Goal: Transaction & Acquisition: Purchase product/service

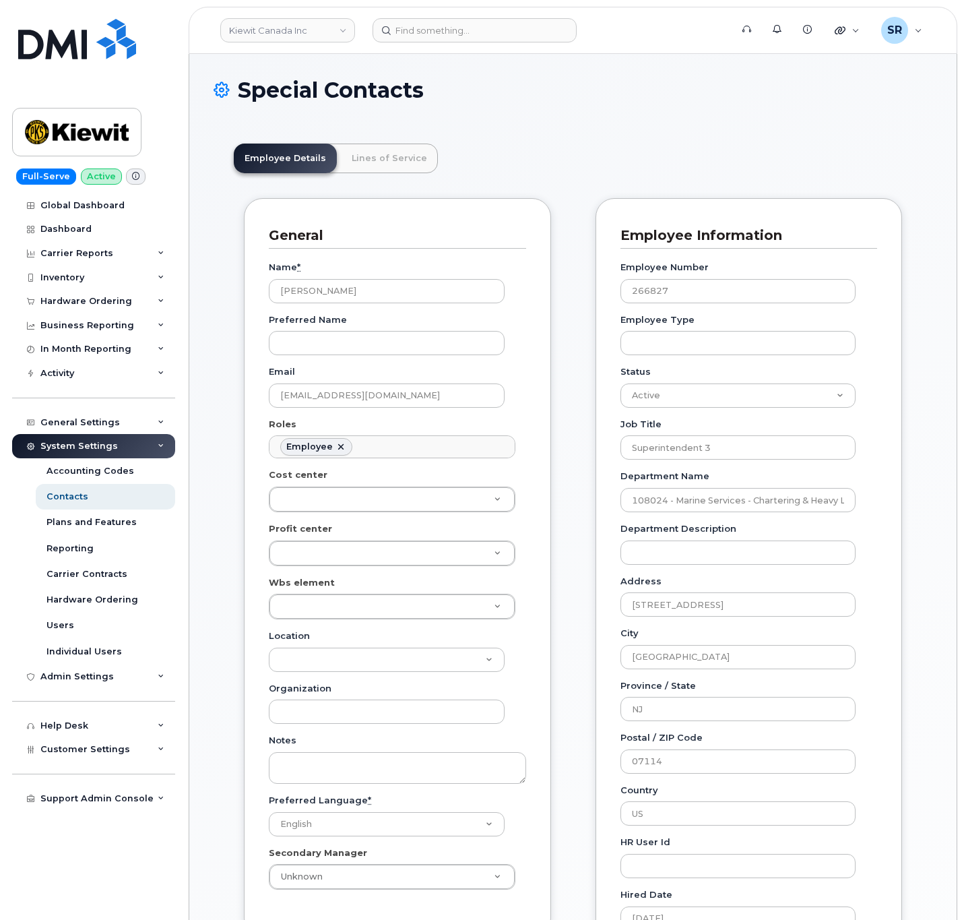
scroll to position [40, 0]
click at [393, 179] on div "Employee Details Lines of Service General Name * Donald Benesch Preferred Name …" at bounding box center [573, 833] width 719 height 1421
click at [390, 162] on link "Lines of Service" at bounding box center [389, 159] width 97 height 30
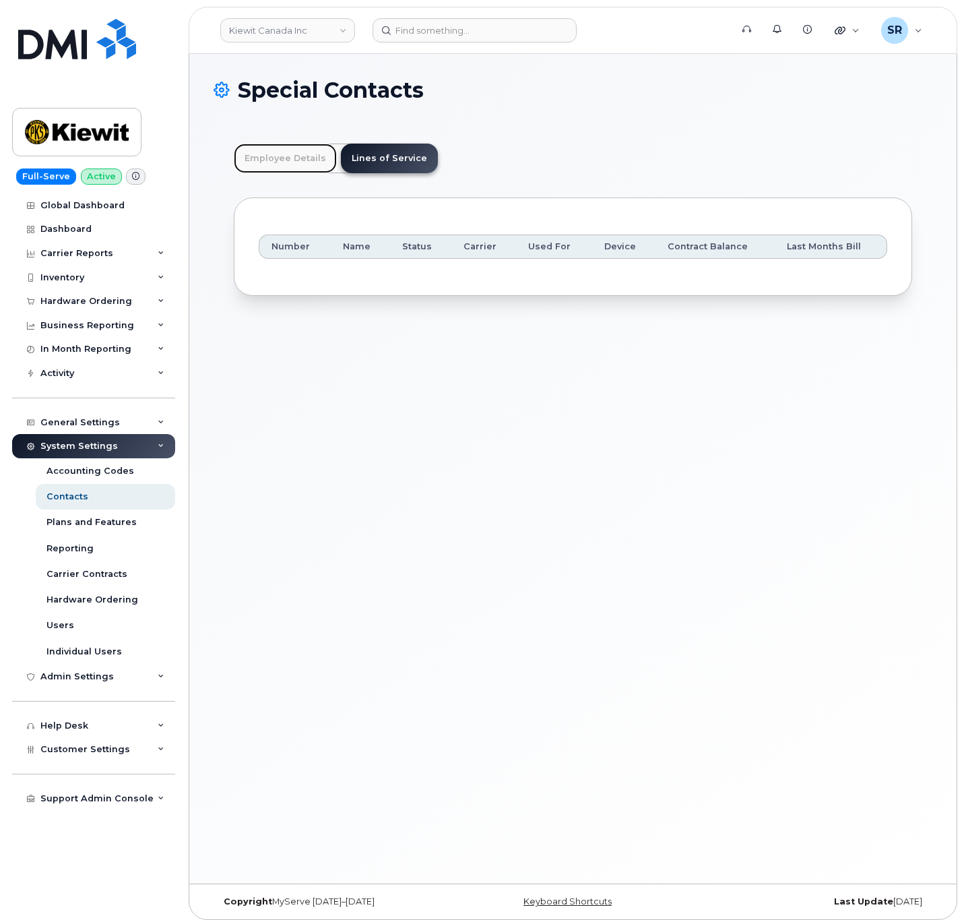
click at [261, 158] on link "Employee Details" at bounding box center [285, 159] width 103 height 30
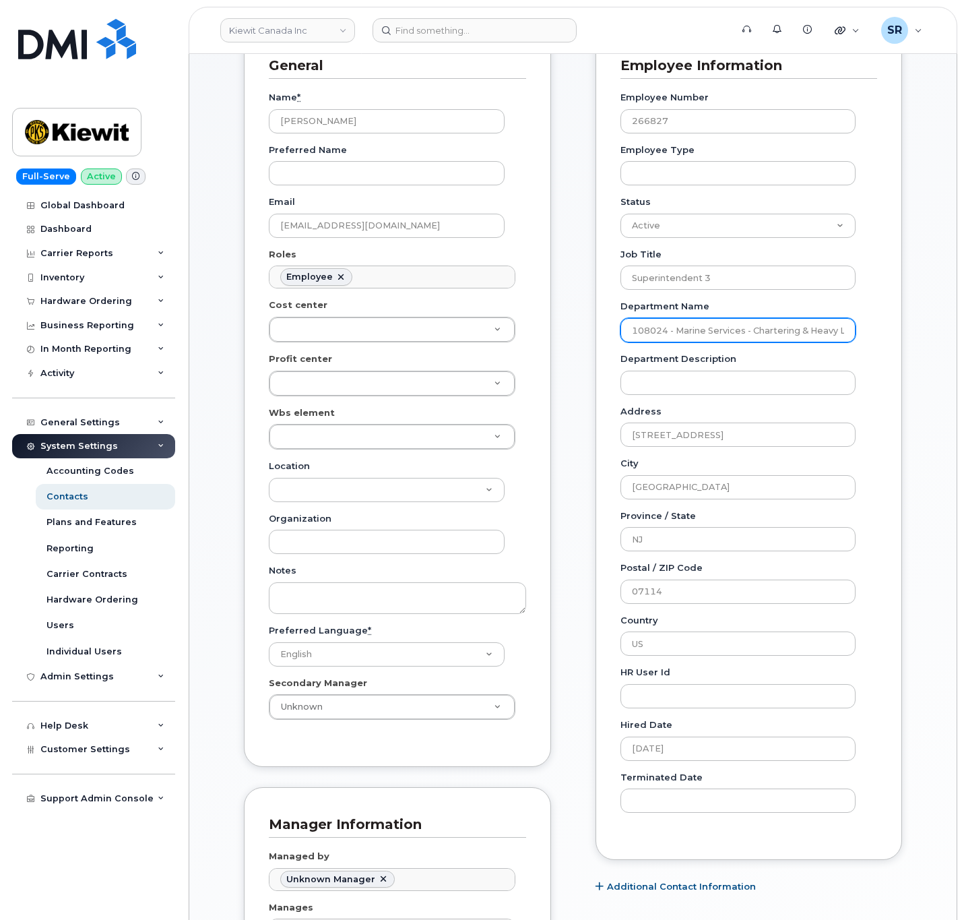
scroll to position [0, 0]
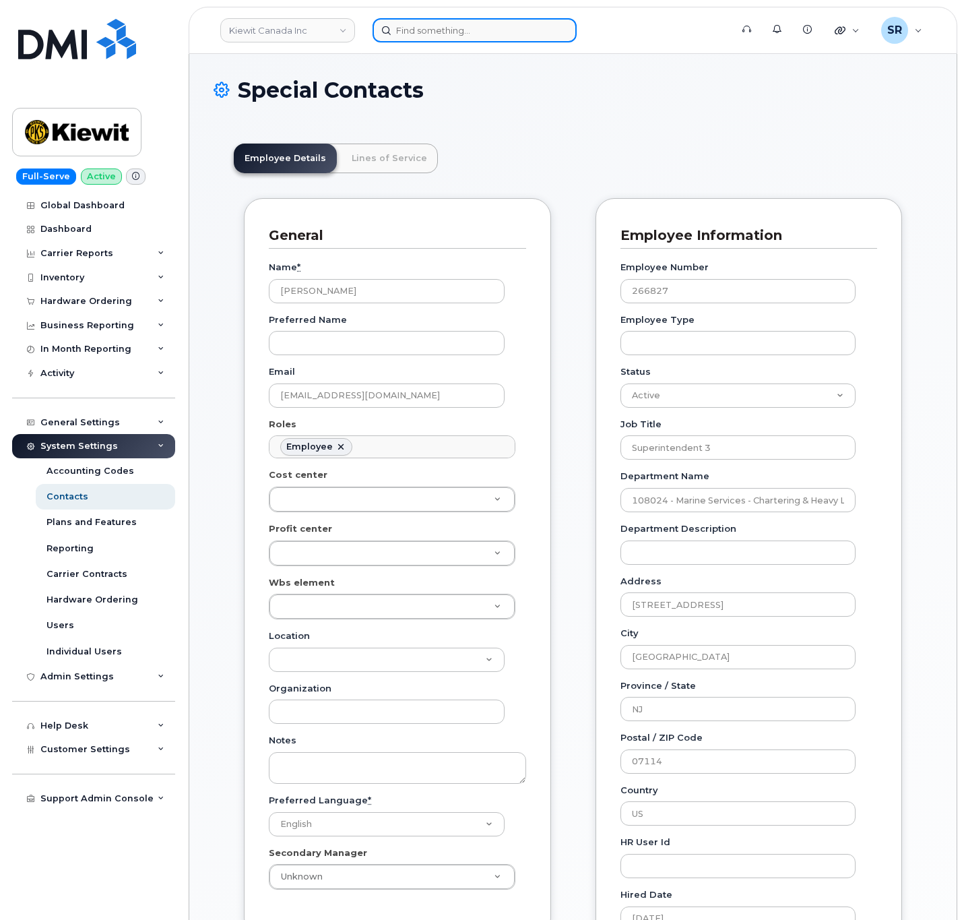
click at [462, 35] on input at bounding box center [475, 30] width 204 height 24
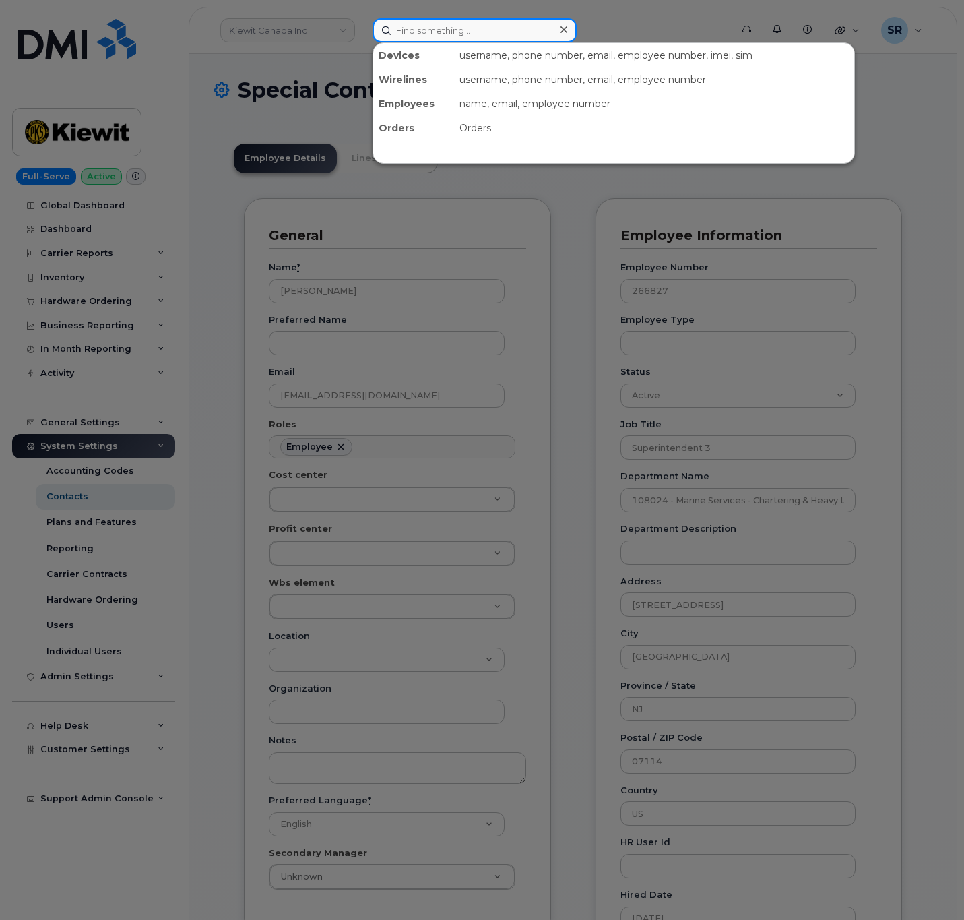
paste input "9085001727"
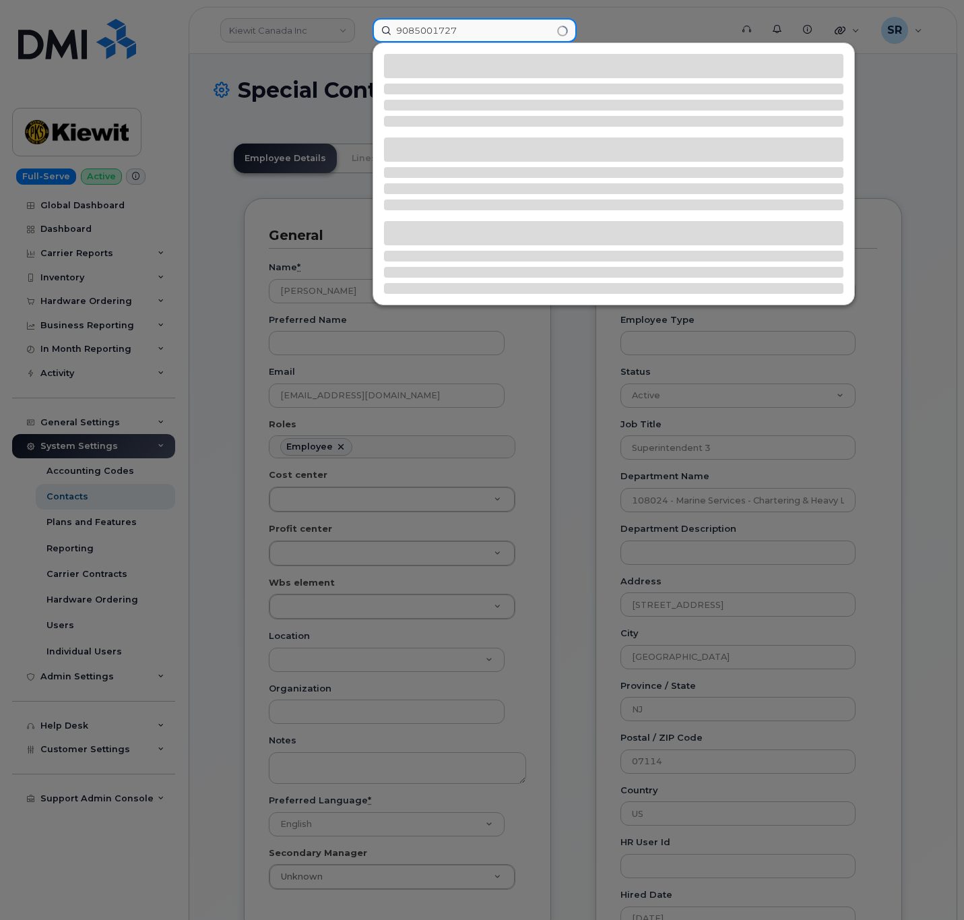
type input "9085001727"
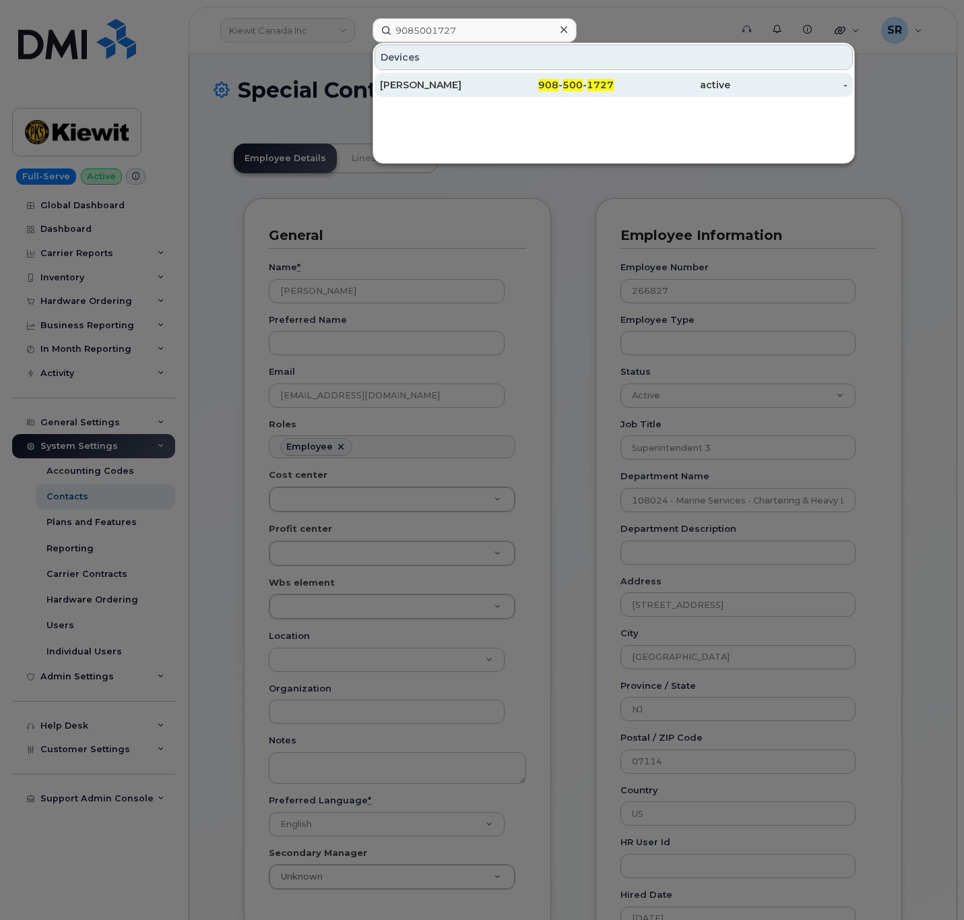
click at [490, 84] on div "DON BENESCH" at bounding box center [438, 84] width 117 height 13
click at [562, 81] on div "908 - 500 - 1727" at bounding box center [555, 84] width 117 height 13
click at [509, 85] on div "908 - 500 - 1727" at bounding box center [555, 84] width 117 height 13
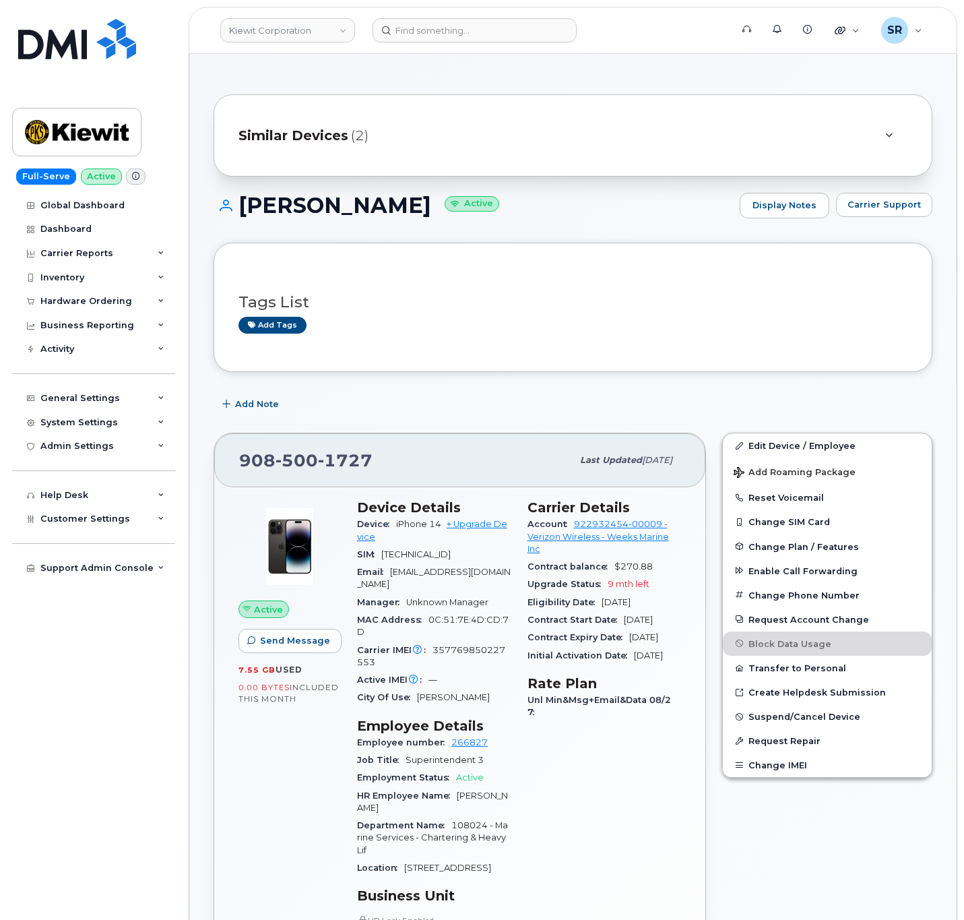
scroll to position [202, 0]
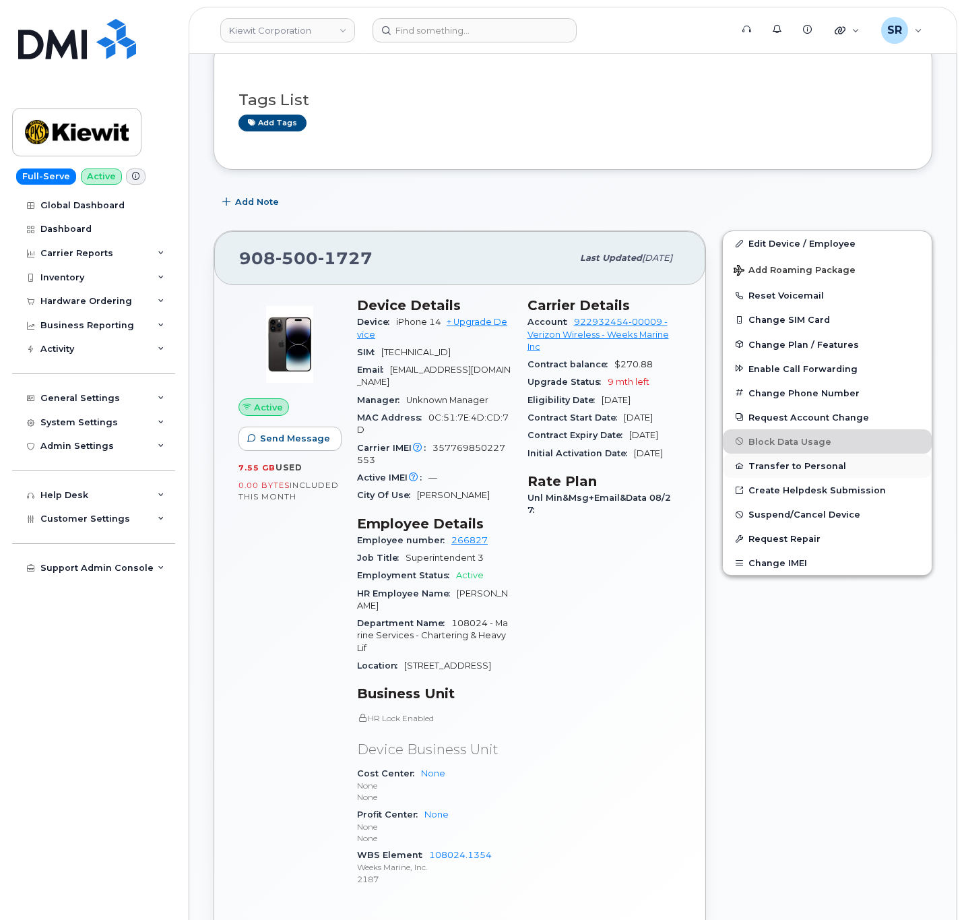
click at [817, 473] on button "Transfer to Personal" at bounding box center [827, 465] width 209 height 24
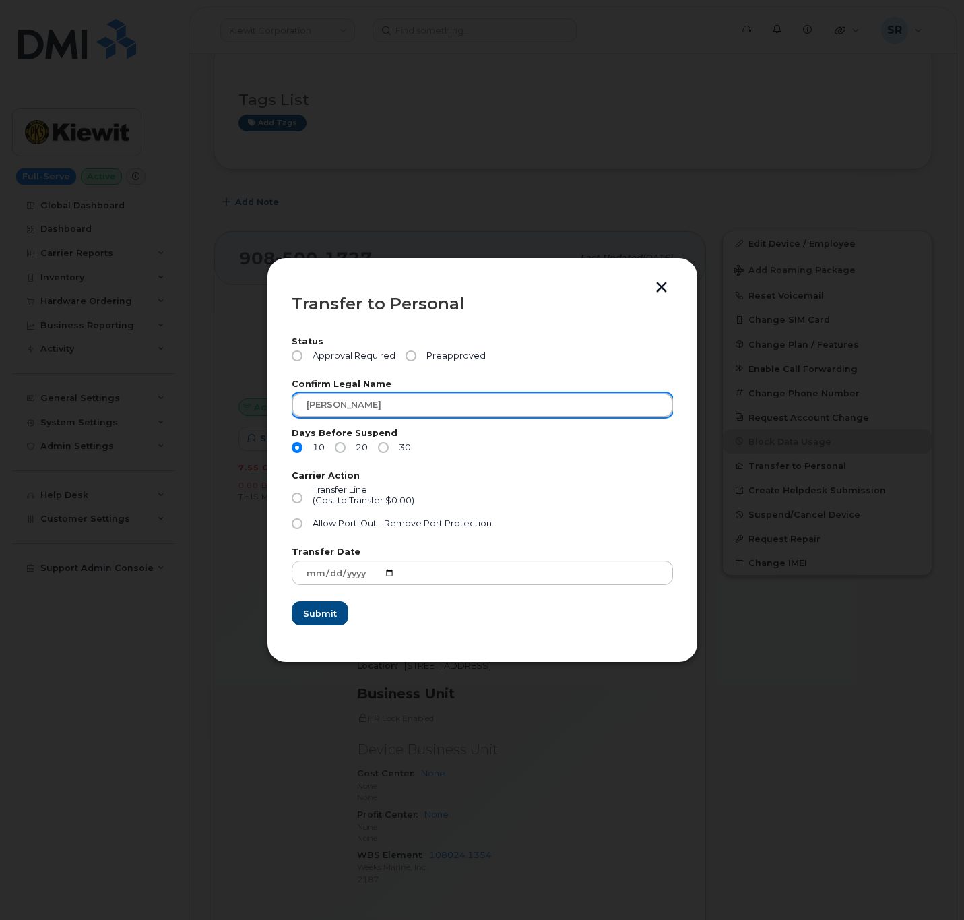
click at [327, 407] on input "DON BENESCH" at bounding box center [482, 405] width 381 height 24
type input "DONALD BENESCH"
drag, startPoint x: 526, startPoint y: 271, endPoint x: 653, endPoint y: 325, distance: 137.9
click at [653, 325] on div "Transfer to Personal Status Approval Required Preapproved Confirm Legal Name DO…" at bounding box center [482, 460] width 431 height 406
click at [560, 299] on div "Transfer to Personal" at bounding box center [482, 304] width 381 height 16
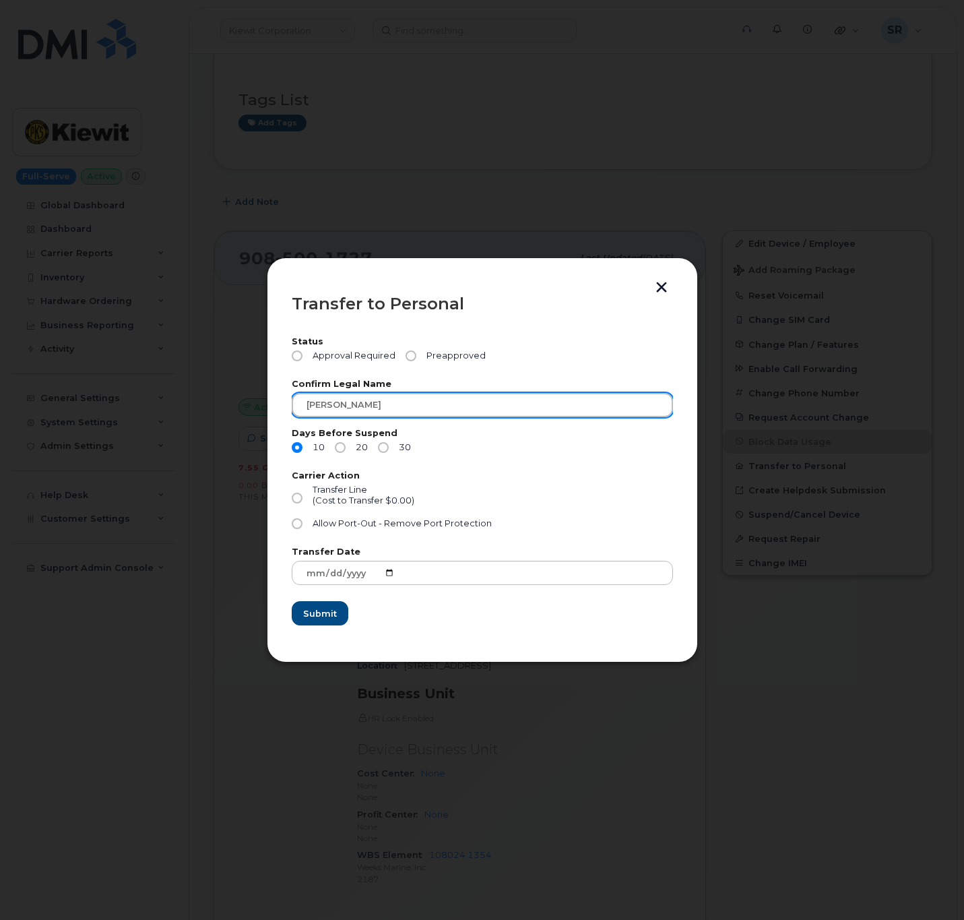
drag, startPoint x: 483, startPoint y: 407, endPoint x: 209, endPoint y: 409, distance: 274.3
click at [209, 409] on div "Transfer to Personal Status Approval Required Preapproved Confirm Legal Name DO…" at bounding box center [482, 460] width 964 height 920
click at [660, 277] on div "Transfer to Personal Status Approval Required Preapproved Confirm Legal Name DO…" at bounding box center [482, 460] width 431 height 406
click at [661, 286] on button "button" at bounding box center [662, 289] width 20 height 14
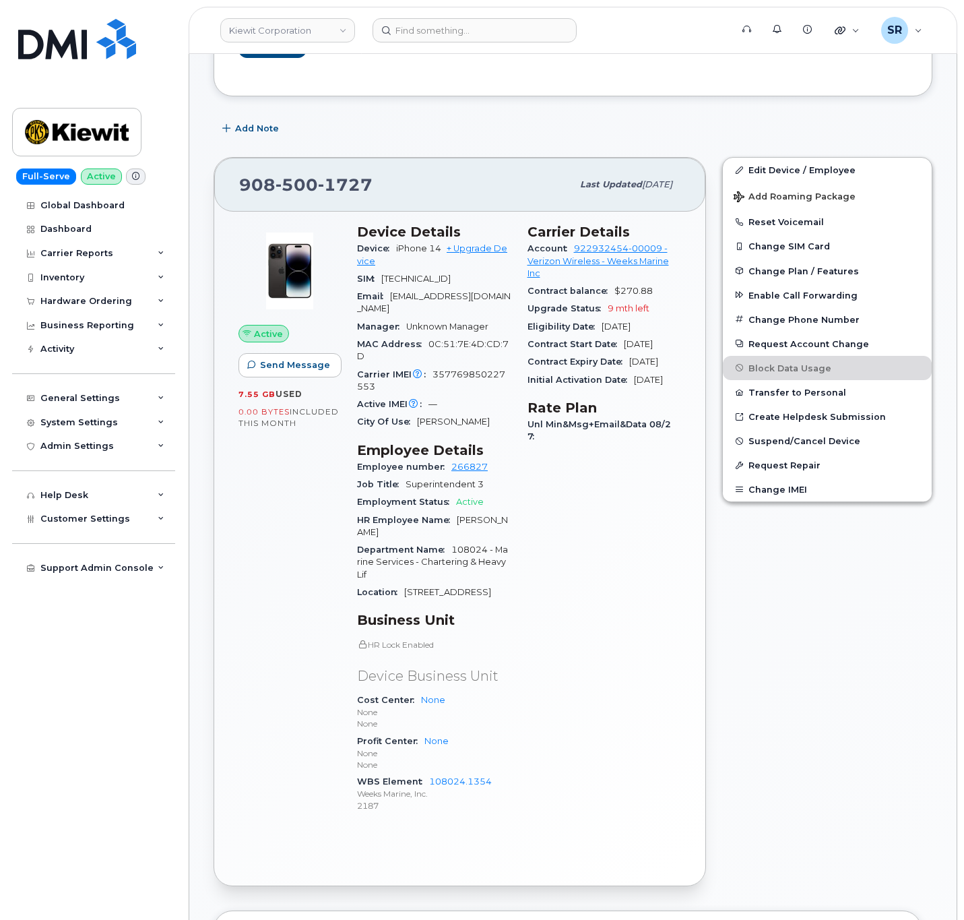
scroll to position [404, 0]
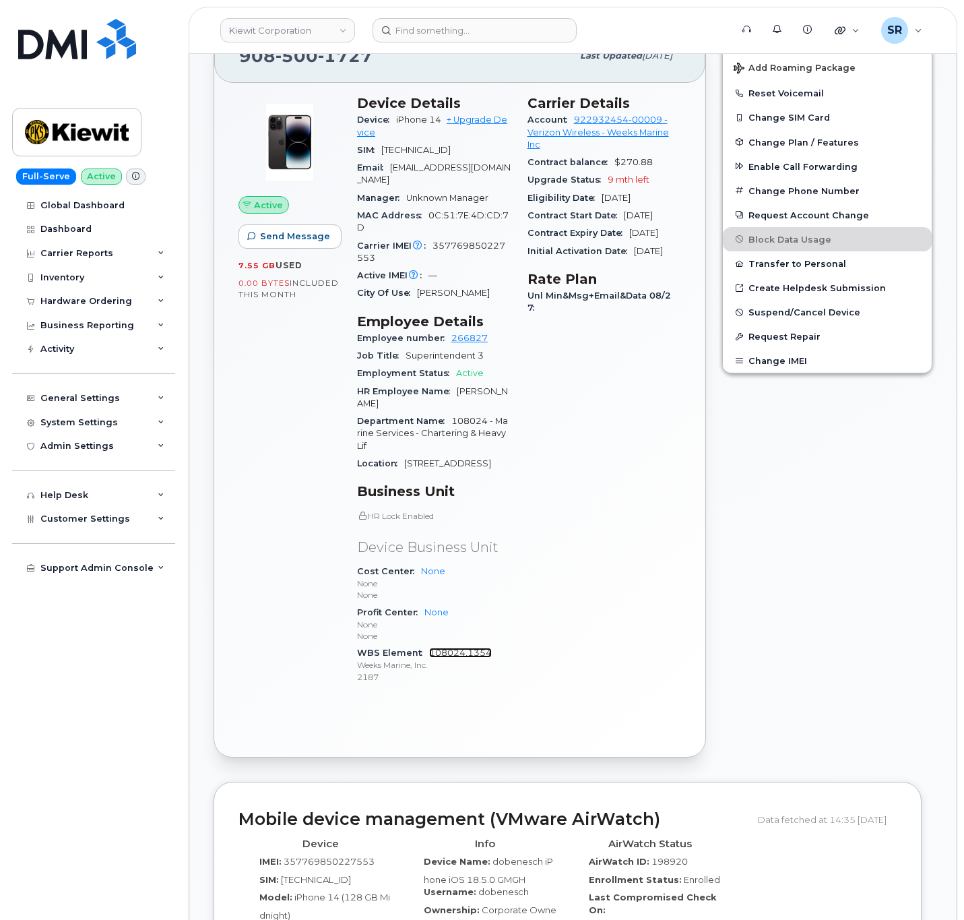
click at [466, 656] on link "108024.1354" at bounding box center [460, 653] width 63 height 10
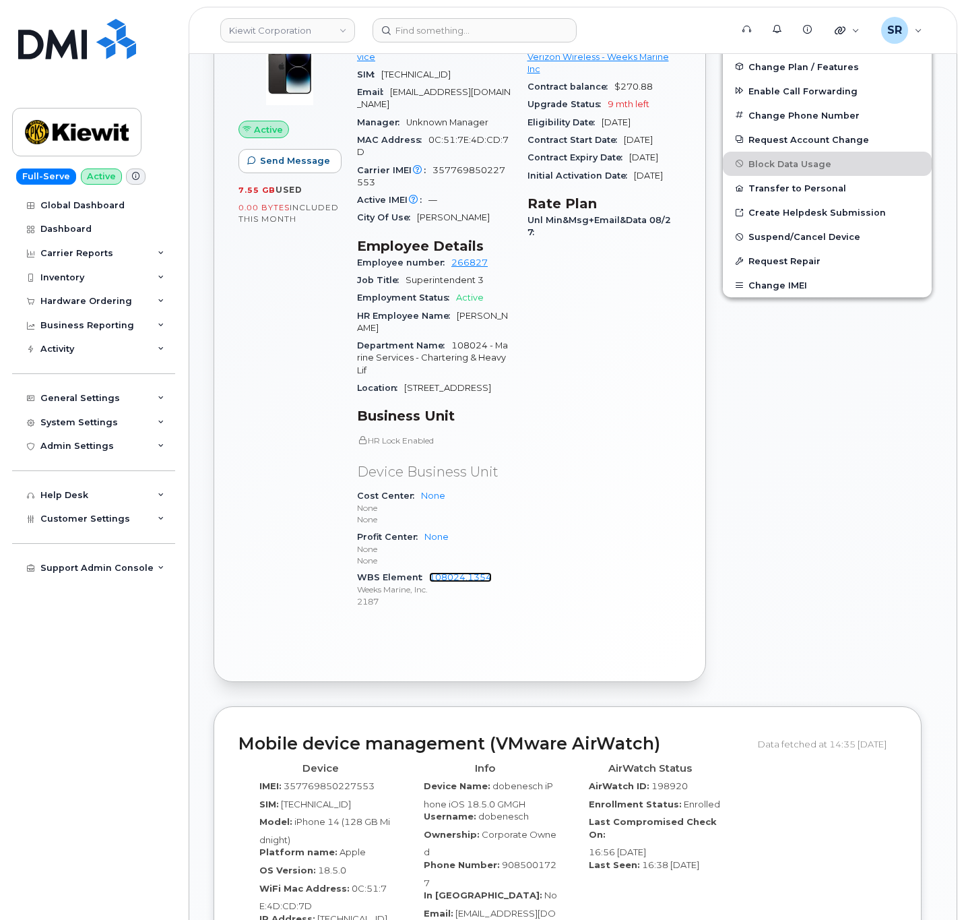
scroll to position [606, 0]
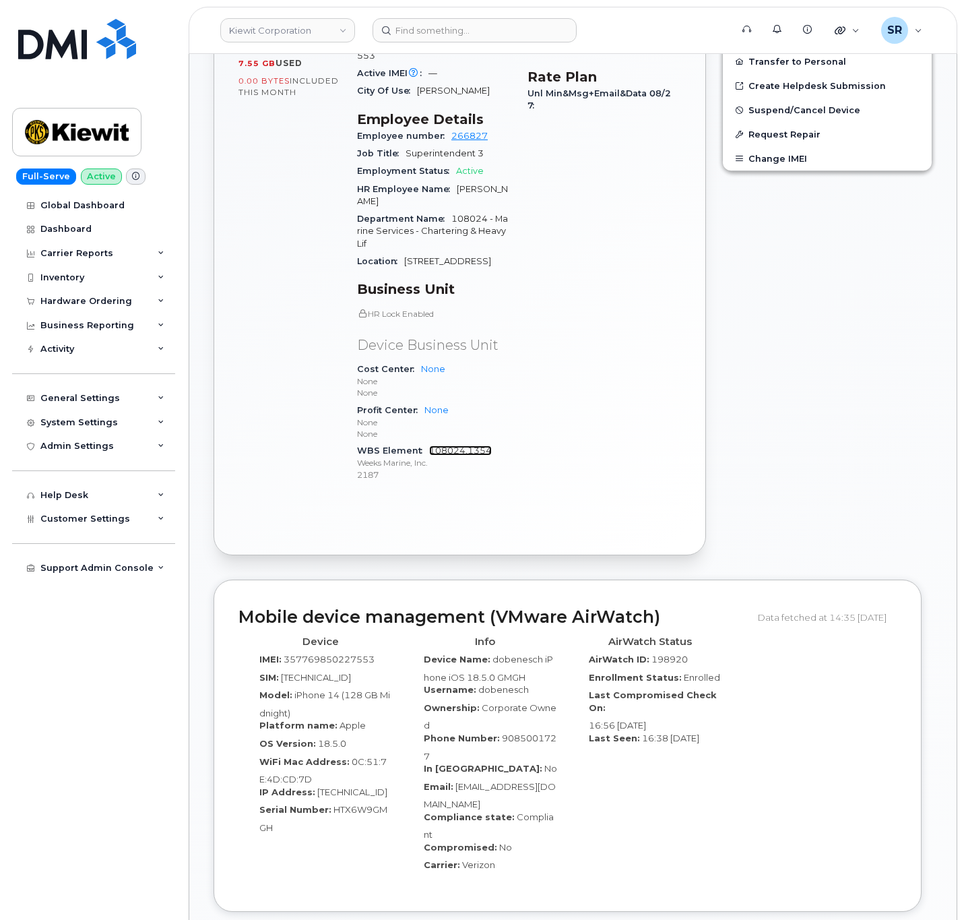
click at [467, 456] on link "108024.1354" at bounding box center [460, 450] width 63 height 10
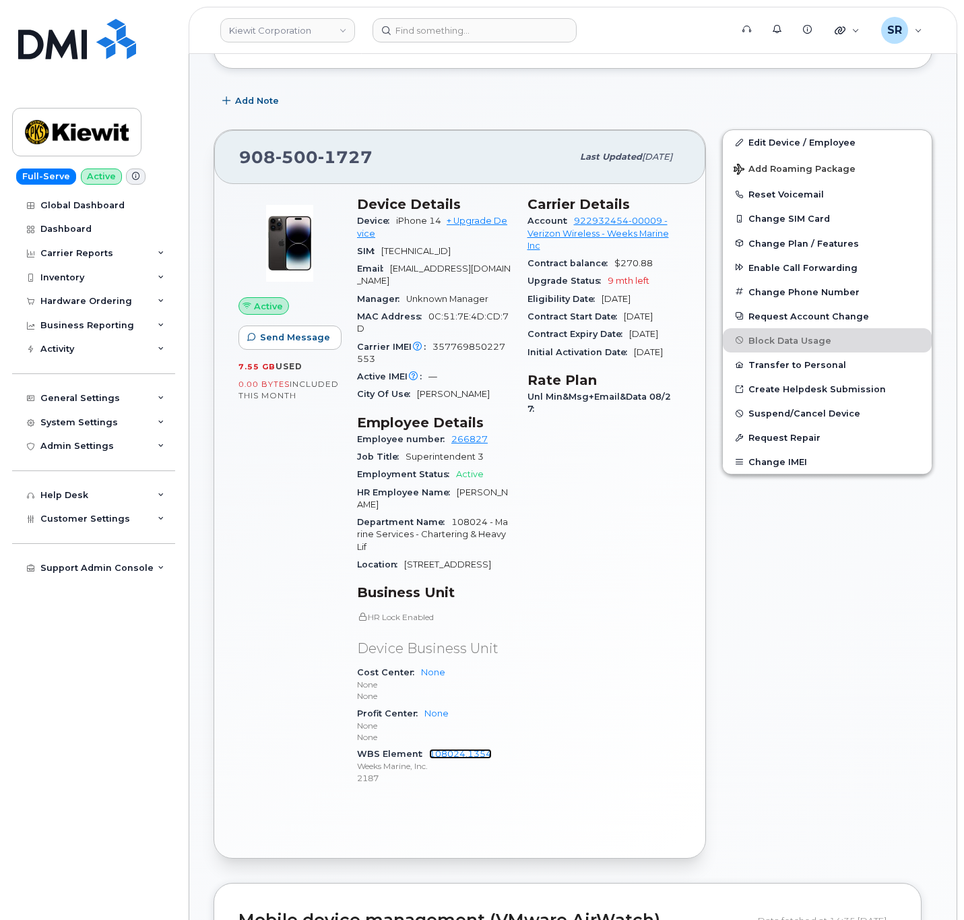
scroll to position [0, 0]
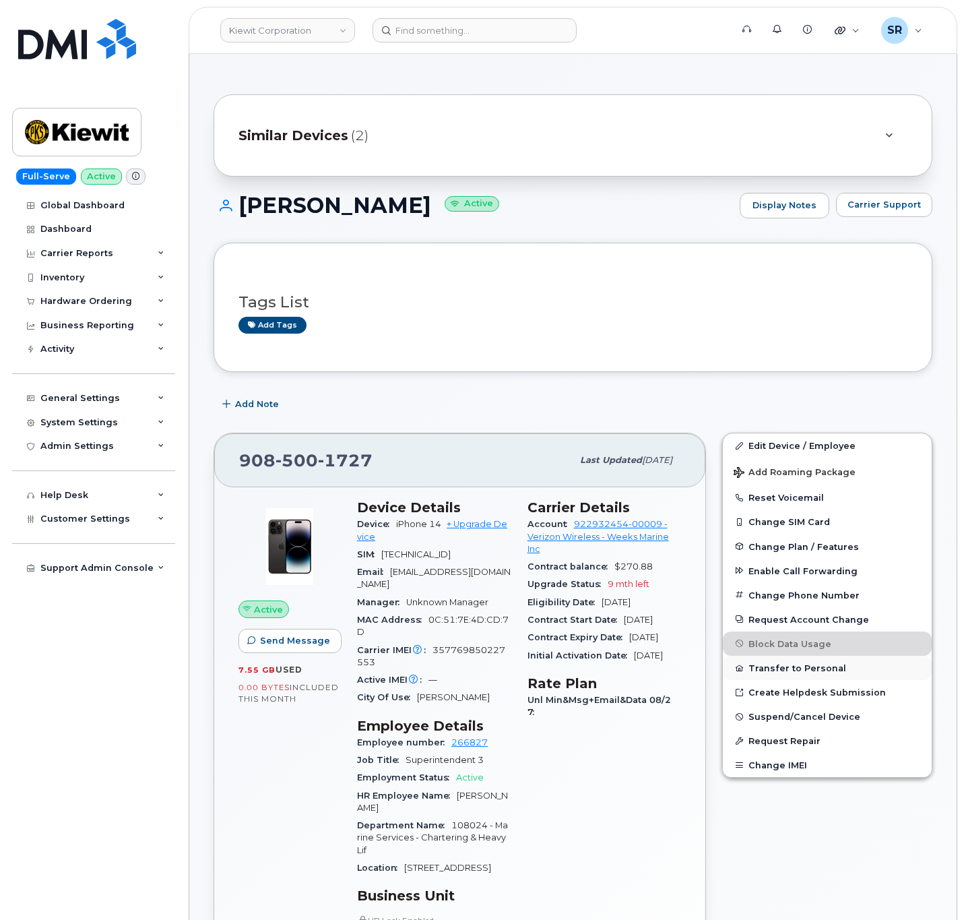
click at [819, 676] on button "Transfer to Personal" at bounding box center [827, 668] width 209 height 24
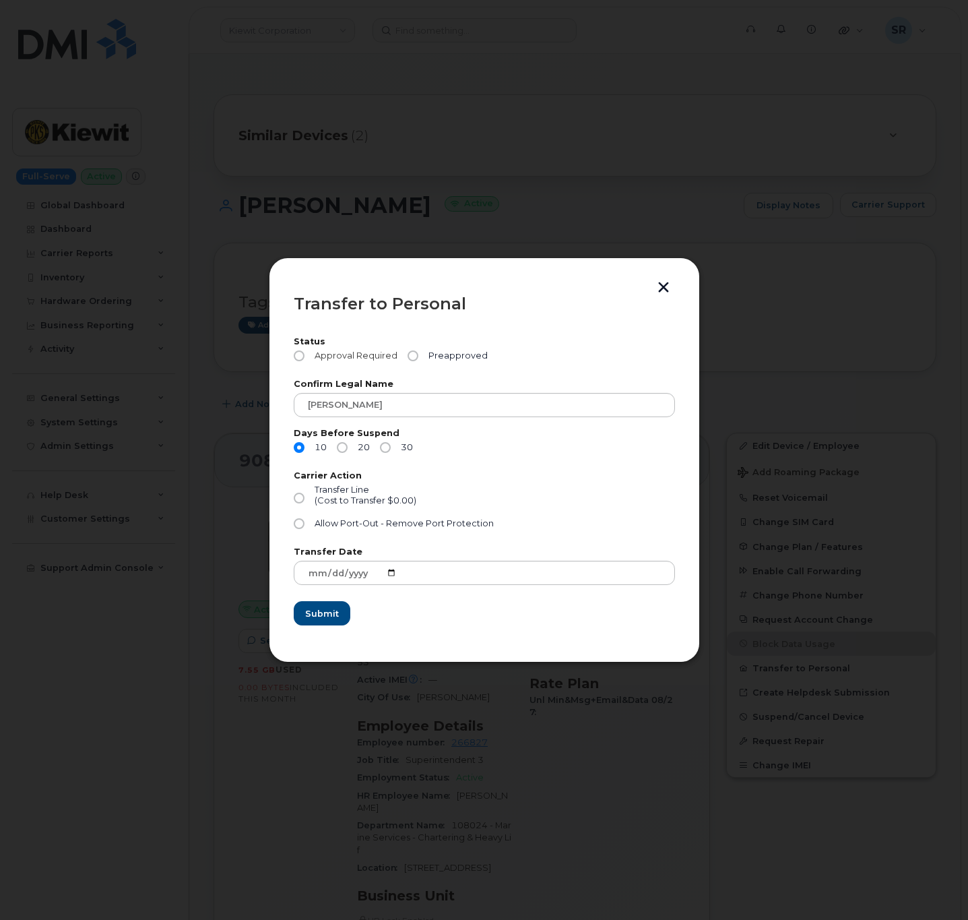
click at [310, 356] on span "Approval Required" at bounding box center [354, 355] width 88 height 11
click at [305, 356] on input "Approval Required" at bounding box center [299, 355] width 11 height 11
radio input "true"
click at [328, 407] on input "DON BENESCH" at bounding box center [484, 405] width 381 height 24
type input "DONALD BENESCH"
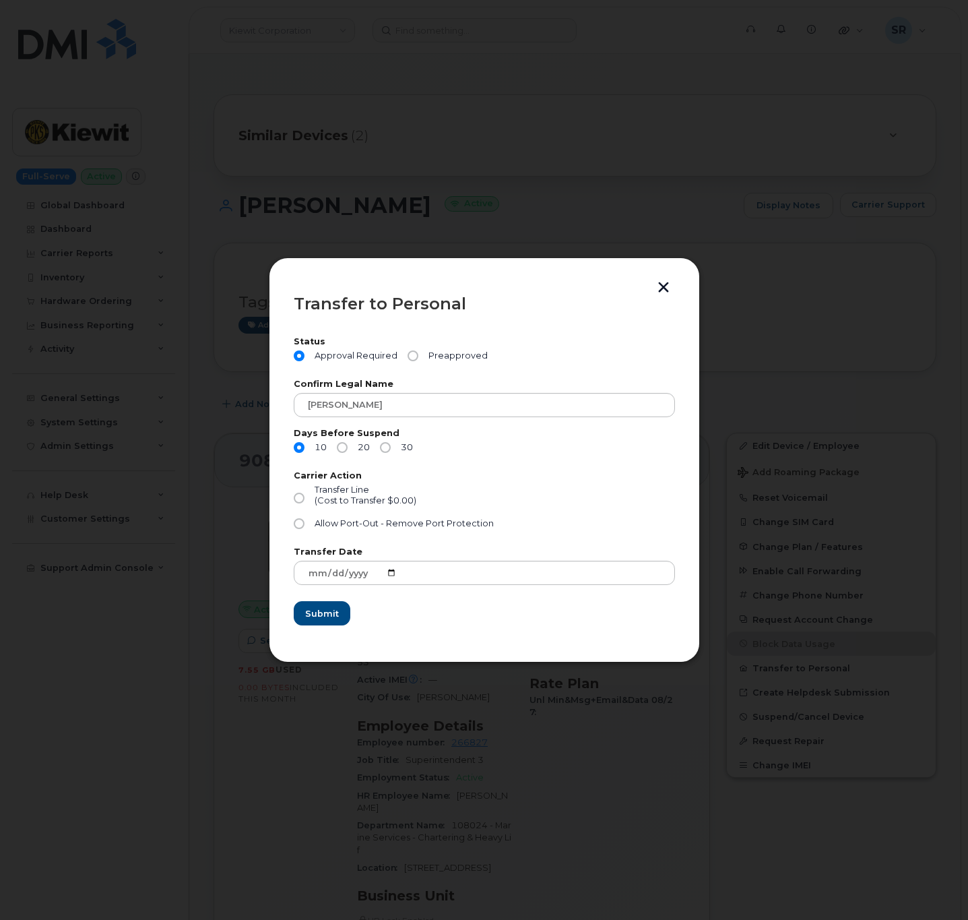
click at [673, 292] on header "Transfer to Personal" at bounding box center [484, 303] width 381 height 43
click at [669, 291] on button "button" at bounding box center [664, 289] width 20 height 14
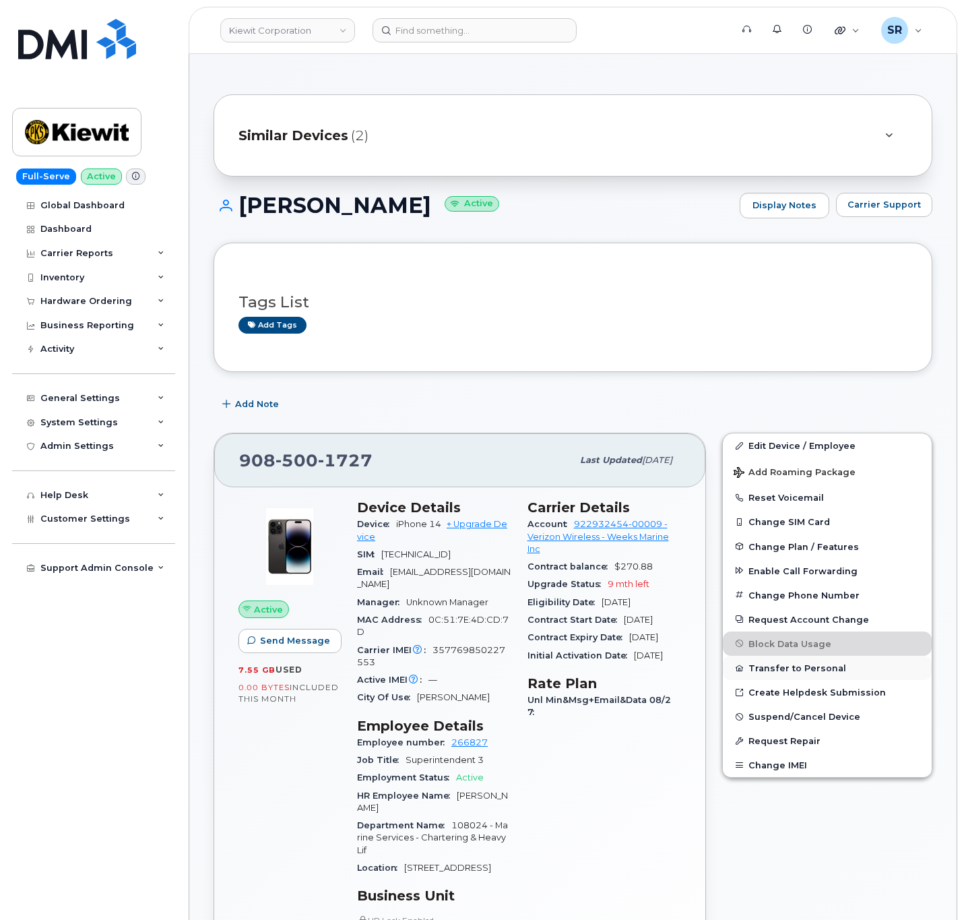
click at [805, 671] on button "Transfer to Personal" at bounding box center [827, 668] width 209 height 24
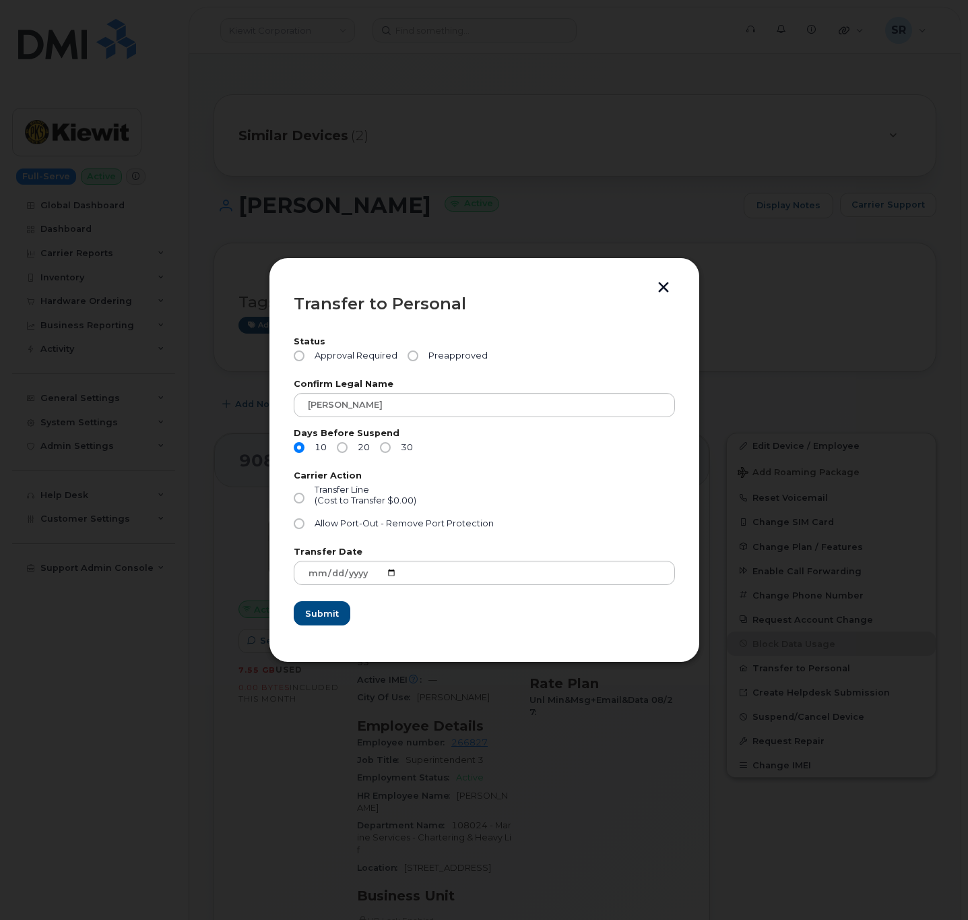
click at [658, 286] on button "button" at bounding box center [664, 289] width 20 height 14
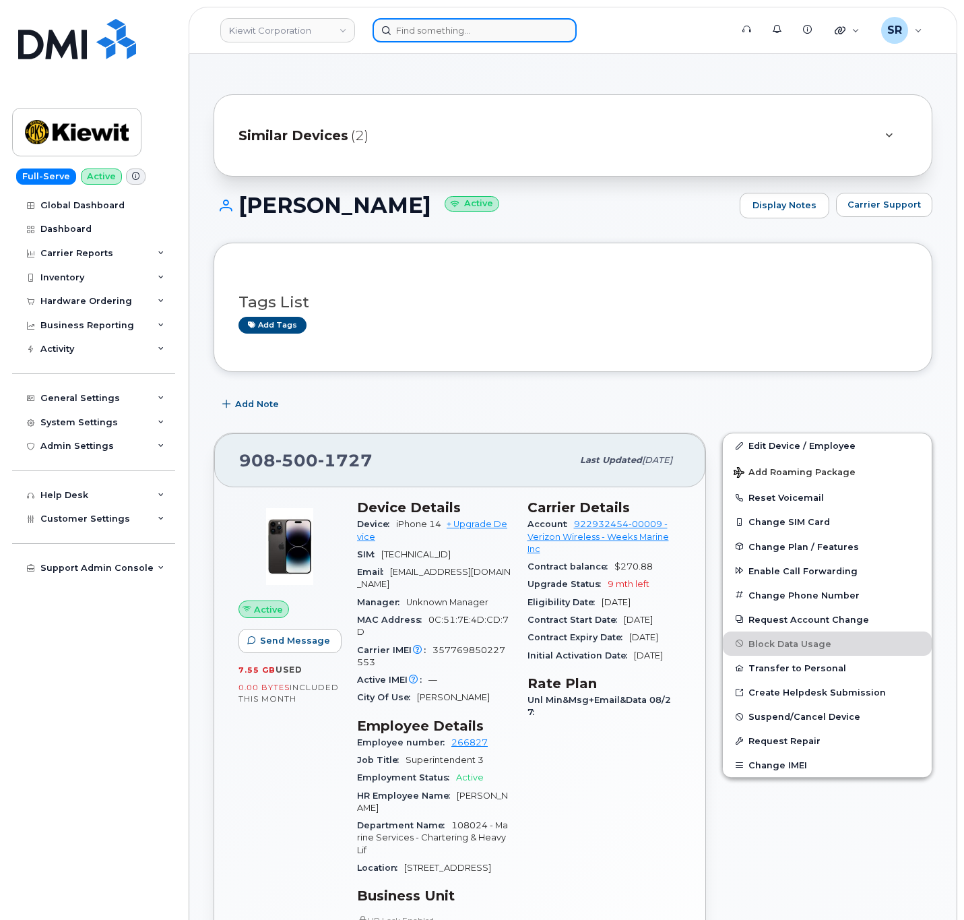
click at [461, 32] on input at bounding box center [475, 30] width 204 height 24
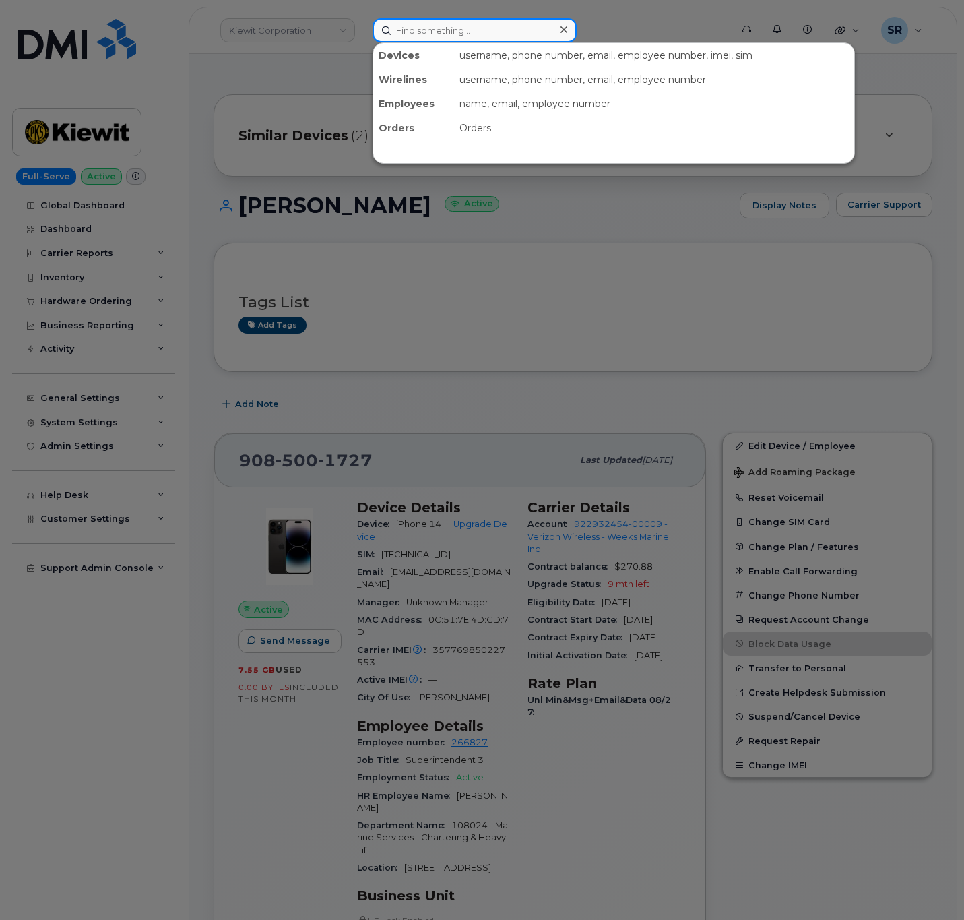
paste input "Carol Stoltz"
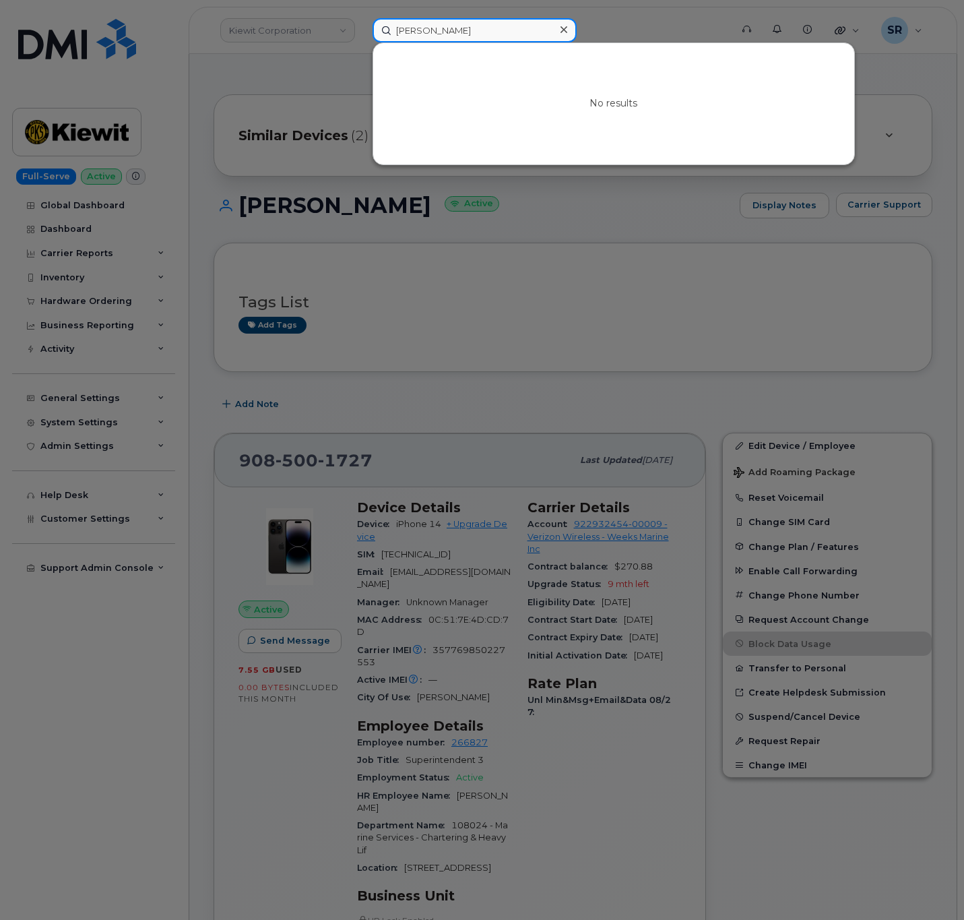
click at [417, 34] on input "Carol Stoltz" at bounding box center [475, 30] width 204 height 24
click at [463, 31] on input "Carol Stoltz" at bounding box center [475, 30] width 204 height 24
click at [487, 35] on input "Carol Stoltz" at bounding box center [475, 30] width 204 height 24
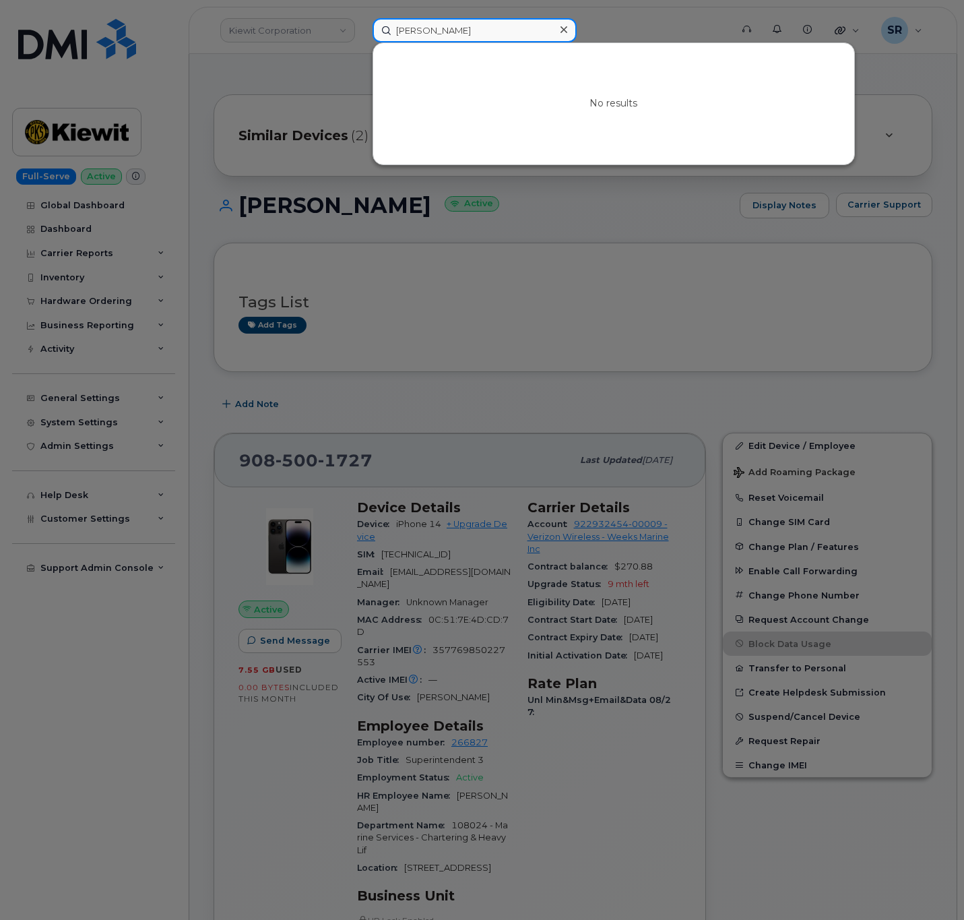
paste input "8085949598"
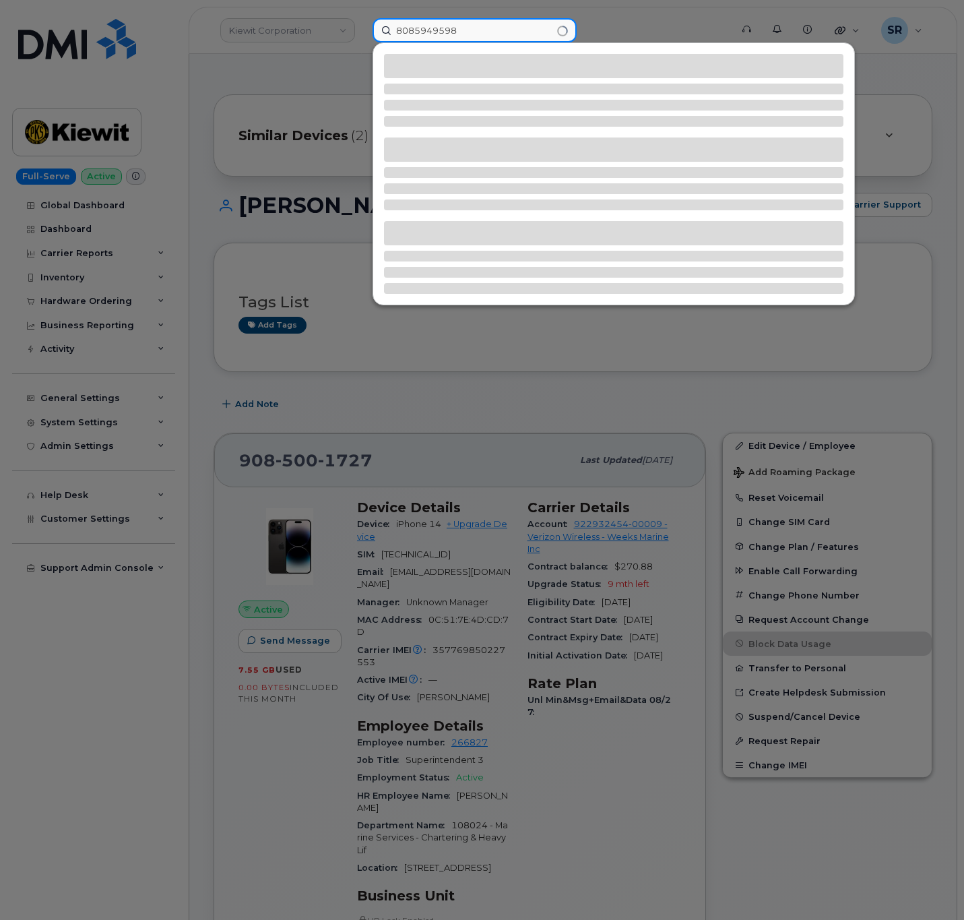
type input "8085949598"
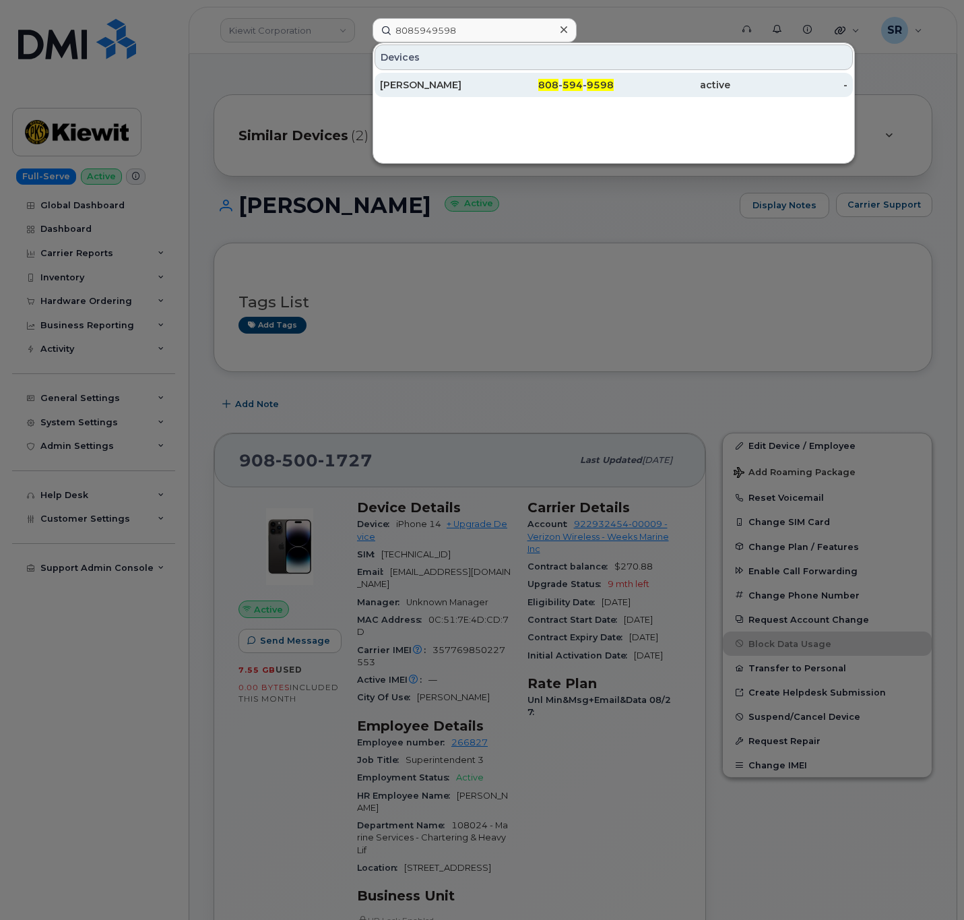
click at [503, 75] on div "808 - 594 - 9598" at bounding box center [555, 85] width 117 height 24
click at [497, 79] on link "CHRISTOPHER KUESTER 808 - 594 - 9598 active -" at bounding box center [614, 85] width 478 height 24
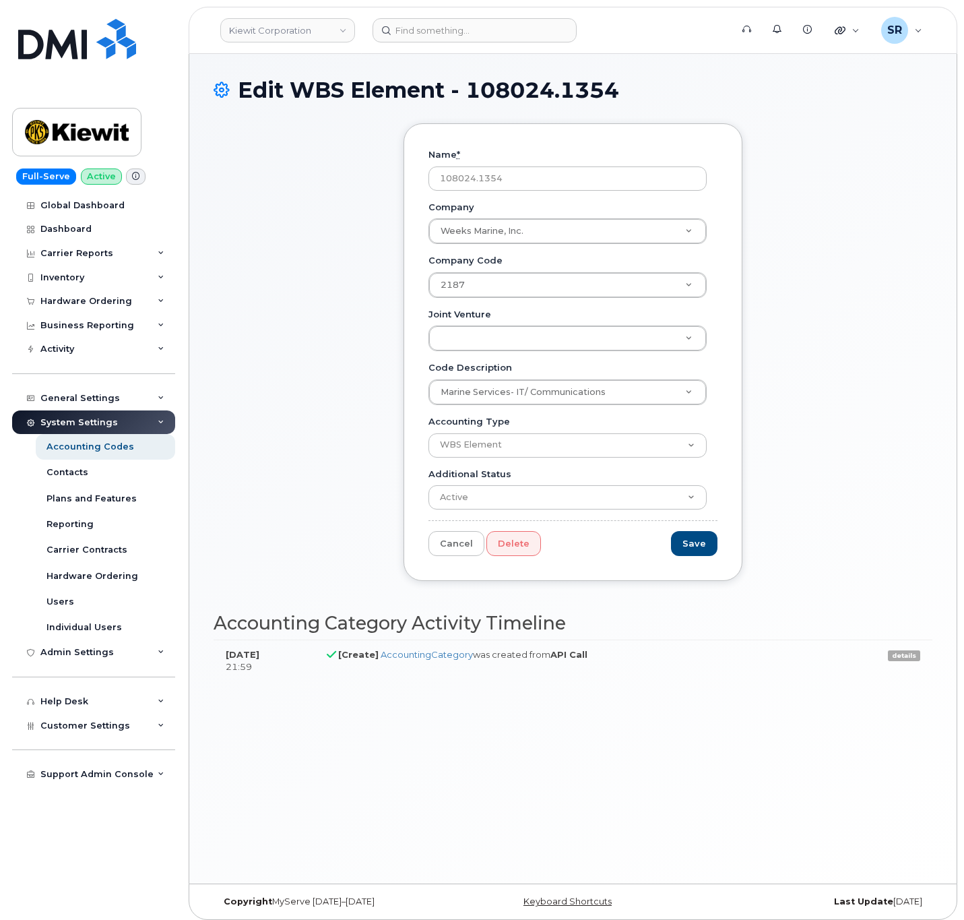
drag, startPoint x: 526, startPoint y: 168, endPoint x: 381, endPoint y: 175, distance: 145.0
click at [381, 175] on div "Name * 108024.1354 Company Weeks Marine, Inc. Company Company Marine Services- …" at bounding box center [573, 362] width 719 height 478
click at [801, 524] on div "Name * 108024.1354 Company Weeks Marine, Inc. Company Company Marine Services- …" at bounding box center [573, 362] width 719 height 478
click at [85, 526] on div "Reporting" at bounding box center [69, 524] width 47 height 12
drag, startPoint x: 548, startPoint y: 172, endPoint x: 201, endPoint y: 186, distance: 347.3
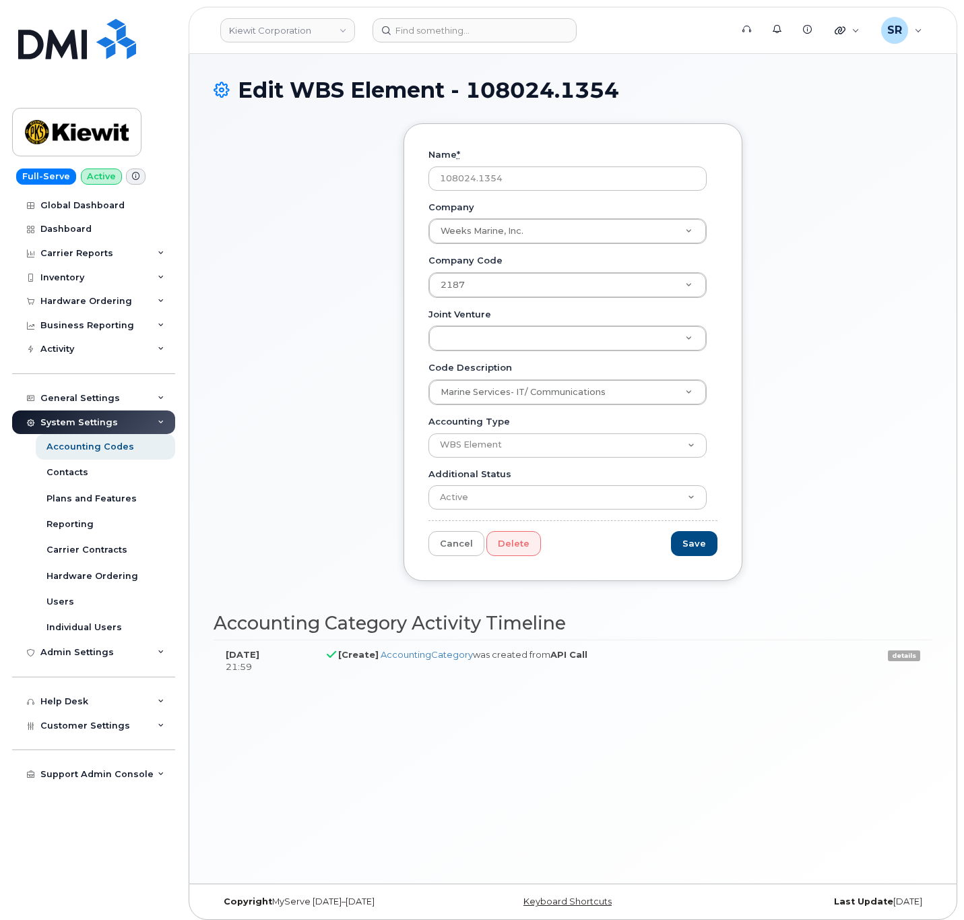
click at [201, 186] on div "Edit WBS Element - 108024.1354 Name * 108024.1354 Company Weeks Marine, Inc. Co…" at bounding box center [572, 468] width 767 height 829
click at [113, 520] on link "Reporting" at bounding box center [105, 524] width 139 height 26
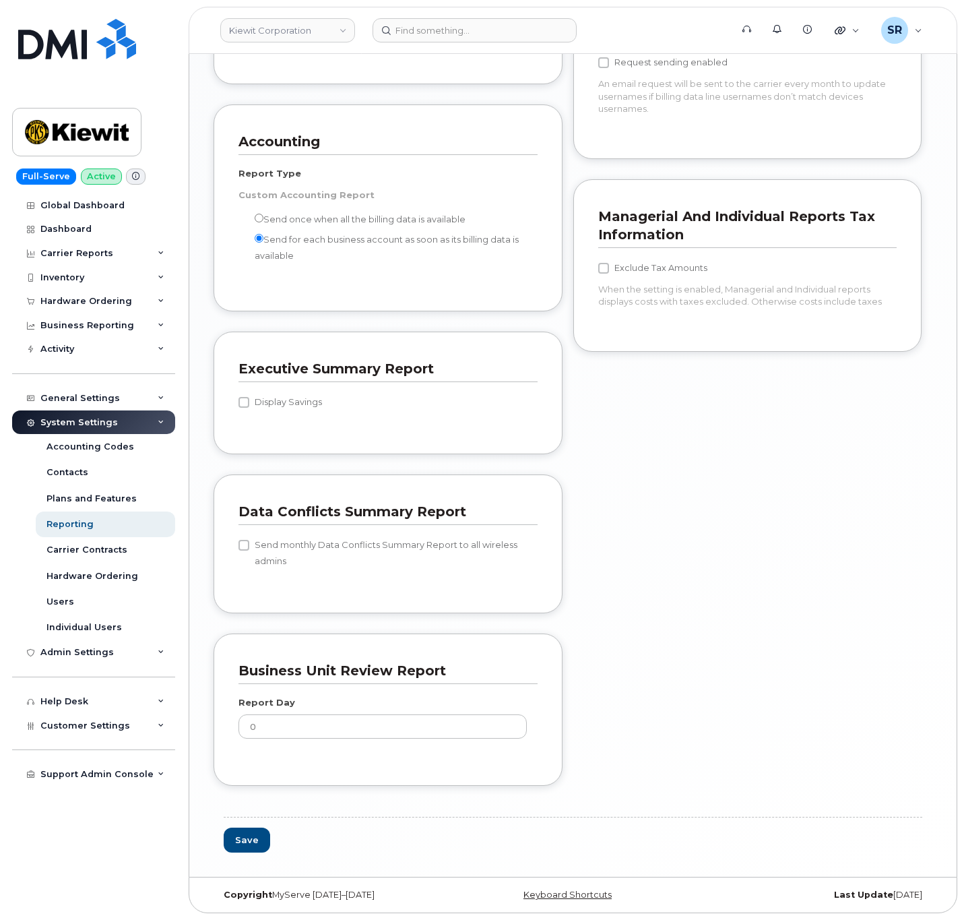
scroll to position [1429, 0]
click at [100, 654] on div "Admin Settings" at bounding box center [76, 652] width 73 height 11
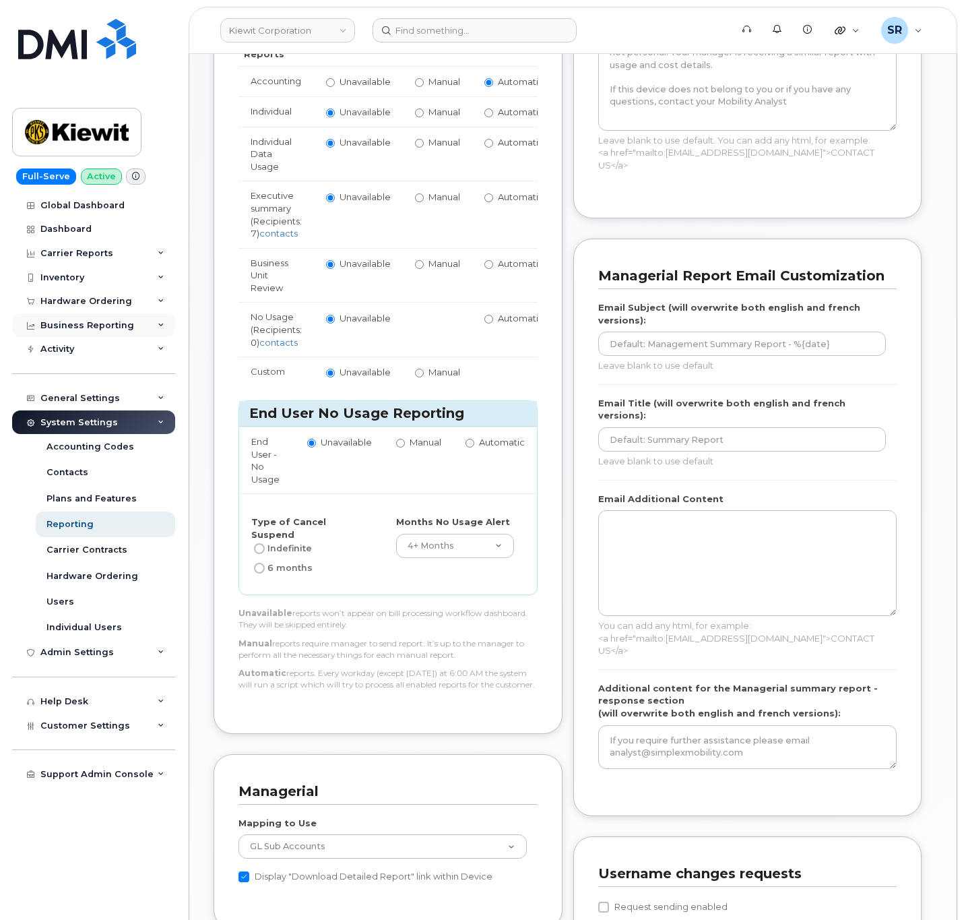
scroll to position [418, 0]
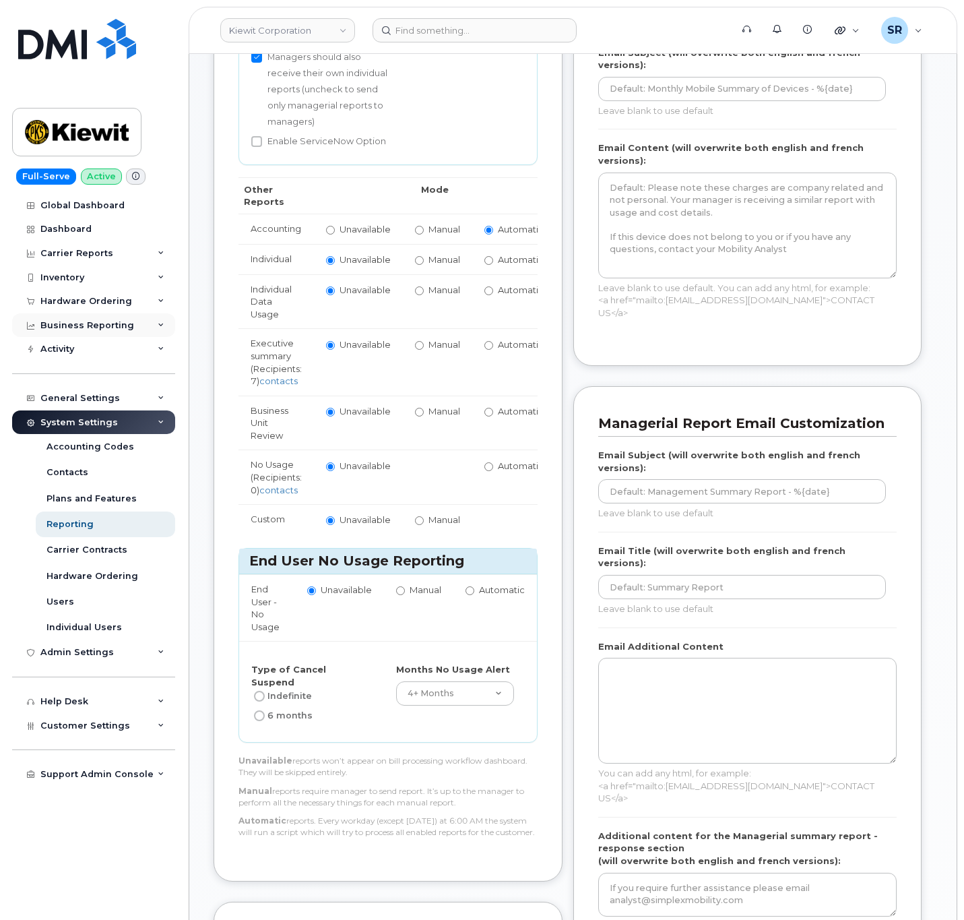
click at [146, 319] on div "Business Reporting" at bounding box center [93, 325] width 163 height 24
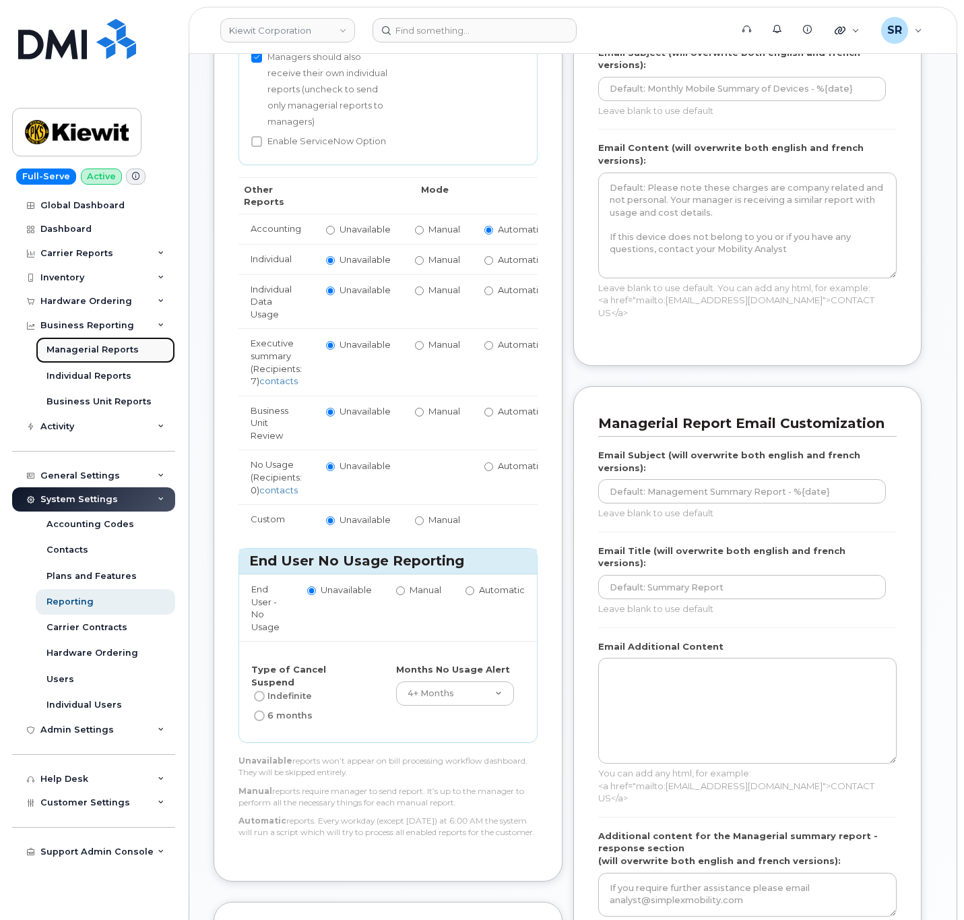
click at [114, 348] on div "Managerial Reports" at bounding box center [92, 350] width 92 height 12
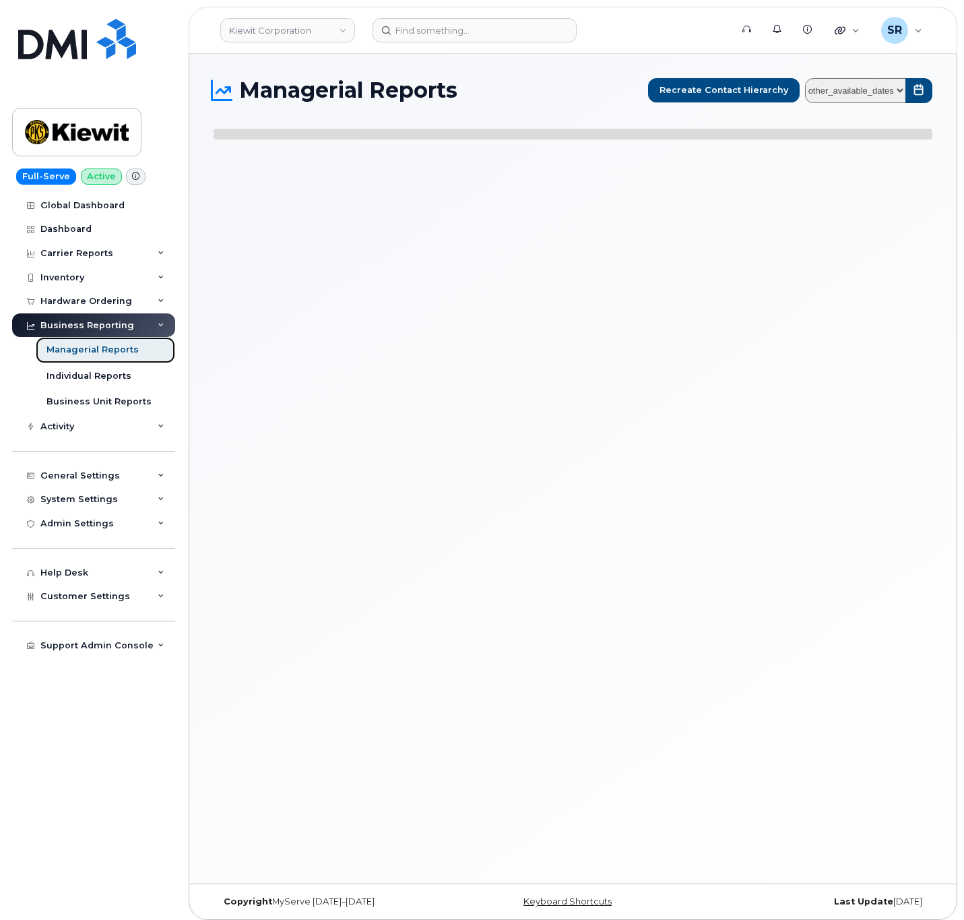
select select
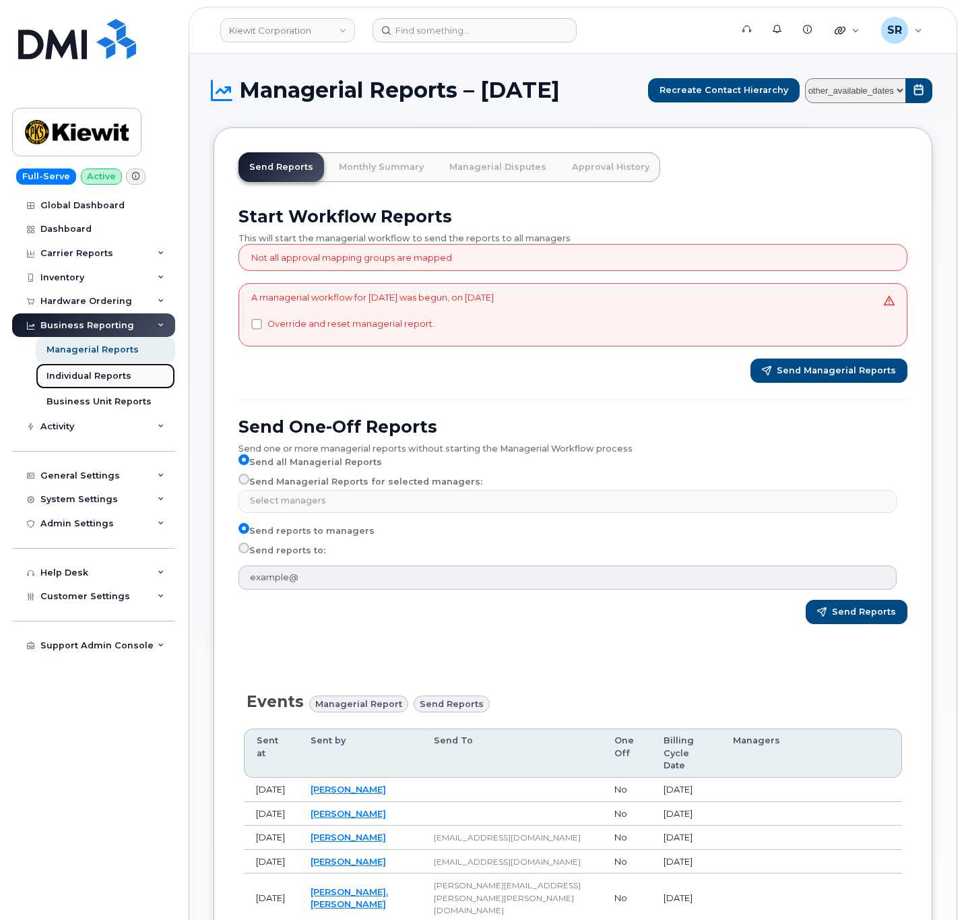
click at [129, 375] on link "Individual Reports" at bounding box center [105, 376] width 139 height 26
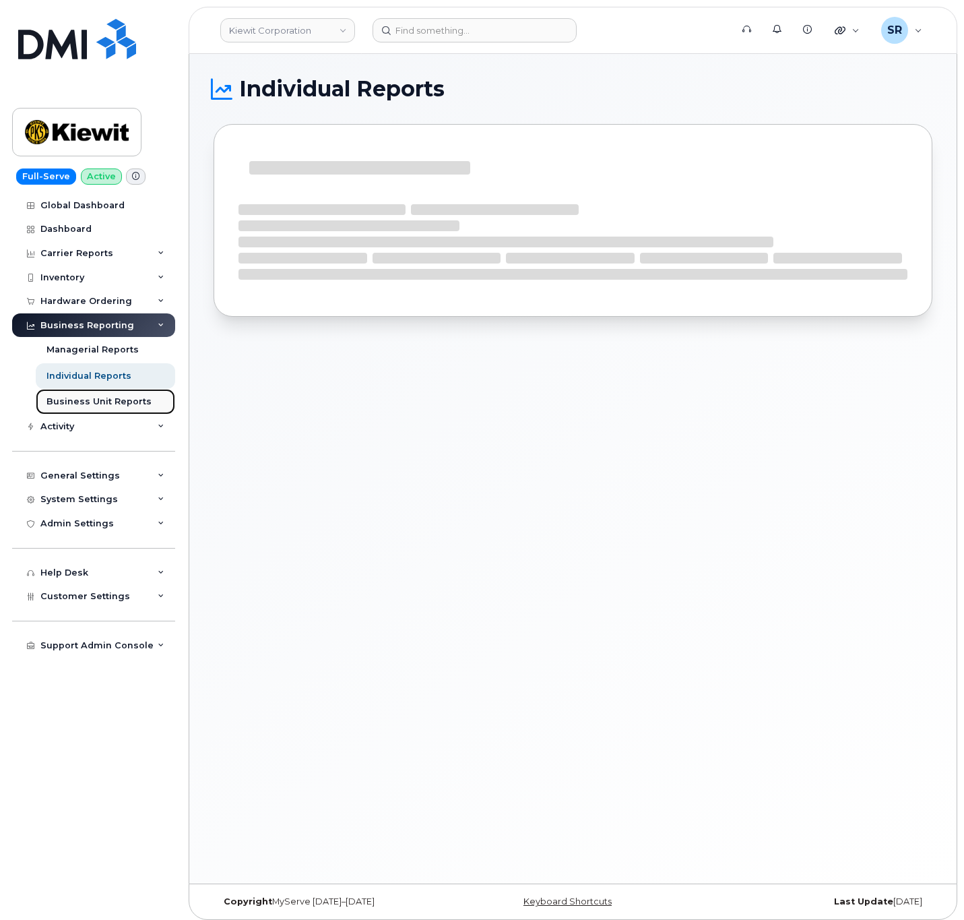
click at [104, 403] on div "Business Unit Reports" at bounding box center [98, 402] width 105 height 12
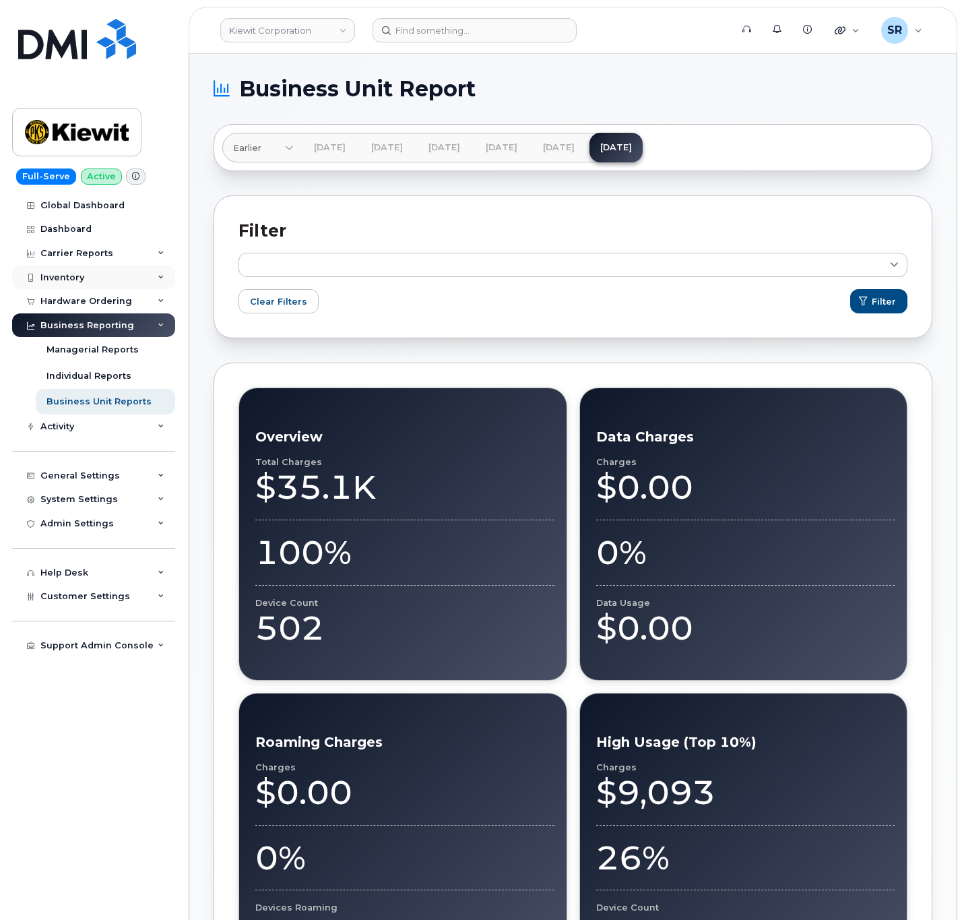
click at [154, 278] on div "Inventory" at bounding box center [93, 277] width 163 height 24
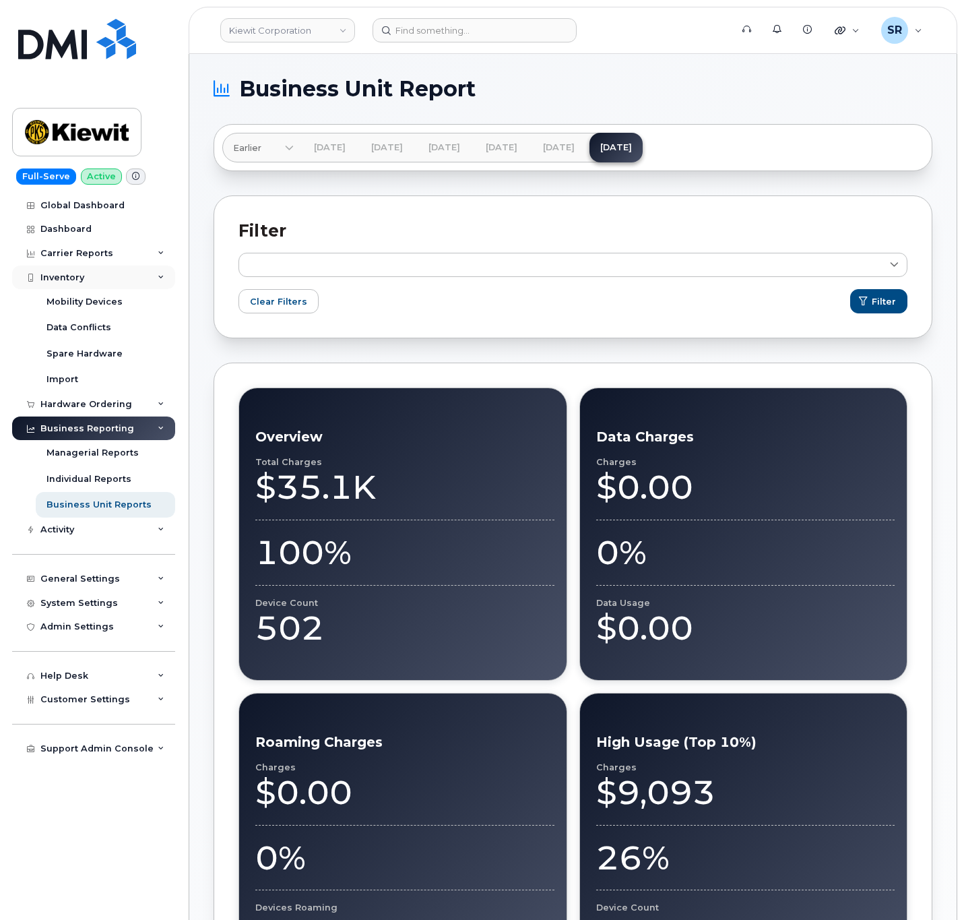
click at [154, 281] on div "Inventory" at bounding box center [93, 277] width 163 height 24
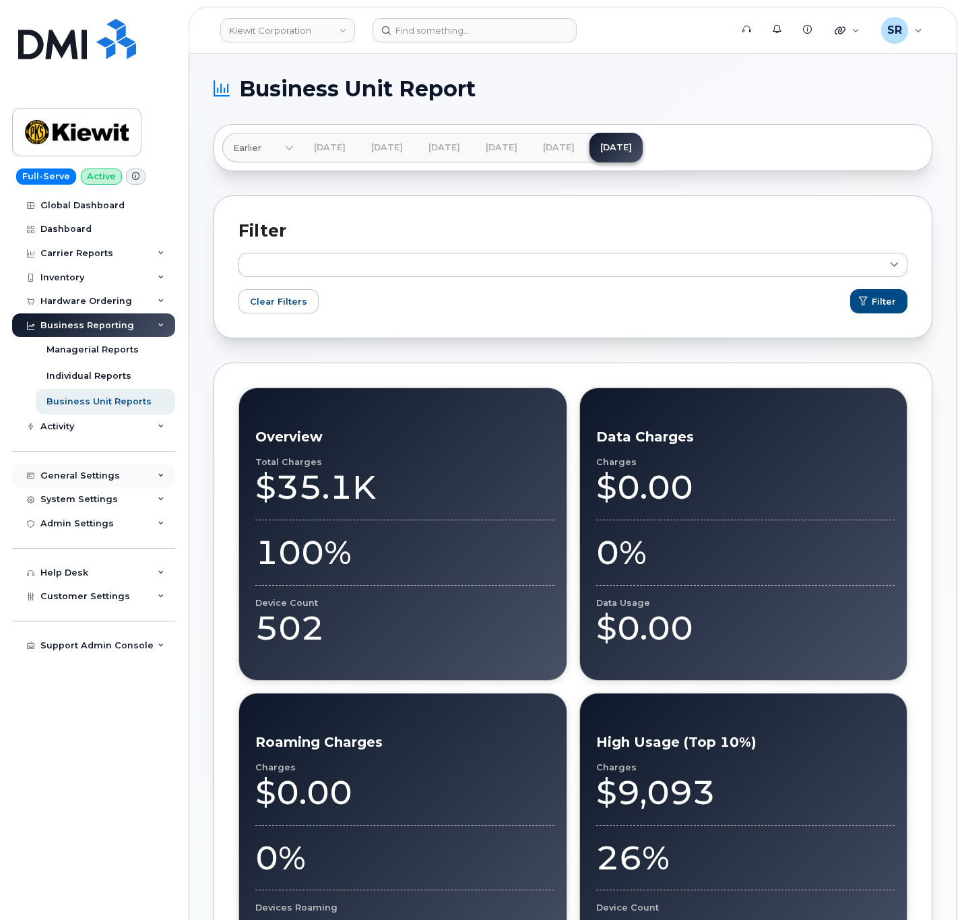
drag, startPoint x: 154, startPoint y: 494, endPoint x: 150, endPoint y: 485, distance: 9.9
click at [150, 487] on div "System Settings" at bounding box center [93, 499] width 163 height 24
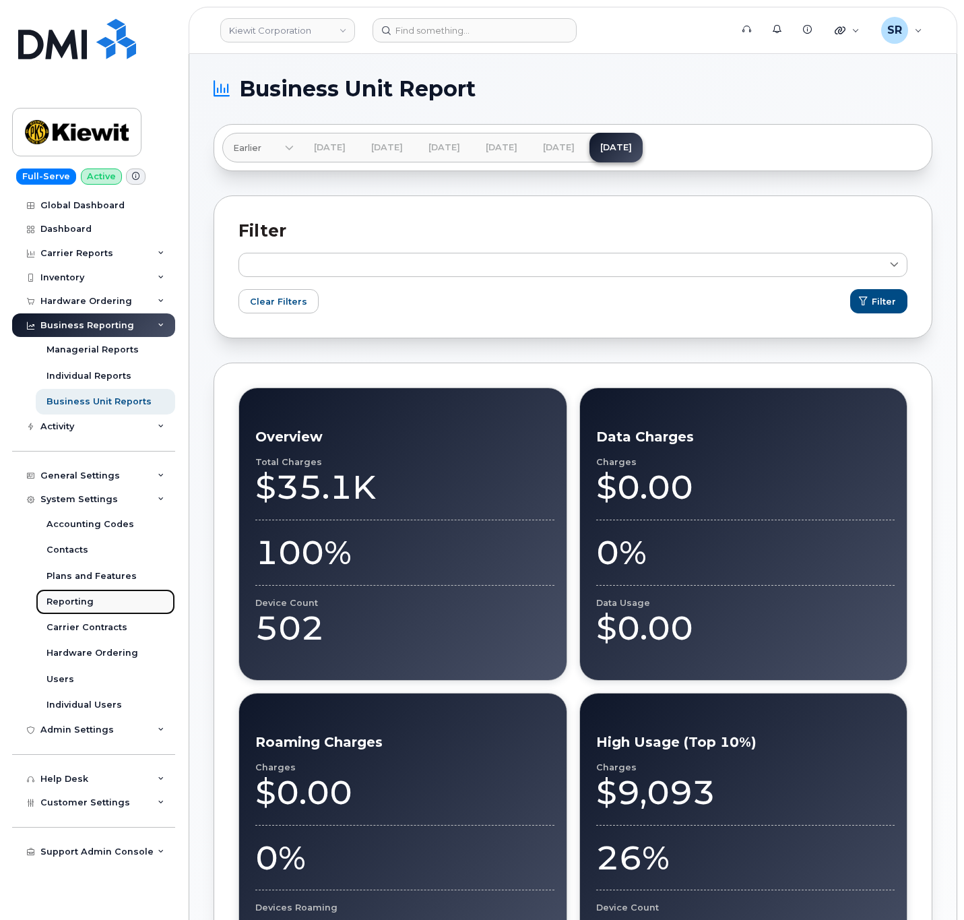
click at [116, 604] on link "Reporting" at bounding box center [105, 602] width 139 height 26
click at [107, 595] on link "Reporting" at bounding box center [105, 602] width 139 height 26
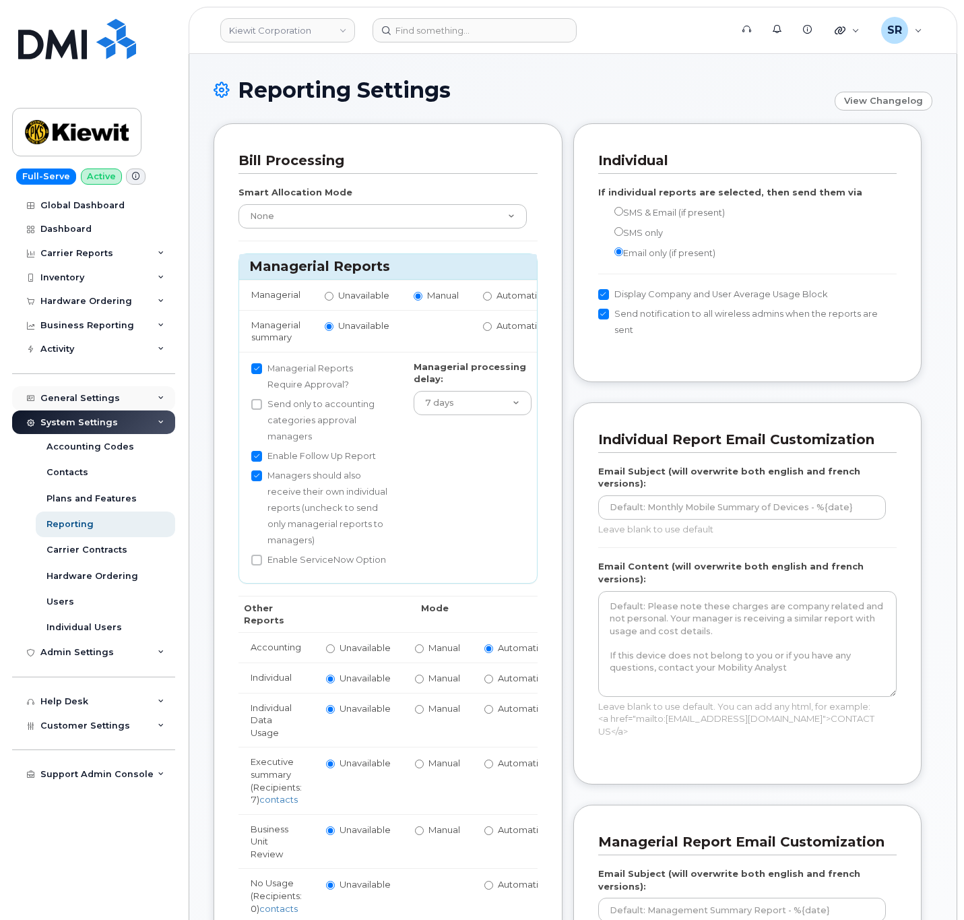
click at [111, 403] on div "General Settings" at bounding box center [80, 398] width 80 height 11
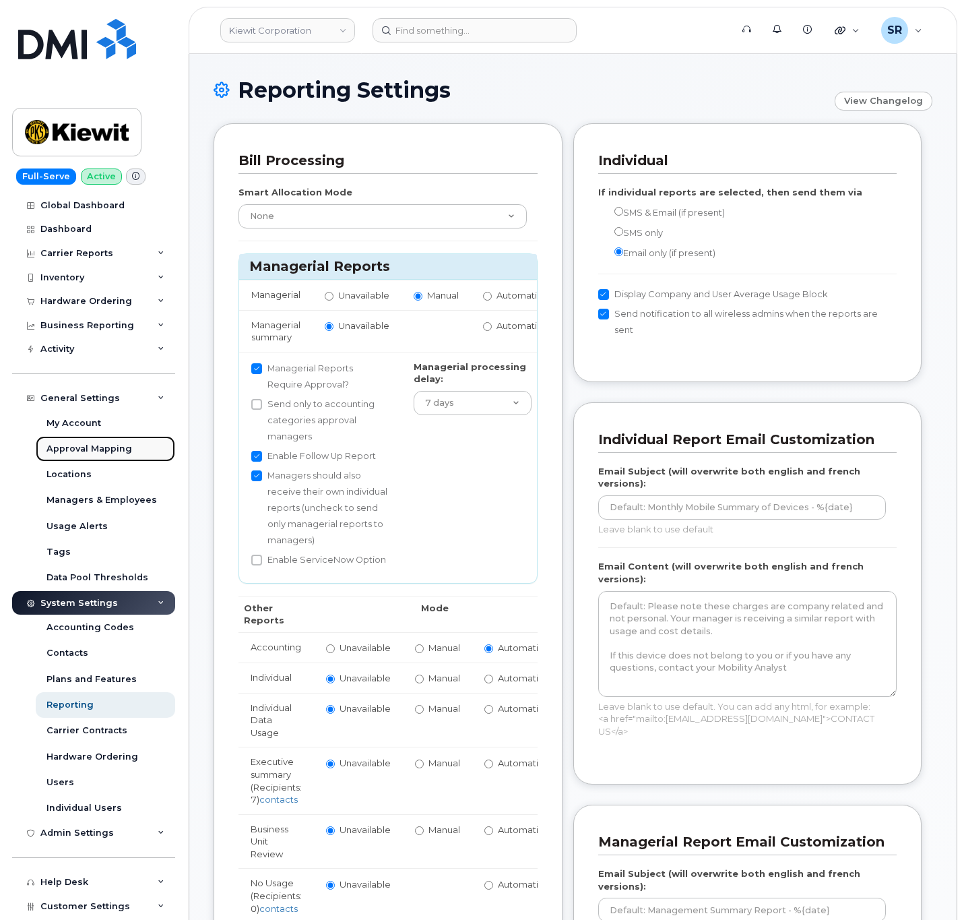
click at [123, 455] on div "Approval Mapping" at bounding box center [89, 449] width 86 height 12
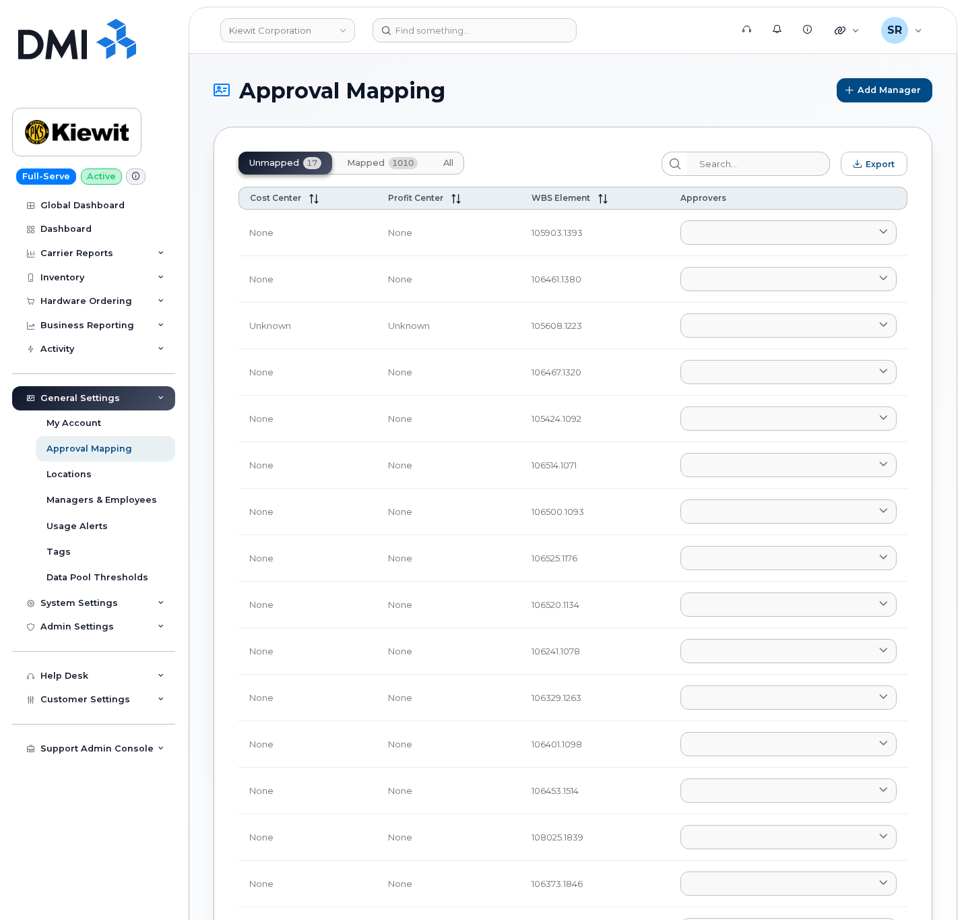
click at [371, 162] on span "Mapped" at bounding box center [366, 163] width 38 height 11
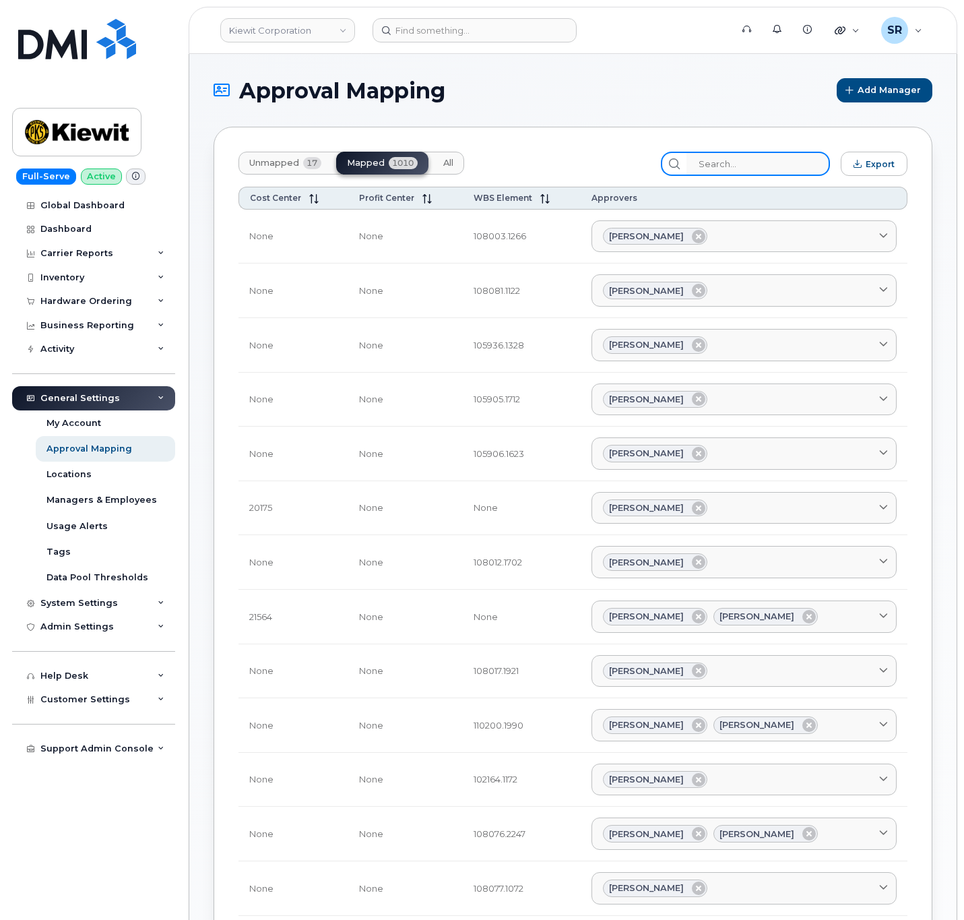
click at [741, 168] on input "search" at bounding box center [759, 164] width 144 height 24
paste input "108024.1354"
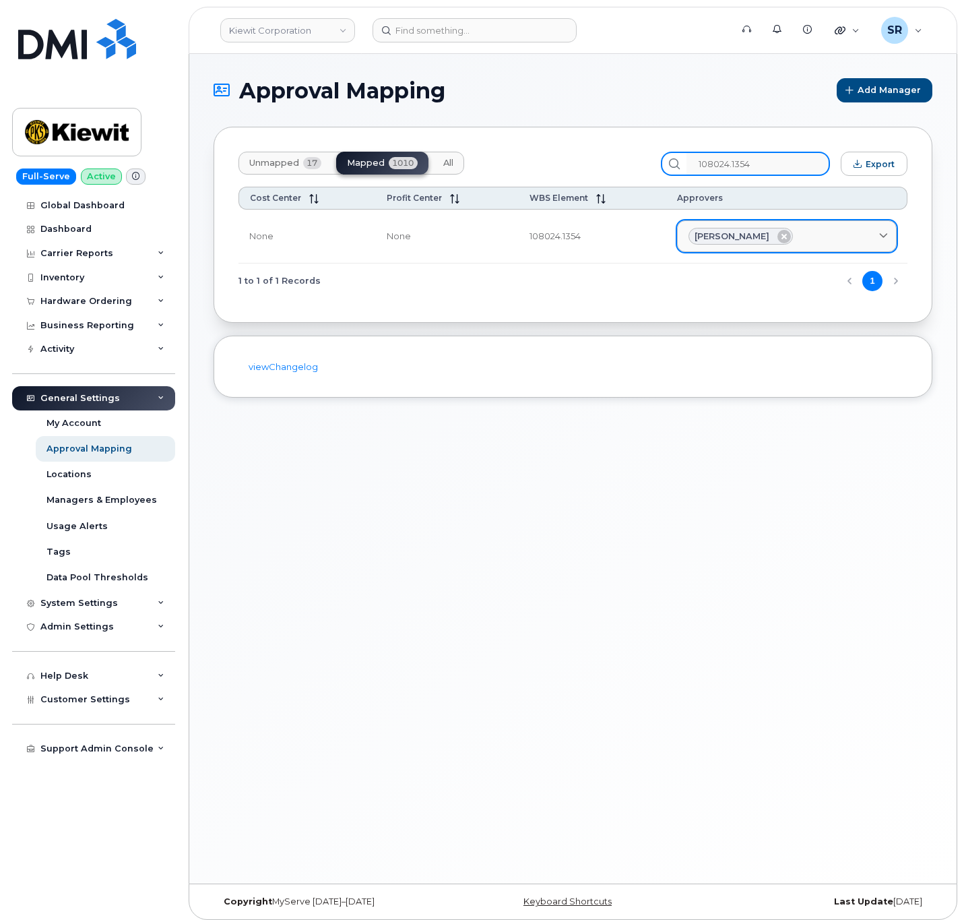
type input "108024.1354"
click at [718, 235] on span "Chad Yannazzone" at bounding box center [732, 236] width 75 height 13
click at [695, 237] on span "Chad Yannazzone" at bounding box center [732, 236] width 75 height 13
click at [889, 239] on link "Chad Yannazzone" at bounding box center [787, 236] width 220 height 32
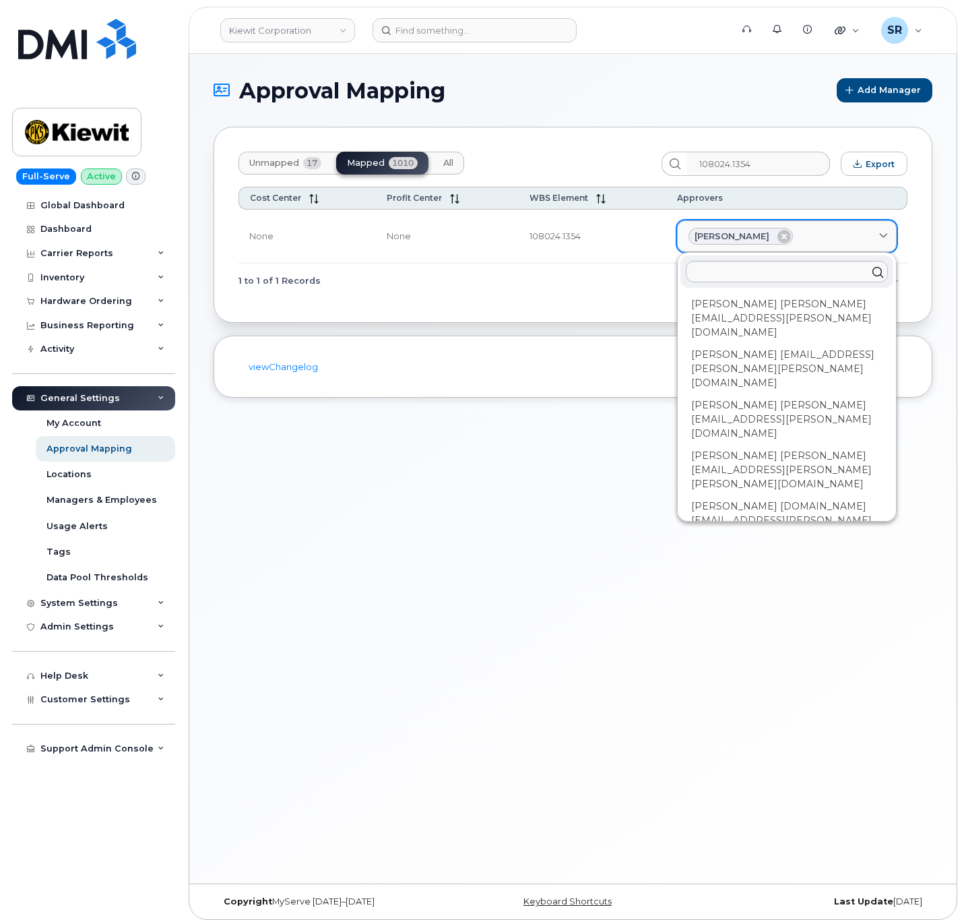
click at [883, 237] on icon at bounding box center [883, 236] width 9 height 9
drag, startPoint x: 760, startPoint y: 237, endPoint x: 683, endPoint y: 235, distance: 76.8
click at [689, 235] on div "Chad Yannazzone" at bounding box center [741, 237] width 104 height 18
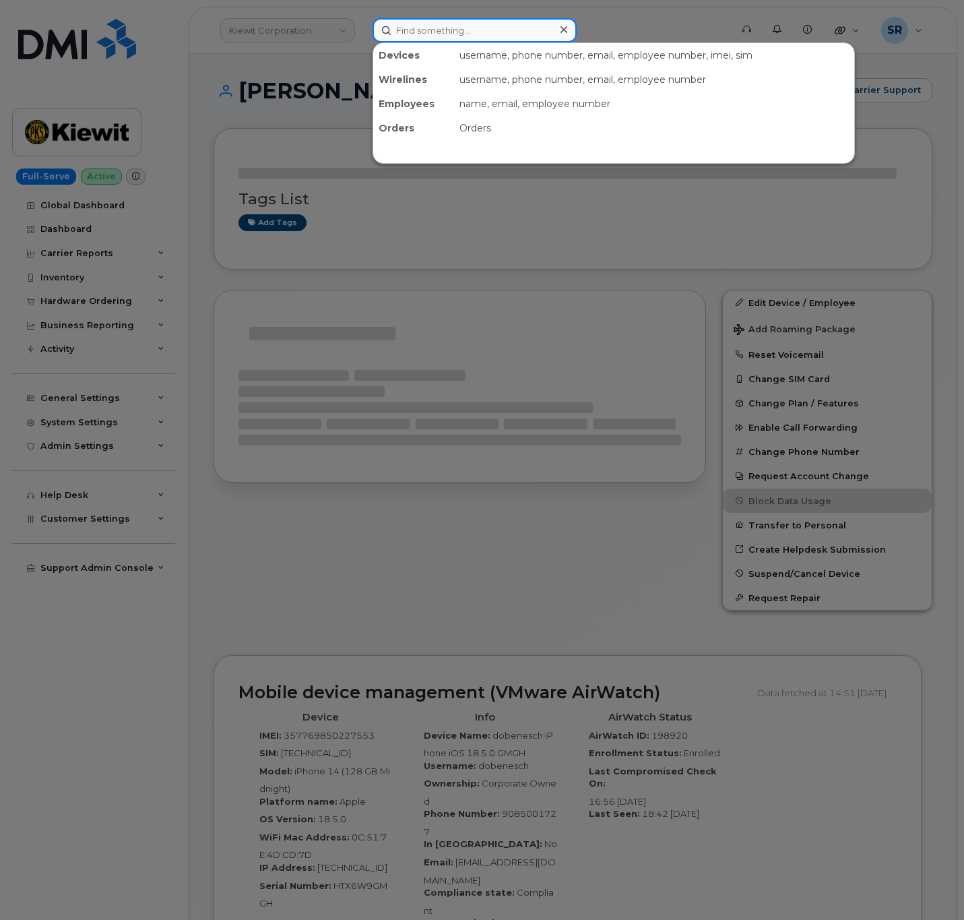
click at [425, 25] on input at bounding box center [475, 30] width 204 height 24
paste input "[PERSON_NAME]"
type input "[PERSON_NAME]"
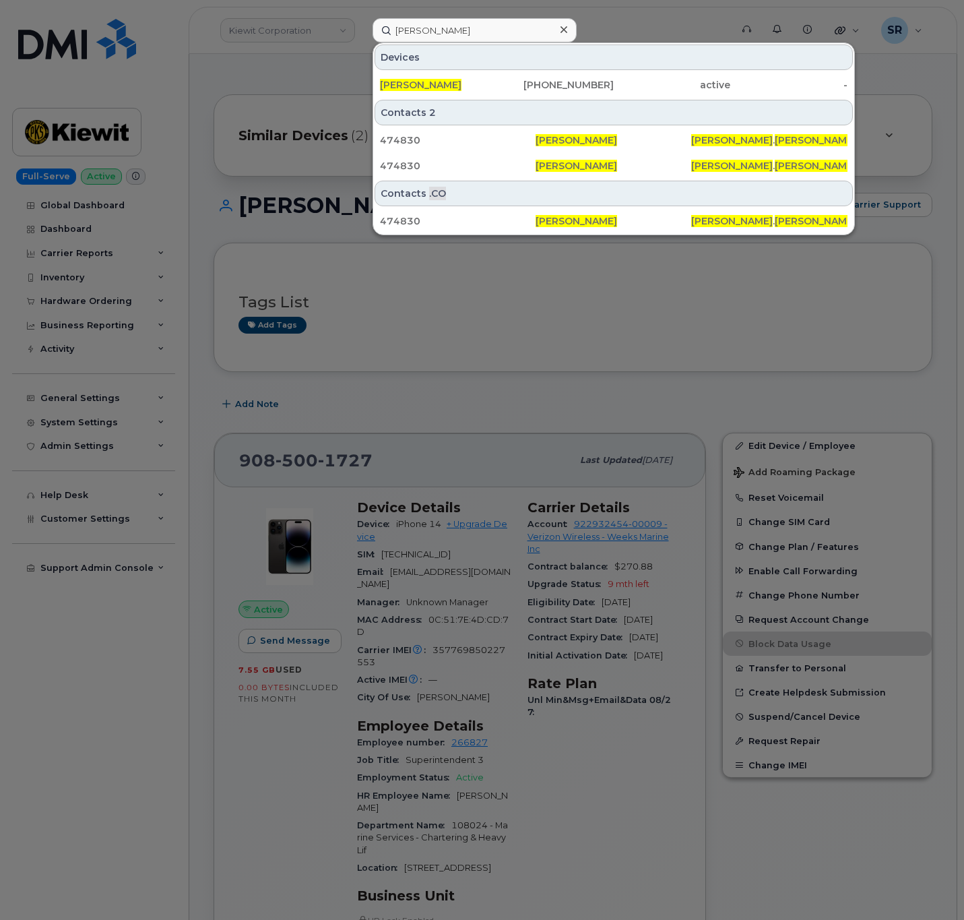
click at [224, 183] on div at bounding box center [482, 460] width 964 height 920
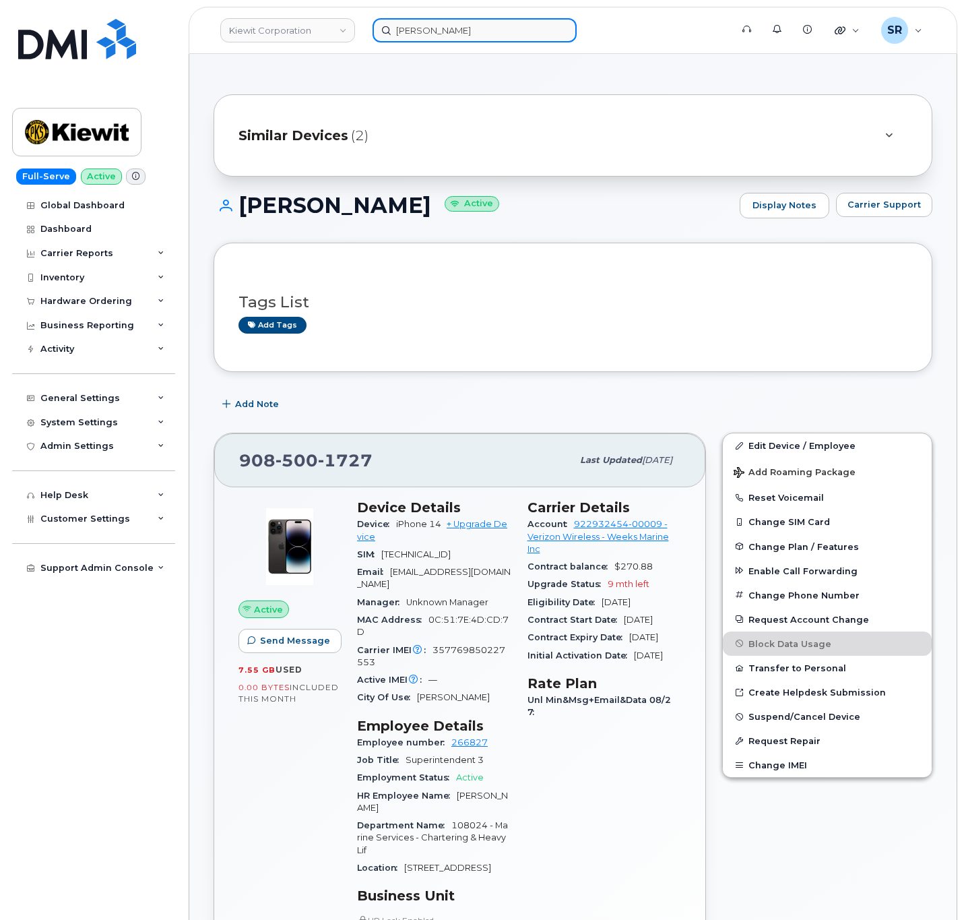
click at [407, 23] on input "[PERSON_NAME]" at bounding box center [475, 30] width 204 height 24
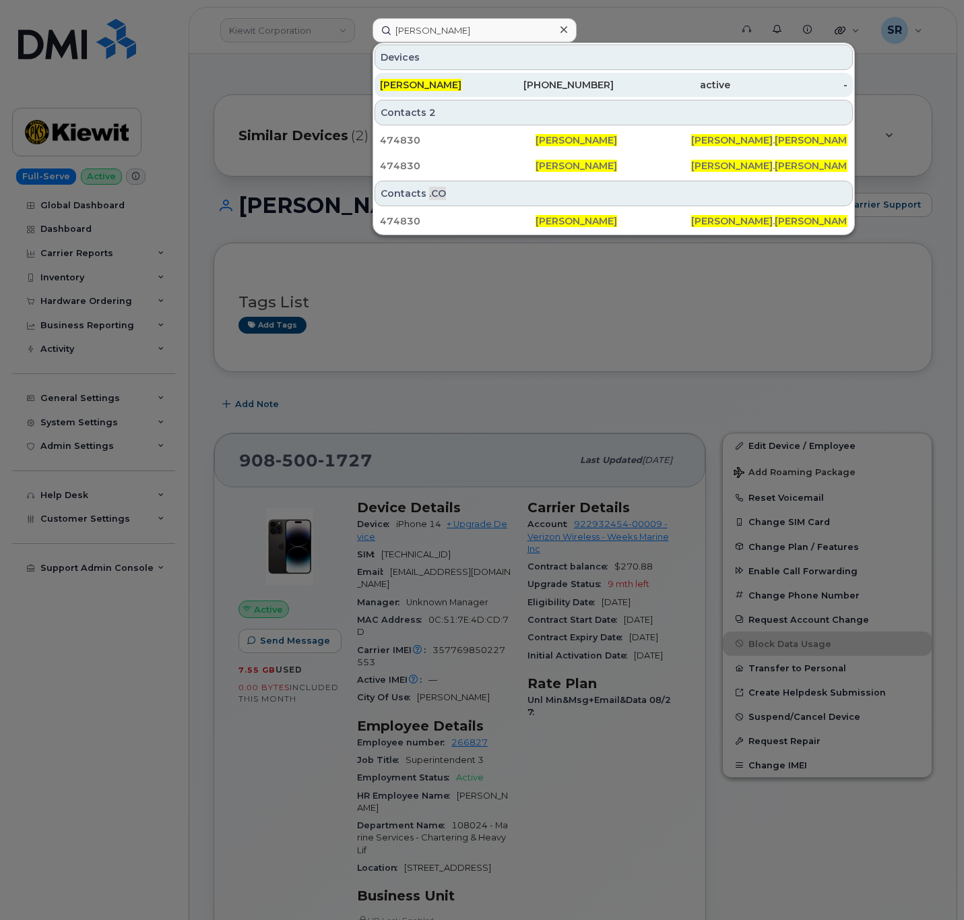
click at [449, 79] on div "CHAD YANNAZZONE" at bounding box center [438, 85] width 117 height 24
click at [455, 84] on span "CHAD YANNAZZONE" at bounding box center [421, 85] width 82 height 12
click at [478, 75] on div "CHAD YANNAZZONE" at bounding box center [438, 85] width 117 height 24
click at [499, 84] on div "908-844-1320" at bounding box center [555, 84] width 117 height 13
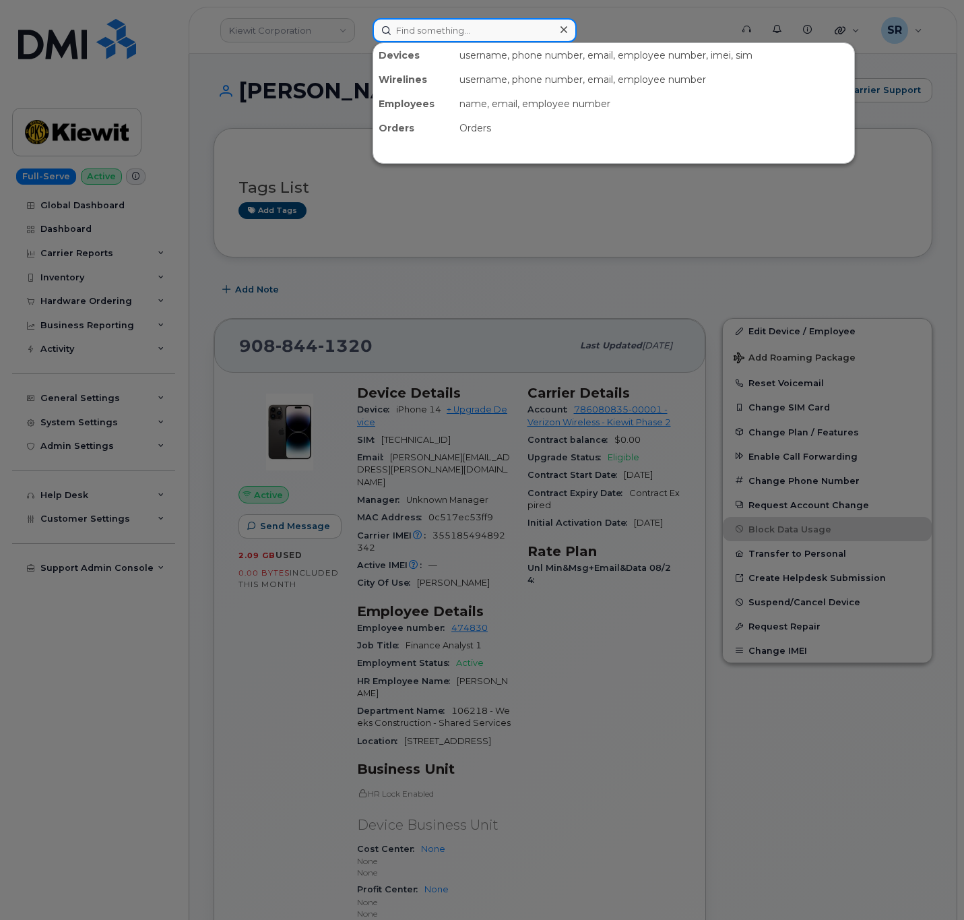
click at [453, 18] on input at bounding box center [475, 30] width 204 height 24
paste input "[PHONE_NUMBER]"
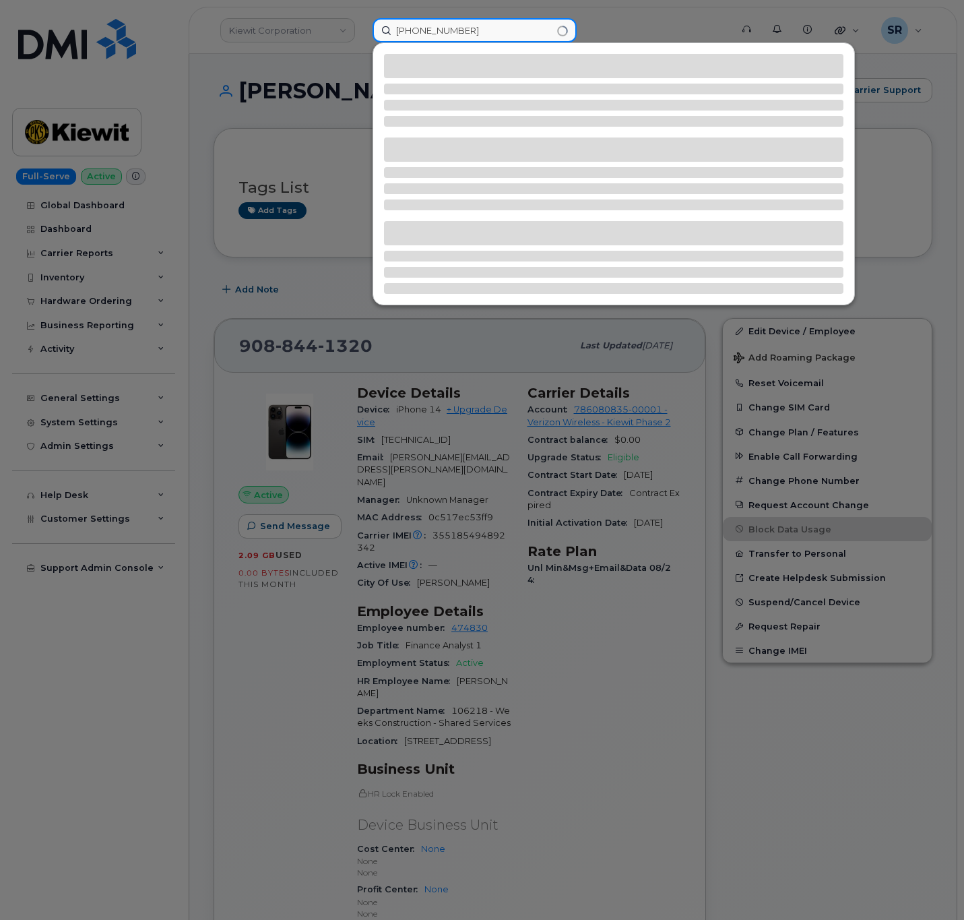
type input "[PHONE_NUMBER]"
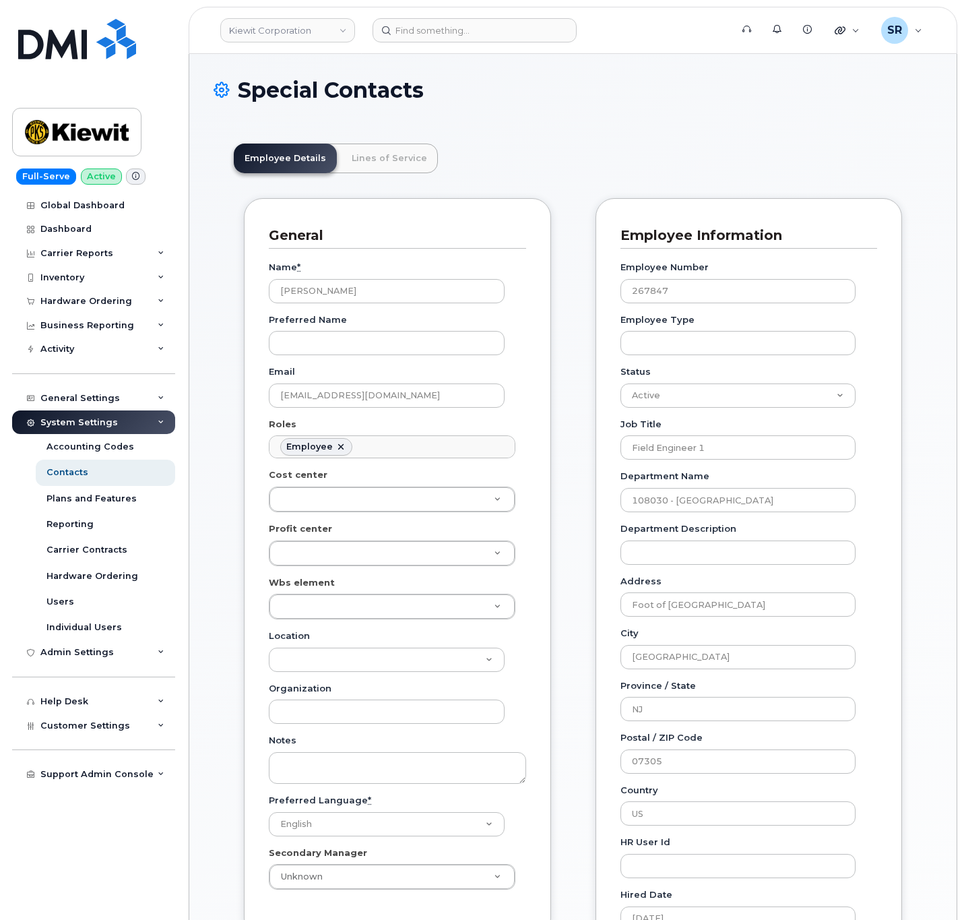
scroll to position [40, 0]
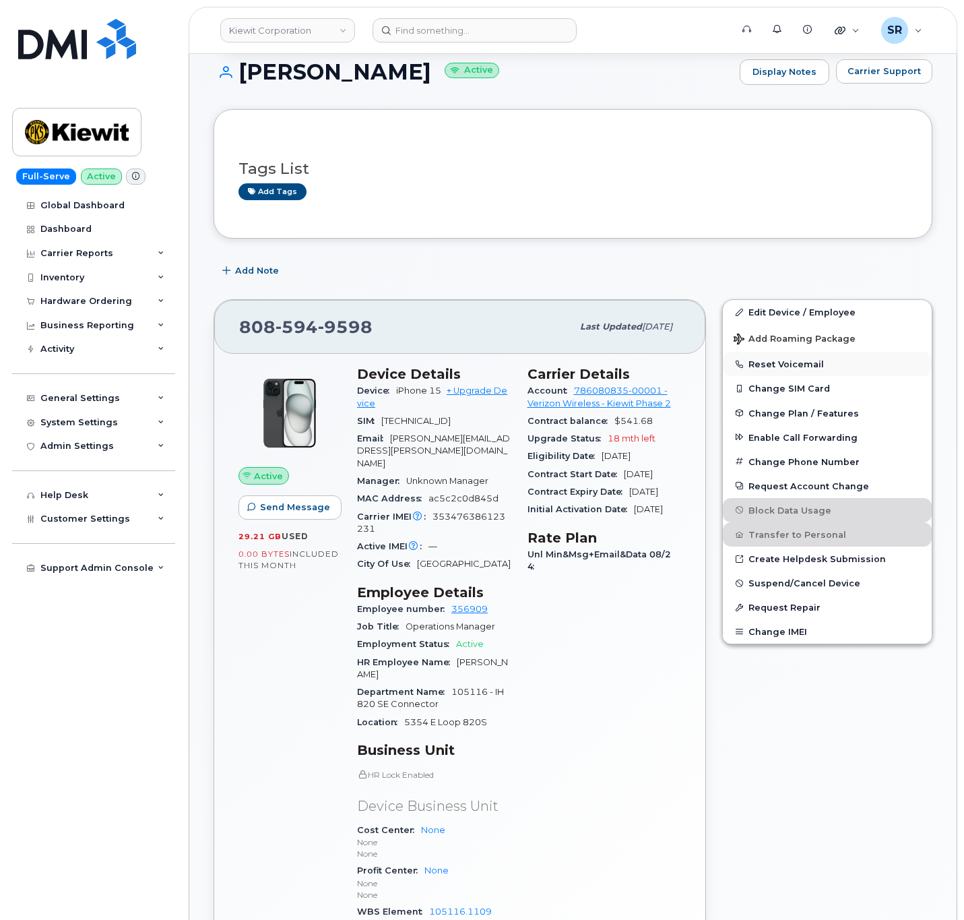
scroll to position [303, 0]
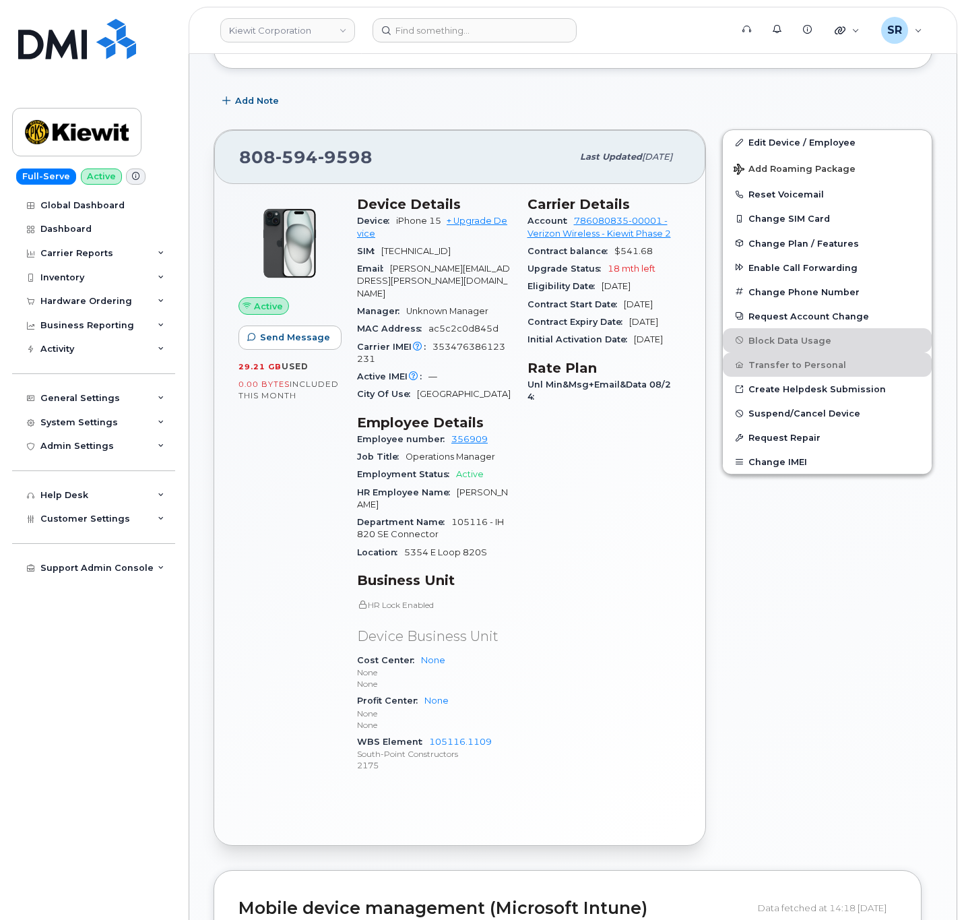
drag, startPoint x: 235, startPoint y: 482, endPoint x: 267, endPoint y: 449, distance: 45.3
click at [235, 482] on div "Active Send Message 29.21 GB  used 0.00 Bytes  included this month" at bounding box center [289, 490] width 119 height 604
click at [418, 30] on input at bounding box center [475, 30] width 204 height 24
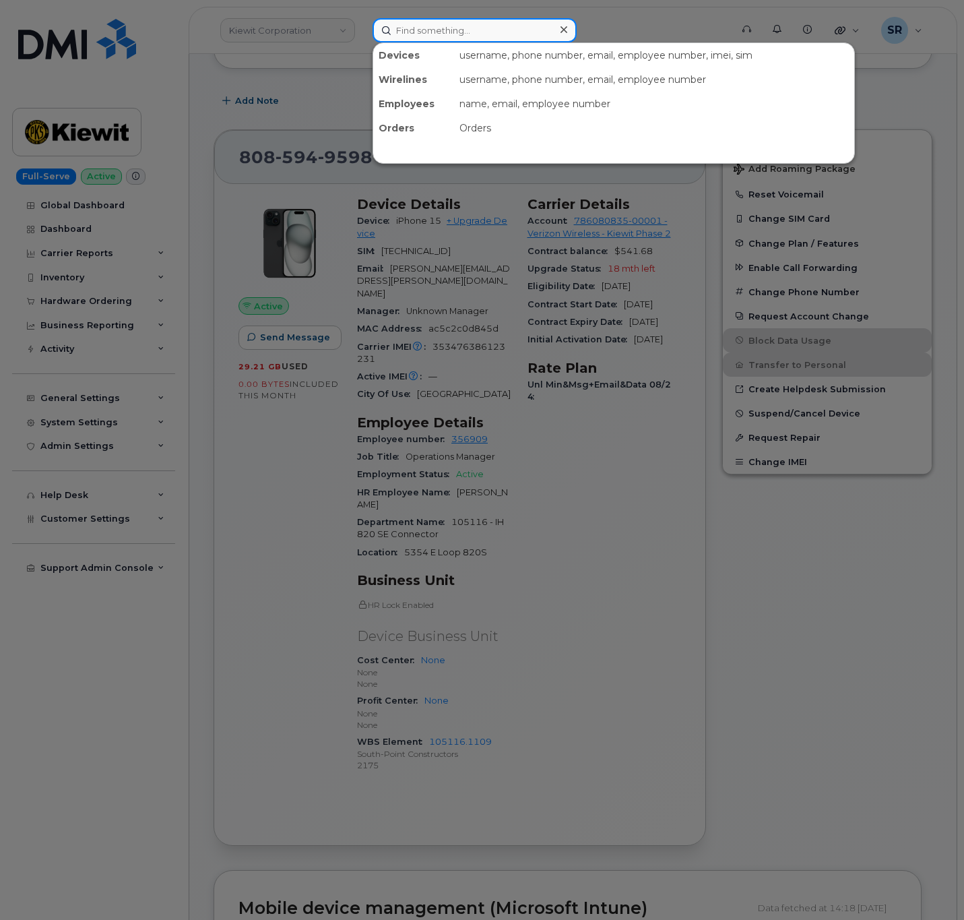
paste input "8483505992"
type input "8483505992"
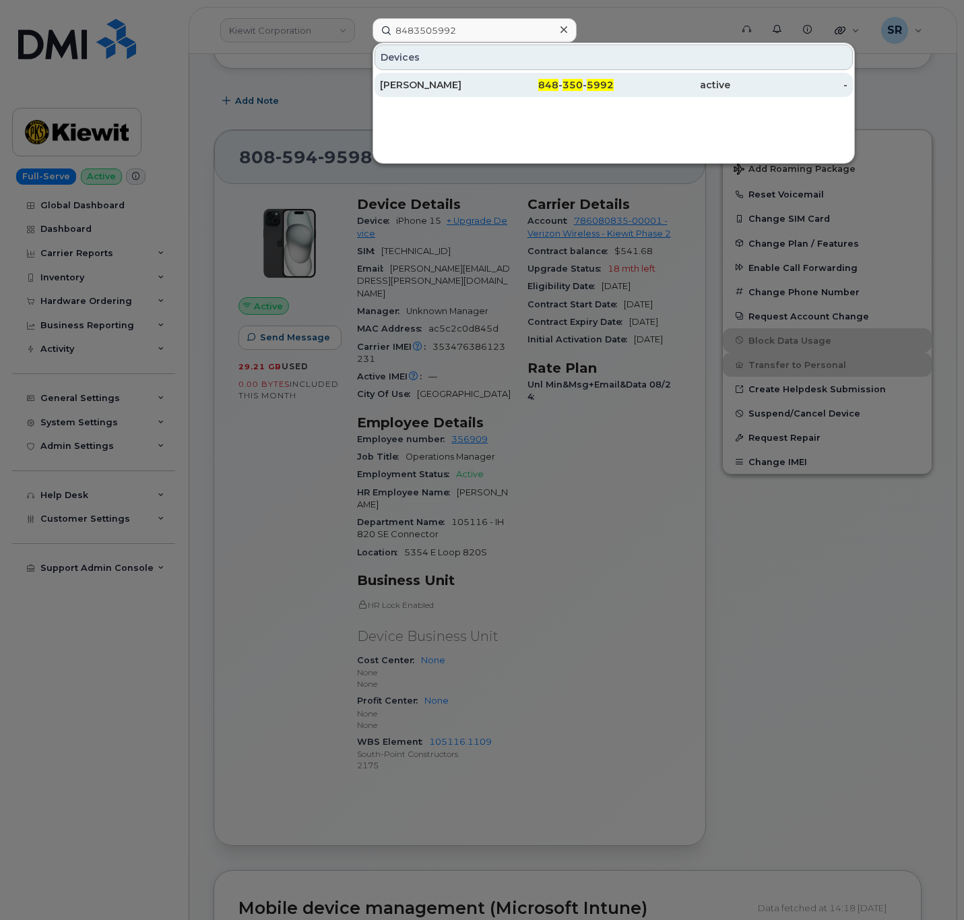
click at [565, 85] on span "350" at bounding box center [573, 85] width 20 height 12
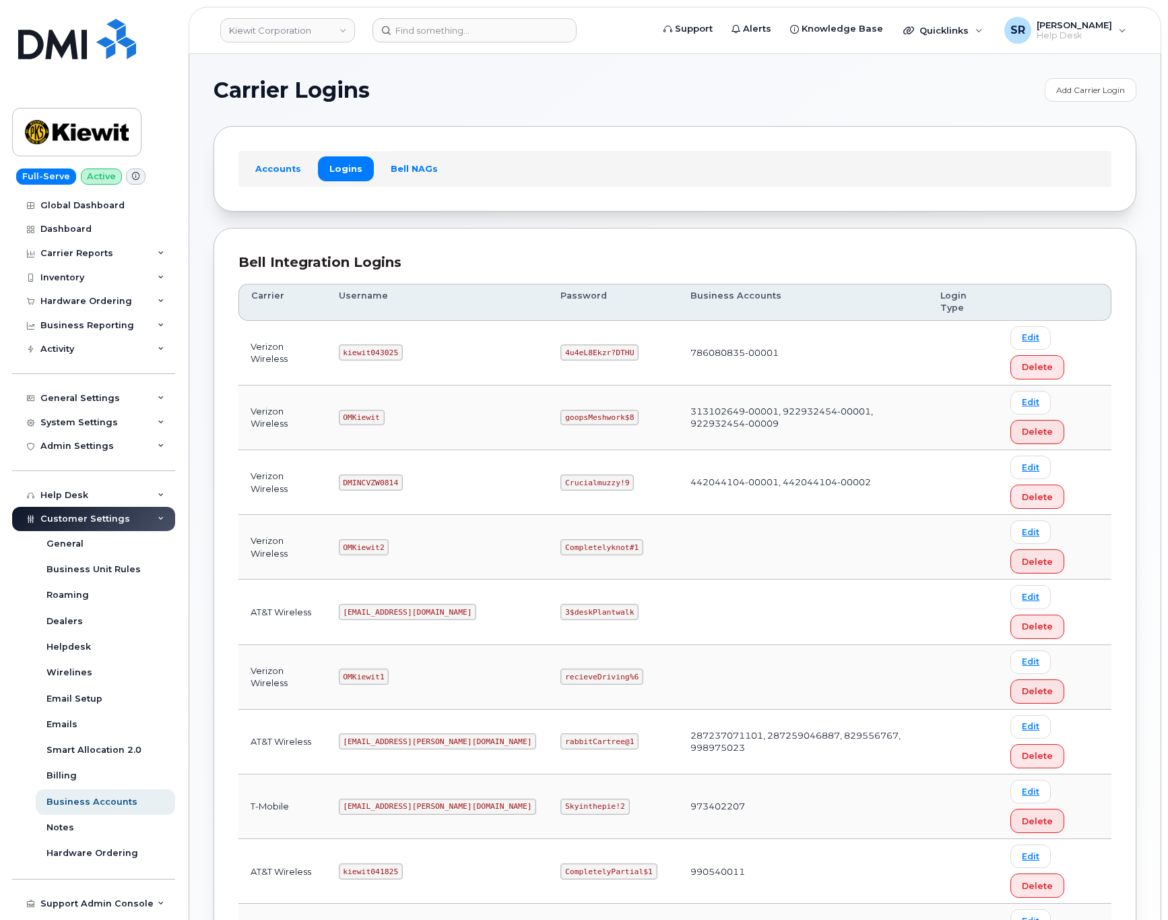
click at [385, 356] on code "kiewit043025" at bounding box center [371, 352] width 64 height 16
copy code "kiewit043025"
click at [561, 348] on code "4u4eL8Ekzr?DTHU" at bounding box center [600, 352] width 78 height 16
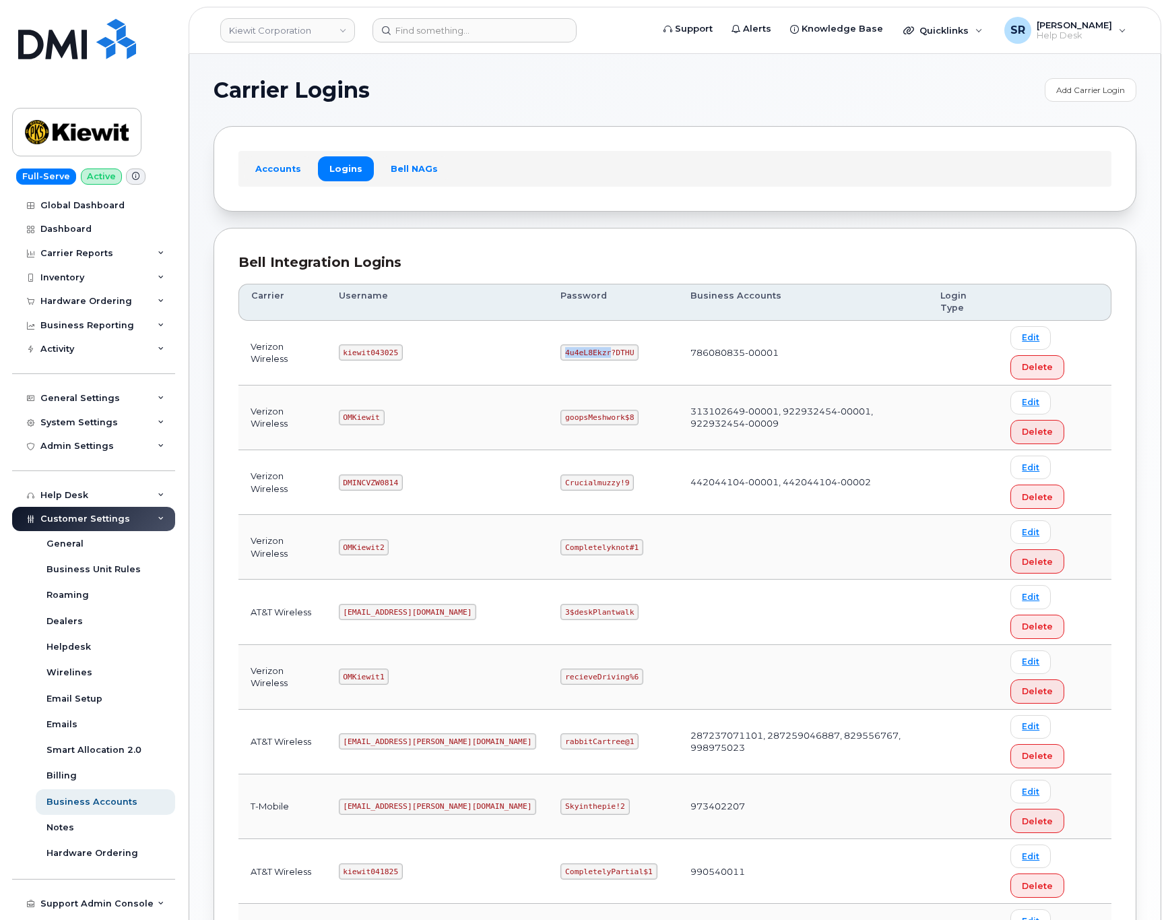
click at [561, 348] on code "4u4eL8Ekzr?DTHU" at bounding box center [600, 352] width 78 height 16
copy code "4u4eL8Ekzr?DTHU"
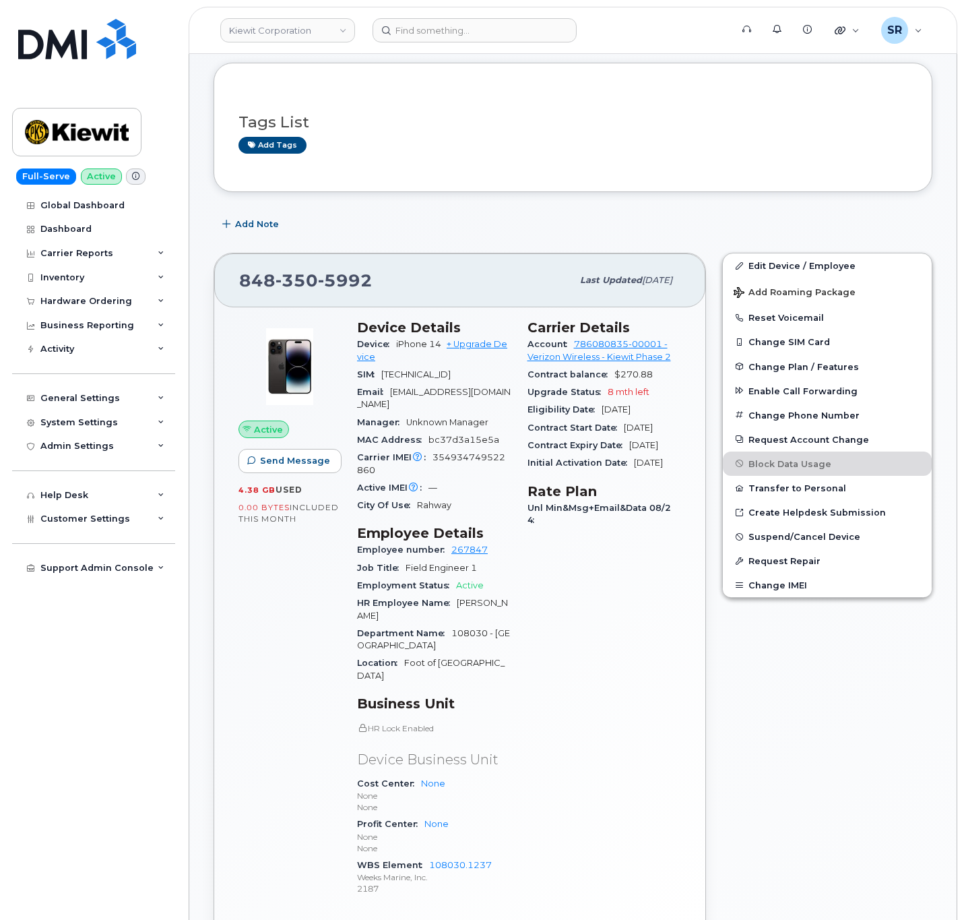
scroll to position [101, 0]
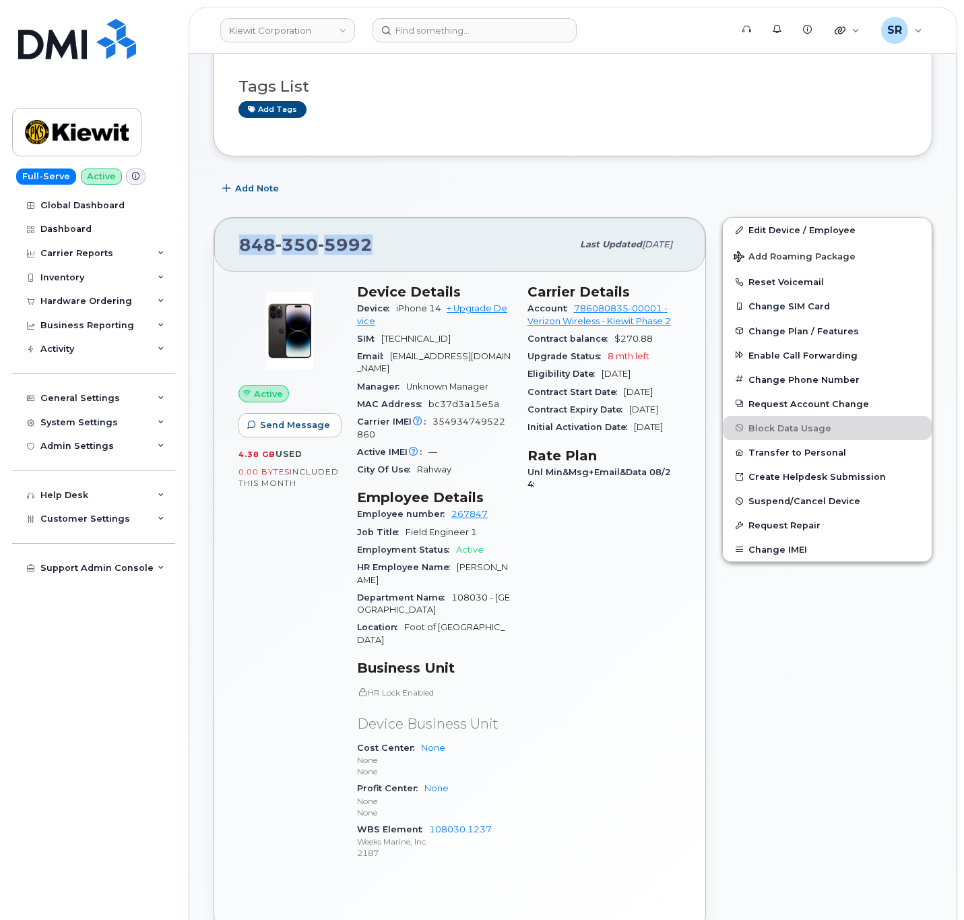
drag, startPoint x: 348, startPoint y: 235, endPoint x: 201, endPoint y: 239, distance: 146.9
click at [201, 239] on div "[PERSON_NAME] Active Display Notes Carrier Support Tags List Add tags Add Note …" at bounding box center [572, 919] width 767 height 1932
copy span "[PHONE_NUMBER]"
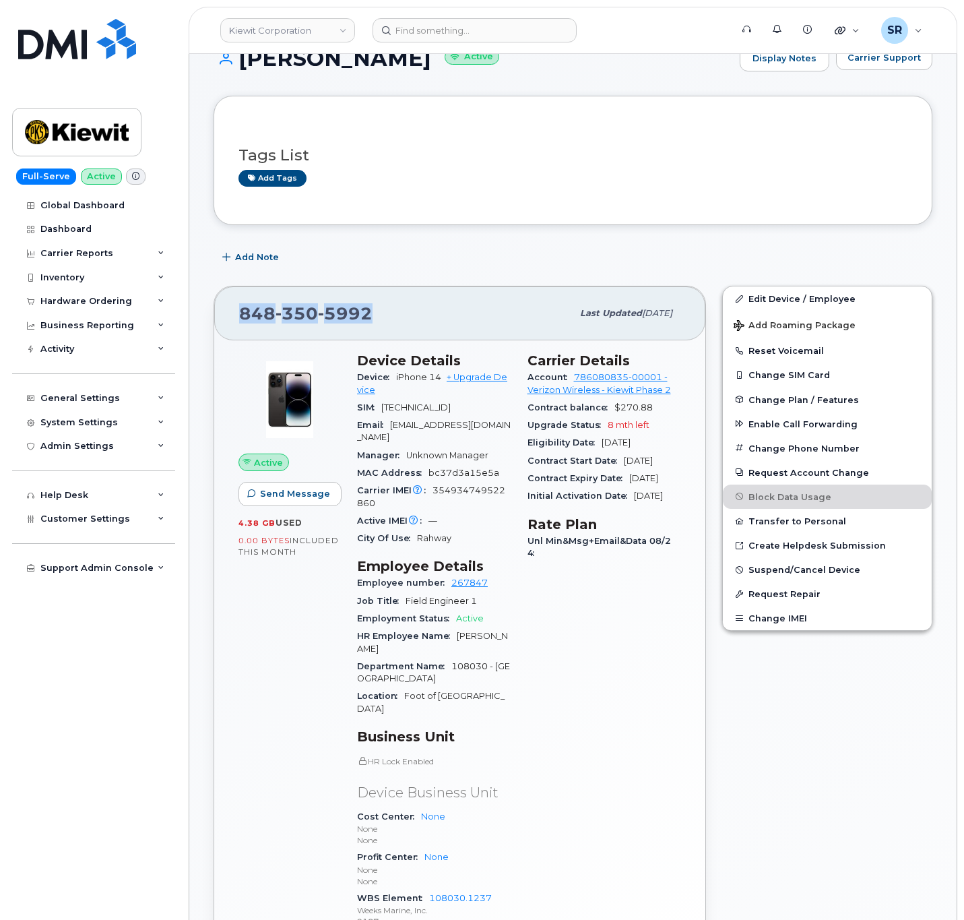
scroll to position [0, 0]
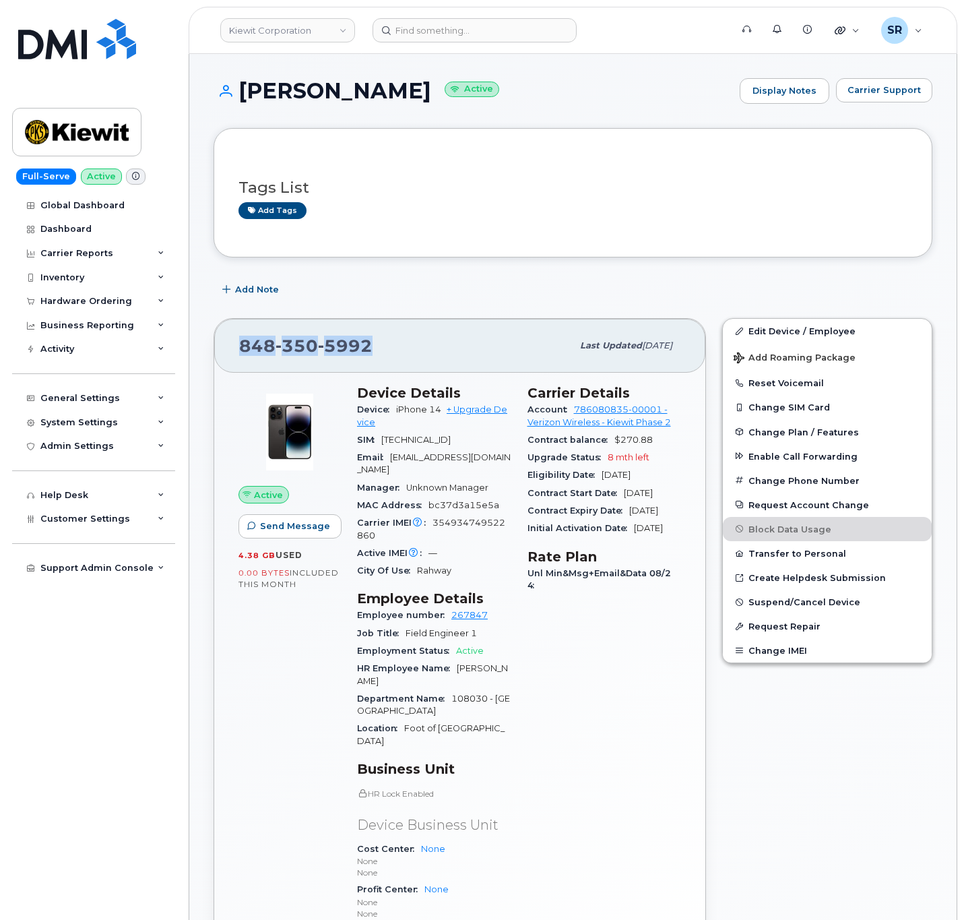
click at [409, 342] on div "[PHONE_NUMBER]" at bounding box center [405, 346] width 333 height 28
click at [490, 31] on input at bounding box center [475, 30] width 204 height 24
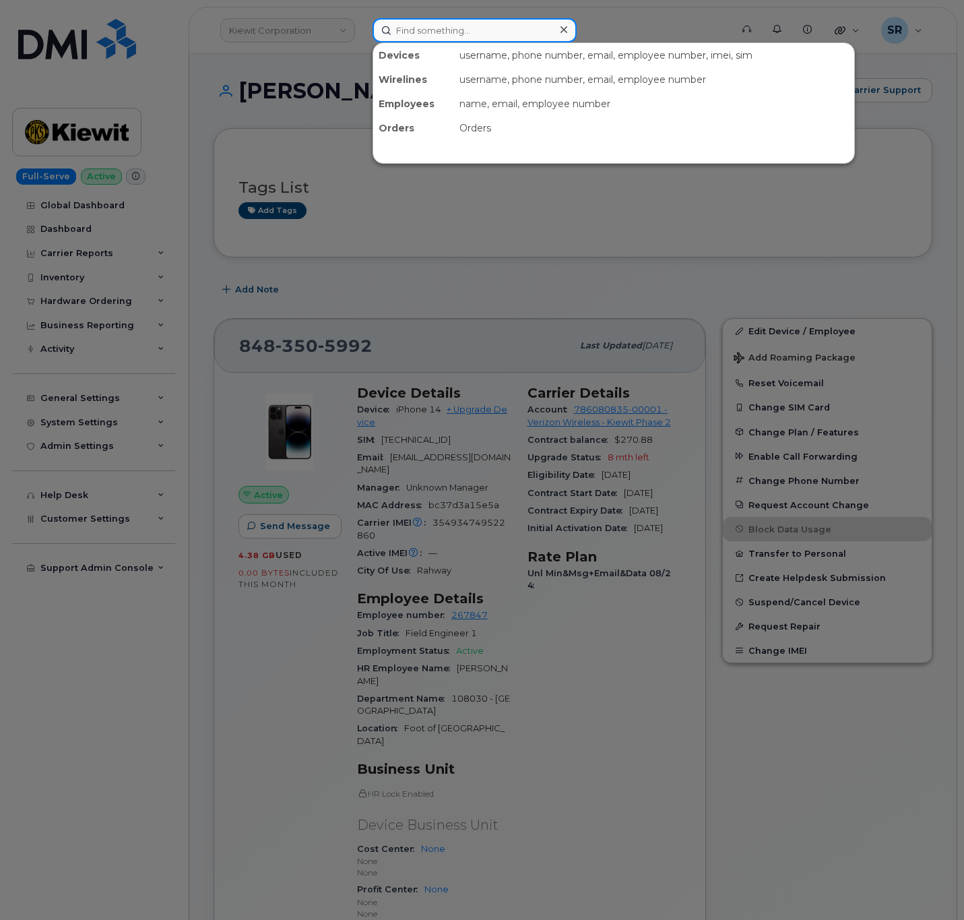
paste input "219-314-9014"
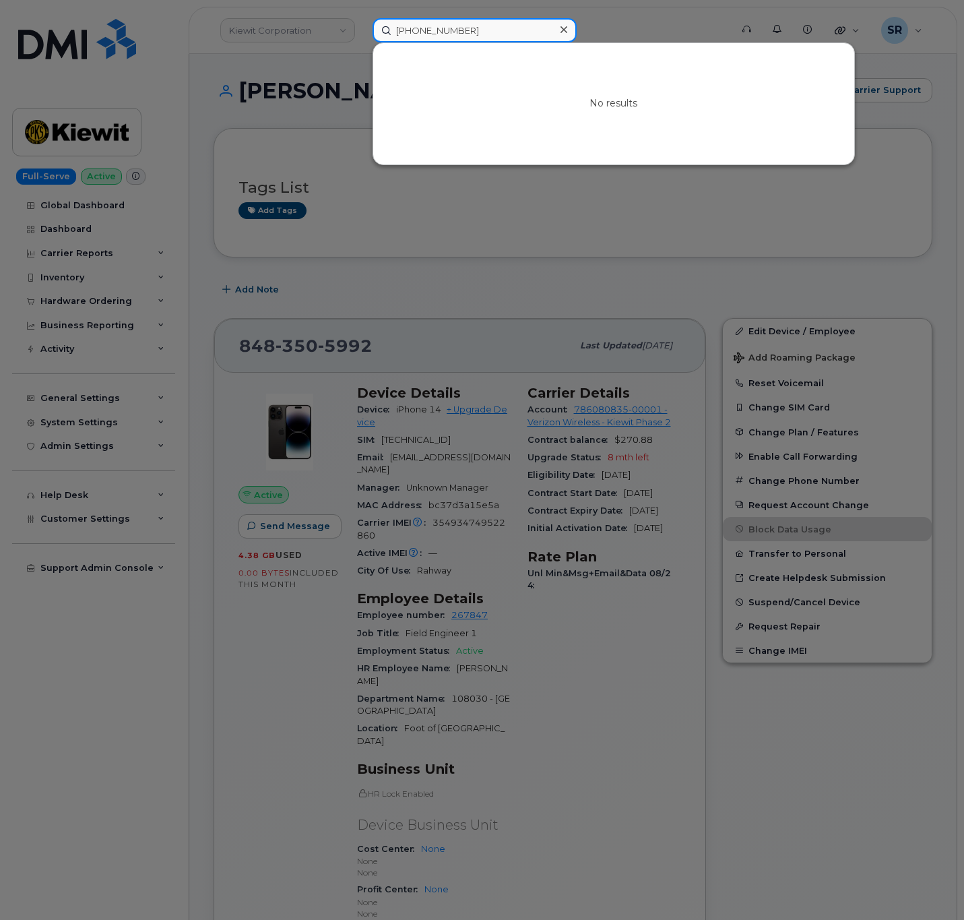
drag, startPoint x: 467, startPoint y: 17, endPoint x: 472, endPoint y: 29, distance: 13.0
click at [467, 18] on input "219-314-9014" at bounding box center [475, 30] width 204 height 24
click at [472, 29] on input "219-314-9014" at bounding box center [475, 30] width 204 height 24
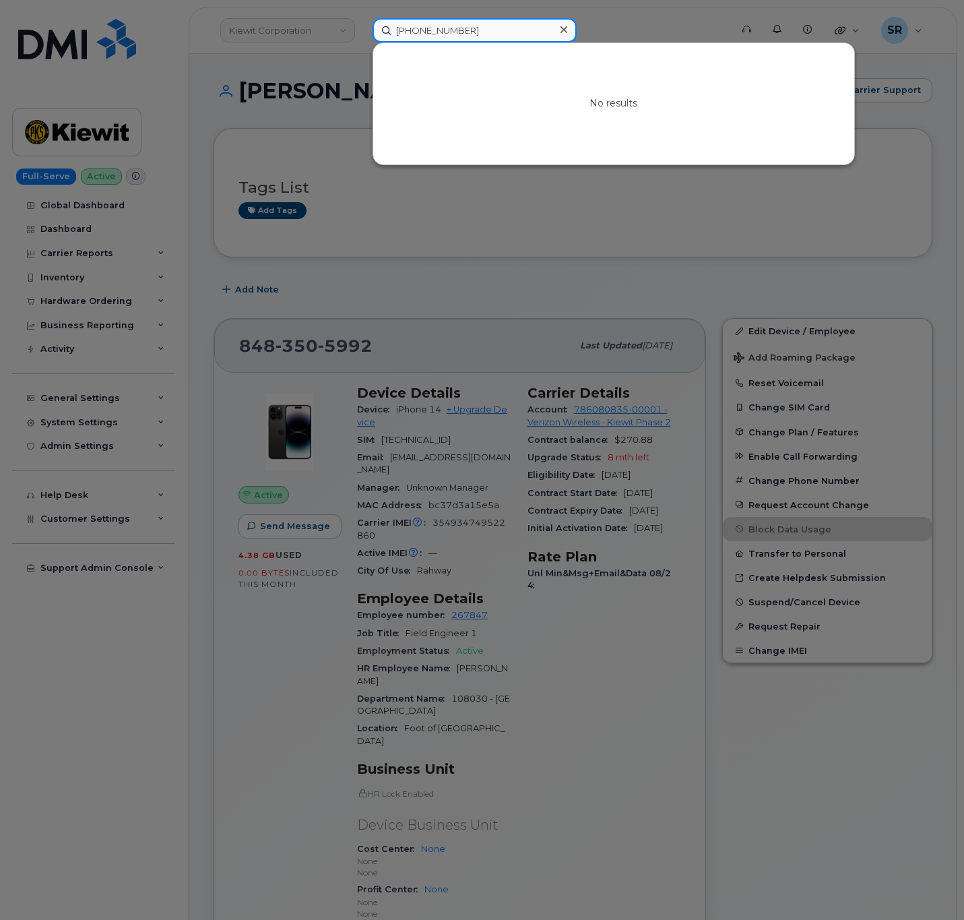
paste input "354140910990940"
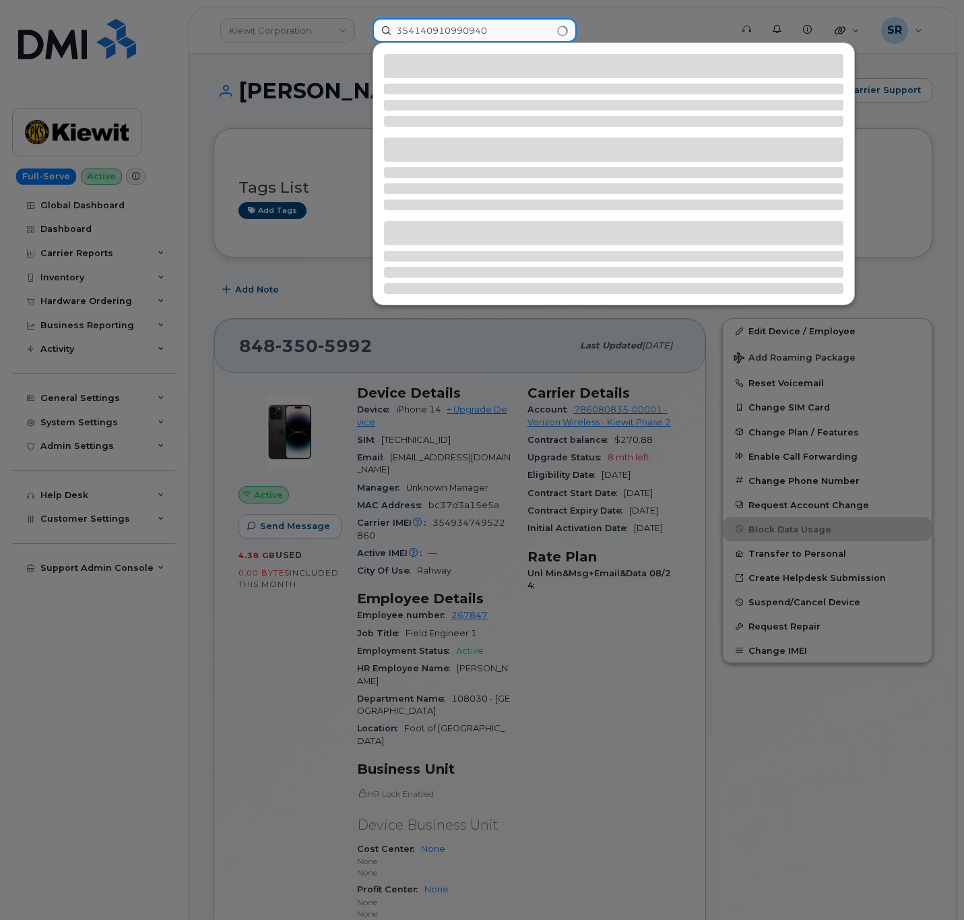
type input "354140910990940"
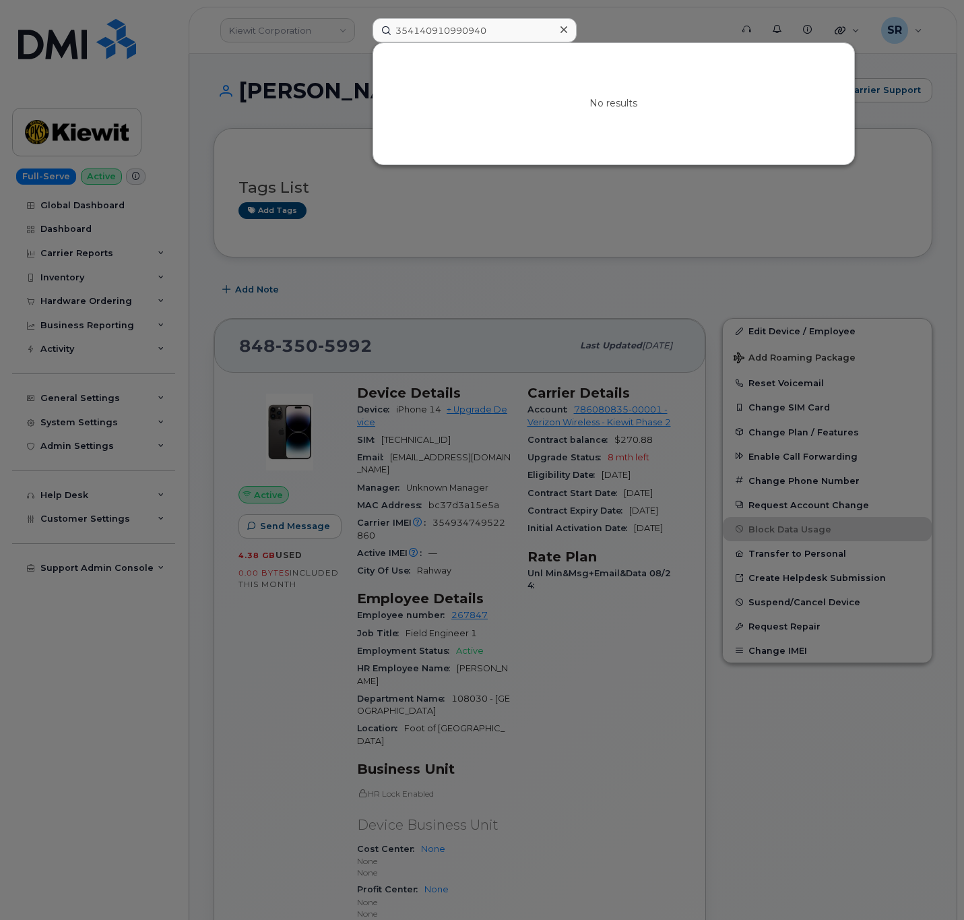
click at [568, 30] on div at bounding box center [564, 30] width 20 height 20
click at [568, 30] on div at bounding box center [475, 30] width 204 height 24
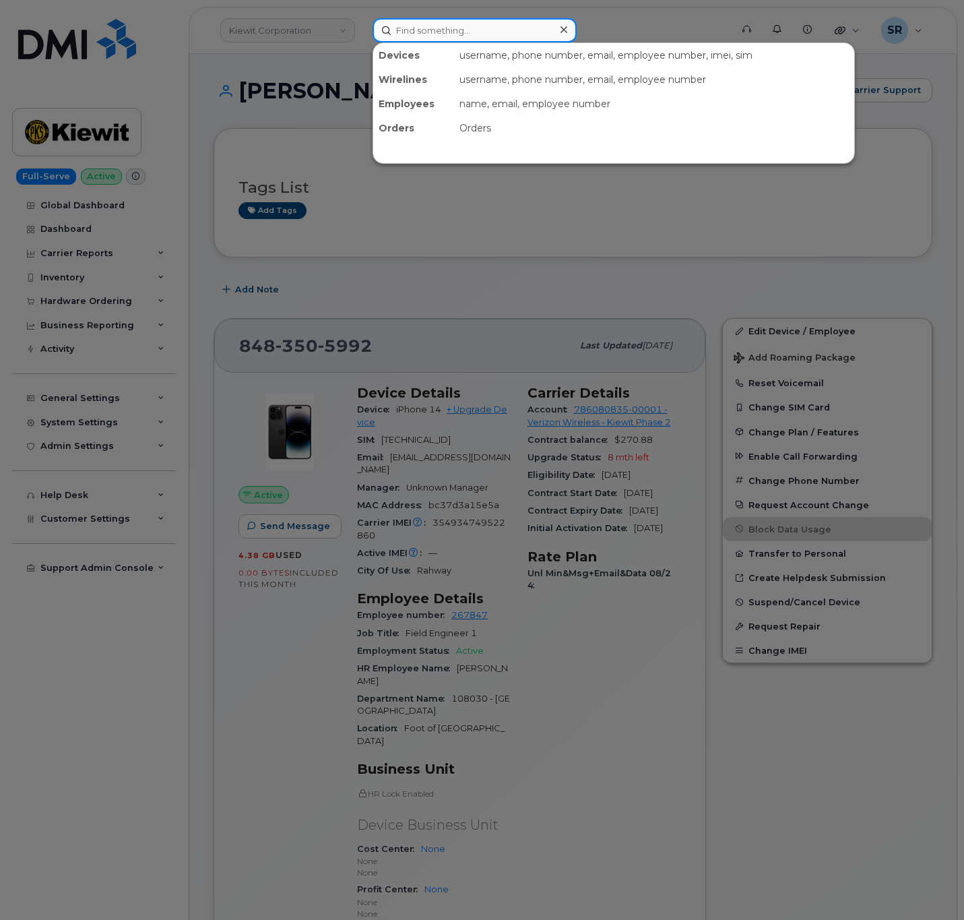
click at [479, 40] on input at bounding box center [475, 30] width 204 height 24
click at [479, 38] on input at bounding box center [475, 30] width 204 height 24
paste input "219-314-9014"
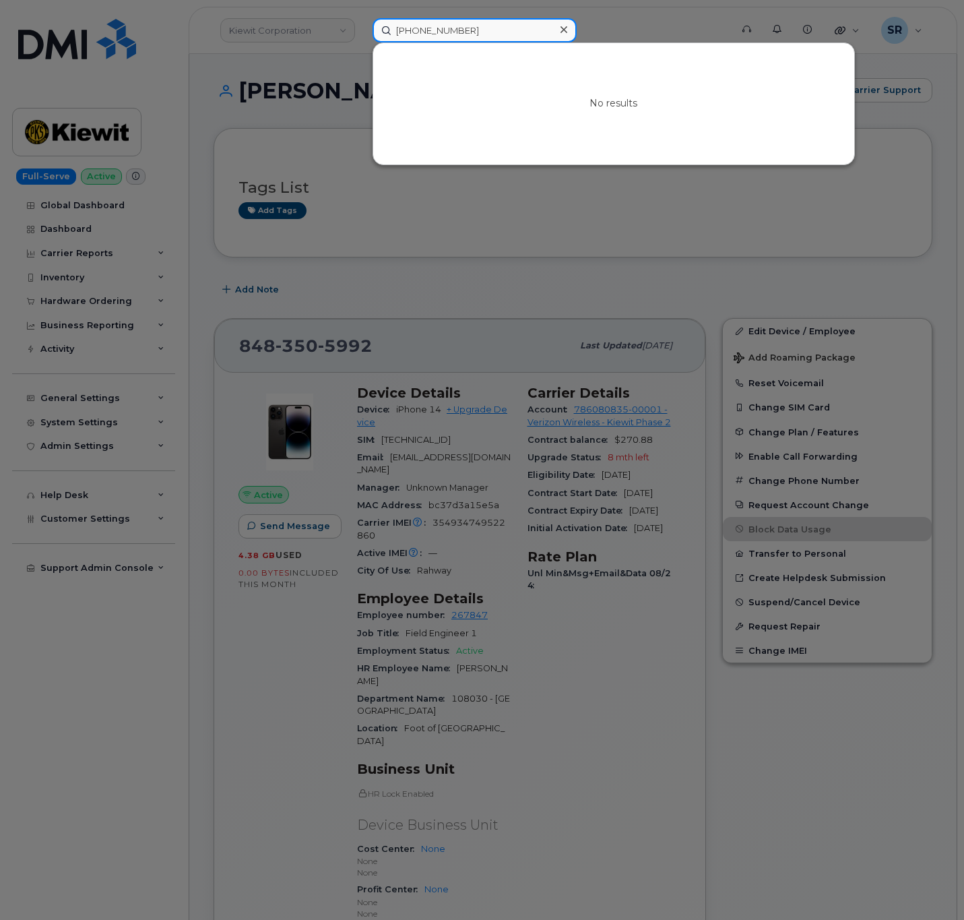
click at [483, 39] on input "219-314-9014" at bounding box center [475, 30] width 204 height 24
paste input "0104796822"
click at [494, 34] on input "0104796822" at bounding box center [475, 30] width 204 height 24
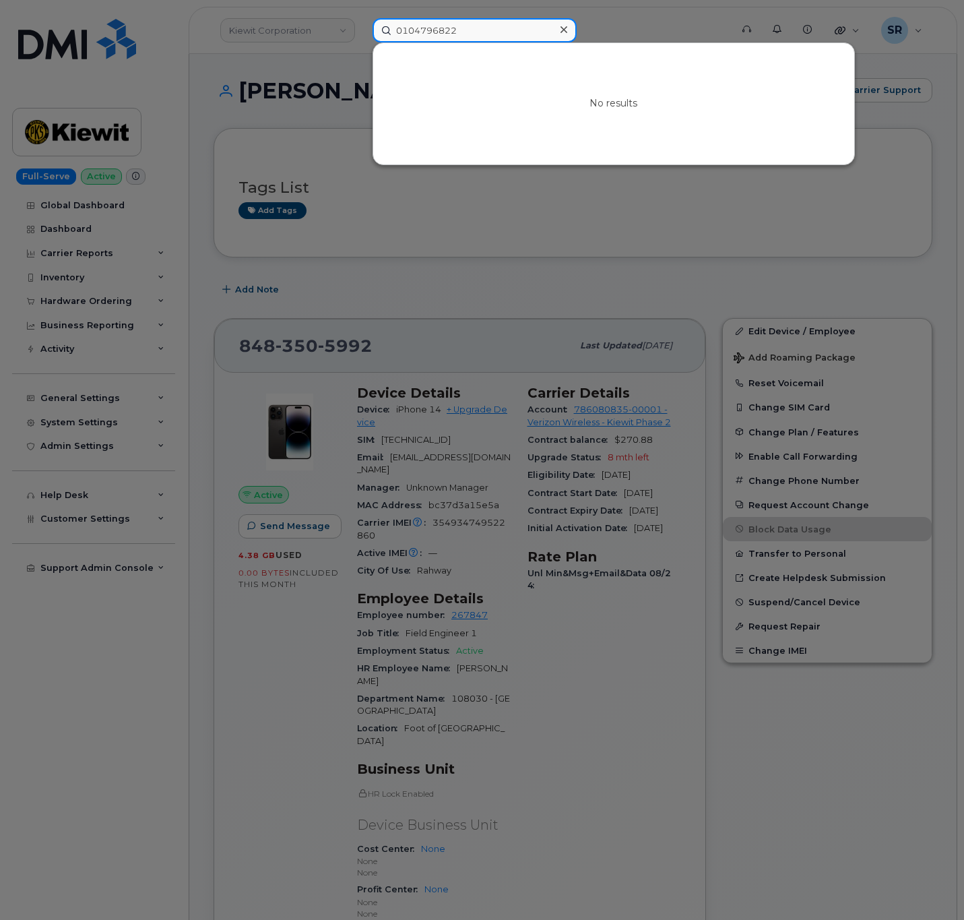
click at [494, 34] on input "0104796822" at bounding box center [475, 30] width 204 height 24
paste input "25120642"
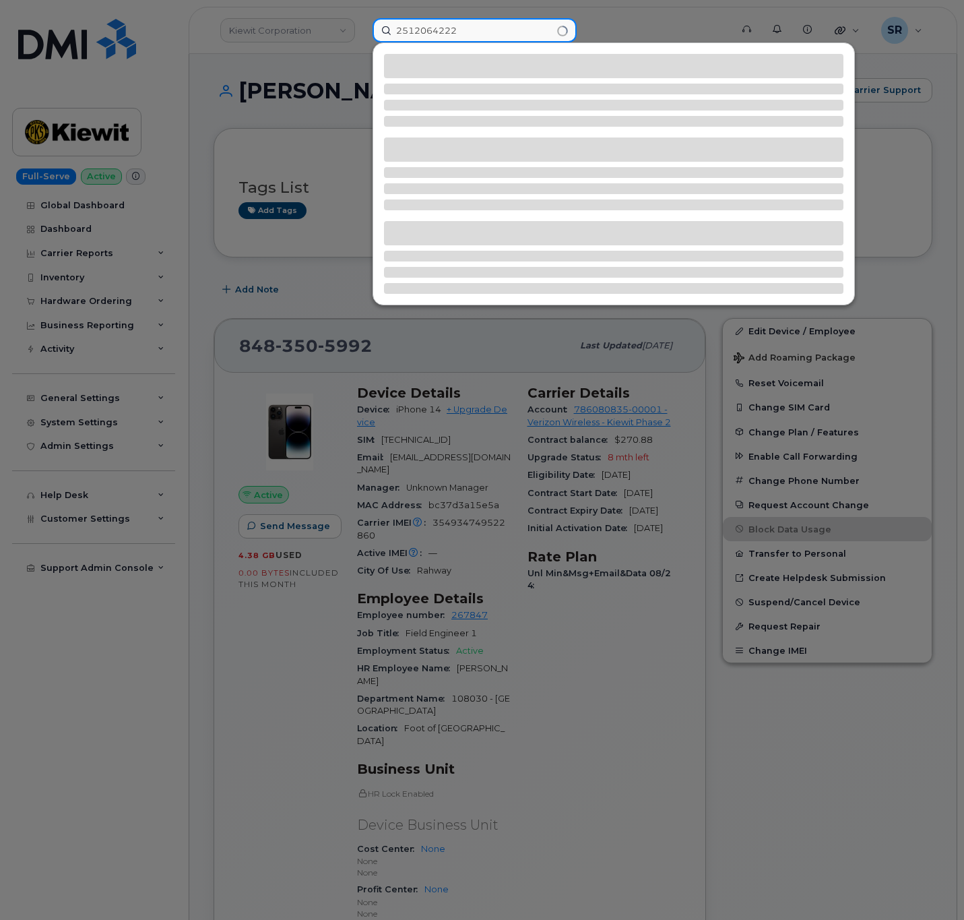
type input "2512064222"
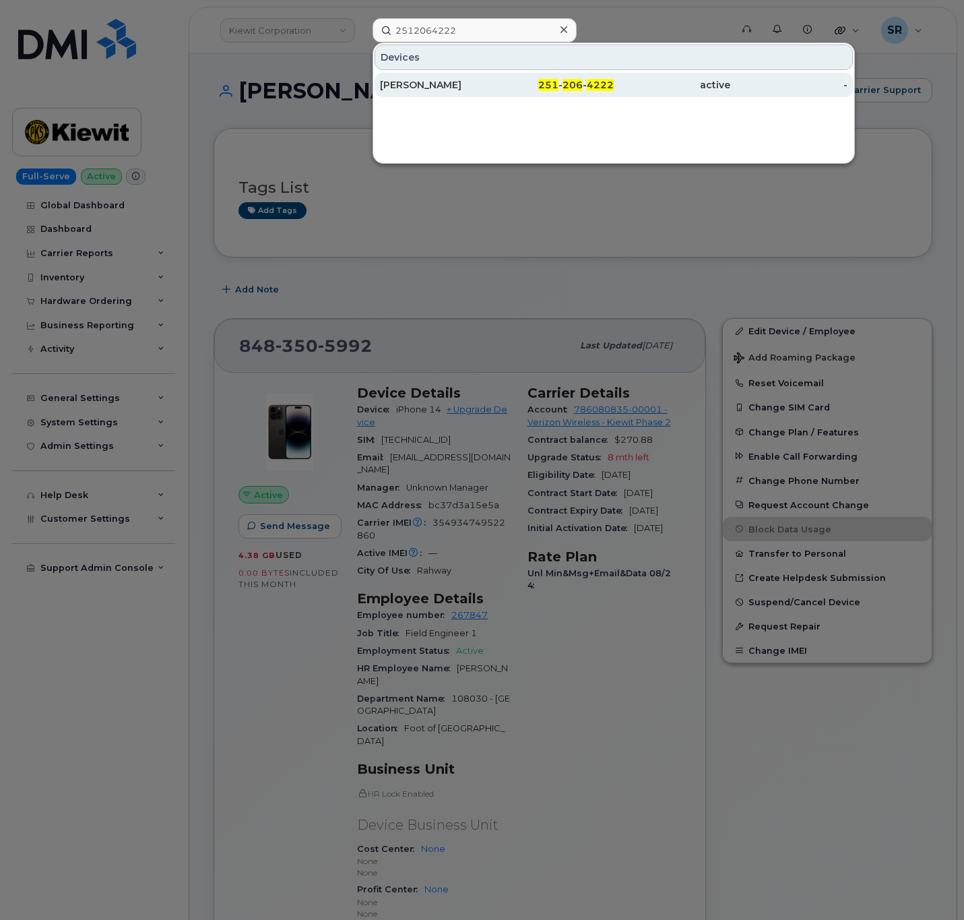
click at [524, 87] on div "251 - 206 - 4222" at bounding box center [555, 84] width 117 height 13
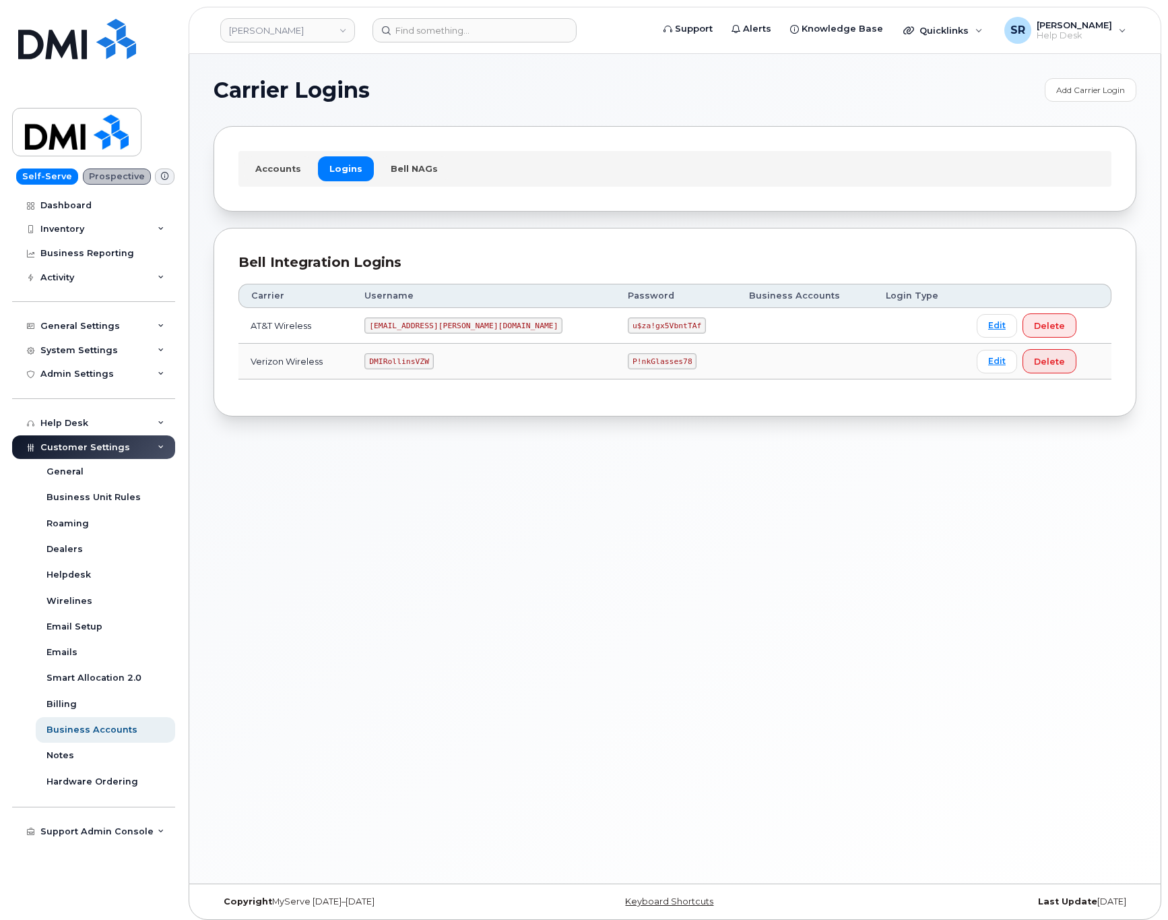
click at [410, 368] on code "DMIRollinsVZW" at bounding box center [399, 361] width 69 height 16
copy code "DMIRollinsVZW"
click at [628, 363] on code "P!nkGlasses78" at bounding box center [662, 361] width 69 height 16
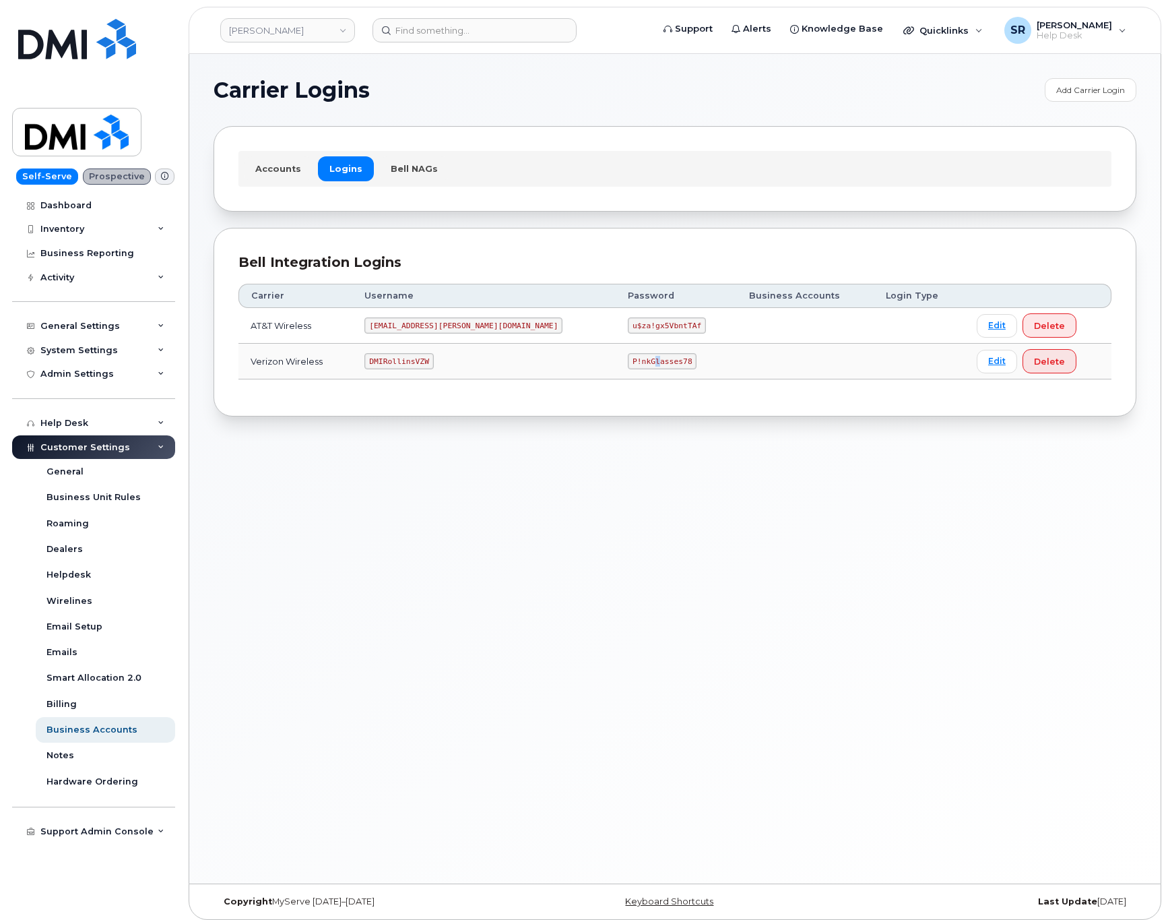
click at [628, 363] on code "P!nkGlasses78" at bounding box center [662, 361] width 69 height 16
copy code "P!nkGlasses78"
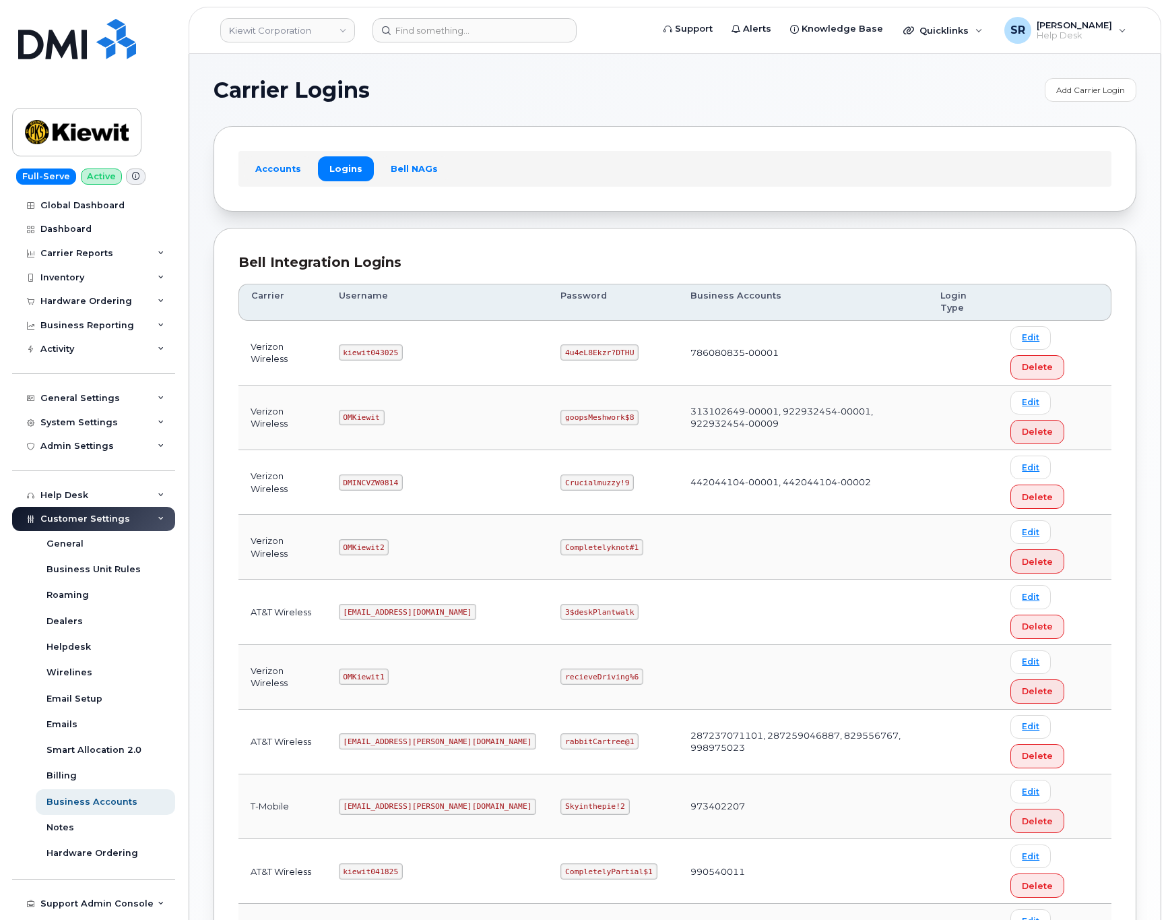
click at [373, 356] on code "kiewit043025" at bounding box center [371, 352] width 64 height 16
copy code "kiewit043025"
click at [561, 354] on code "4u4eL8Ekzr?DTHU" at bounding box center [600, 352] width 78 height 16
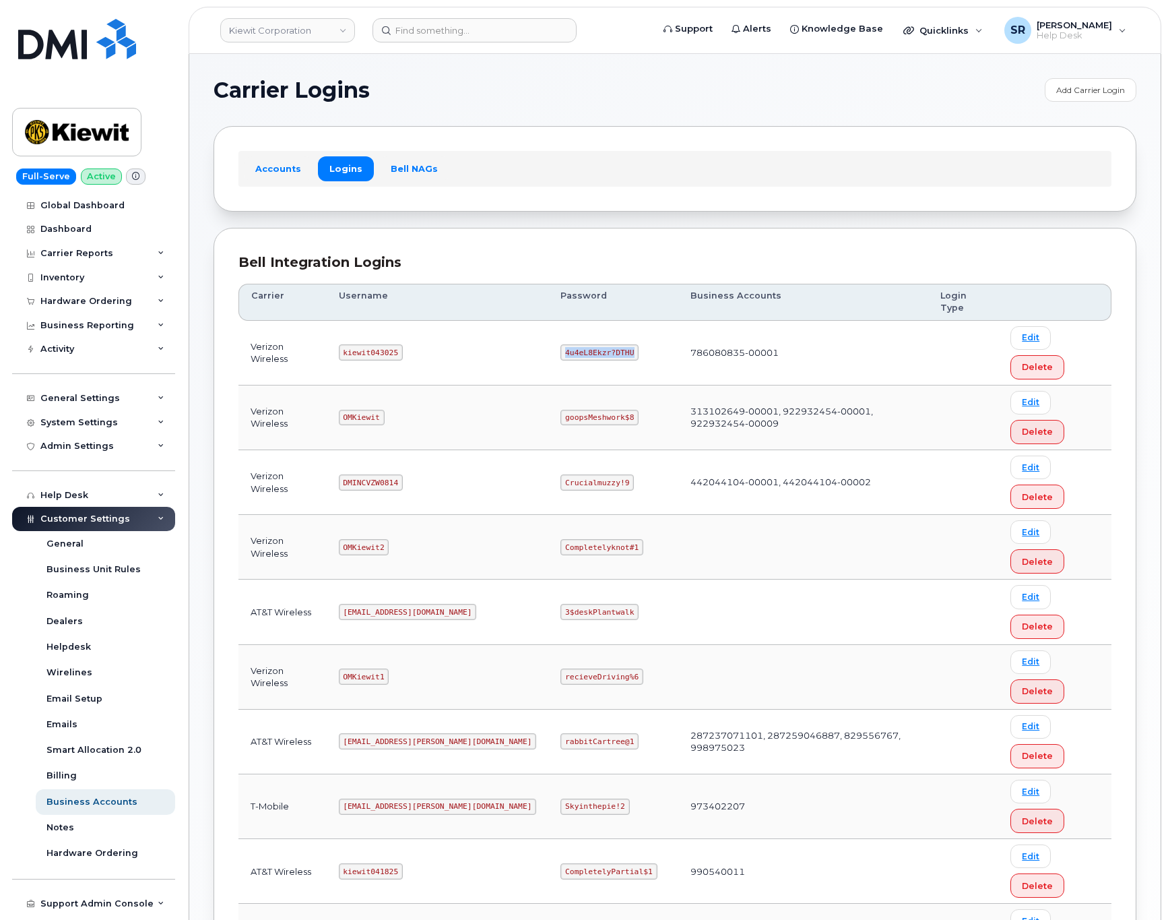
click at [561, 354] on code "4u4eL8Ekzr?DTHU" at bounding box center [600, 352] width 78 height 16
copy code "4u4eL8Ekzr?DTHU"
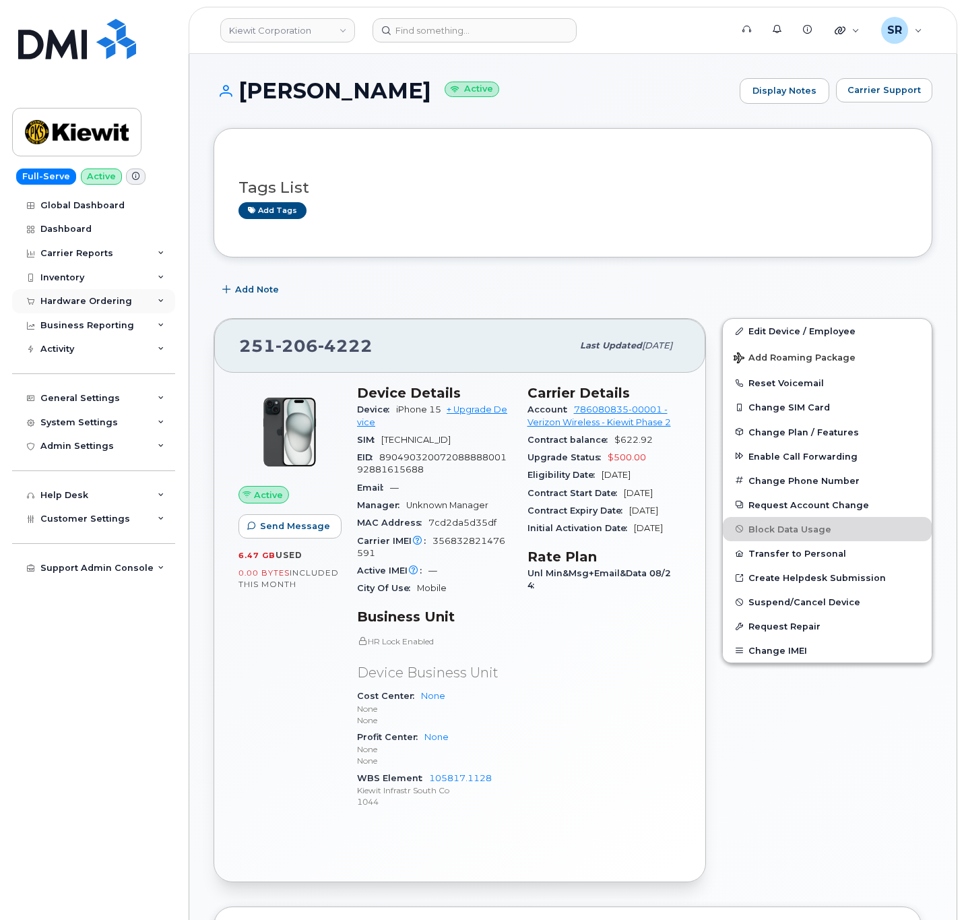
click at [102, 300] on div "Hardware Ordering" at bounding box center [86, 301] width 92 height 11
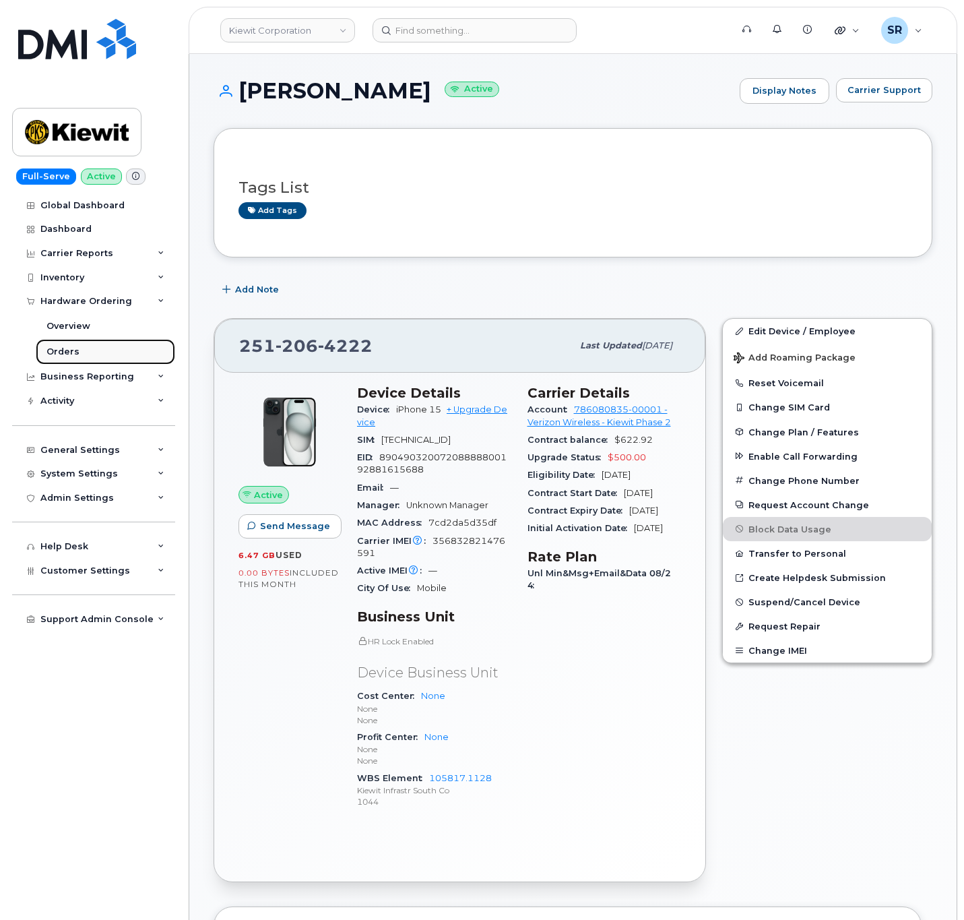
click at [88, 348] on link "Orders" at bounding box center [105, 352] width 139 height 26
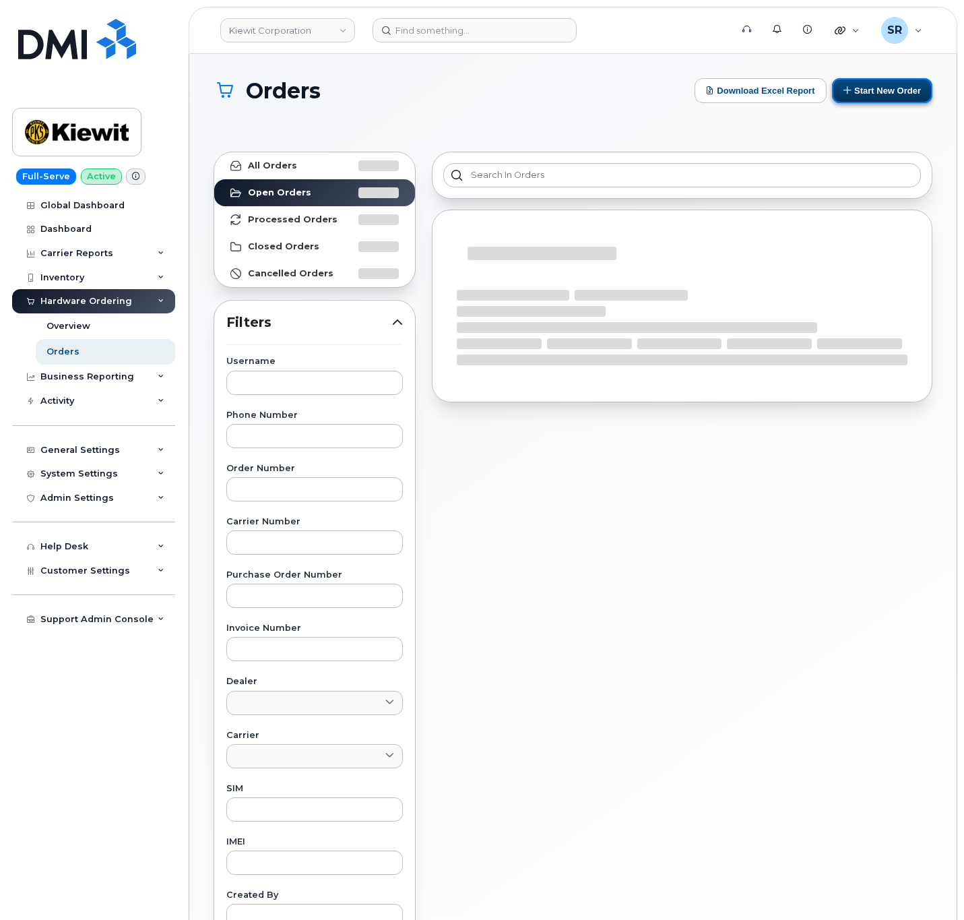
click at [896, 94] on button "Start New Order" at bounding box center [882, 90] width 100 height 25
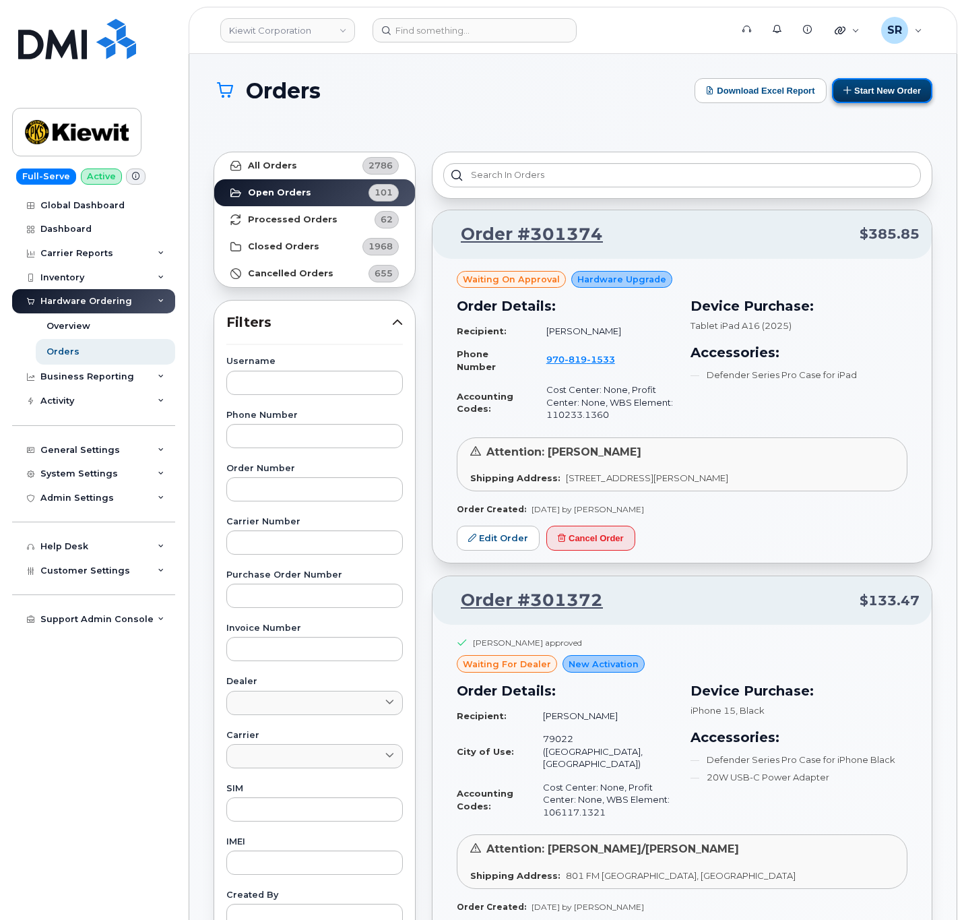
click at [863, 83] on button "Start New Order" at bounding box center [882, 90] width 100 height 25
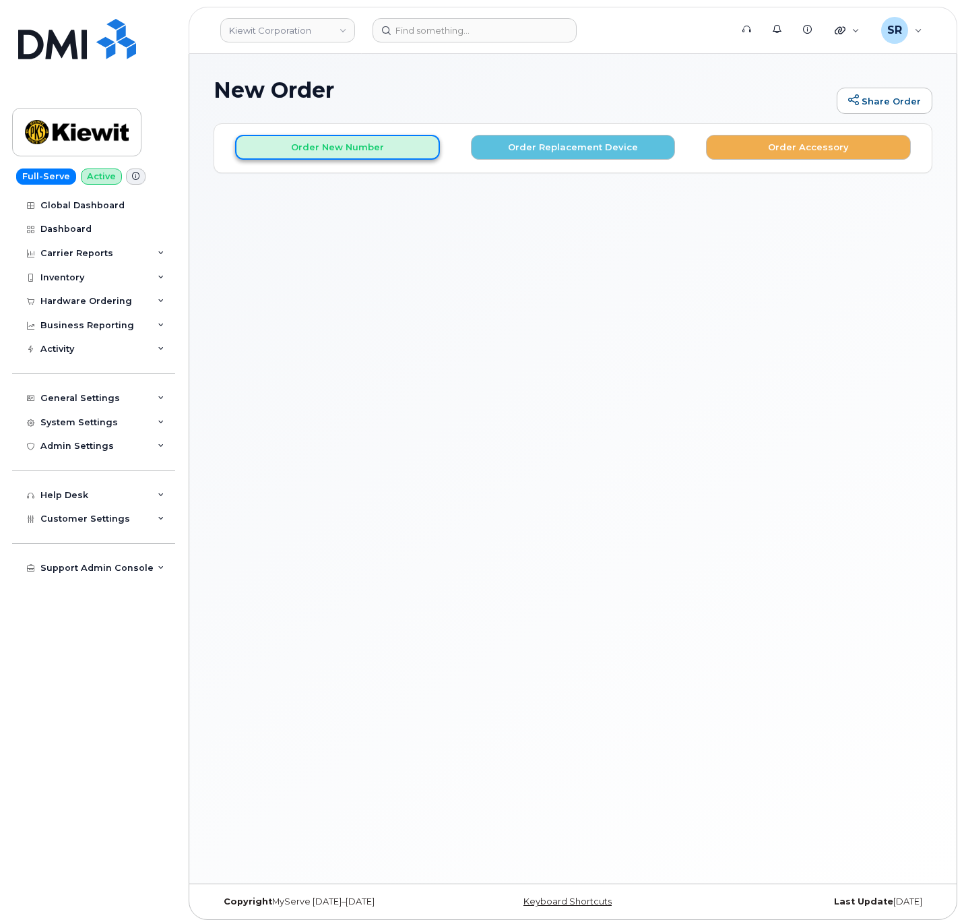
click at [364, 154] on button "Order New Number" at bounding box center [337, 147] width 205 height 25
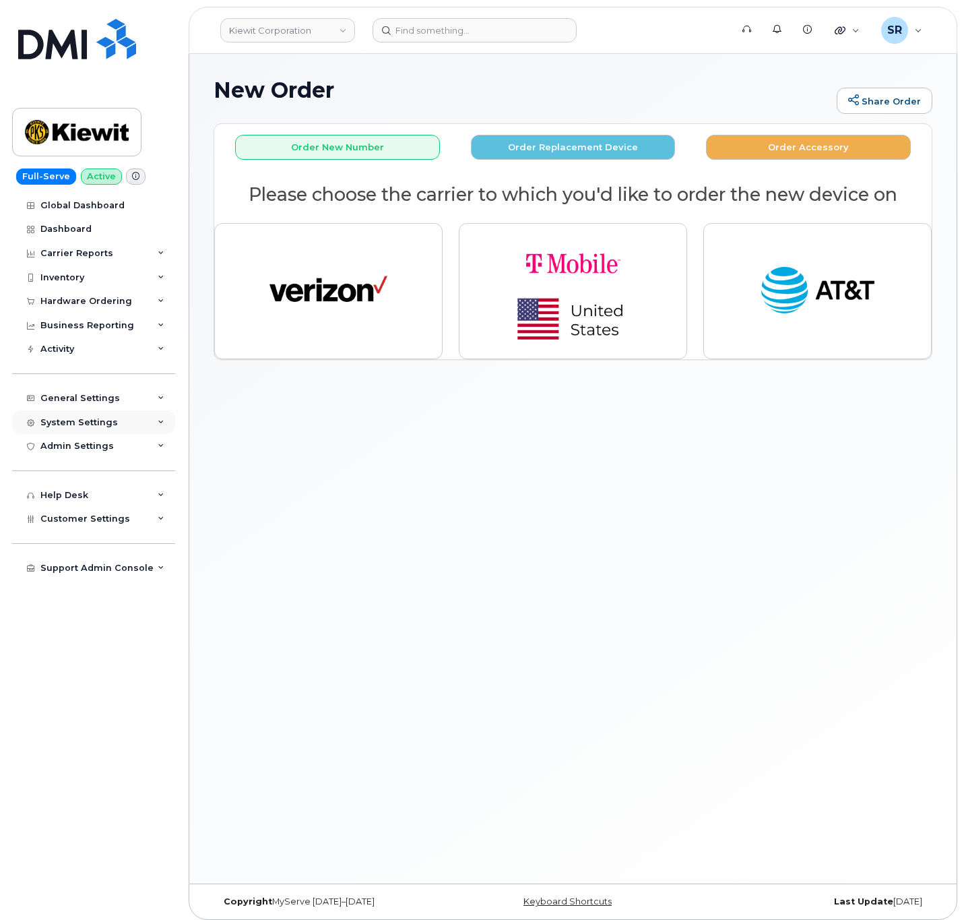
click at [126, 429] on div "System Settings" at bounding box center [93, 422] width 163 height 24
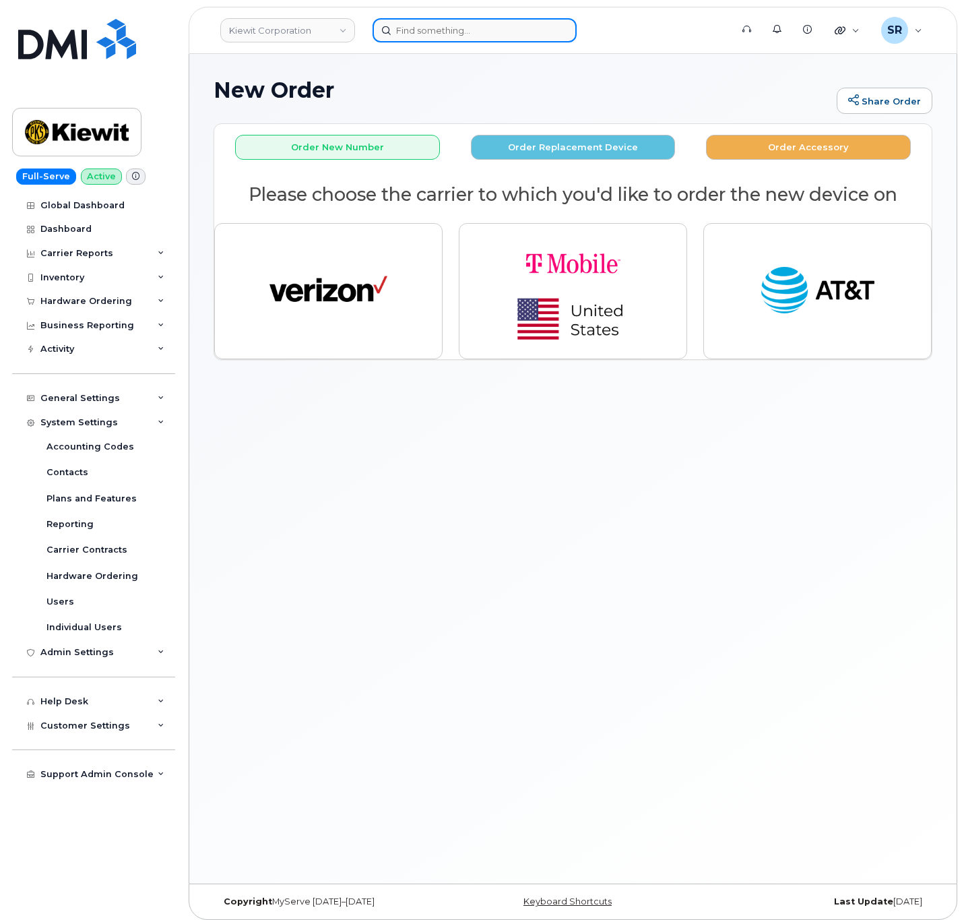
click at [445, 34] on input at bounding box center [475, 30] width 204 height 24
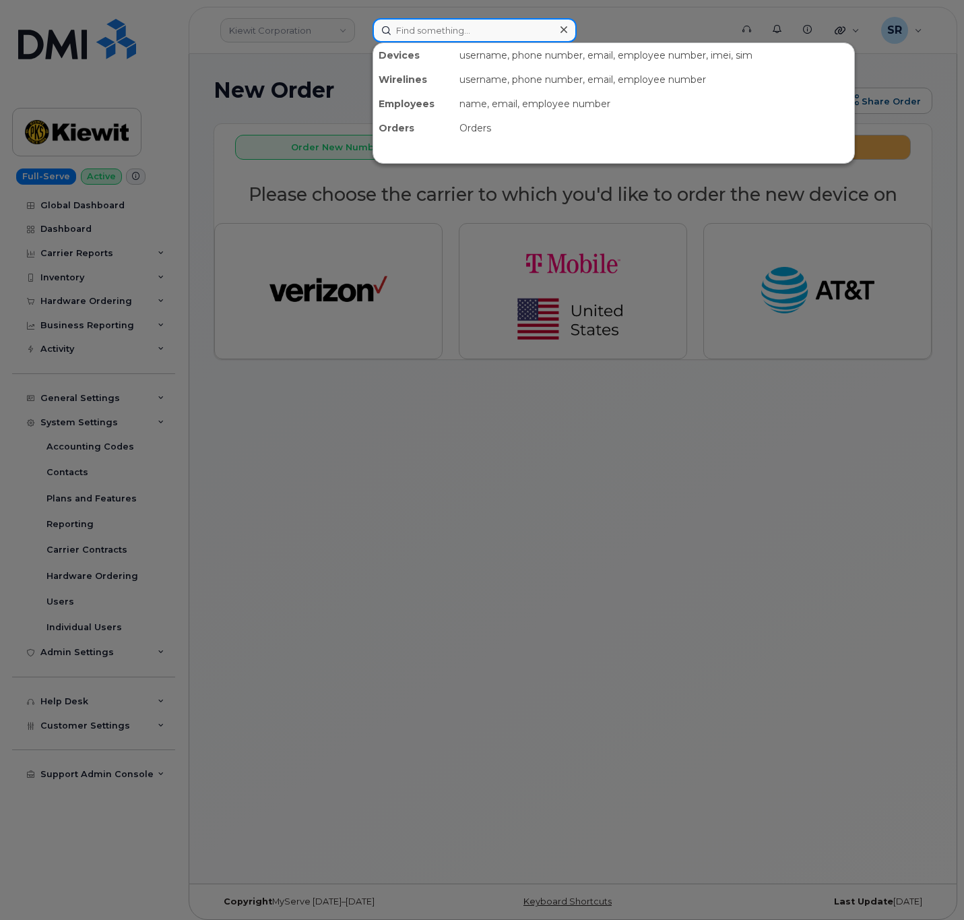
paste input "8012435690"
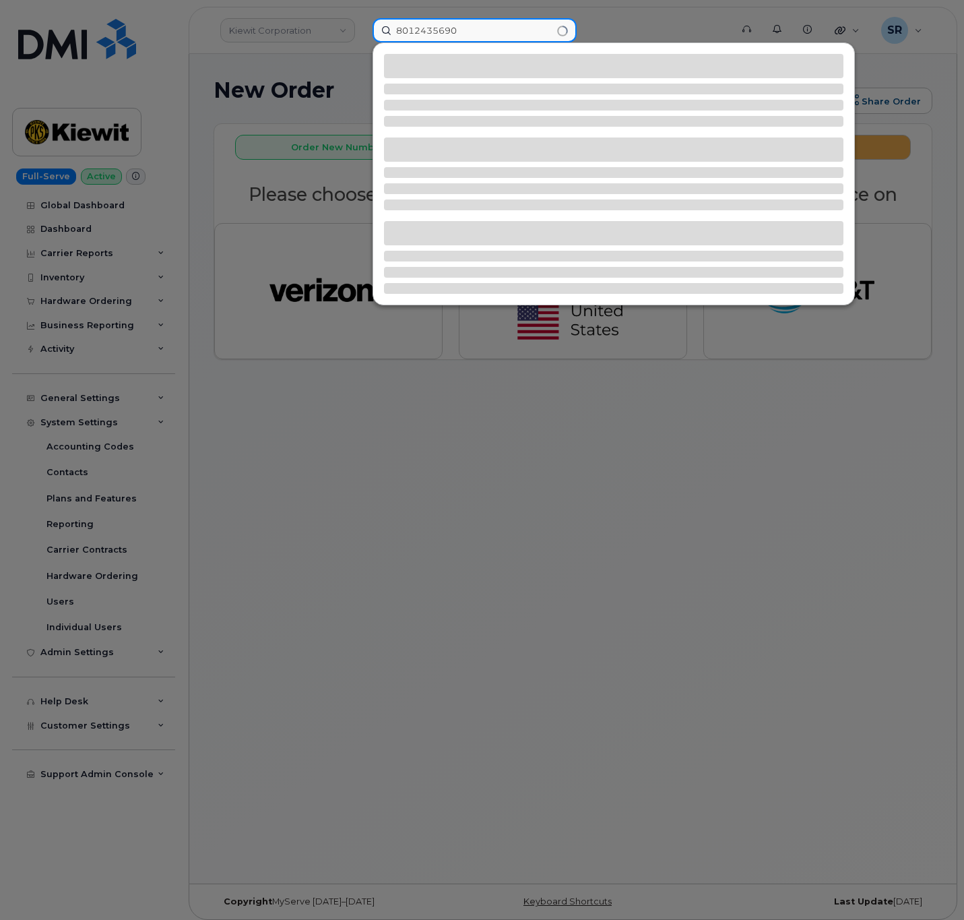
type input "8012435690"
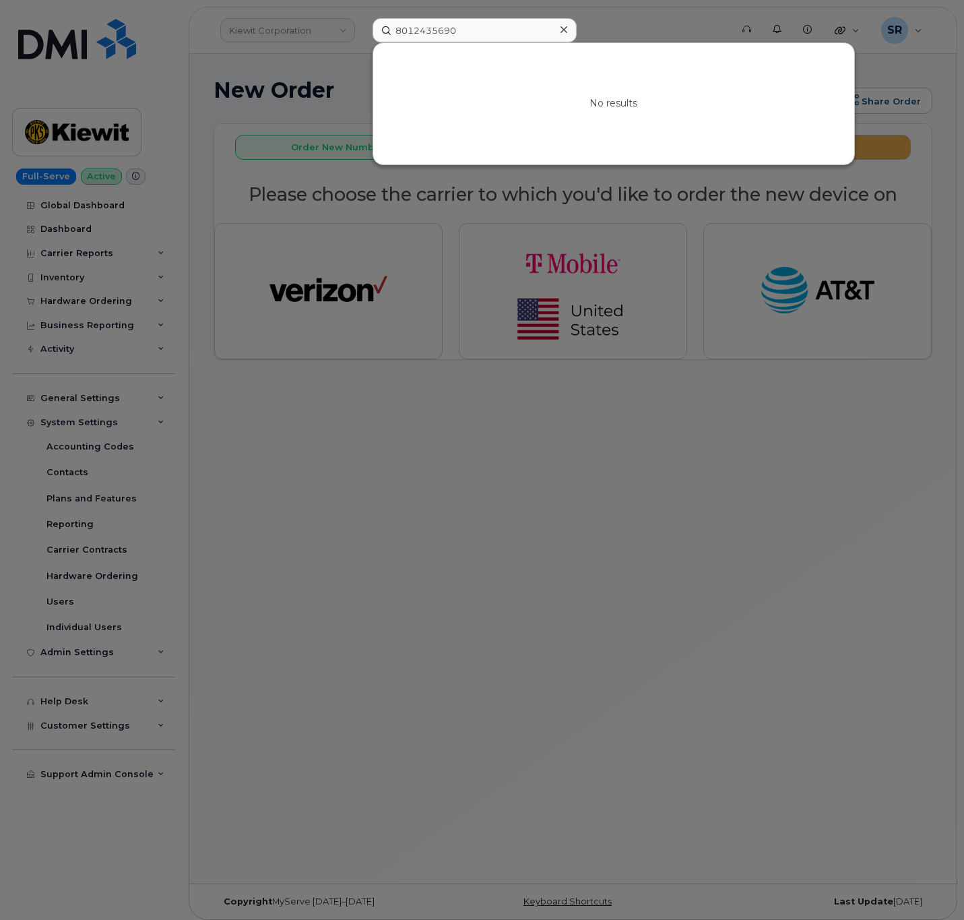
click at [565, 27] on icon at bounding box center [564, 29] width 7 height 11
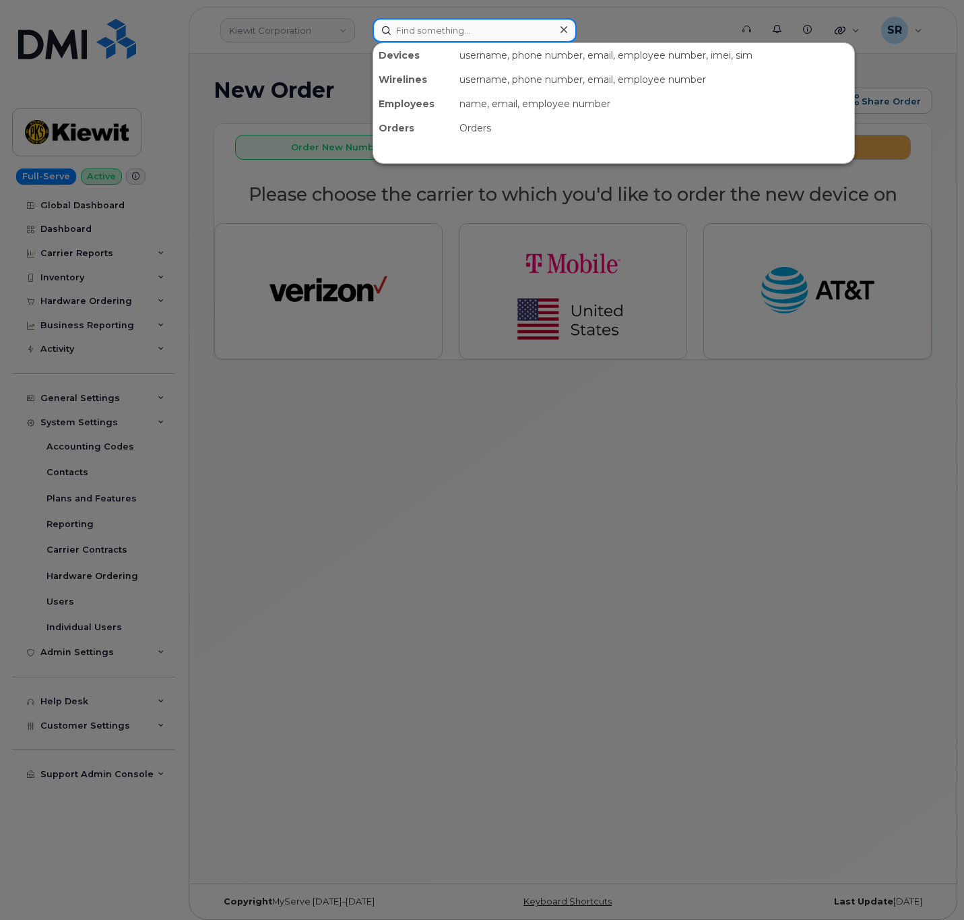
click at [528, 30] on input at bounding box center [475, 30] width 204 height 24
paste input "4066992665"
type input "4066992665"
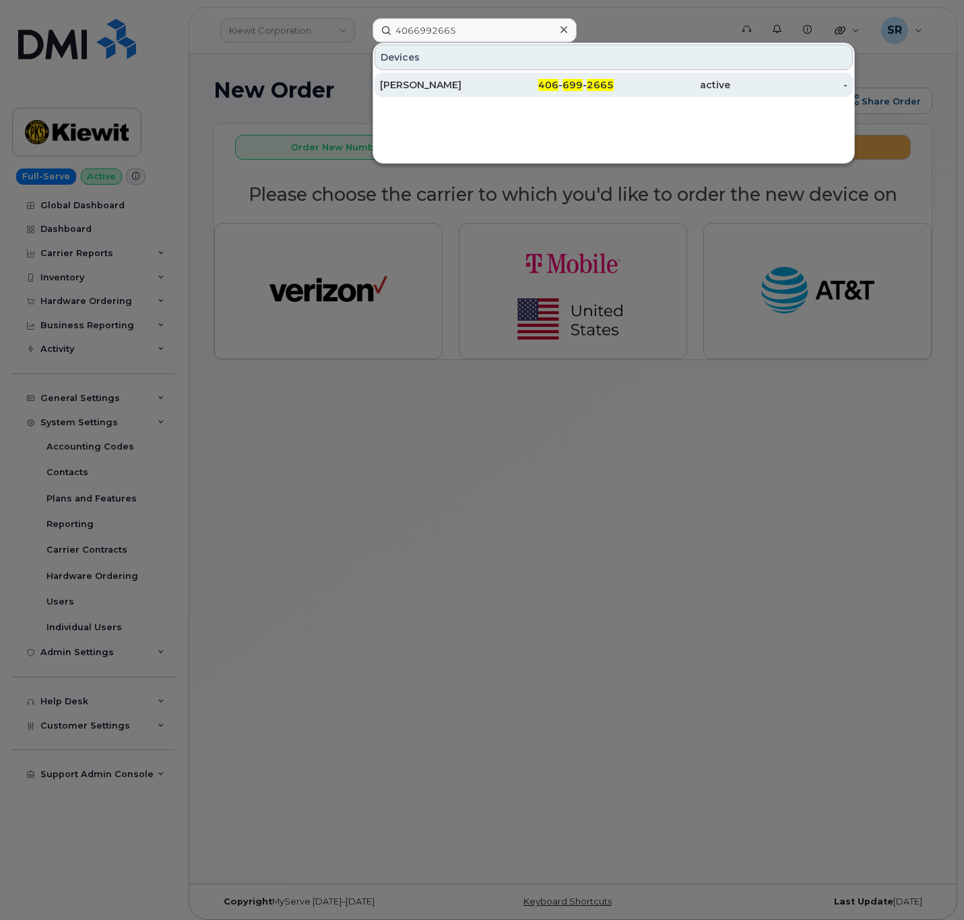
click at [513, 84] on div "406 - 699 - 2665" at bounding box center [555, 84] width 117 height 13
click at [517, 89] on div "406 - 699 - 2665" at bounding box center [555, 84] width 117 height 13
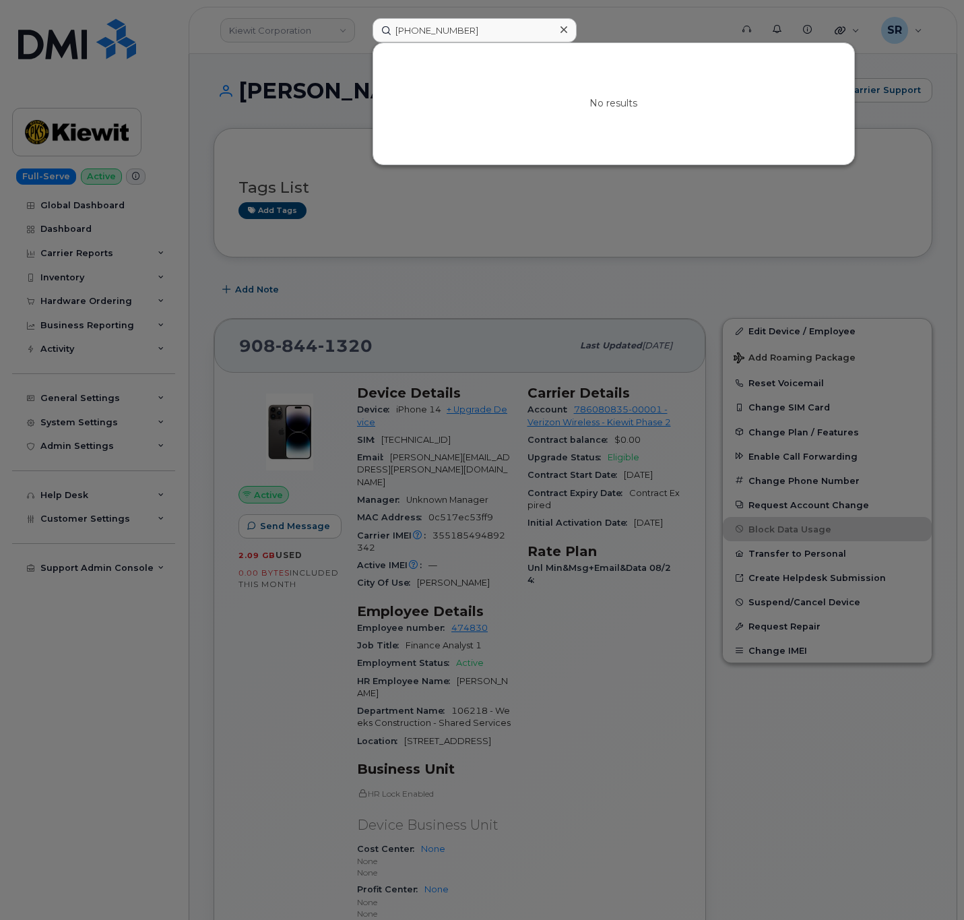
drag, startPoint x: 0, startPoint y: 0, endPoint x: 692, endPoint y: 245, distance: 734.0
click at [692, 245] on div at bounding box center [482, 460] width 964 height 920
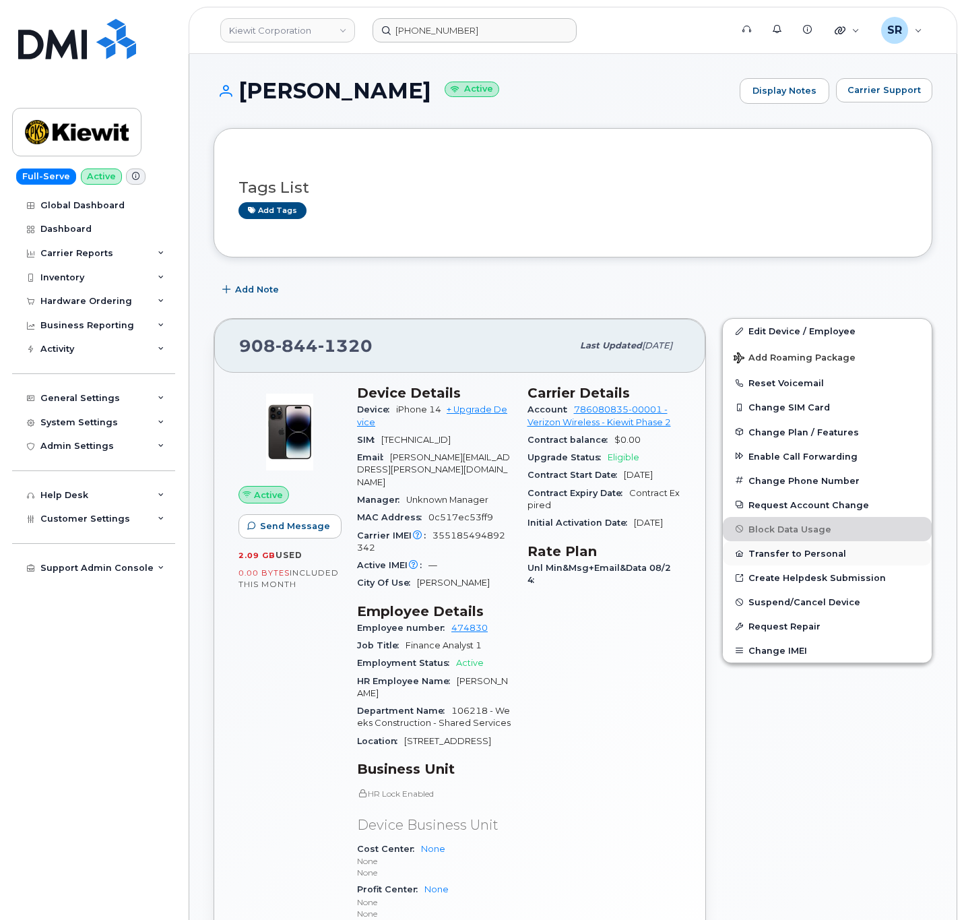
click at [813, 551] on button "Transfer to Personal" at bounding box center [827, 553] width 209 height 24
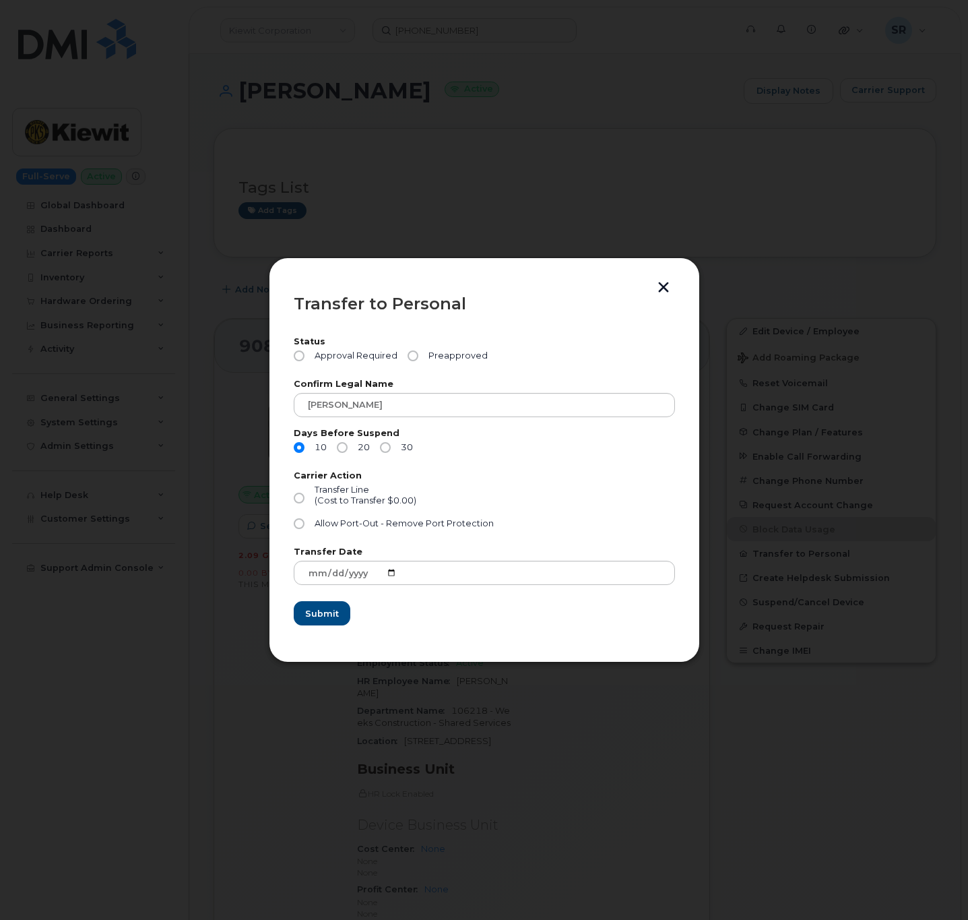
click at [904, 138] on div at bounding box center [484, 460] width 968 height 920
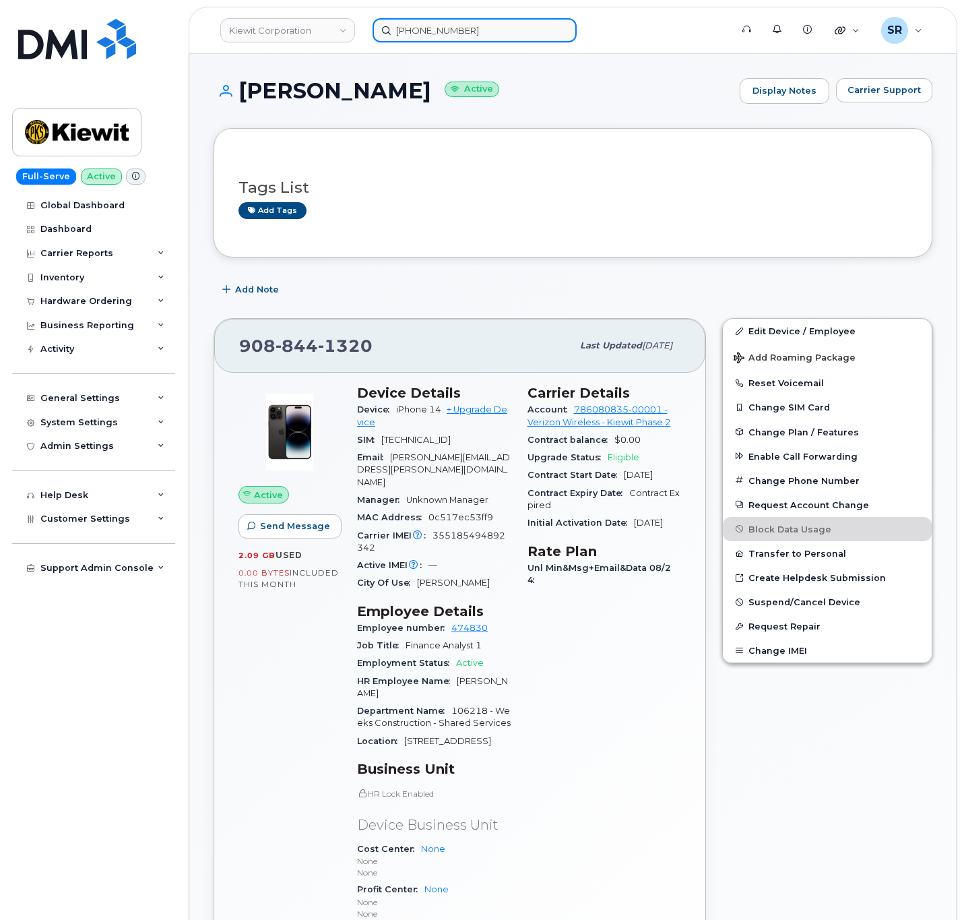
click at [468, 36] on input "219-314-9014" at bounding box center [475, 30] width 204 height 24
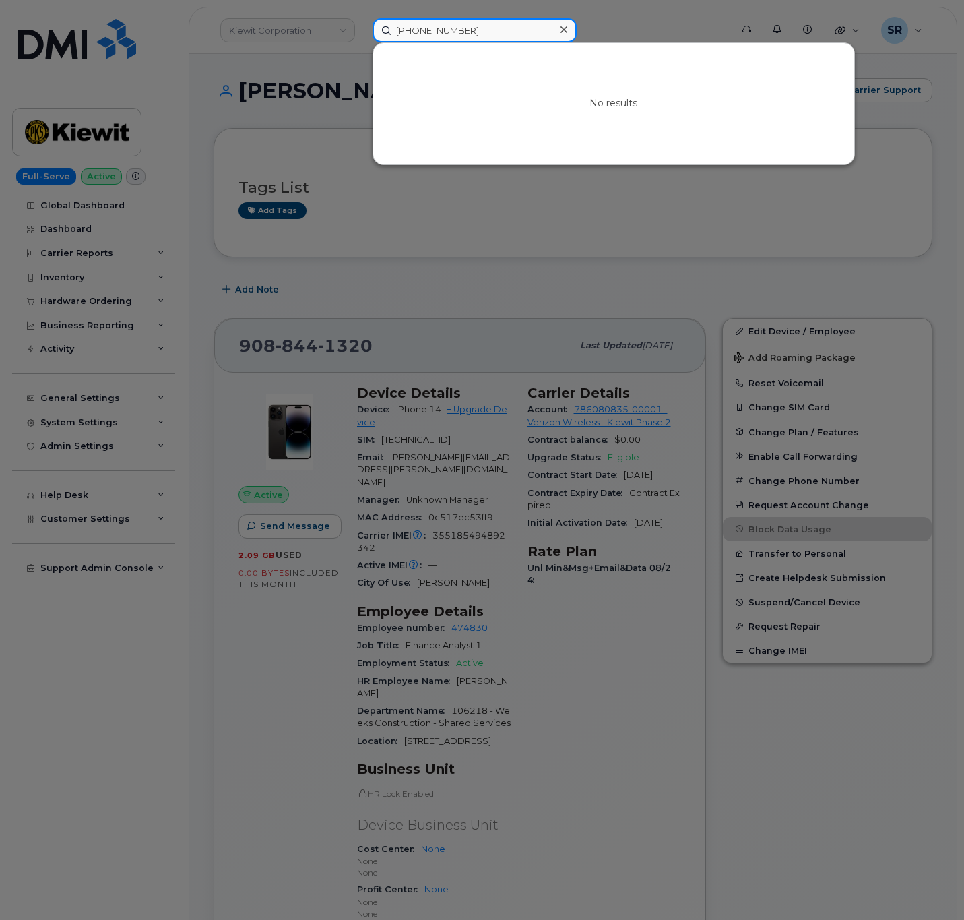
click at [468, 36] on input "219-314-9014" at bounding box center [475, 30] width 204 height 24
paste input "4066992665"
type input "4066992665"
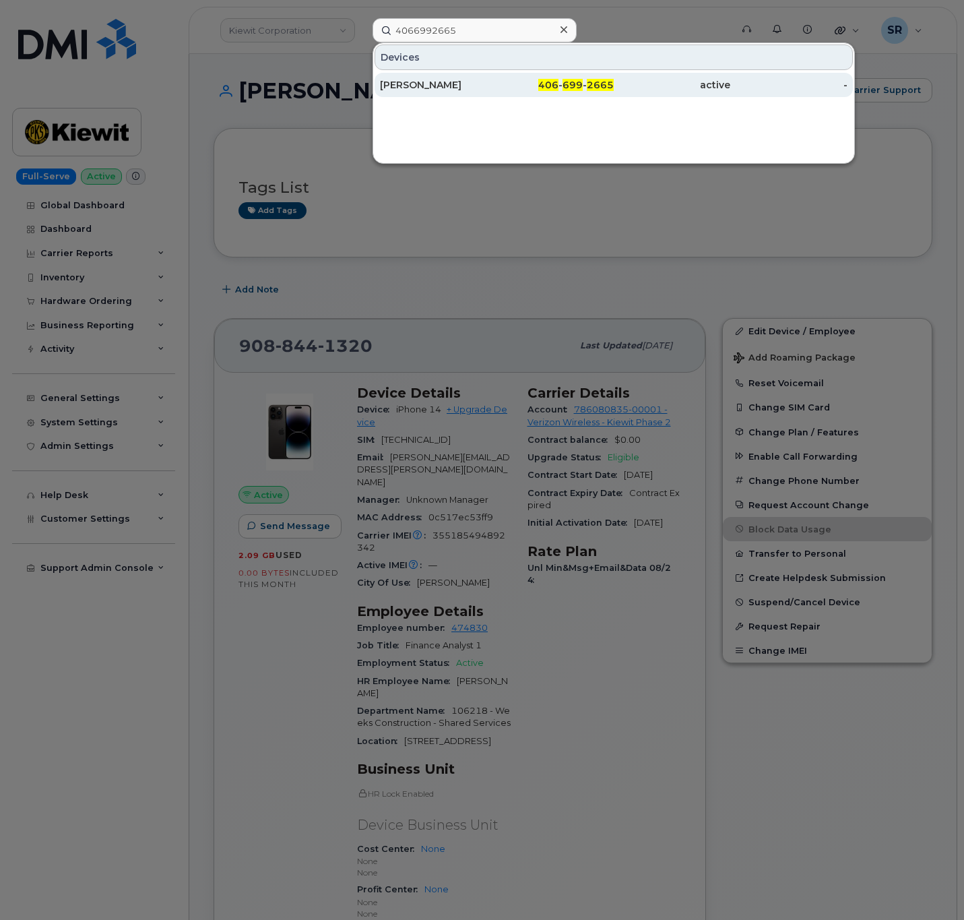
click at [462, 88] on div "[PERSON_NAME]" at bounding box center [438, 84] width 117 height 13
click at [558, 83] on span "406" at bounding box center [548, 85] width 20 height 12
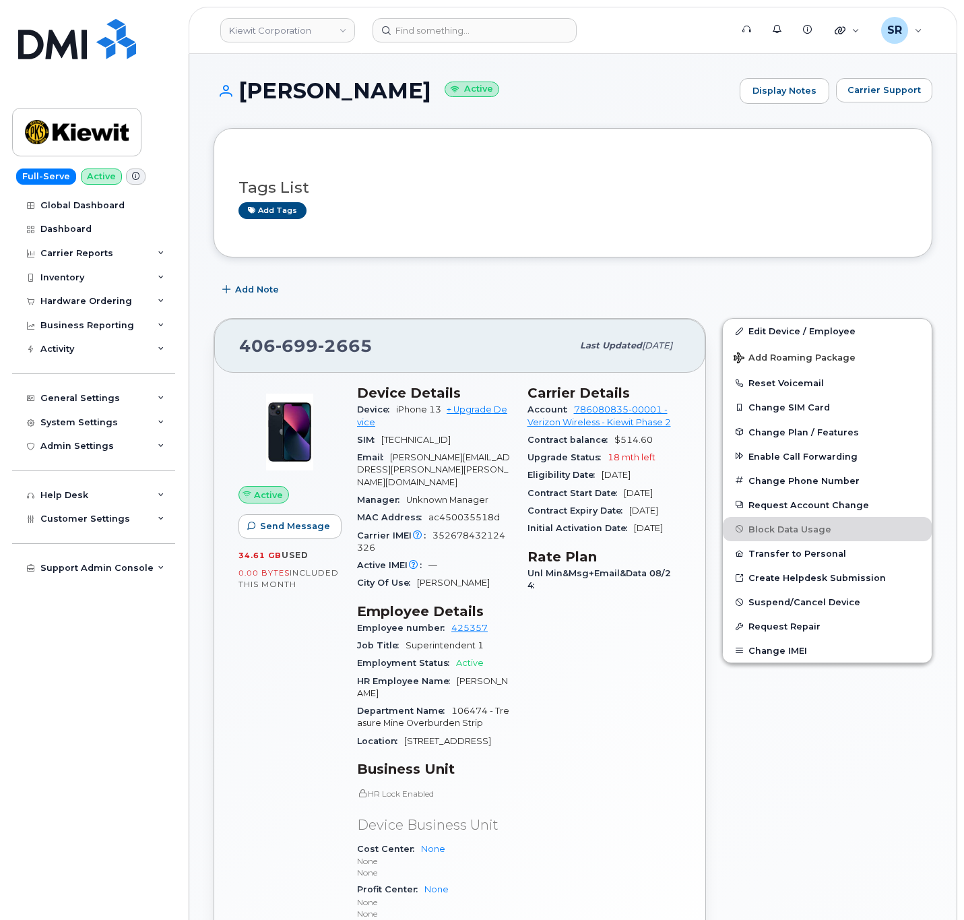
scroll to position [101, 0]
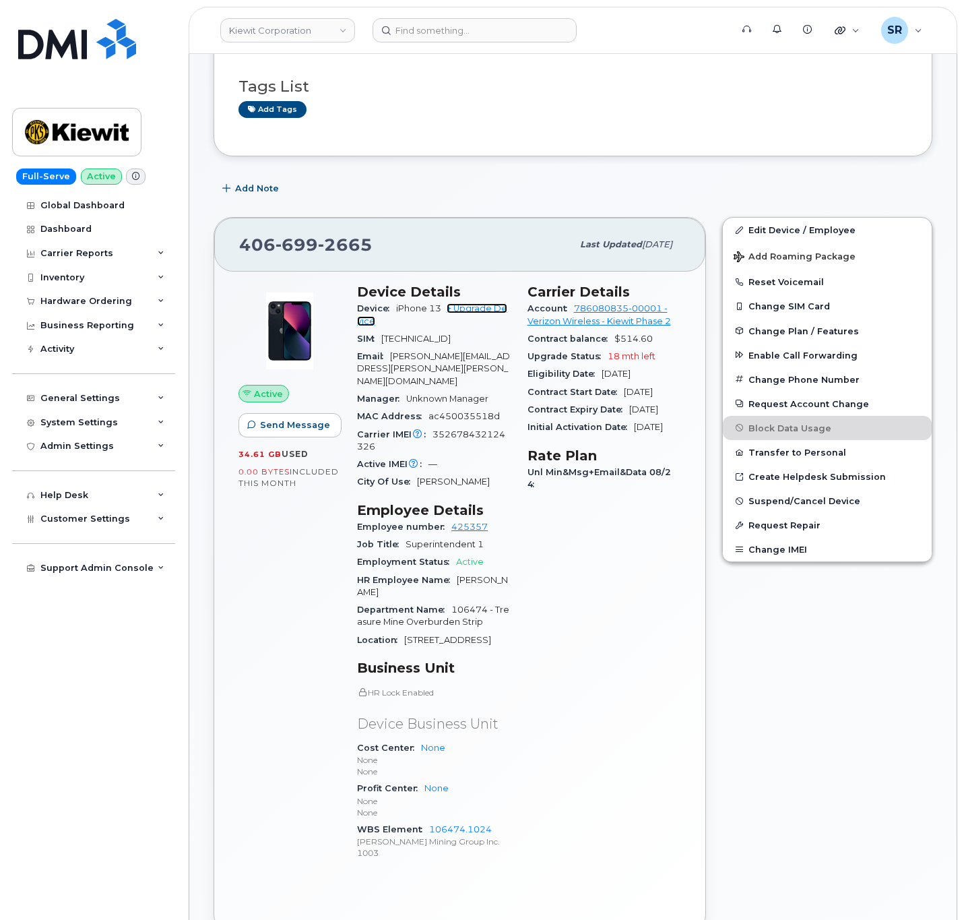
click at [471, 307] on link "+ Upgrade Device" at bounding box center [432, 314] width 150 height 22
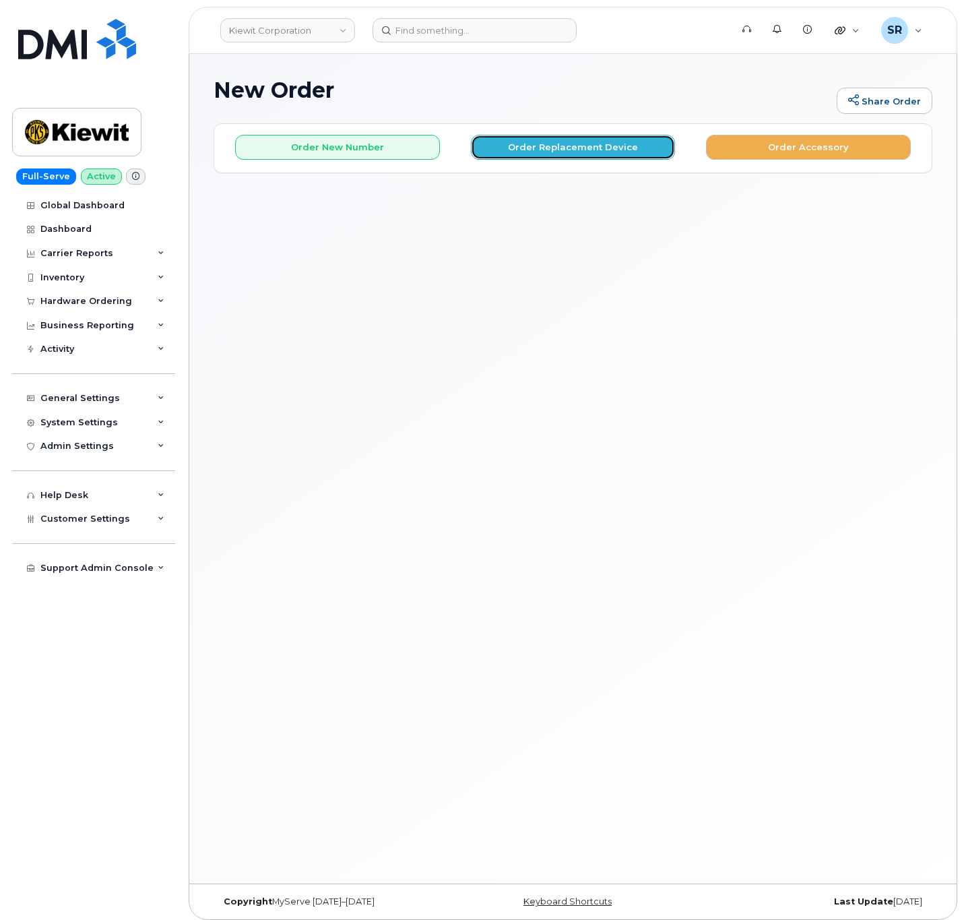
click at [565, 158] on button "Order Replacement Device" at bounding box center [573, 147] width 205 height 25
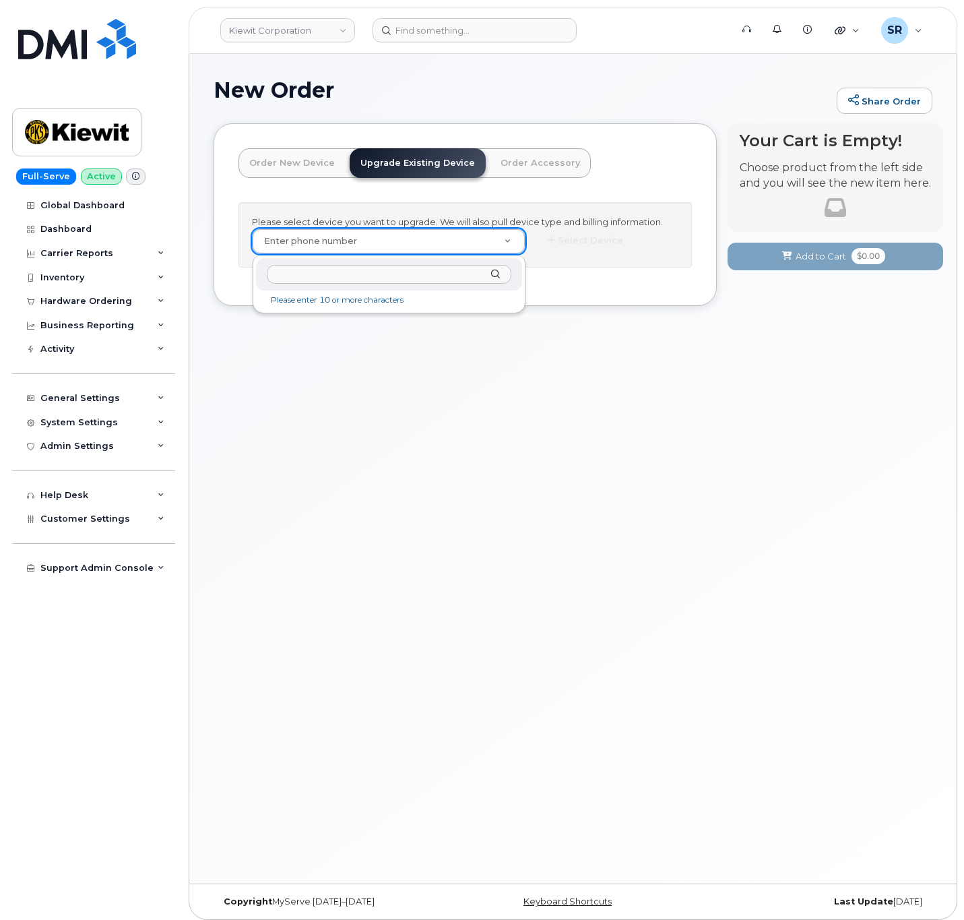
click at [352, 267] on input "text" at bounding box center [389, 275] width 244 height 20
paste input "4066992665"
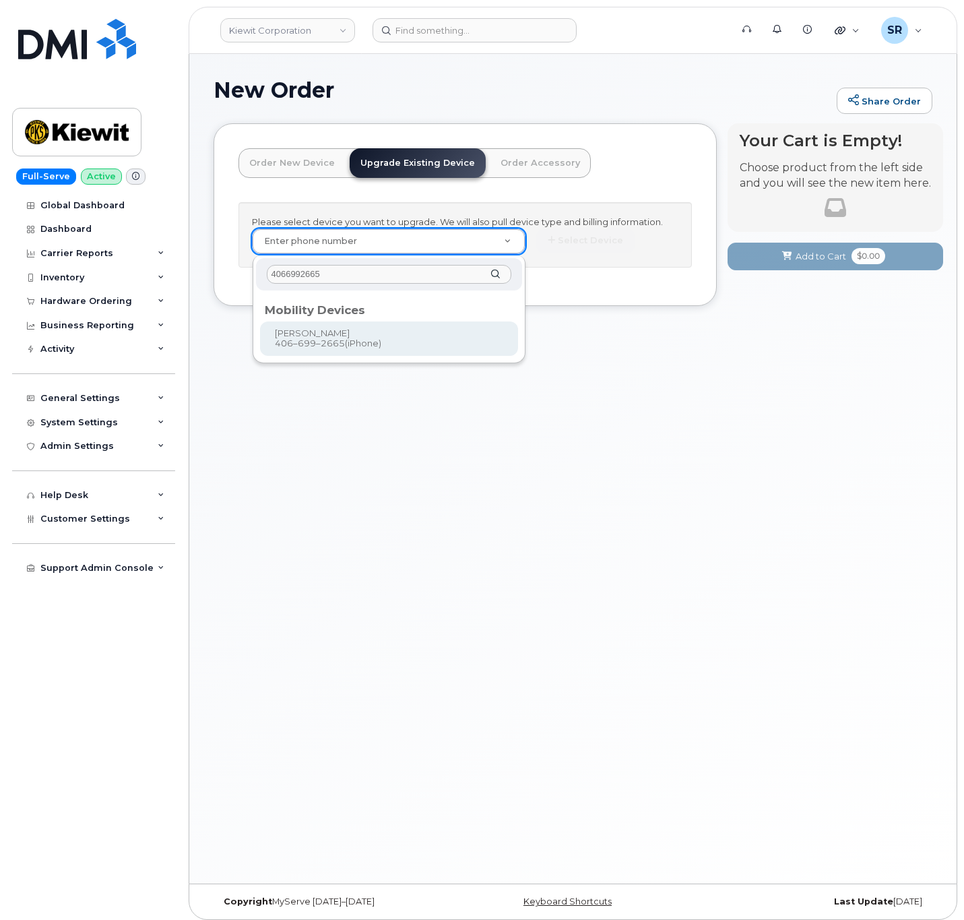
type input "4066992665"
type input "1168239"
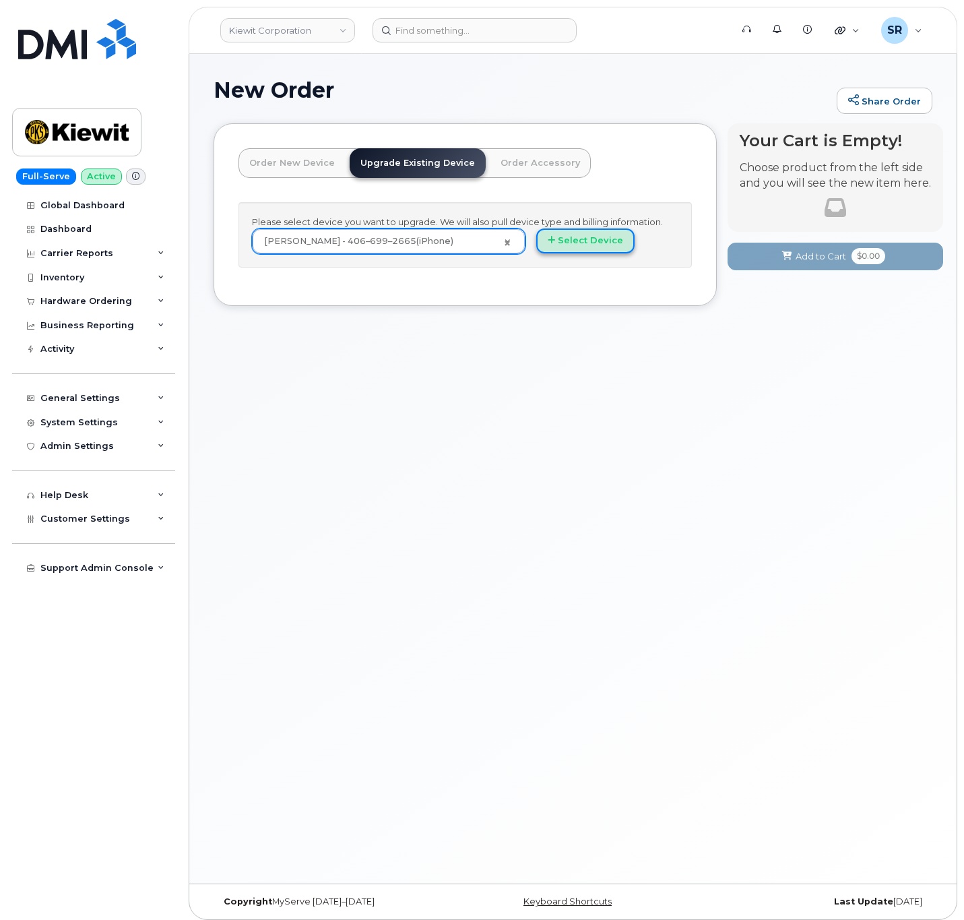
click at [586, 237] on button "Select Device" at bounding box center [585, 240] width 98 height 25
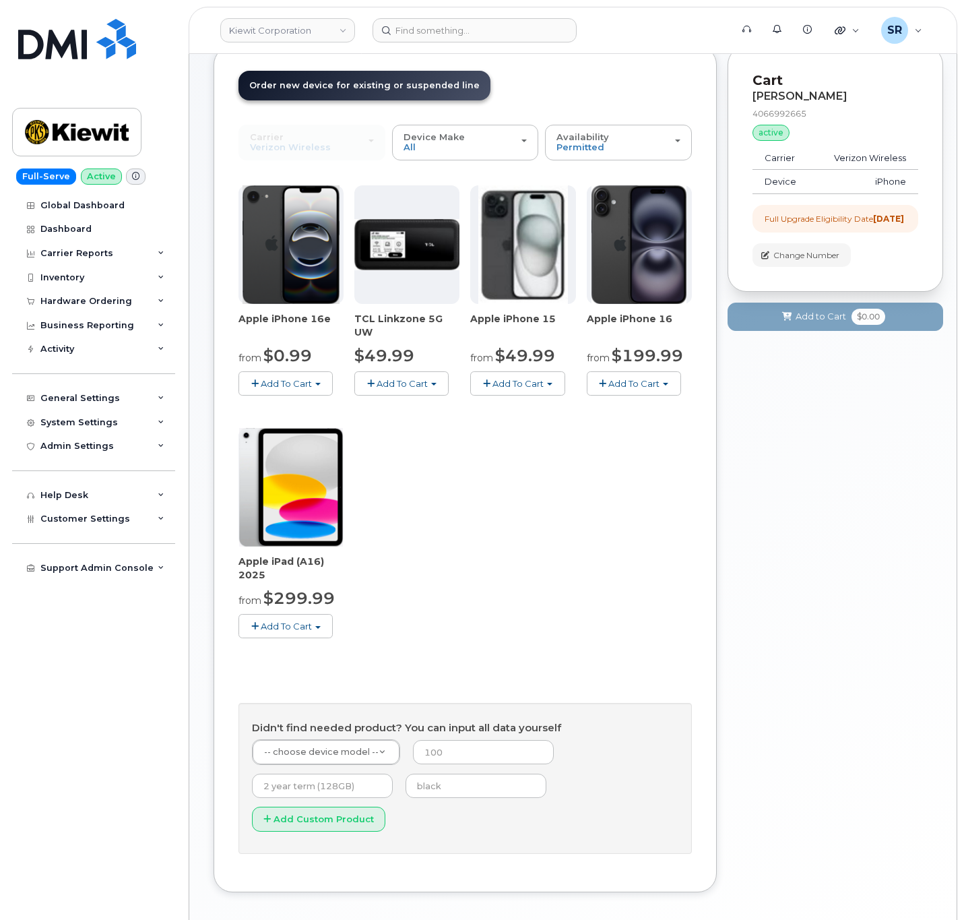
scroll to position [42, 0]
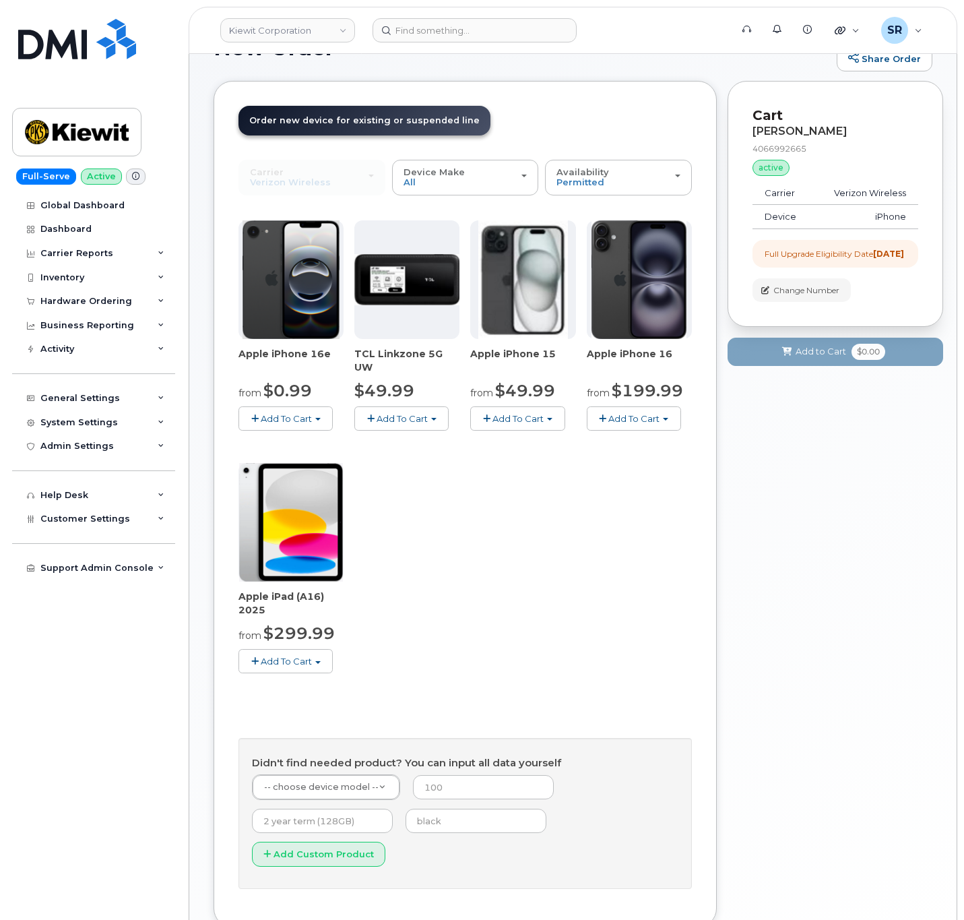
click at [278, 425] on button "Add To Cart" at bounding box center [286, 418] width 94 height 24
click at [323, 443] on link "$0.99 - 2 Year Upgrade (128GB)" at bounding box center [326, 443] width 169 height 17
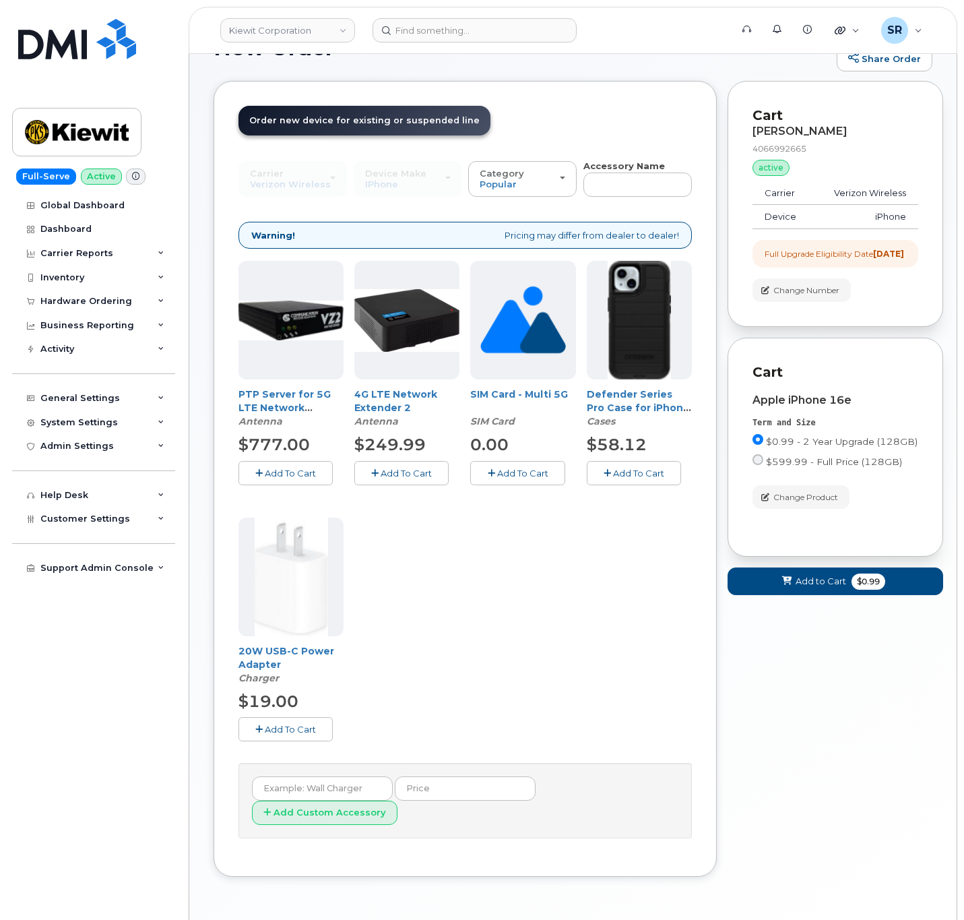
click at [633, 478] on span "Add To Cart" at bounding box center [638, 473] width 51 height 11
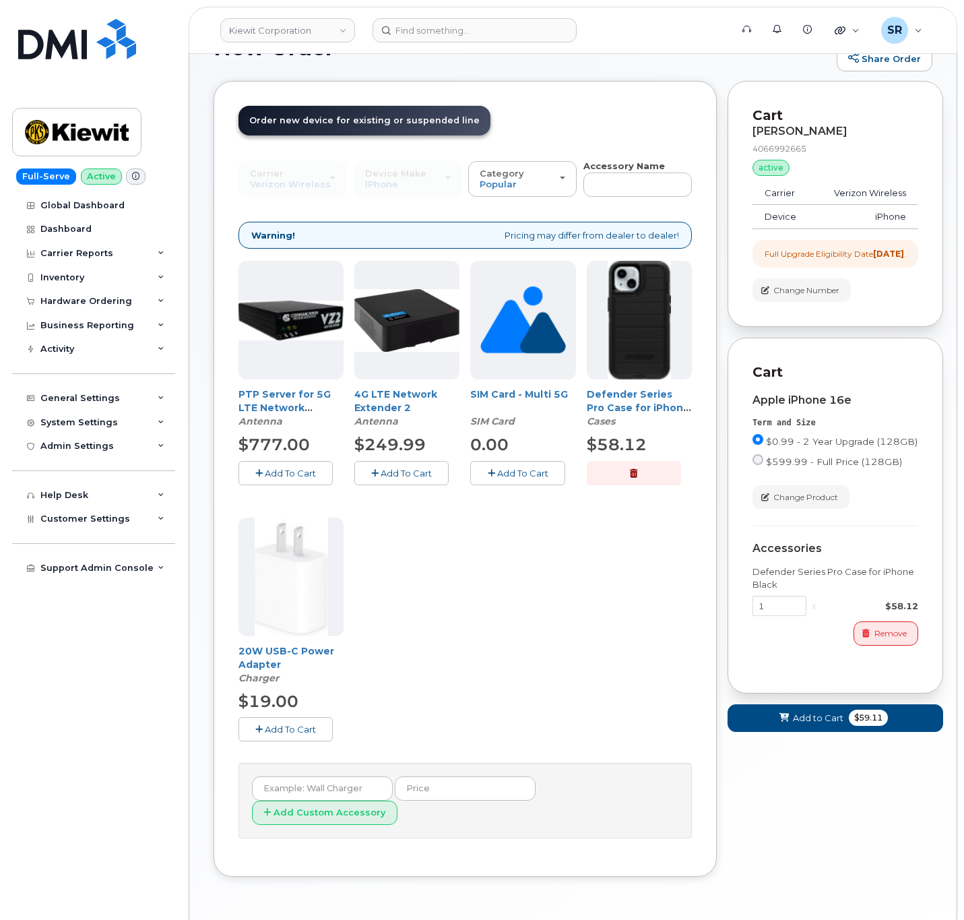
click at [270, 724] on button "Add To Cart" at bounding box center [286, 729] width 94 height 24
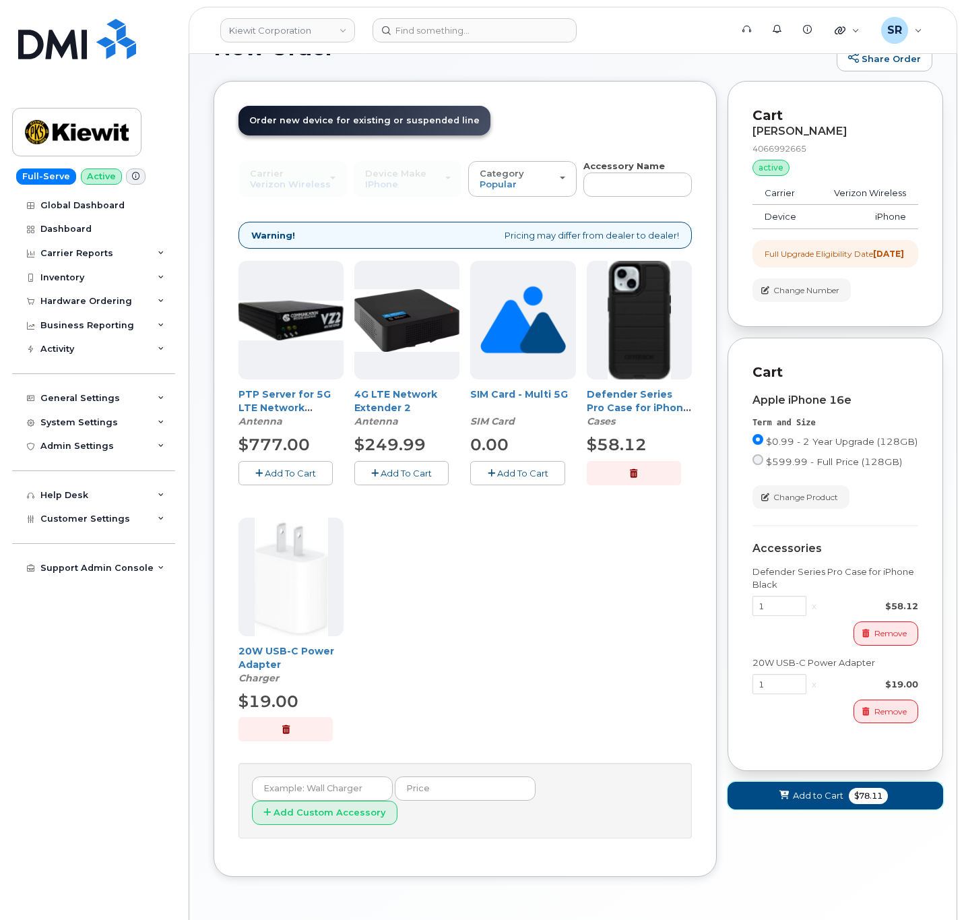
click at [844, 805] on button "Add to Cart $78.11" at bounding box center [836, 796] width 216 height 28
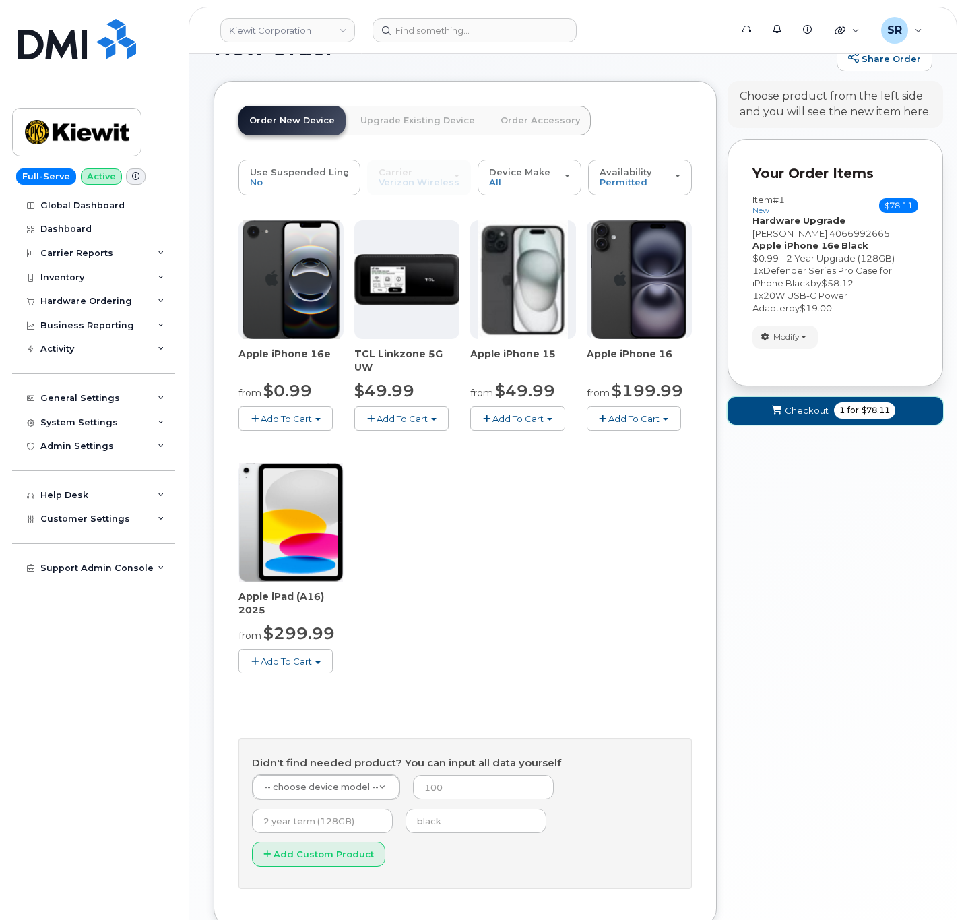
click at [825, 403] on button "Checkout 1 for $78.11" at bounding box center [836, 411] width 216 height 28
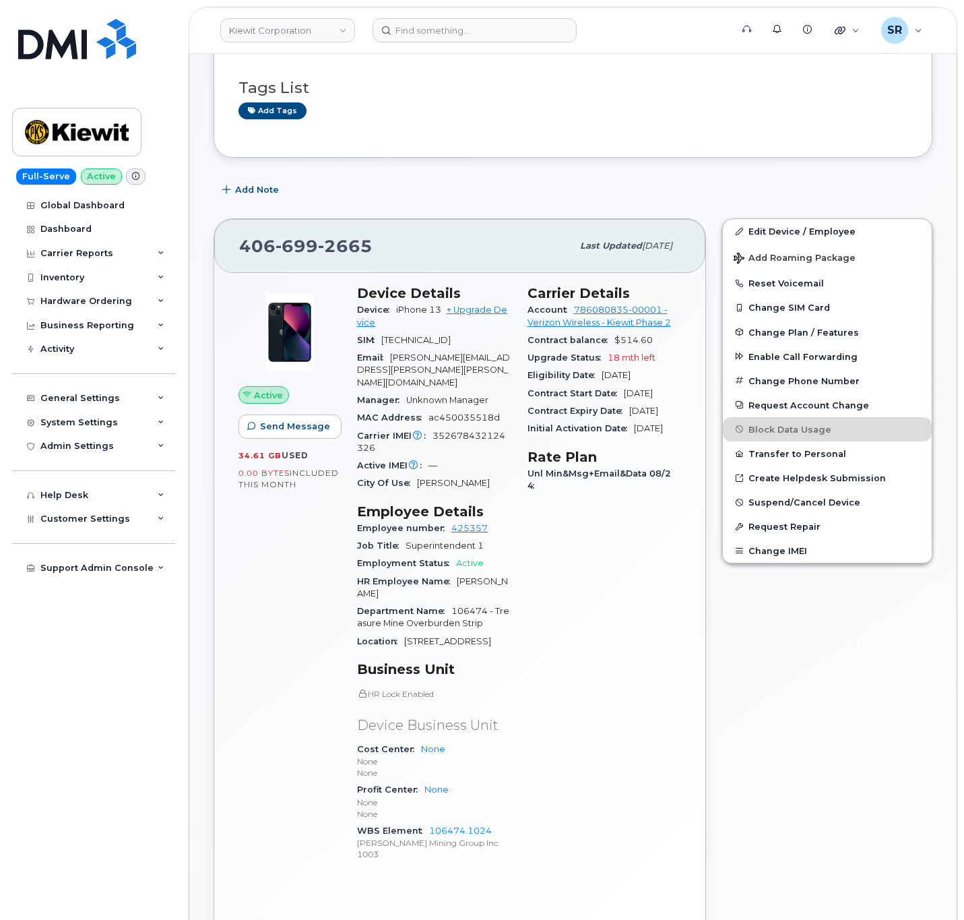
scroll to position [101, 0]
drag, startPoint x: 499, startPoint y: 821, endPoint x: 431, endPoint y: 819, distance: 68.1
click at [431, 819] on div "Device Details Device iPhone 13 + Upgrade Device SIM [TECHNICAL_ID] Email [PERS…" at bounding box center [434, 578] width 170 height 604
copy link "106474.1024"
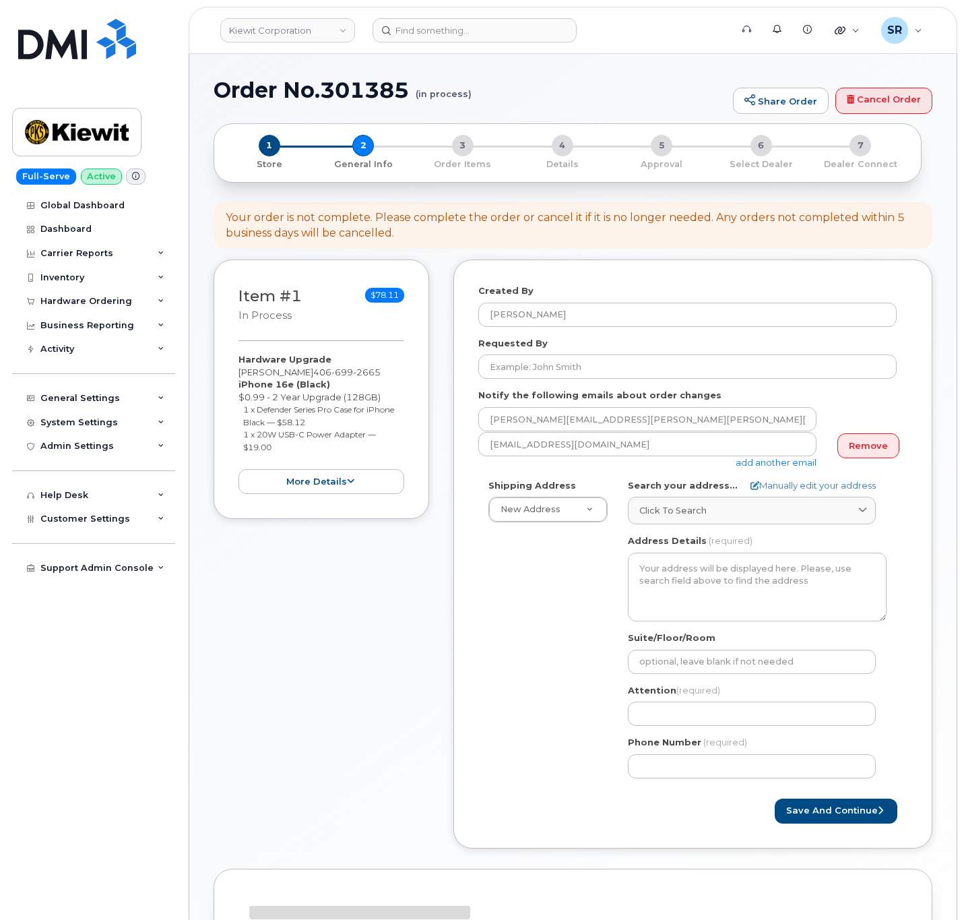
select select
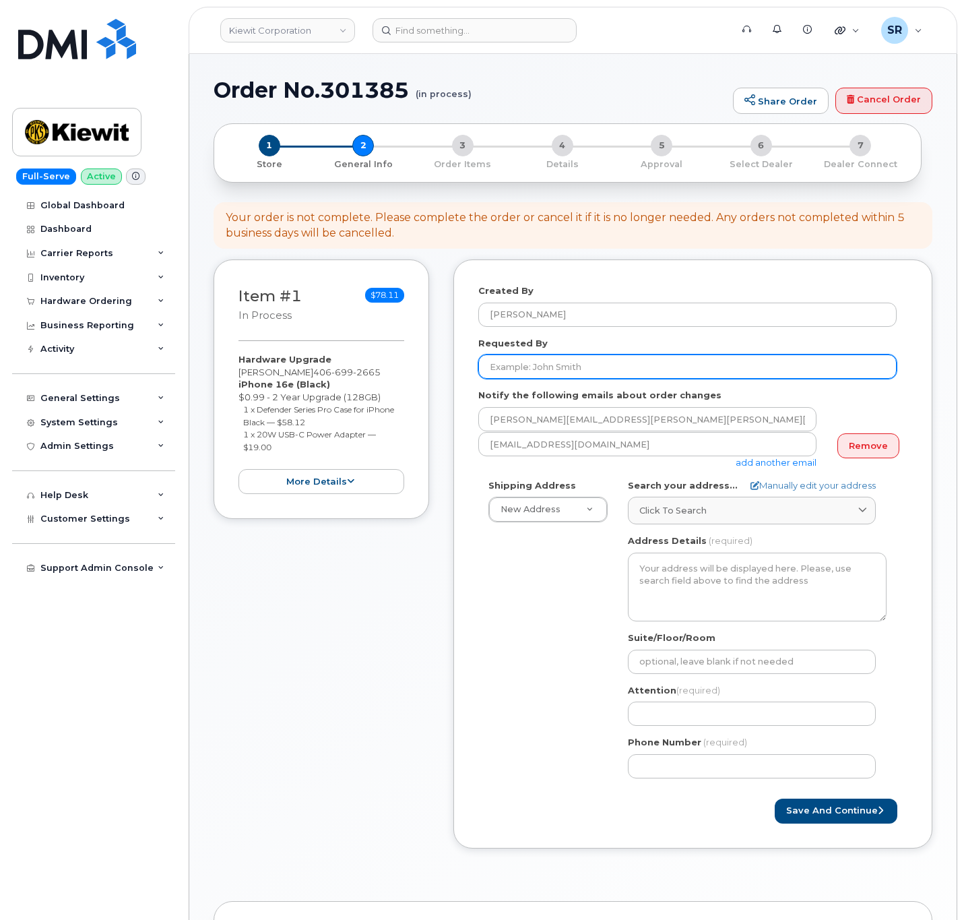
click at [604, 354] on input "Requested By" at bounding box center [687, 366] width 418 height 24
click at [599, 369] on input "Requested By" at bounding box center [687, 366] width 418 height 24
paste input "[PERSON_NAME]"
type input "[PERSON_NAME]"
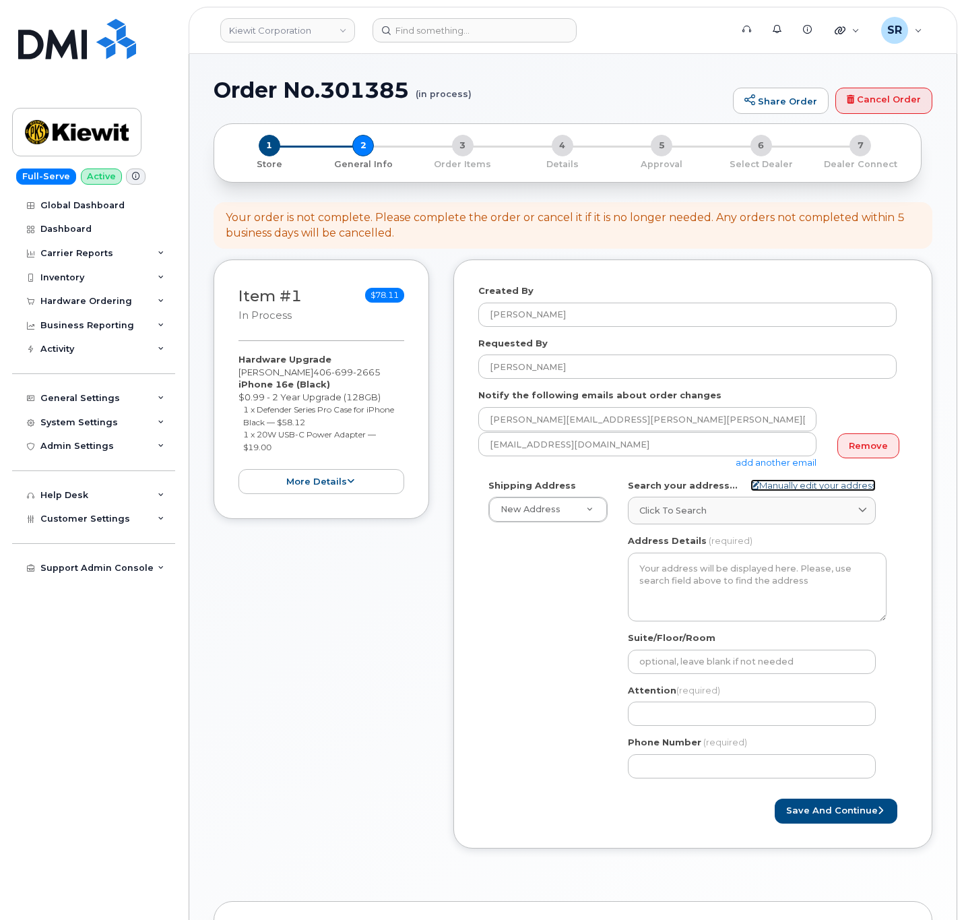
click at [785, 481] on link "Manually edit your address" at bounding box center [813, 485] width 125 height 13
select select
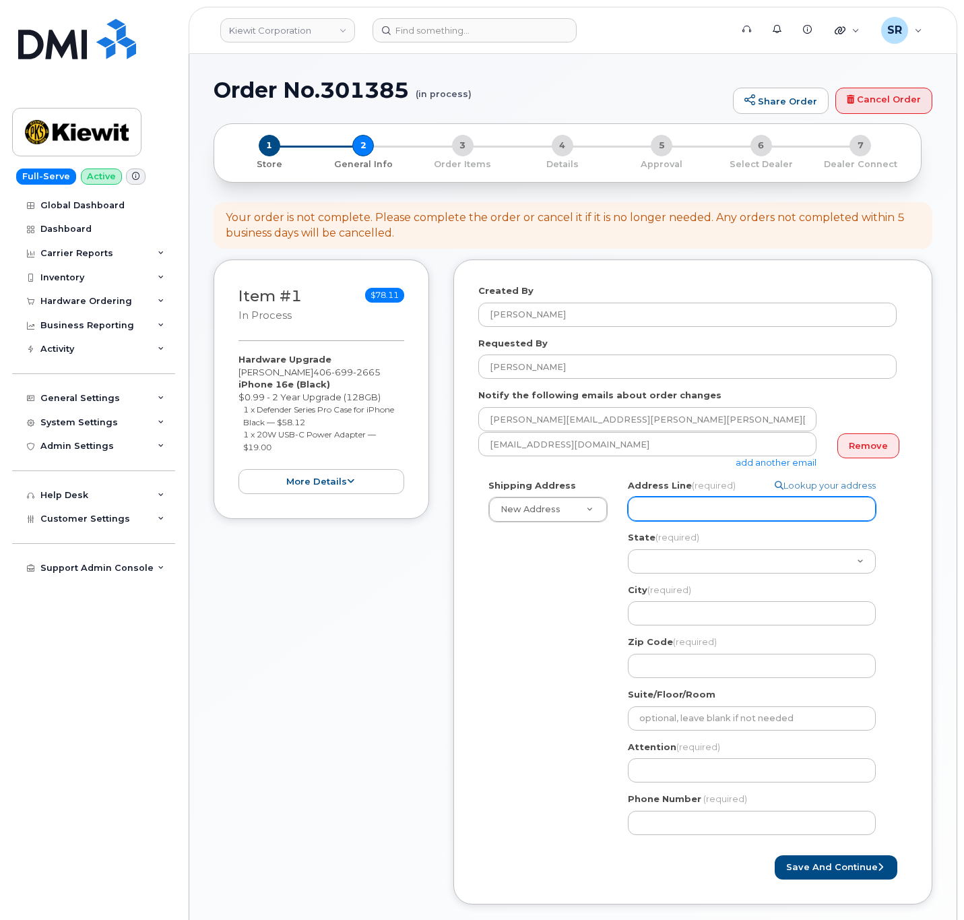
click at [698, 500] on input "Address Line (required)" at bounding box center [752, 509] width 248 height 24
paste input "[STREET_ADDRESS]"
select select
type input "[STREET_ADDRESS]"
click at [553, 563] on div "Shipping Address New Address New Address 2306 foreman rd 6747 Old Us highway 27…" at bounding box center [687, 662] width 418 height 366
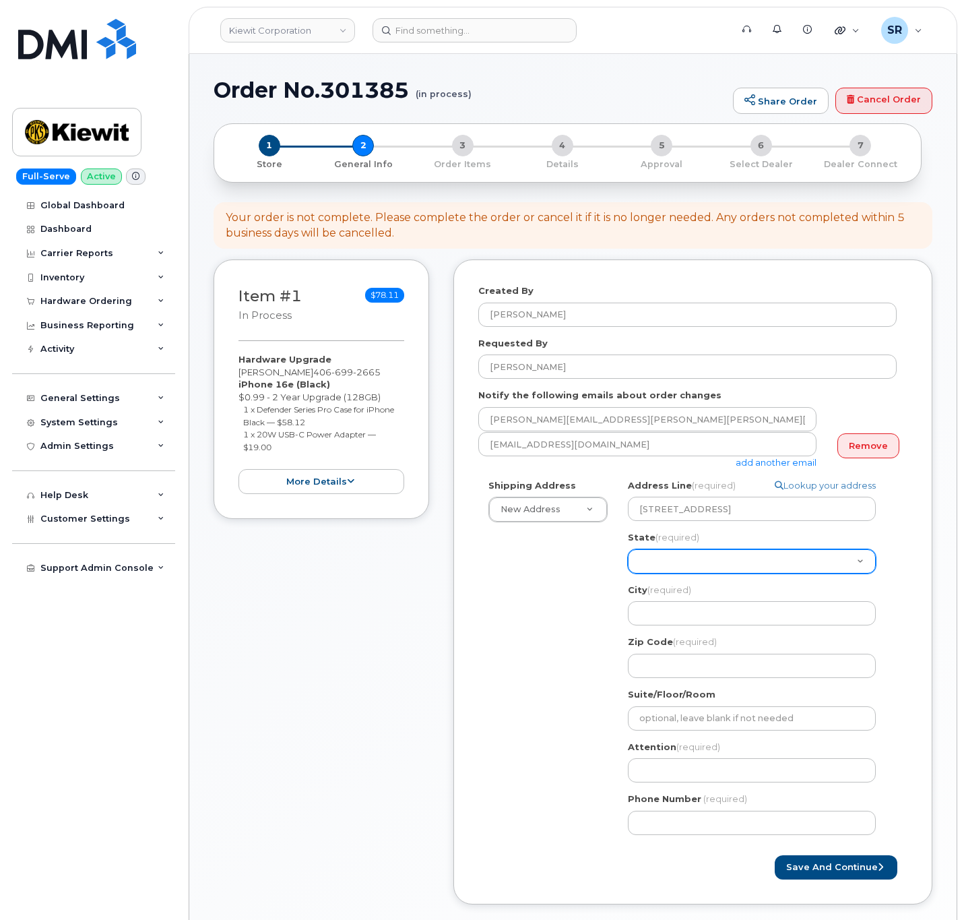
click at [708, 555] on select "Alabama Alaska American Samoa Arizona Arkansas California Colorado Connecticut …" at bounding box center [752, 561] width 248 height 24
select select "MT"
click at [628, 550] on select "Alabama Alaska American Samoa Arizona Arkansas California Colorado Connecticut …" at bounding box center [752, 561] width 248 height 24
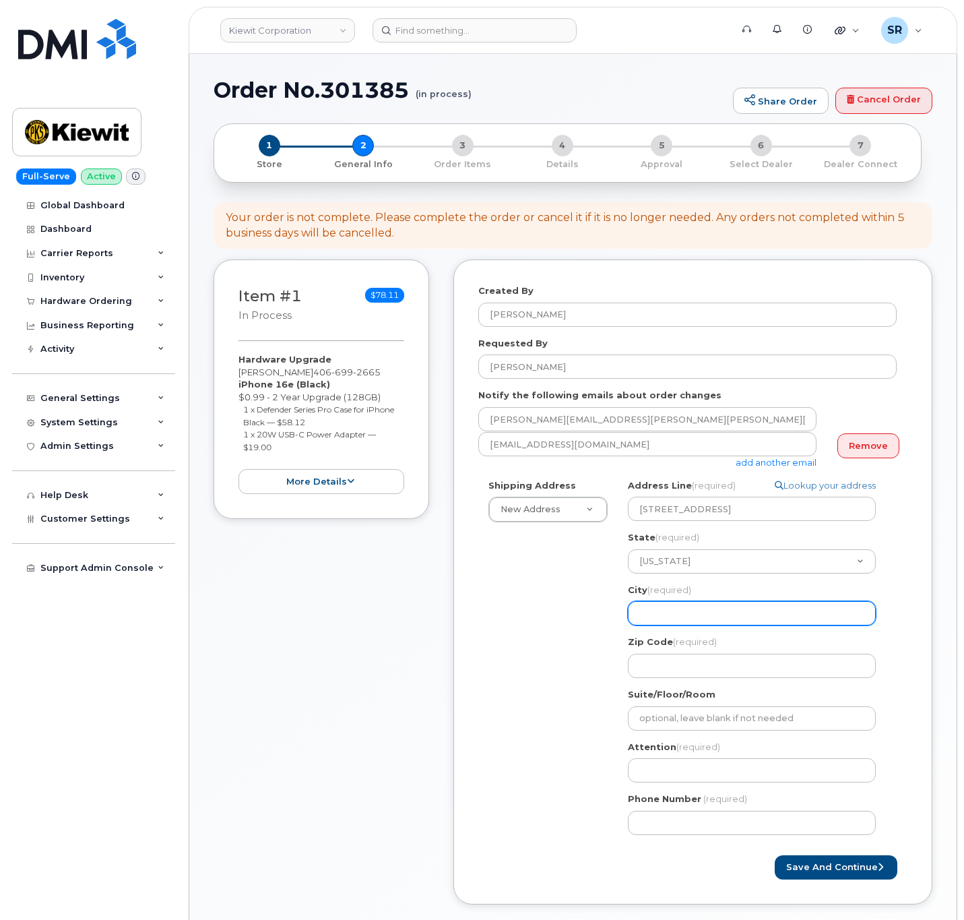
click at [714, 610] on input "City (required)" at bounding box center [752, 613] width 248 height 24
select select
type input "D"
select select
type input "Di"
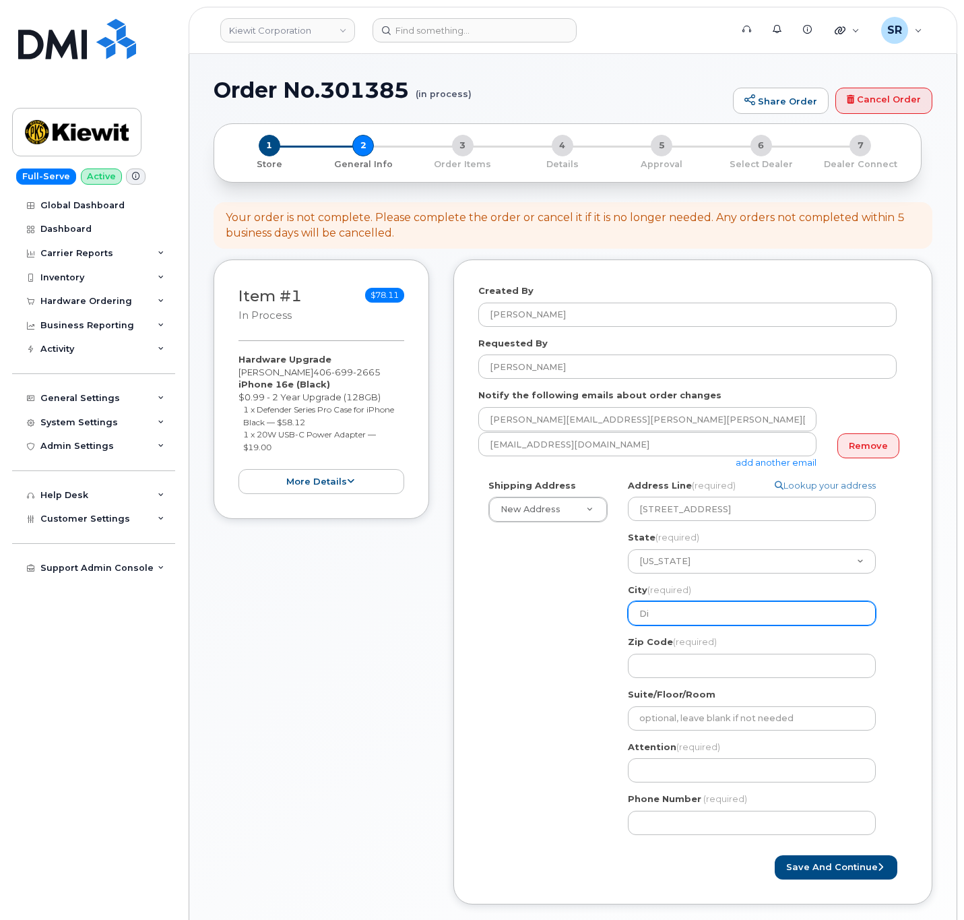
select select
type input "Dil"
select select
type input "Dill"
select select
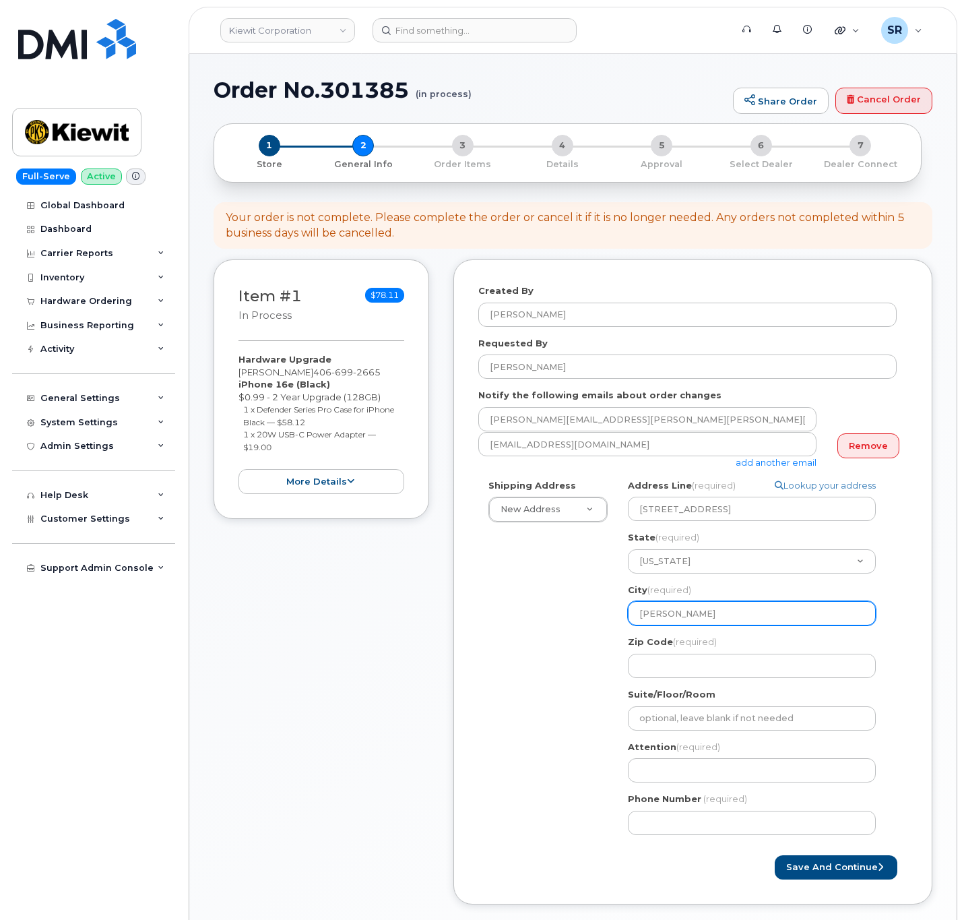
type input "Dillo"
select select
type input "Dillon"
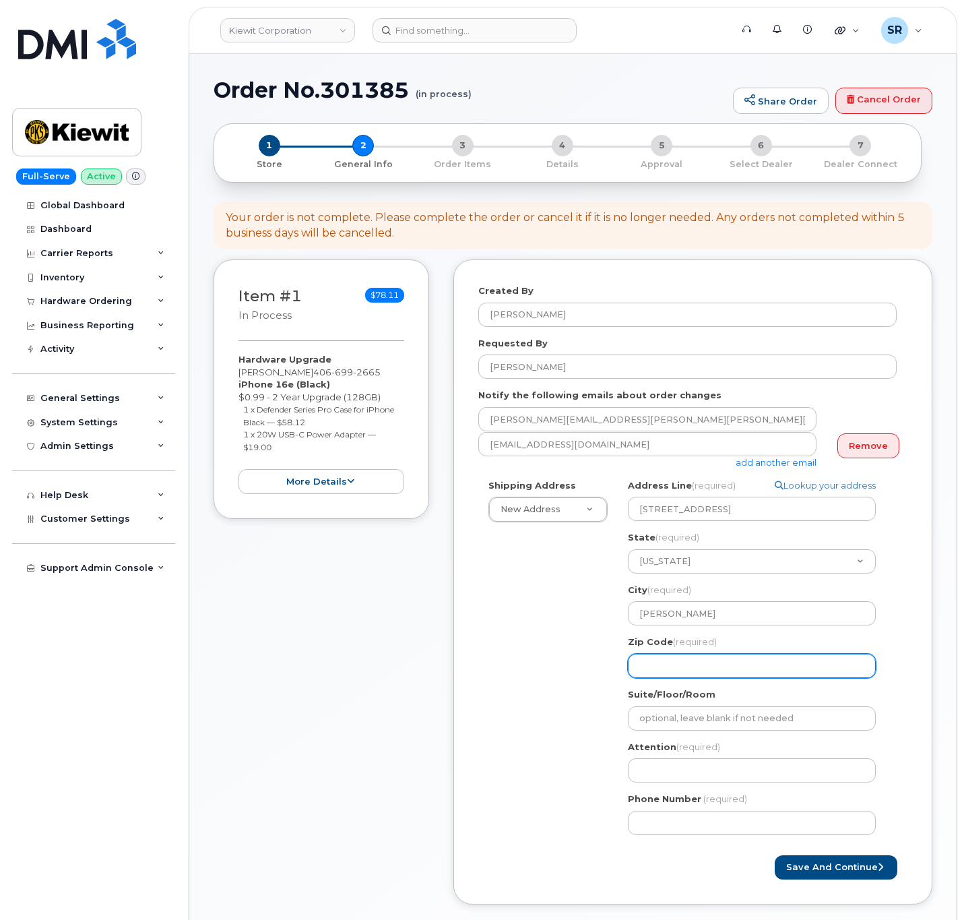
click at [702, 665] on input "Zip Code (required)" at bounding box center [752, 666] width 248 height 24
select select
type input "5"
select select
type input "59"
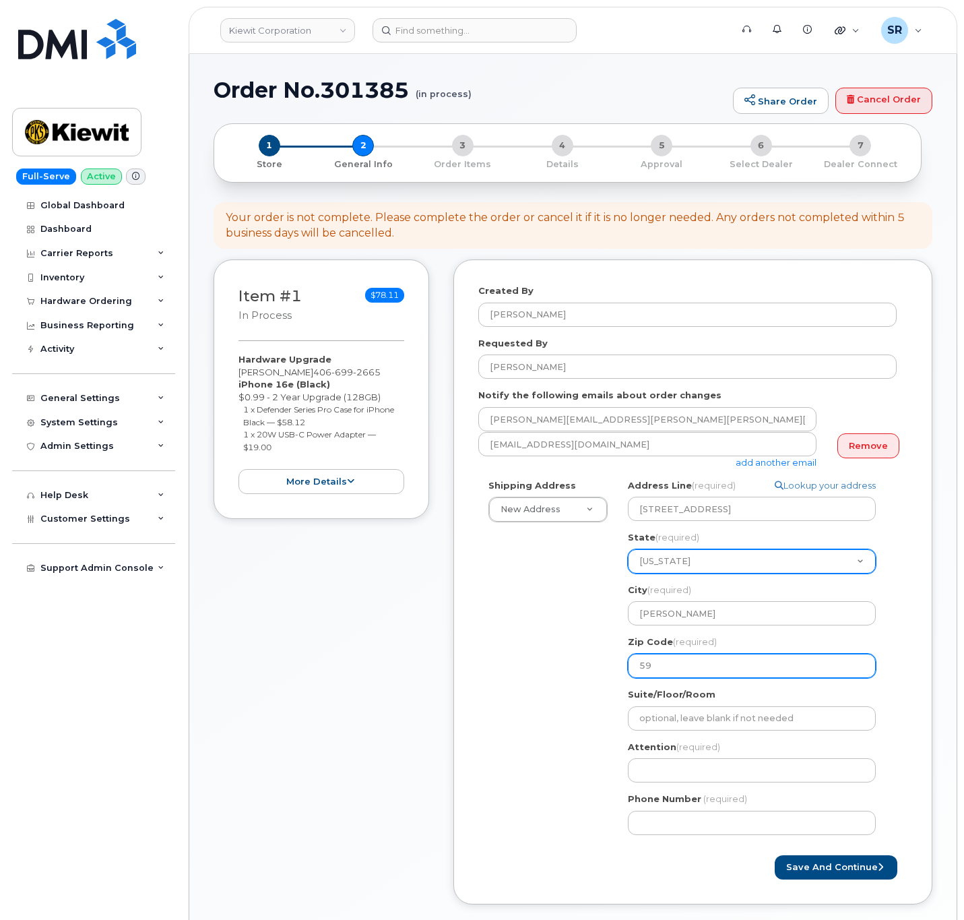
select select
type input "597"
select select
type input "5972"
select select
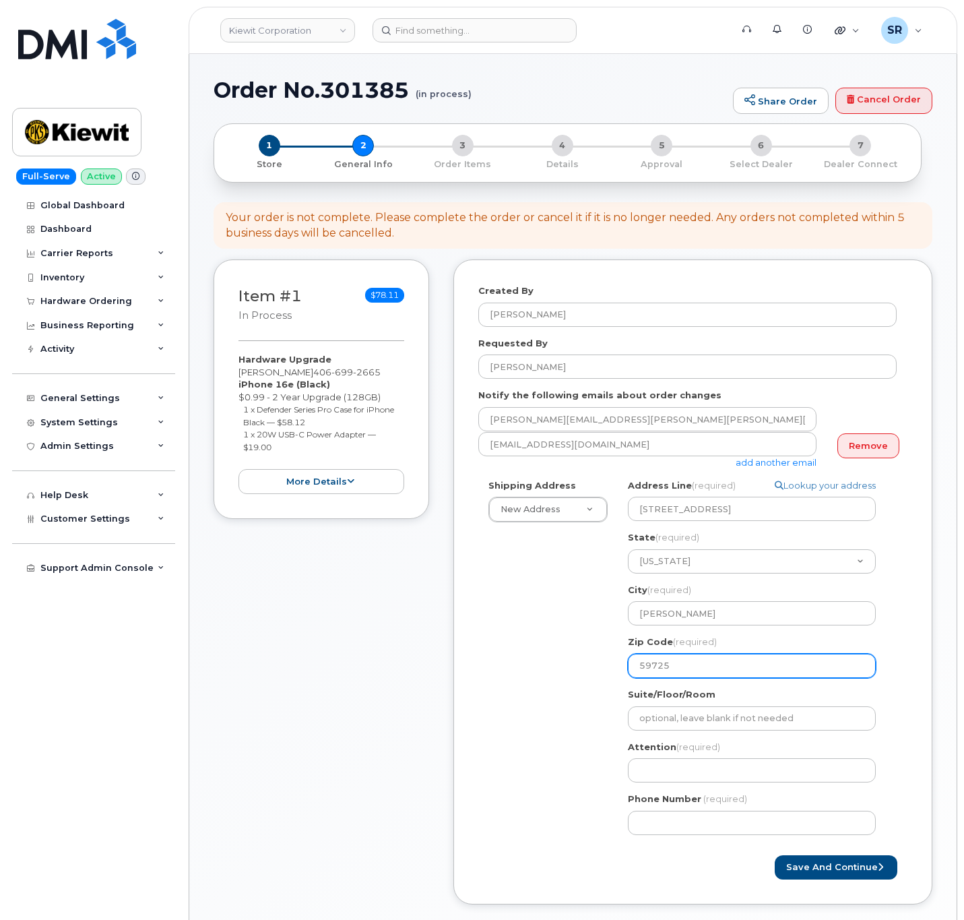
type input "59725"
click at [576, 687] on div "Shipping Address New Address New Address 2306 foreman rd 6747 Old Us highway 27…" at bounding box center [687, 662] width 418 height 366
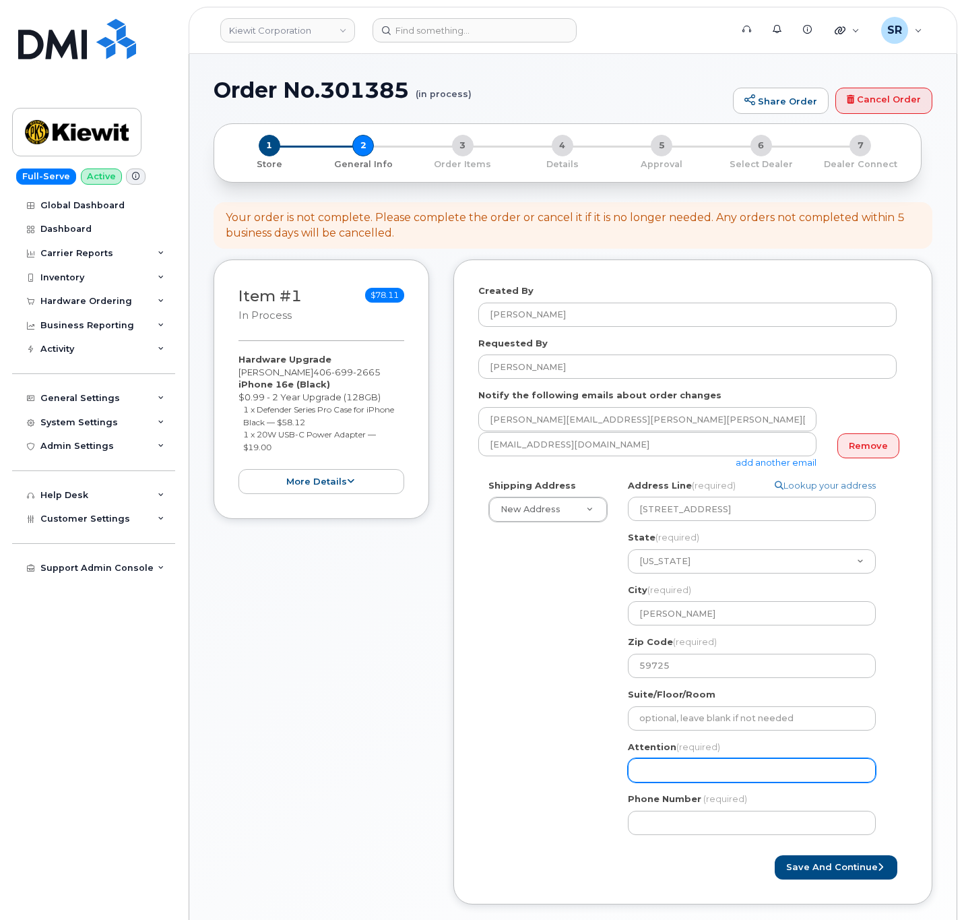
click at [672, 771] on input "Attention (required)" at bounding box center [752, 770] width 248 height 24
click at [675, 766] on input "Attention (required)" at bounding box center [752, 770] width 248 height 24
paste input "[PERSON_NAME]"
select select
type input "[PERSON_NAME]"
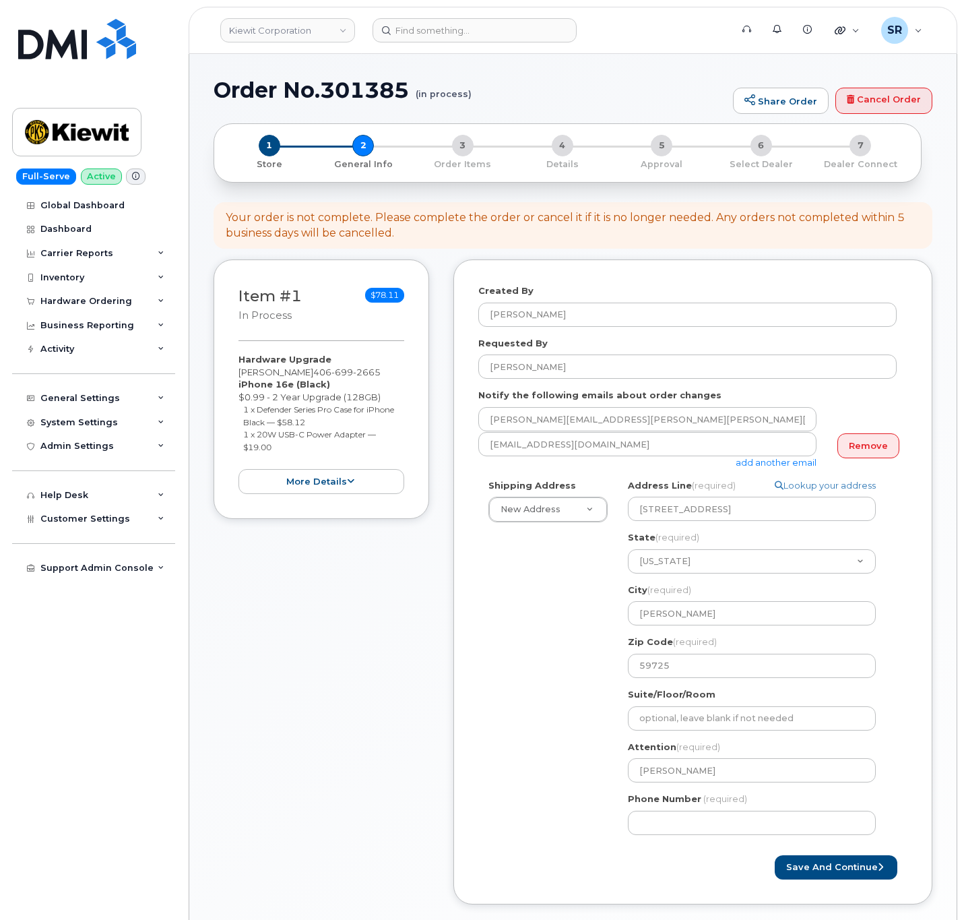
click at [568, 739] on div "Shipping Address New Address New Address 2306 foreman rd 6747 Old Us highway 27…" at bounding box center [687, 662] width 418 height 366
click at [712, 833] on input "Phone Number" at bounding box center [752, 823] width 248 height 24
click at [756, 827] on input "Phone Number" at bounding box center [752, 823] width 248 height 24
paste input "4066992665"
select select
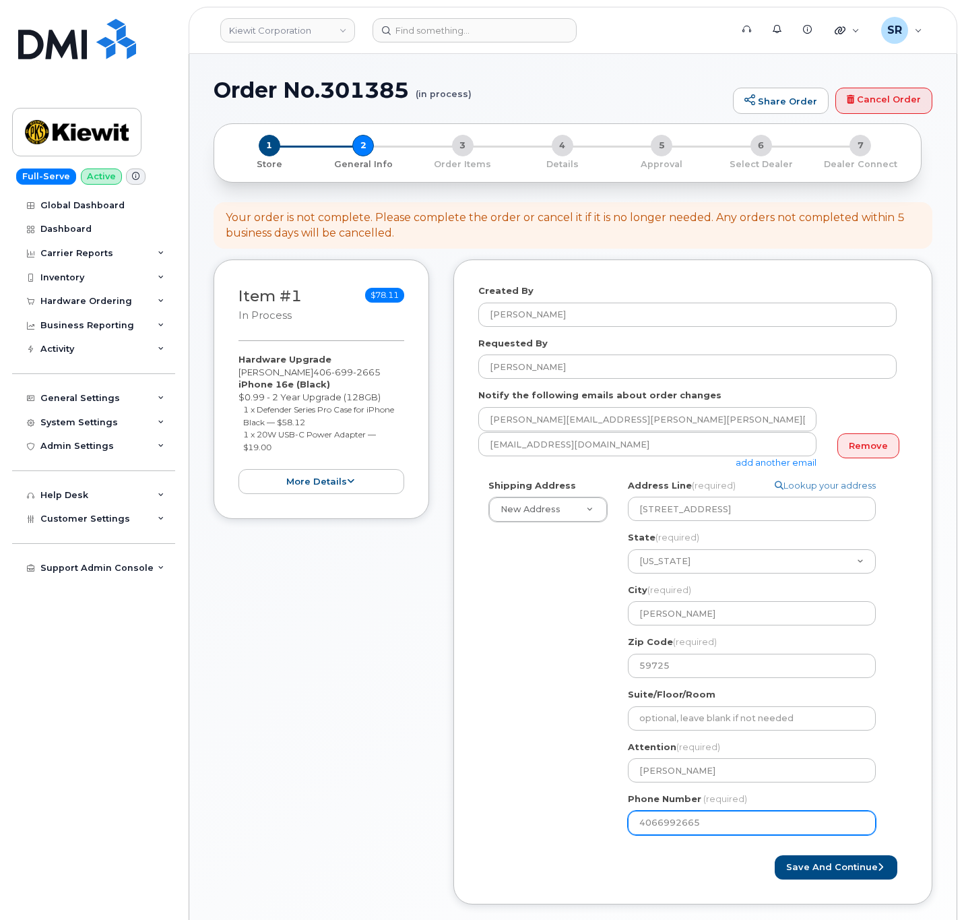
type input "4066992665"
click at [891, 770] on div "MT Dillon Search your address... Manually edit your address Click to search No …" at bounding box center [757, 662] width 279 height 366
click at [568, 712] on div "Shipping Address New Address New Address 2306 foreman rd 6747 Old Us highway 27…" at bounding box center [687, 662] width 418 height 366
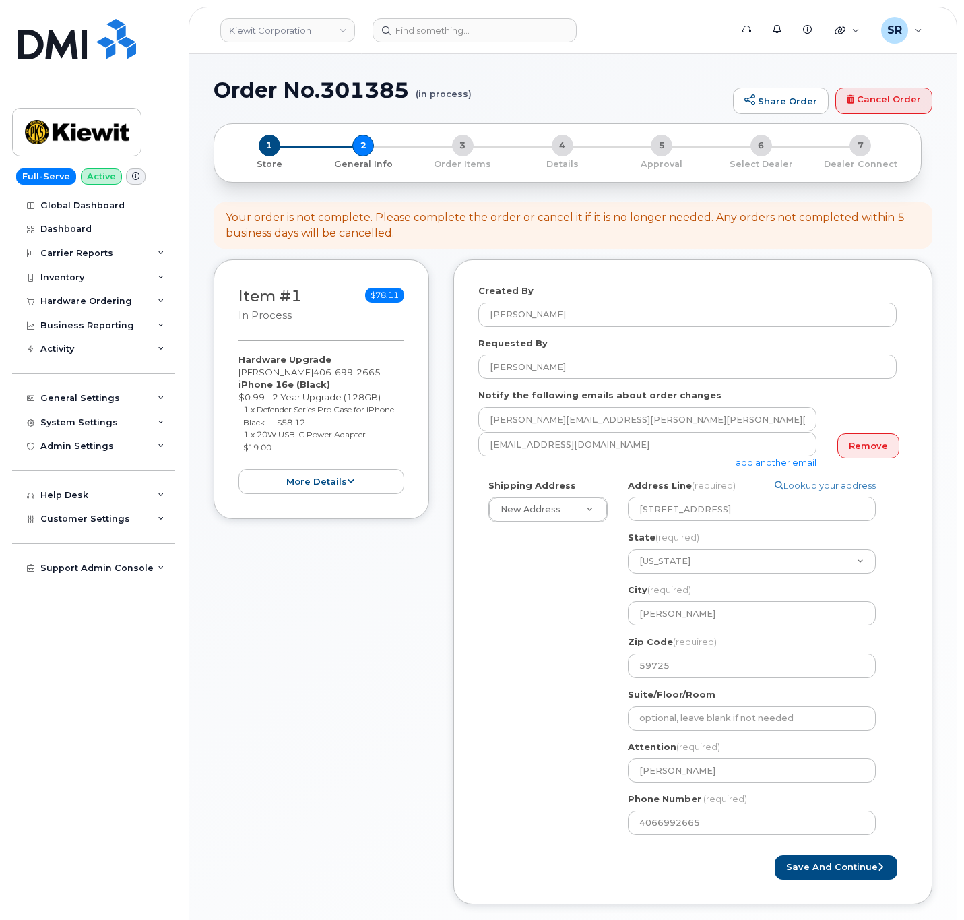
click at [542, 712] on div "Shipping Address New Address New Address 2306 foreman rd 6747 Old Us highway 27…" at bounding box center [687, 662] width 418 height 366
click at [815, 865] on button "Save and Continue" at bounding box center [836, 867] width 123 height 25
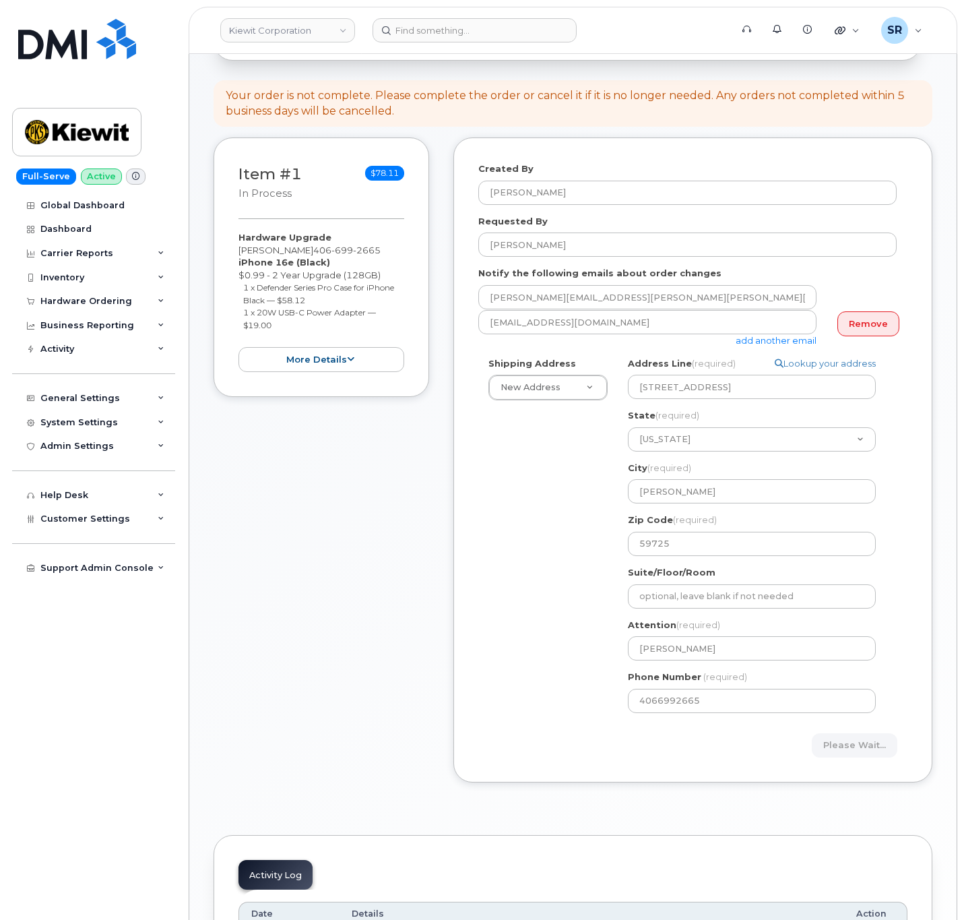
scroll to position [299, 0]
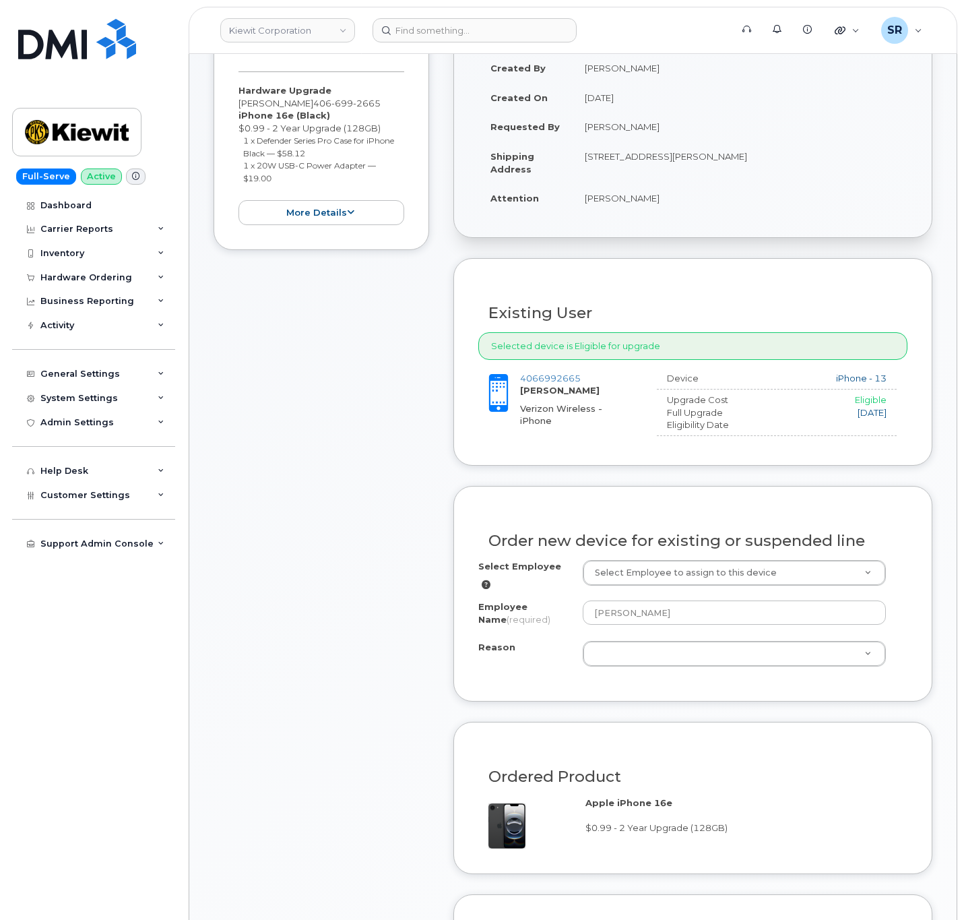
scroll to position [303, 0]
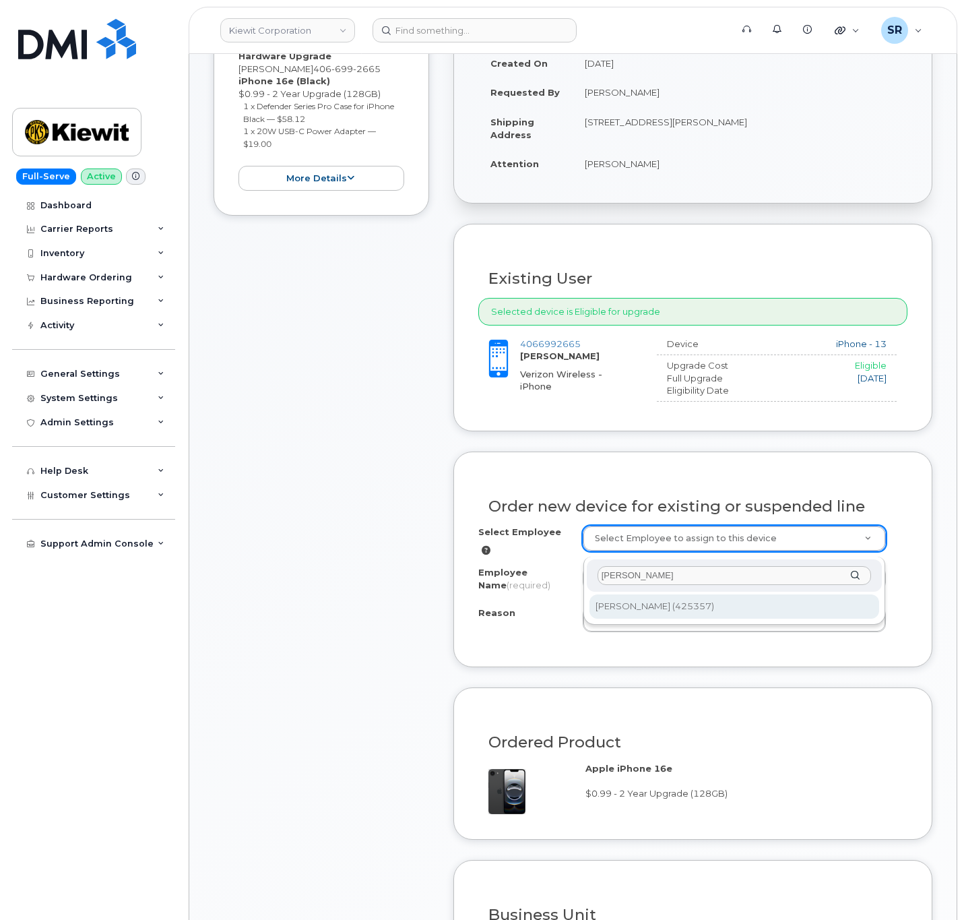
type input "[PERSON_NAME]"
type input "2155511"
type input "[PERSON_NAME]"
select select
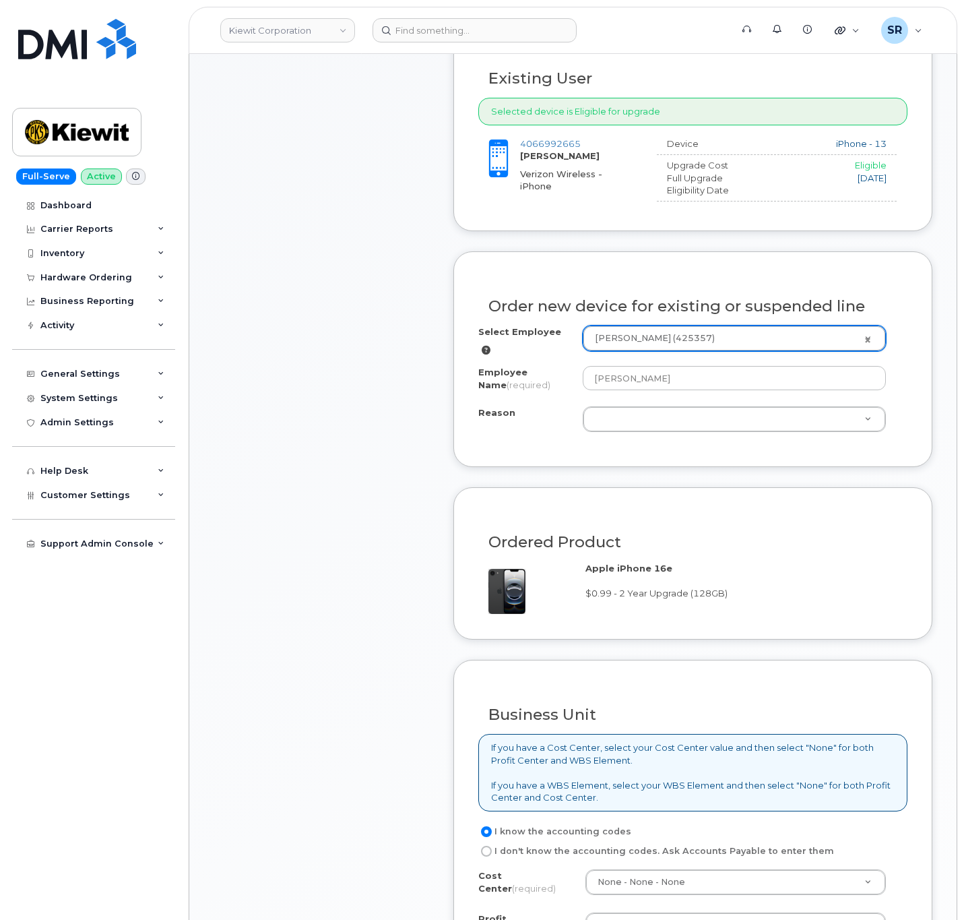
scroll to position [505, 0]
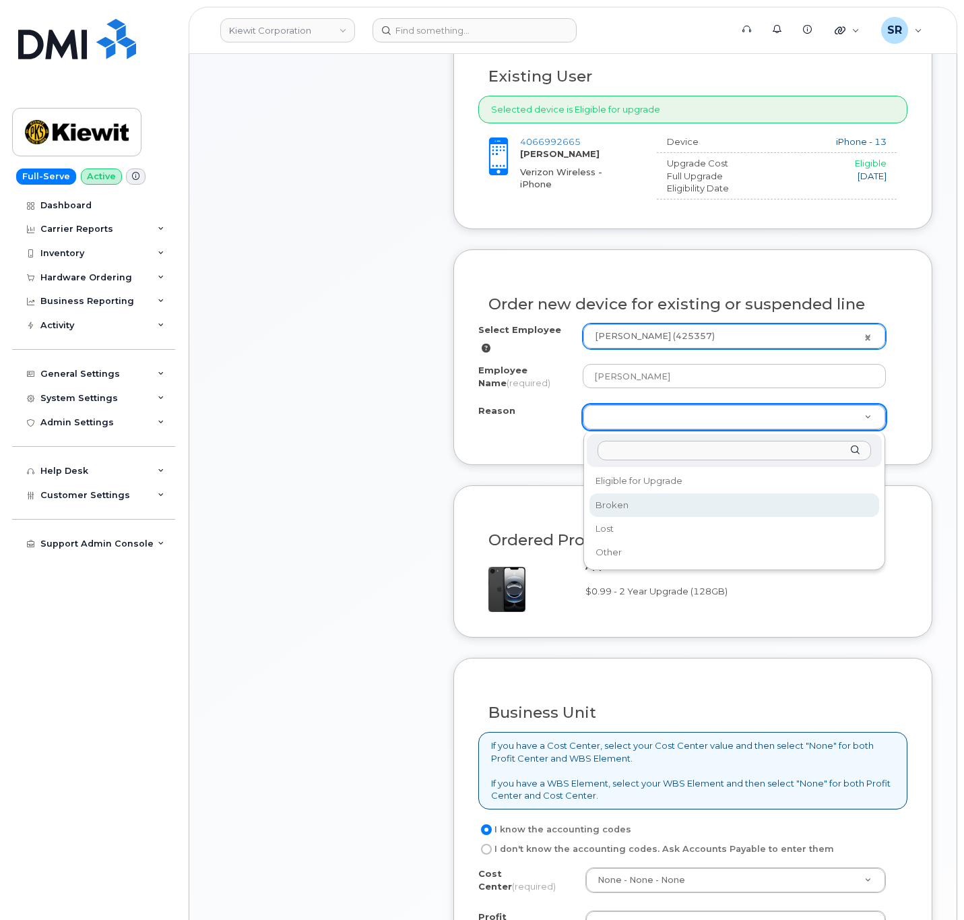
select select "broken"
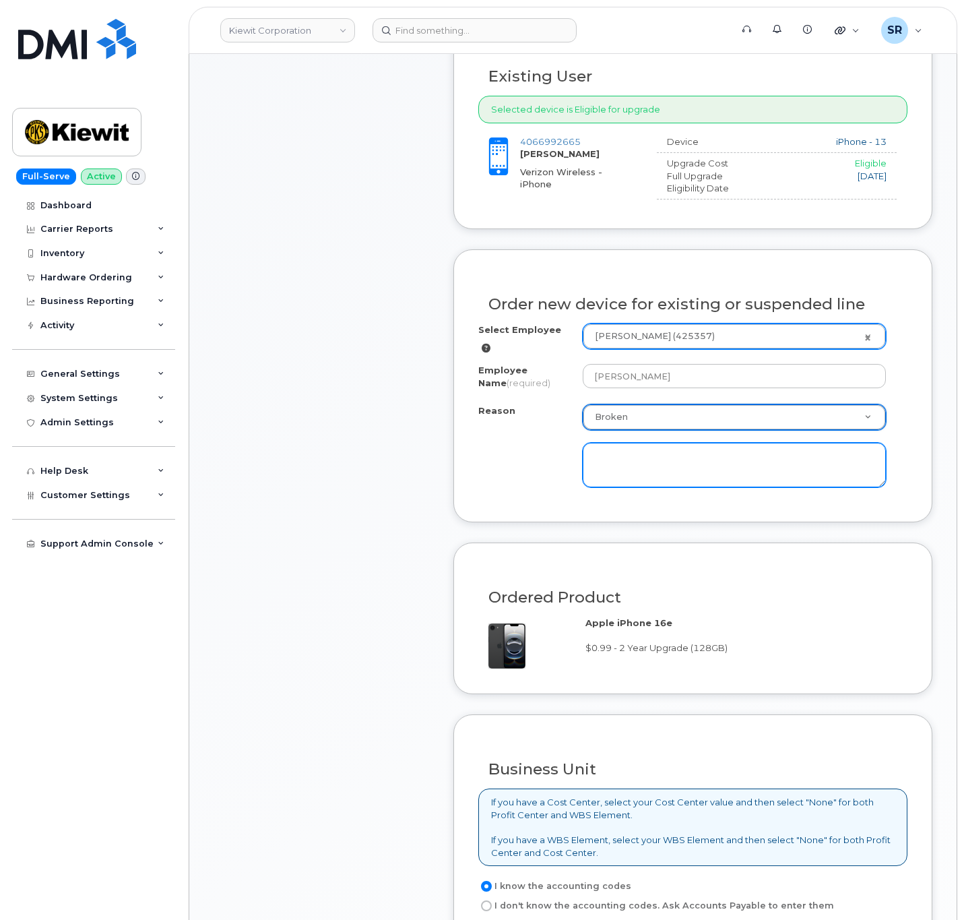
click at [649, 460] on textarea at bounding box center [734, 465] width 303 height 44
type textarea "Having trouble charging and holding a charge."
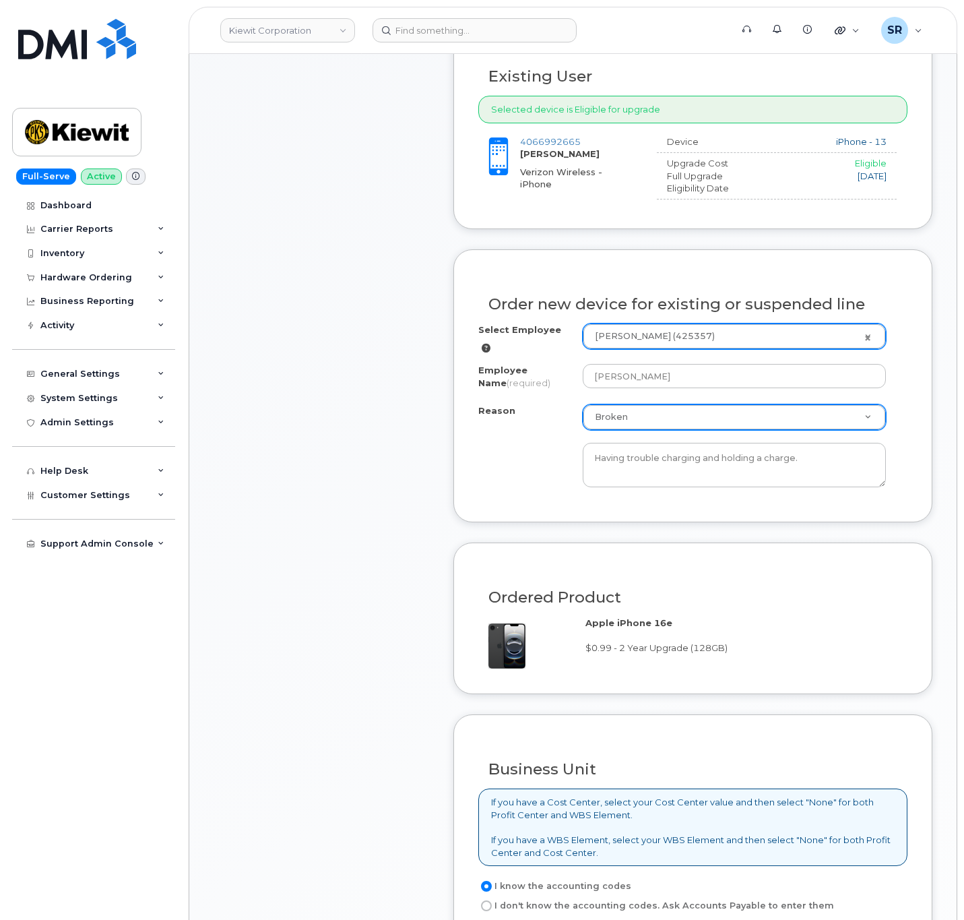
click at [489, 485] on div "Reason Broken Reason Eligible for Upgrade Broken Lost Other Having trouble char…" at bounding box center [692, 445] width 429 height 82
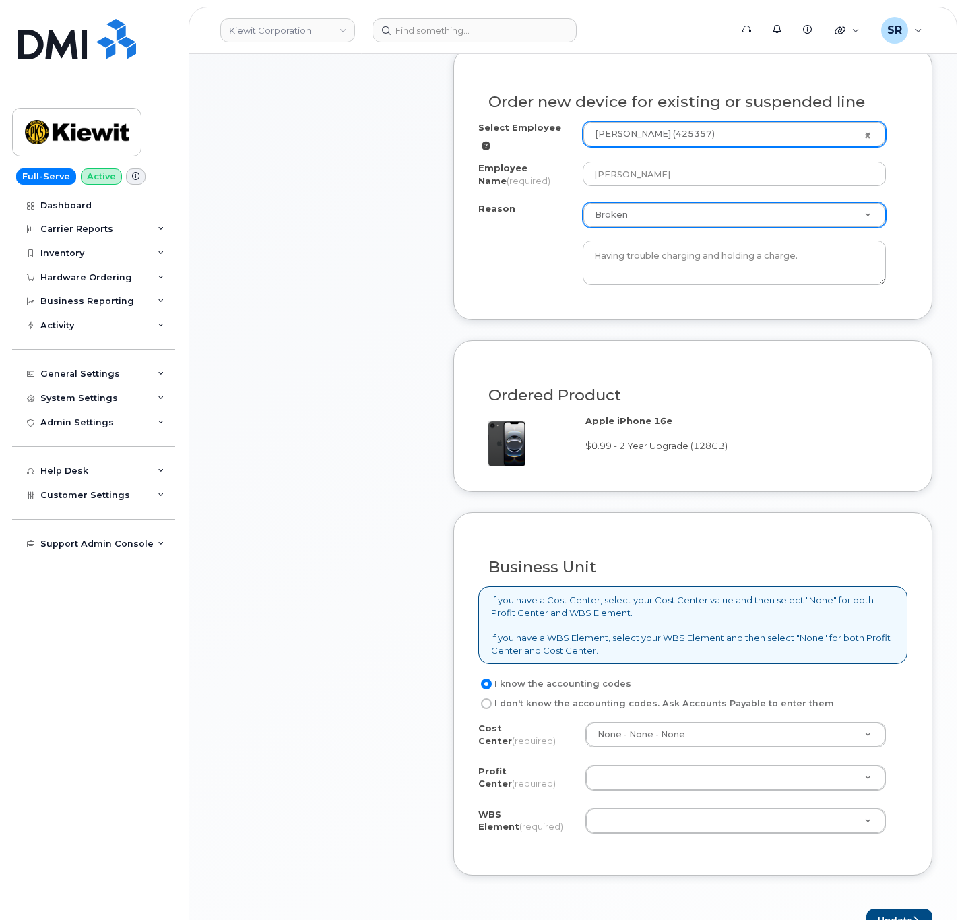
scroll to position [809, 0]
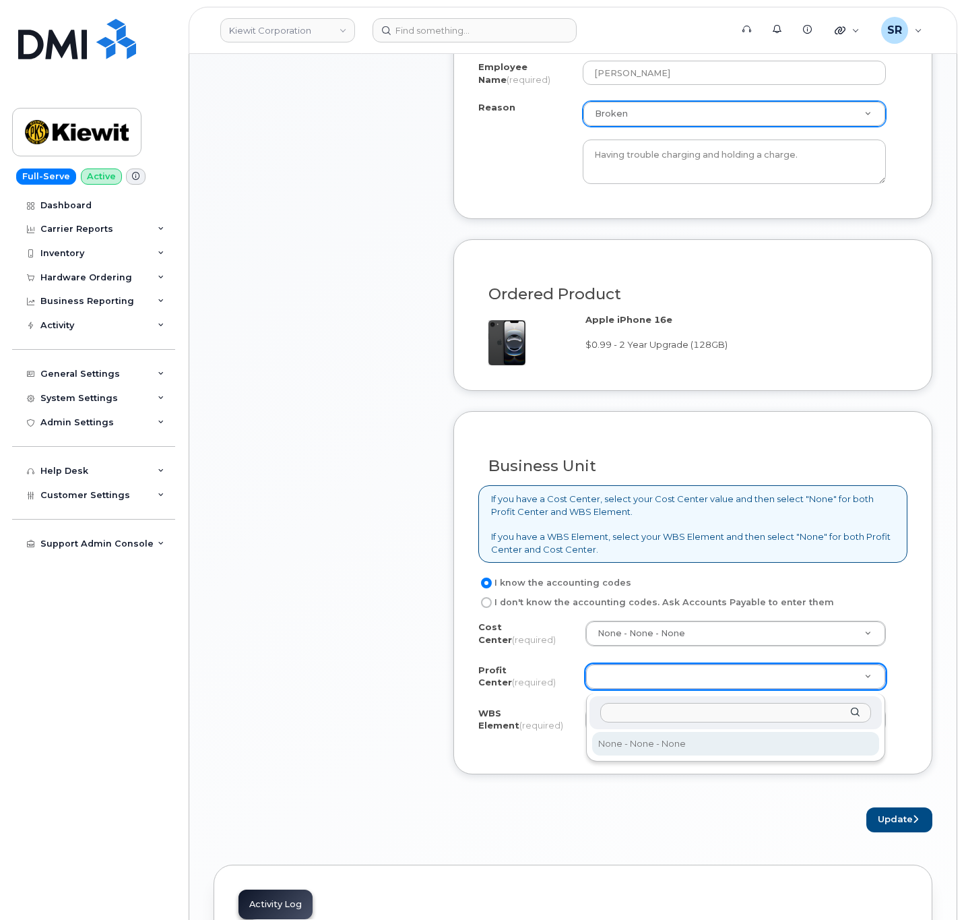
select select "None"
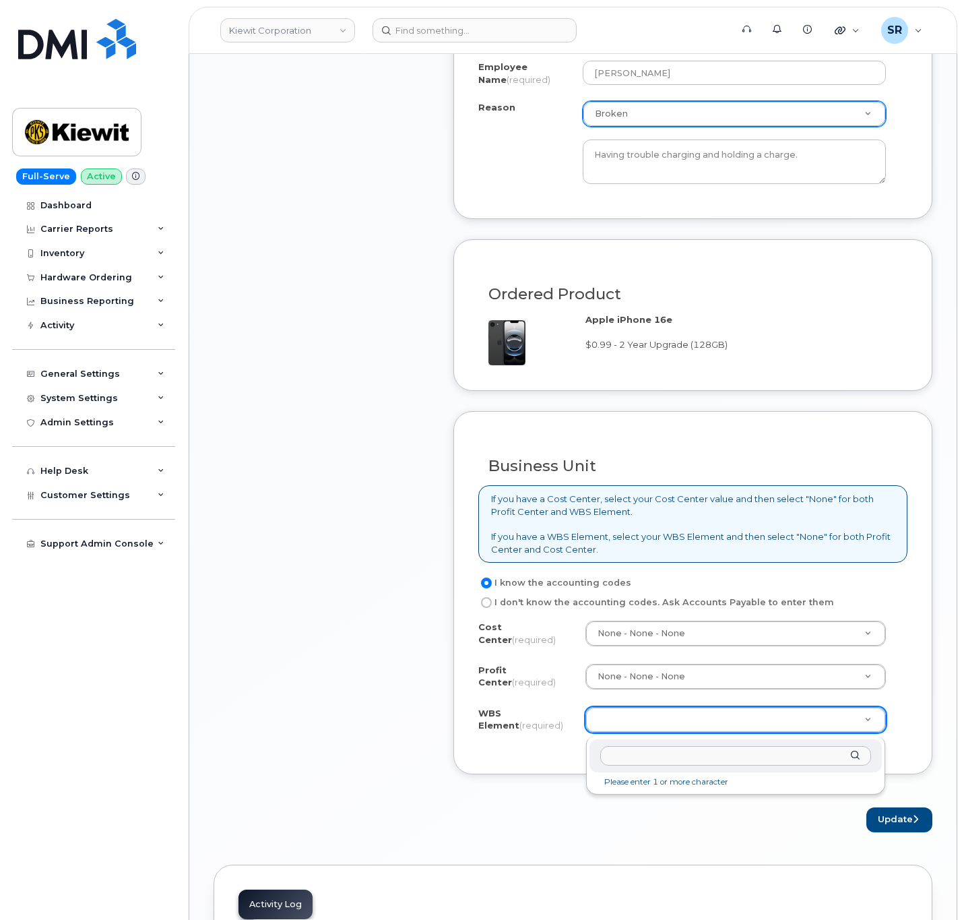
click at [648, 762] on input "text" at bounding box center [735, 756] width 271 height 20
paste input "106474.1024"
type input "106474.1024"
paste input "106474.1024"
type input "106474.1024"
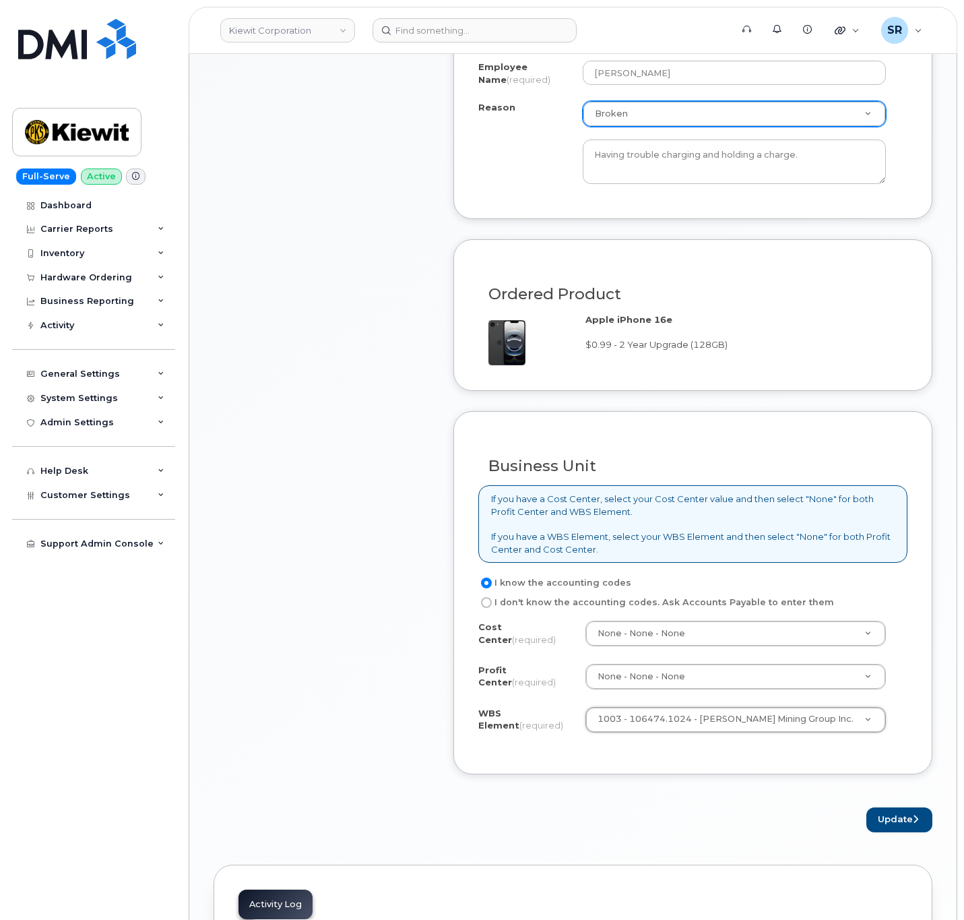
type input "106474.1024"
click at [896, 825] on button "Update" at bounding box center [900, 819] width 66 height 25
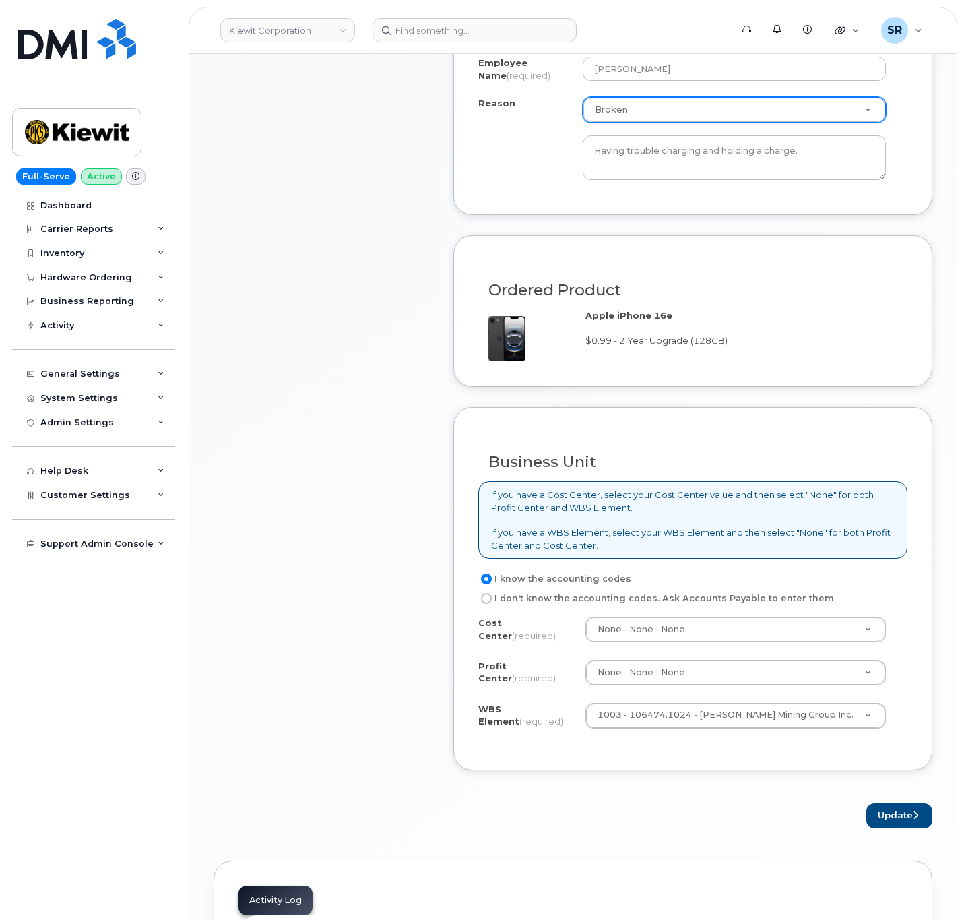
scroll to position [910, 0]
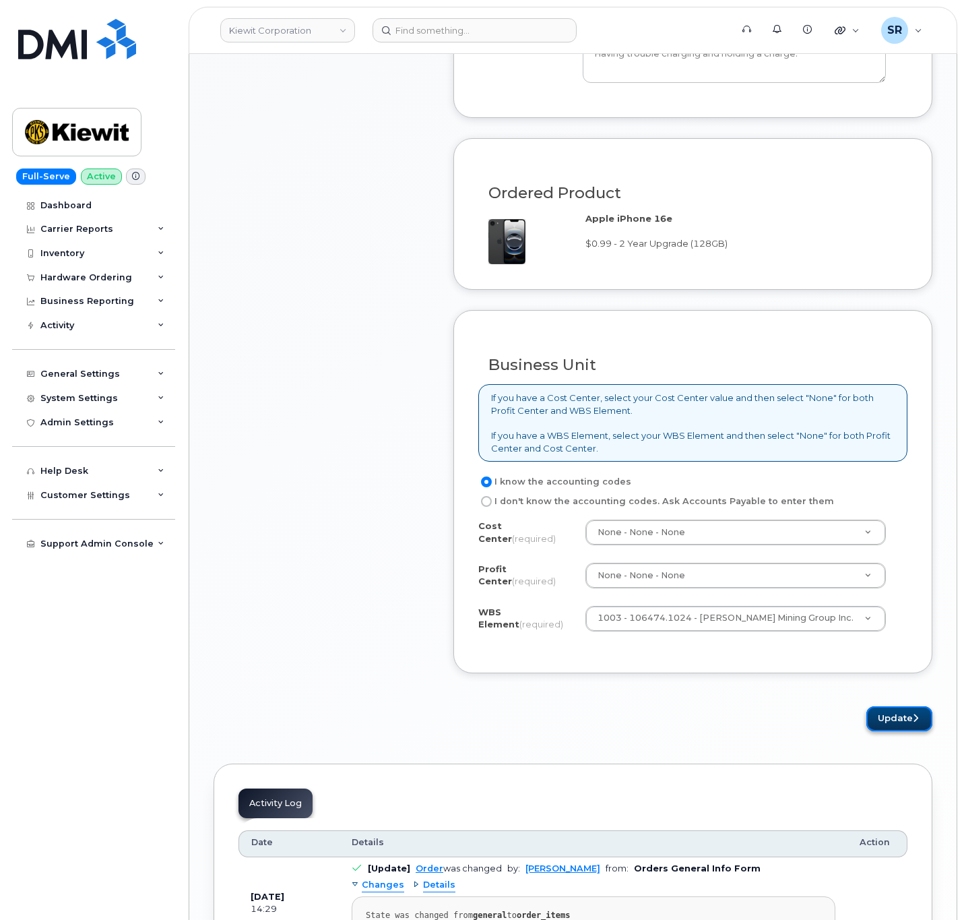
click at [889, 731] on button "Update" at bounding box center [900, 718] width 66 height 25
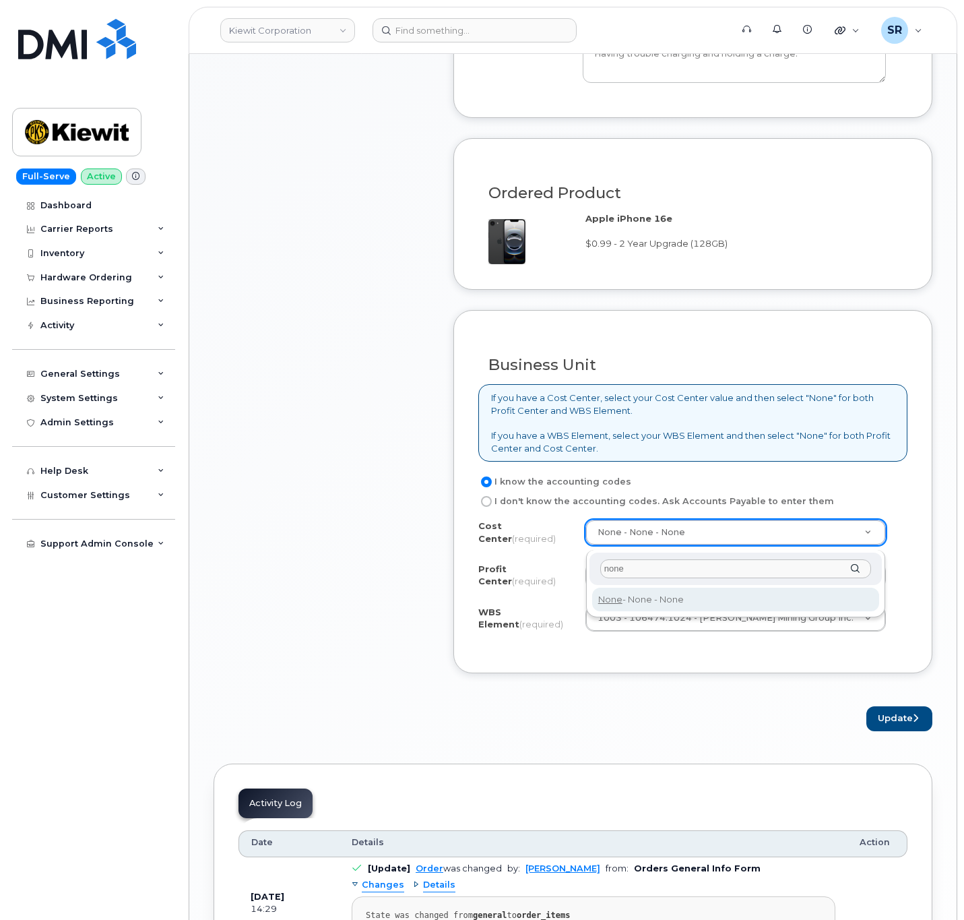
type input "none"
type input "None"
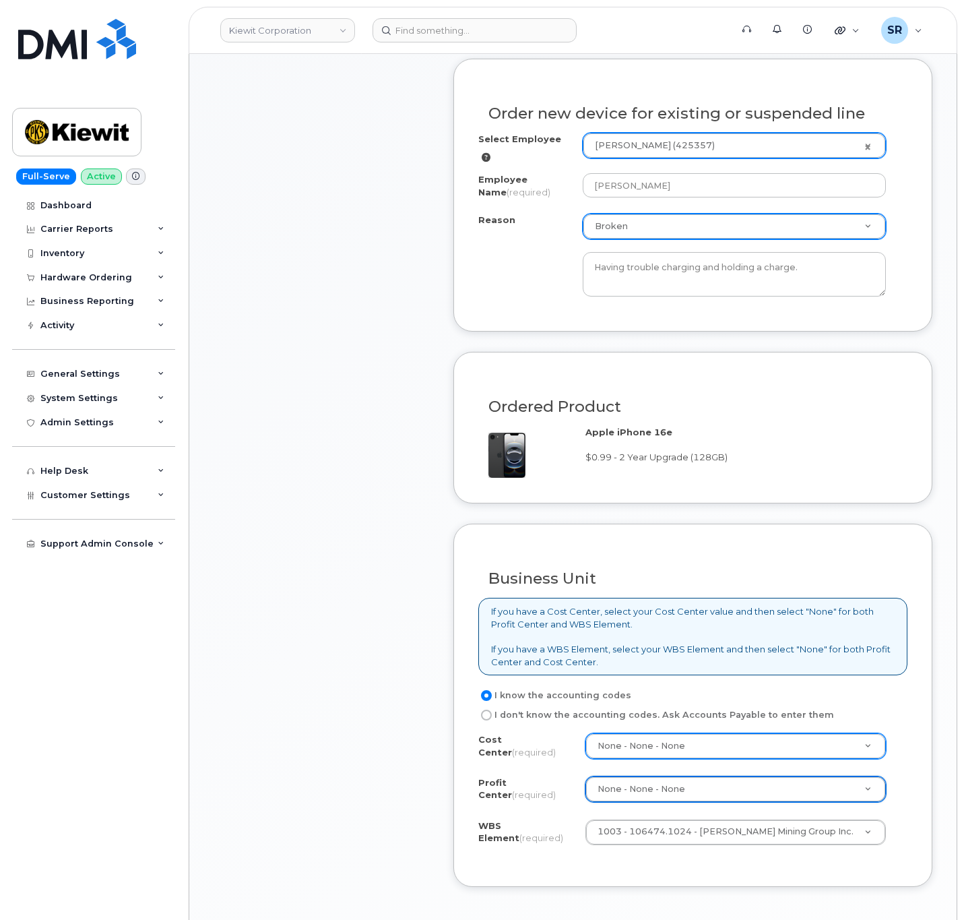
scroll to position [404, 0]
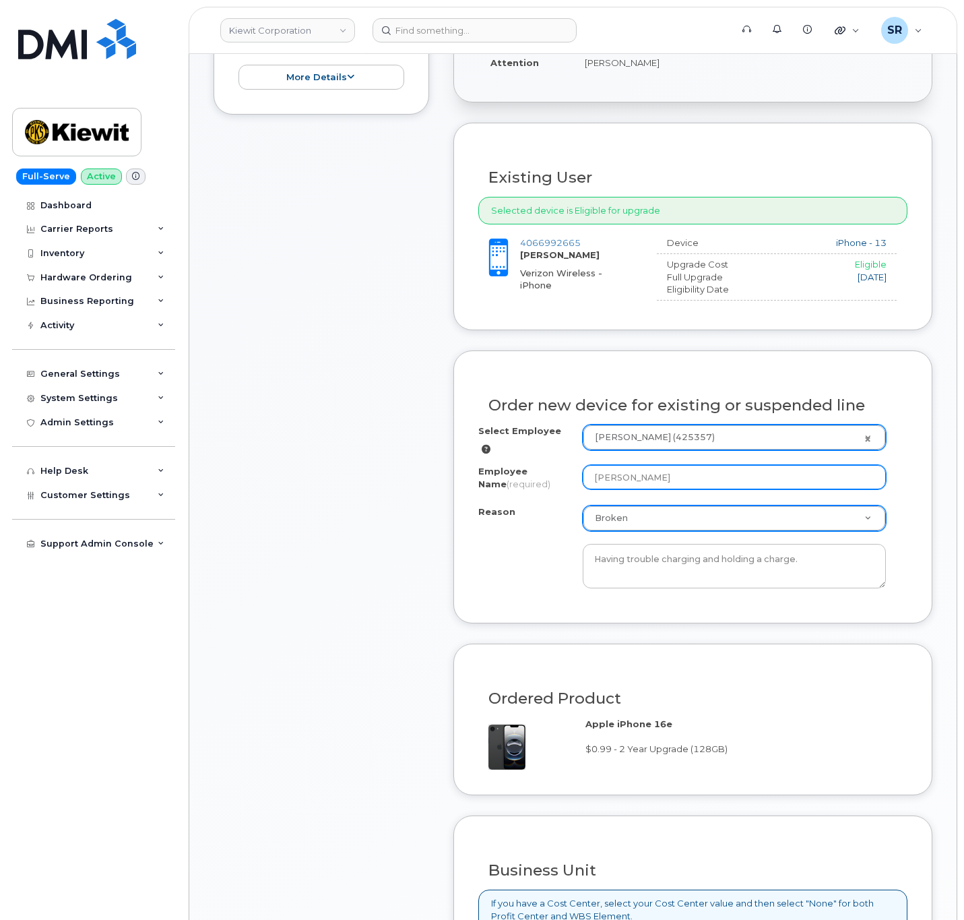
click at [811, 471] on input "[PERSON_NAME]" at bounding box center [734, 477] width 303 height 24
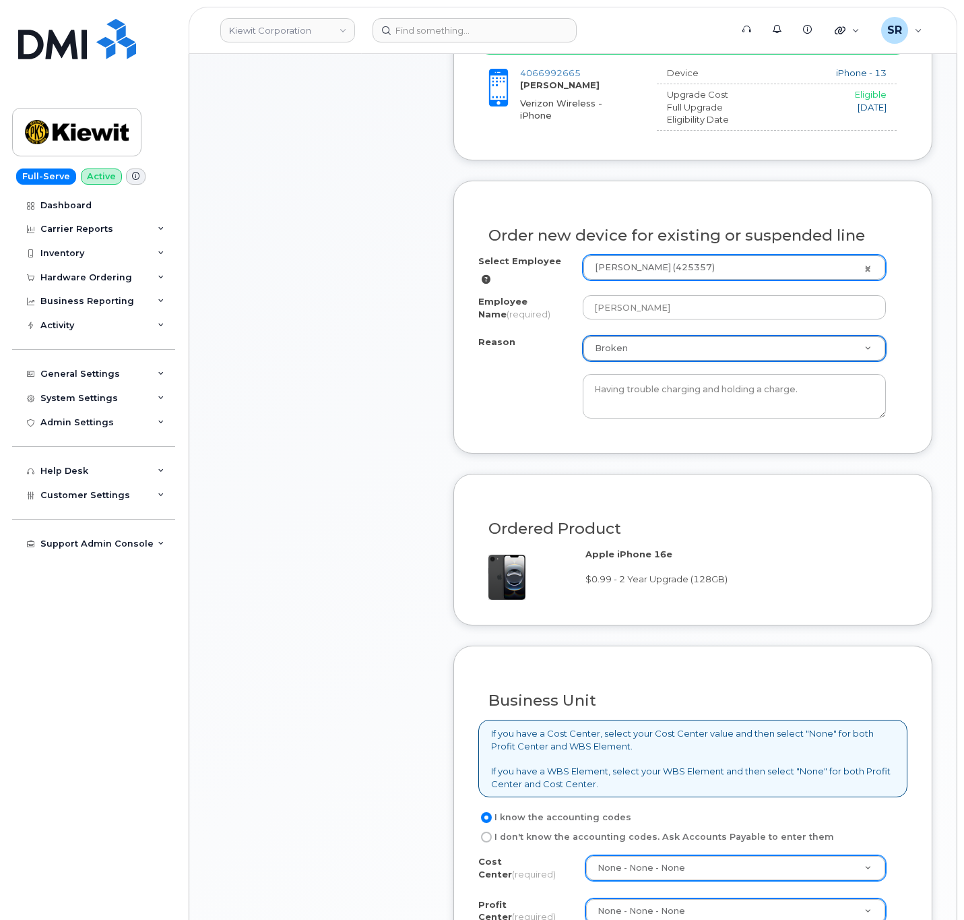
scroll to position [910, 0]
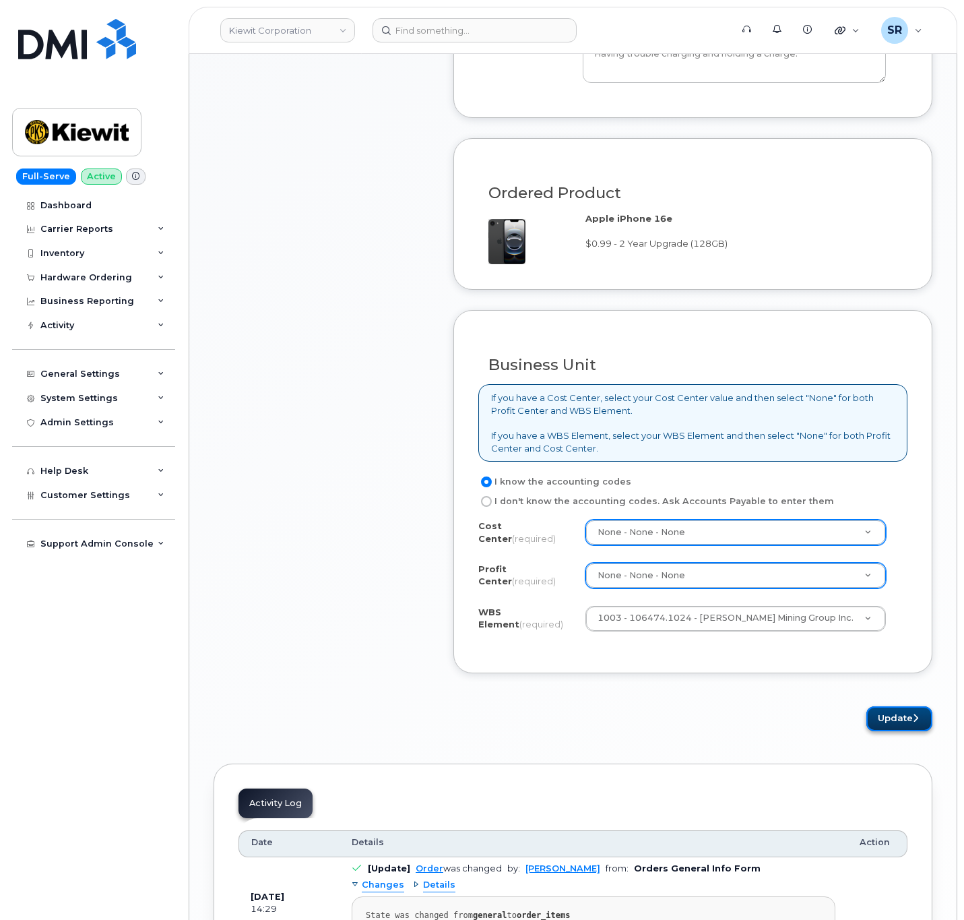
click at [913, 722] on icon "submit" at bounding box center [915, 718] width 5 height 9
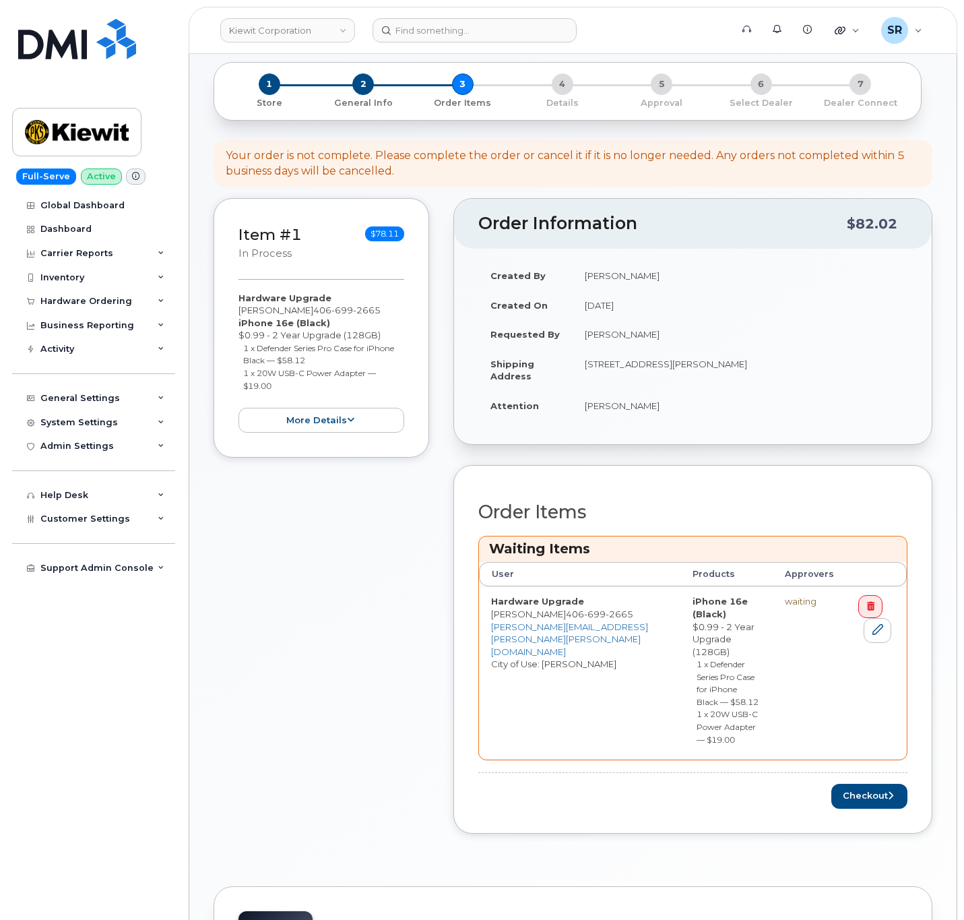
scroll to position [303, 0]
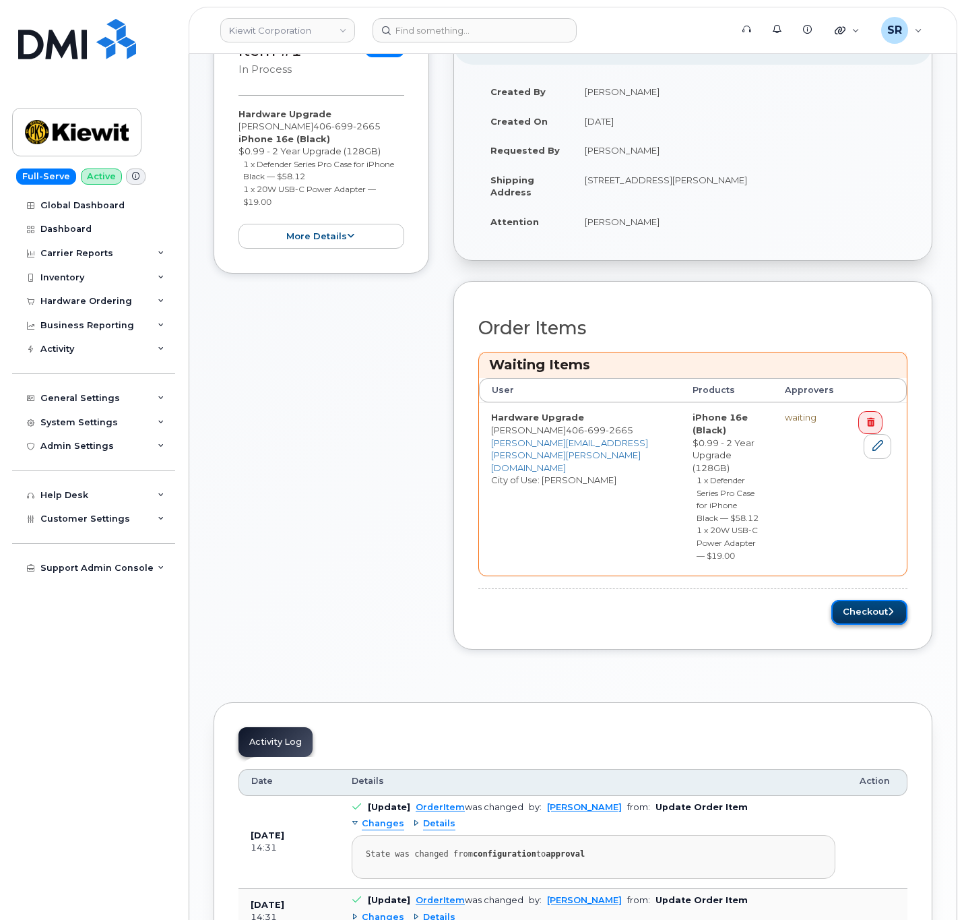
click at [849, 600] on button "Checkout" at bounding box center [869, 612] width 76 height 25
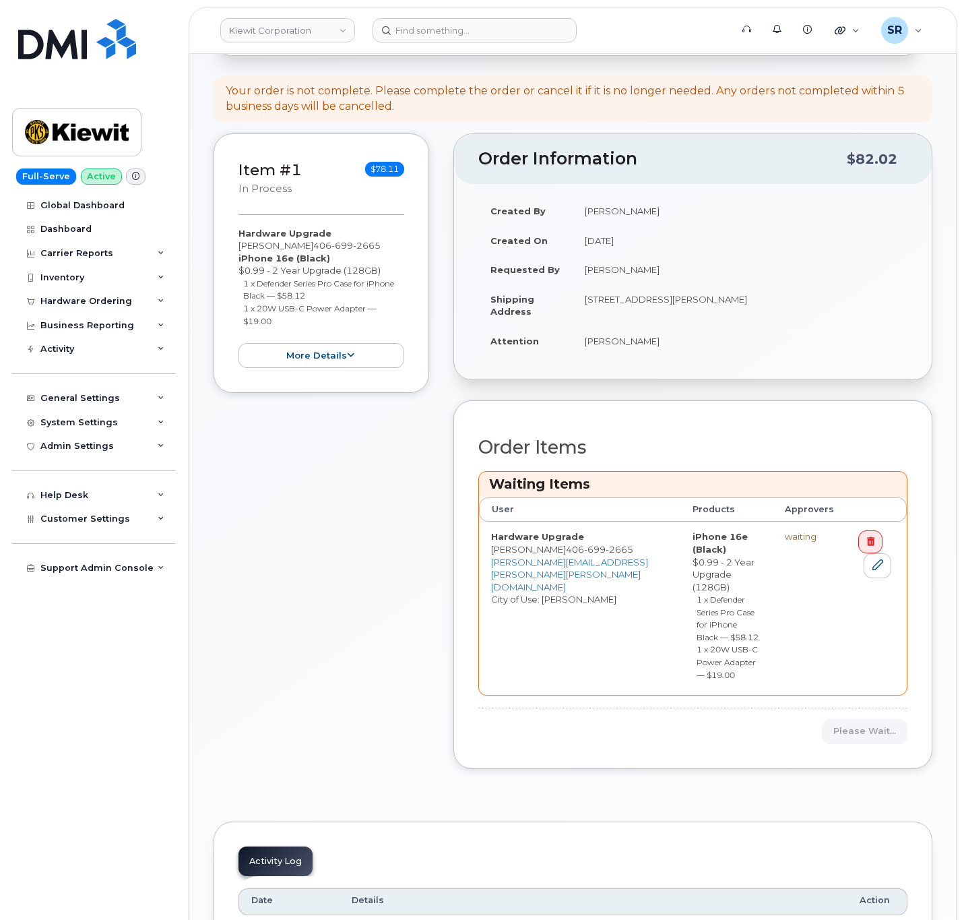
scroll to position [202, 0]
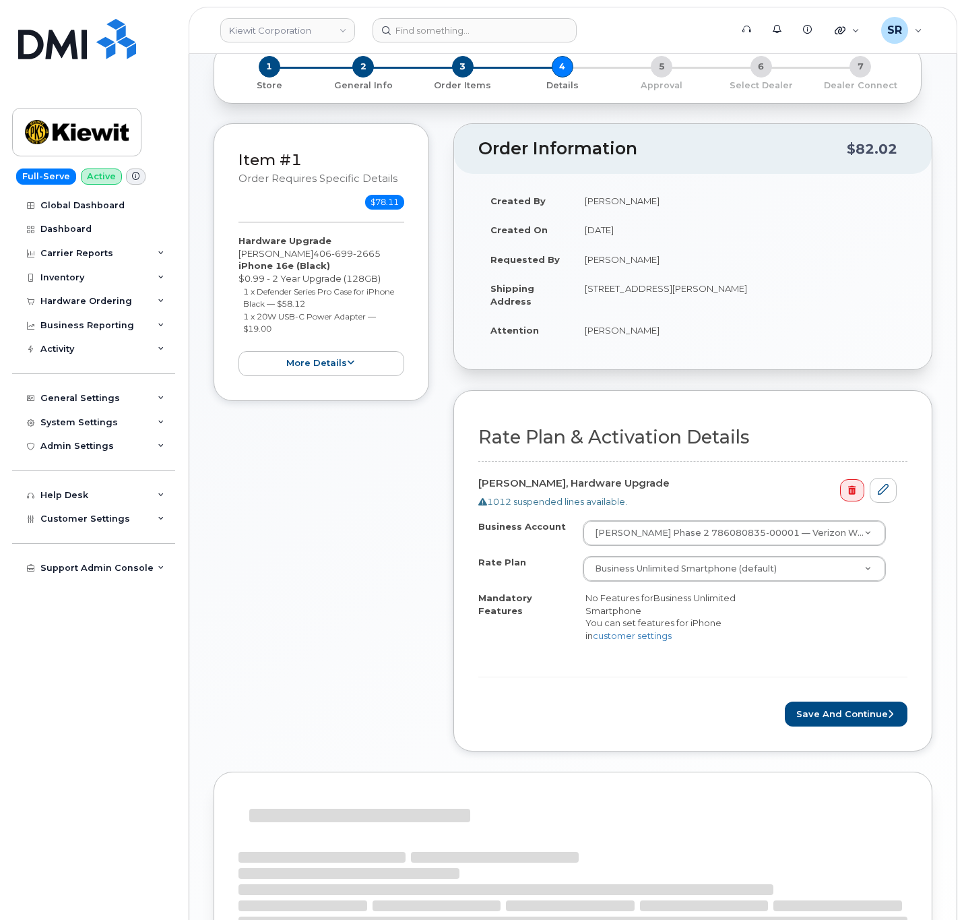
scroll to position [101, 0]
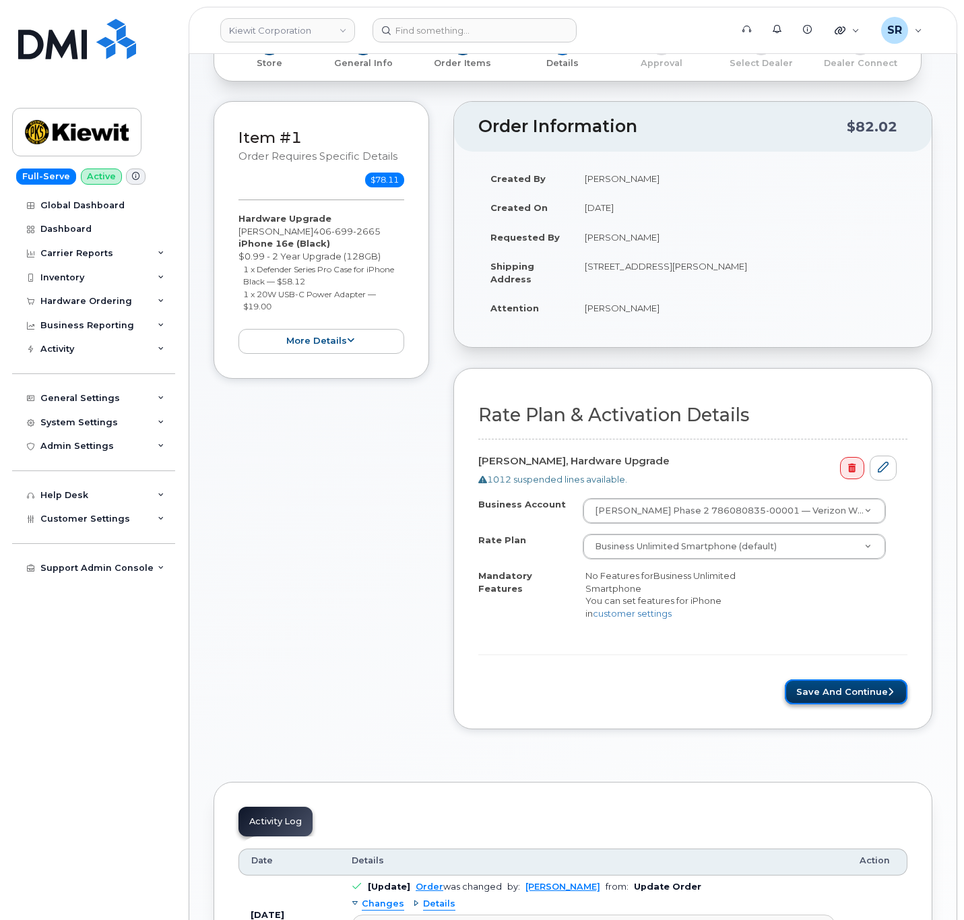
click at [850, 686] on button "Save and Continue" at bounding box center [846, 691] width 123 height 25
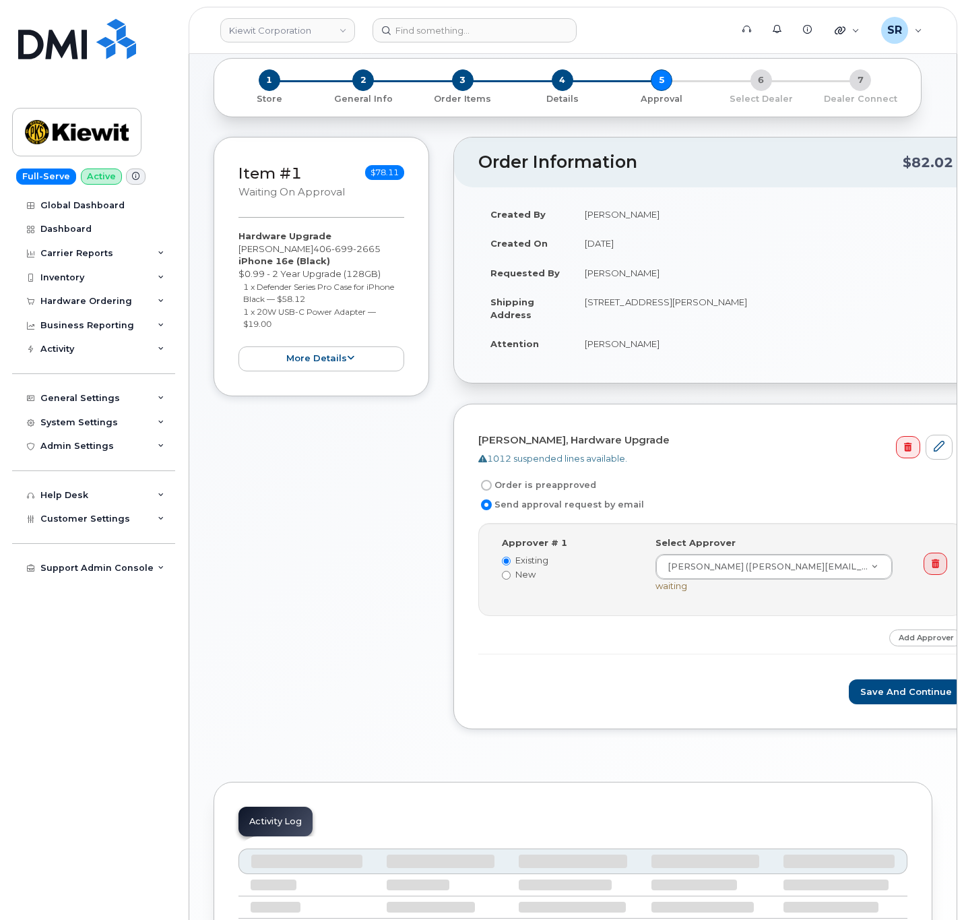
scroll to position [101, 0]
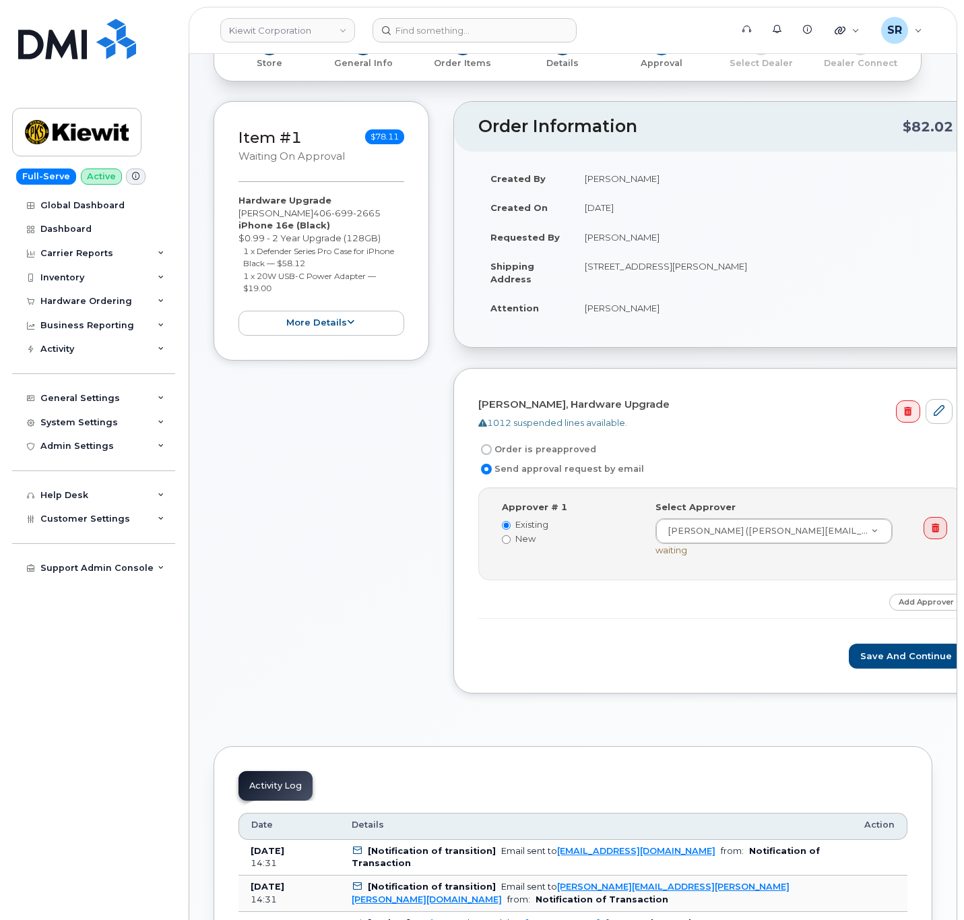
click at [524, 451] on label "Order is preapproved" at bounding box center [537, 449] width 118 height 16
click at [492, 451] on input "Order is preapproved" at bounding box center [486, 449] width 11 height 11
radio input "true"
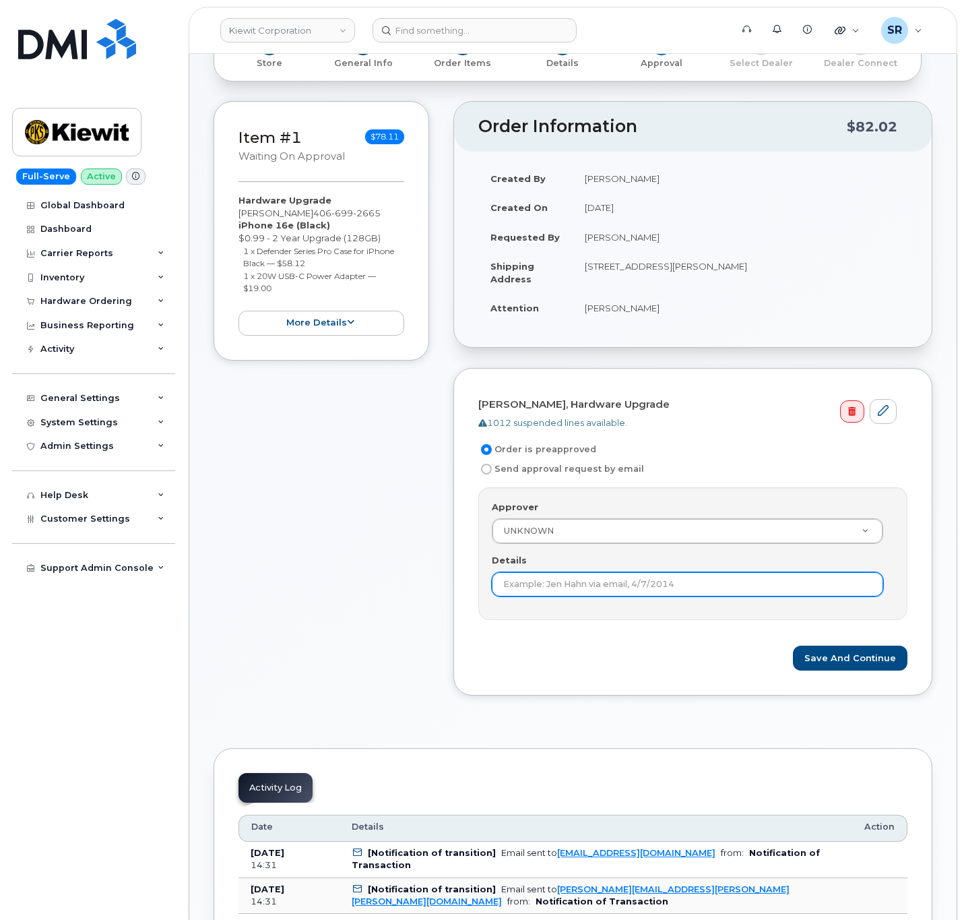
click at [635, 594] on input "Details" at bounding box center [687, 584] width 391 height 24
type input "Under $100 does not require approval according to KB"
click at [321, 591] on div "Item #1 Waiting On Approval $78.11 Hardware Upgrade Tyler Sather 406 699 2665 i…" at bounding box center [322, 408] width 216 height 615
click at [407, 606] on div "Item #1 Waiting On Approval $78.11 Hardware Upgrade Tyler Sather 406 699 2665 i…" at bounding box center [322, 408] width 216 height 615
click at [837, 656] on button "Save and Continue" at bounding box center [850, 658] width 115 height 25
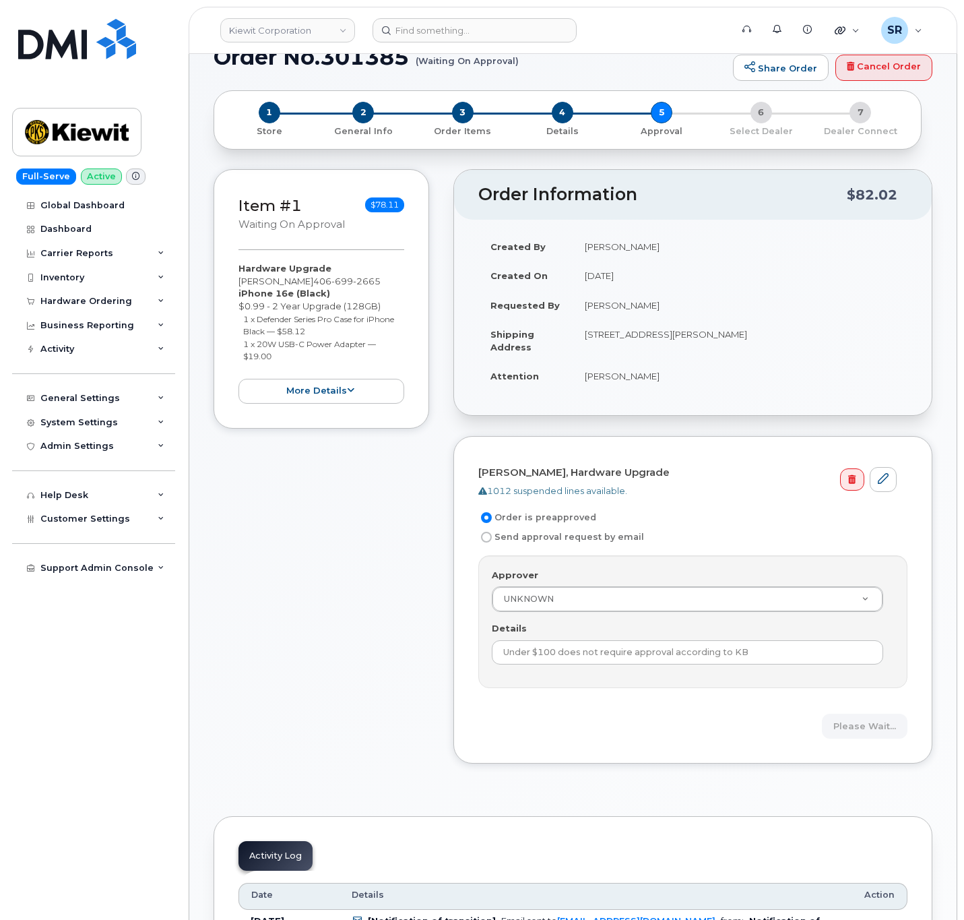
scroll to position [0, 0]
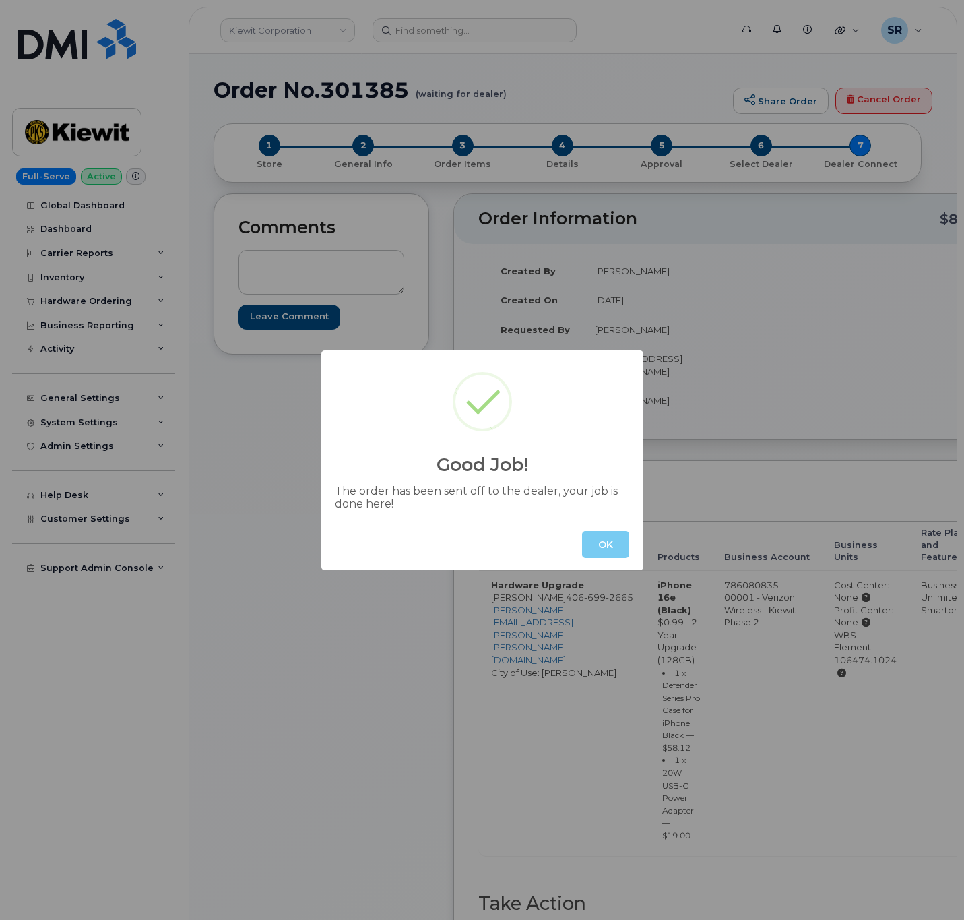
click at [605, 540] on button "OK" at bounding box center [605, 544] width 47 height 27
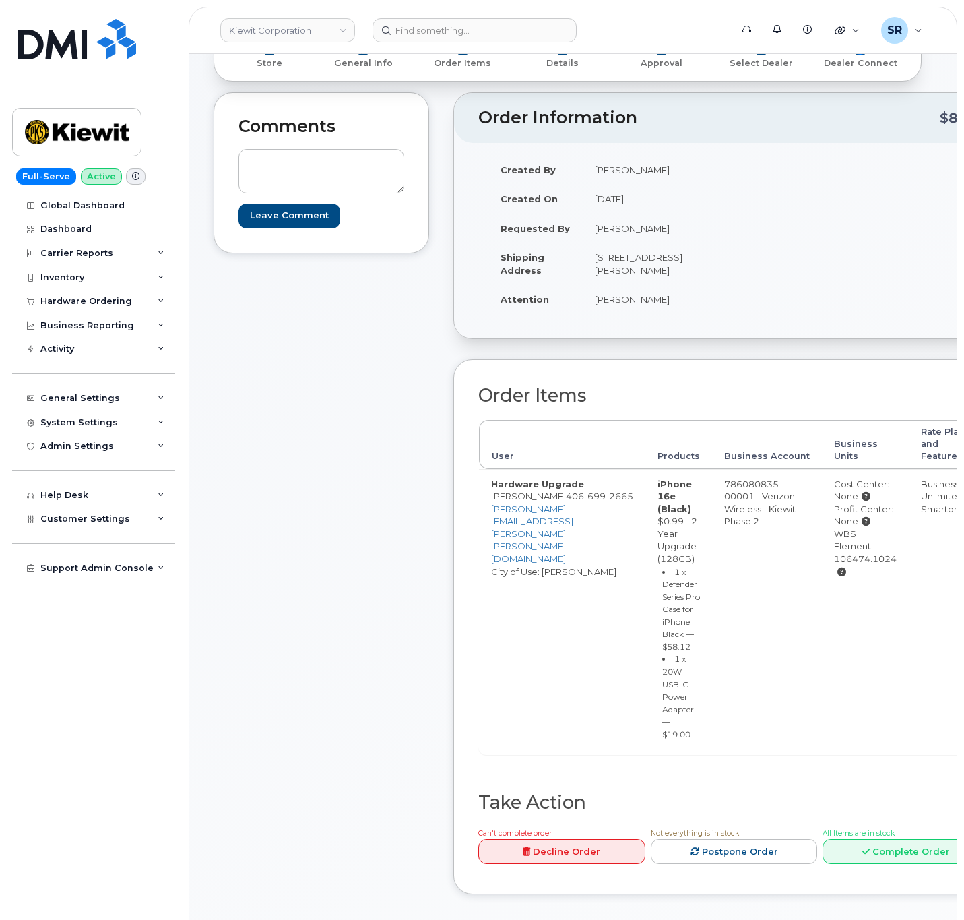
scroll to position [202, 0]
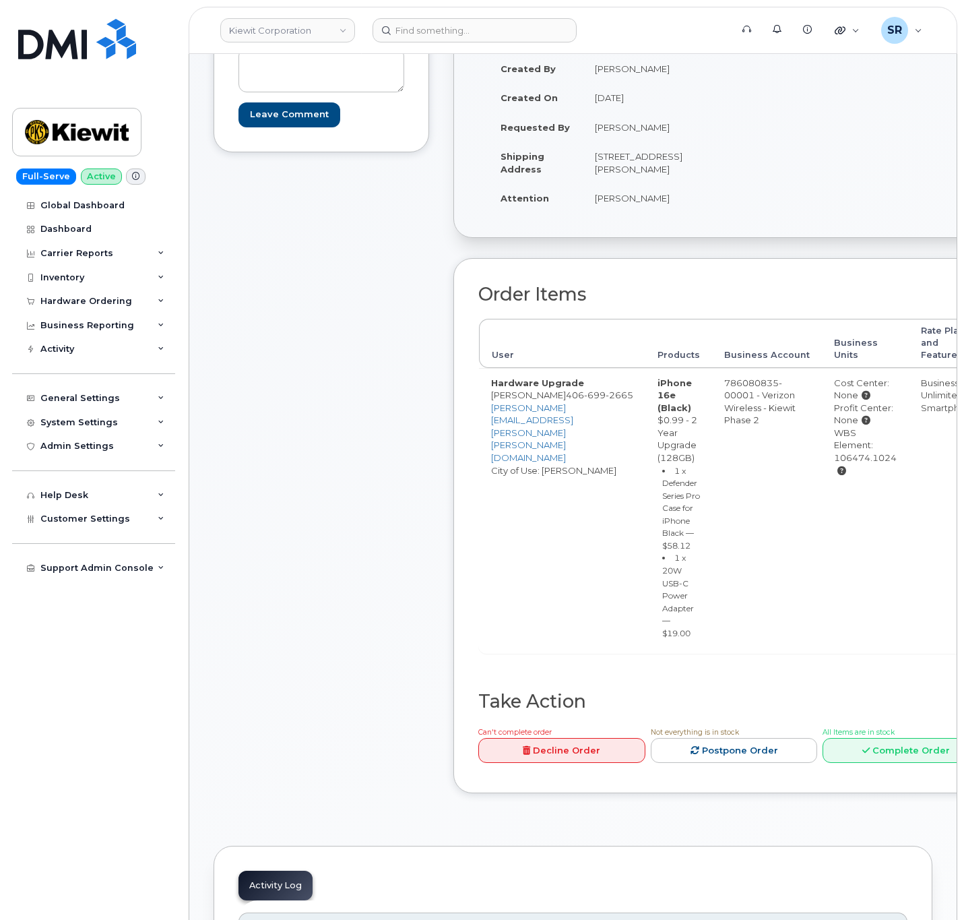
click at [289, 528] on div "Comments Leave Comment" at bounding box center [322, 402] width 216 height 822
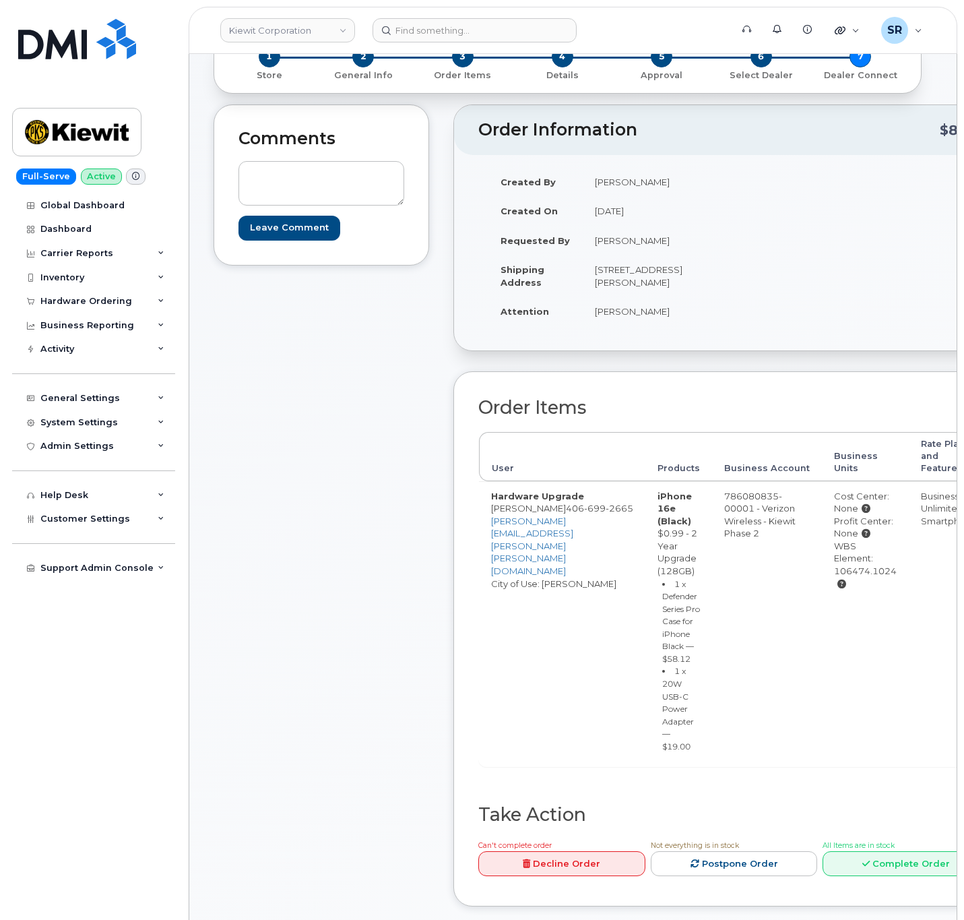
scroll to position [0, 0]
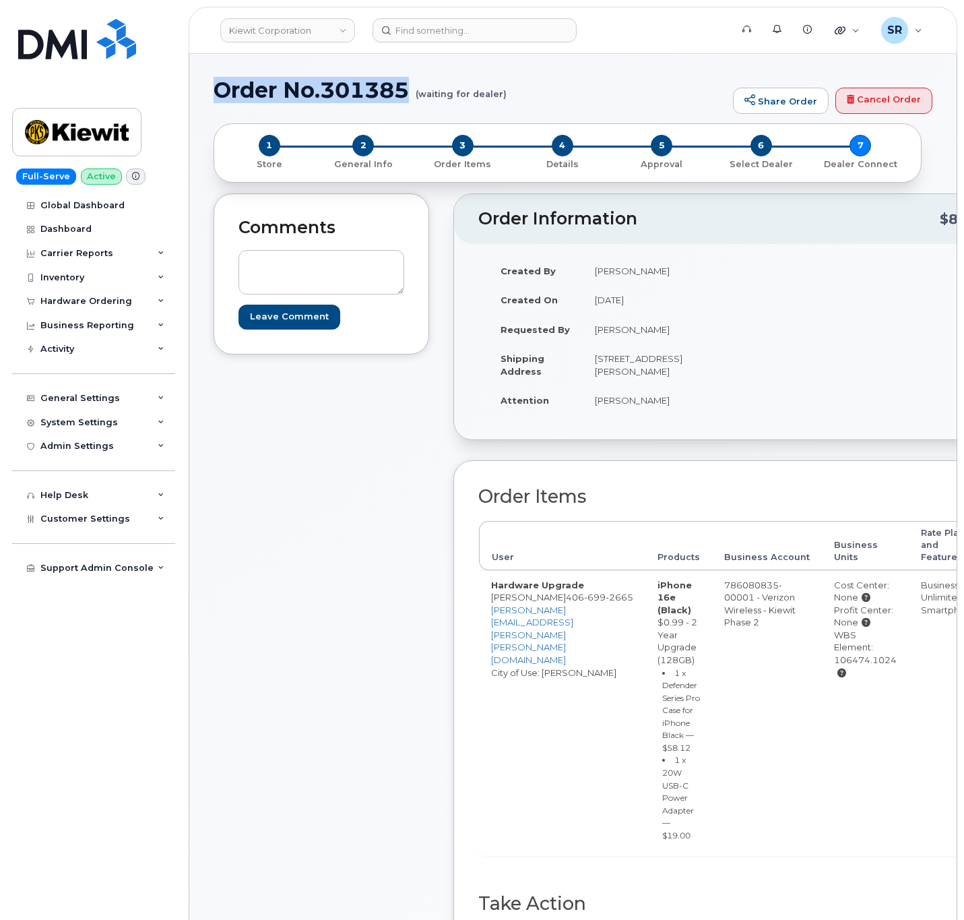
drag, startPoint x: 378, startPoint y: 88, endPoint x: 197, endPoint y: 100, distance: 181.7
copy h1 "Order No.301385"
